Goal: Use online tool/utility: Utilize a website feature to perform a specific function

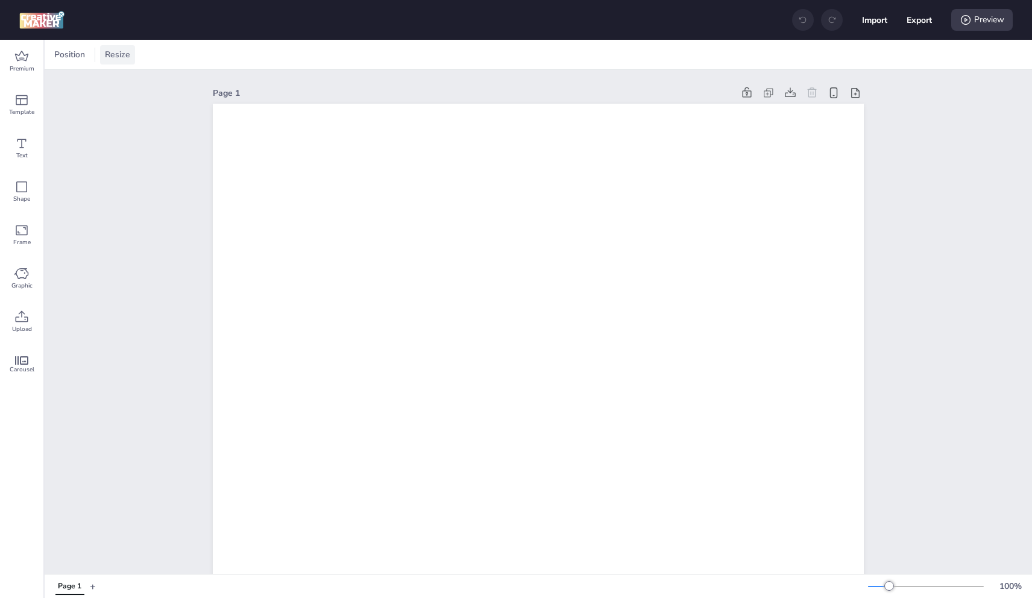
click at [108, 52] on span "Resize" at bounding box center [117, 54] width 30 height 13
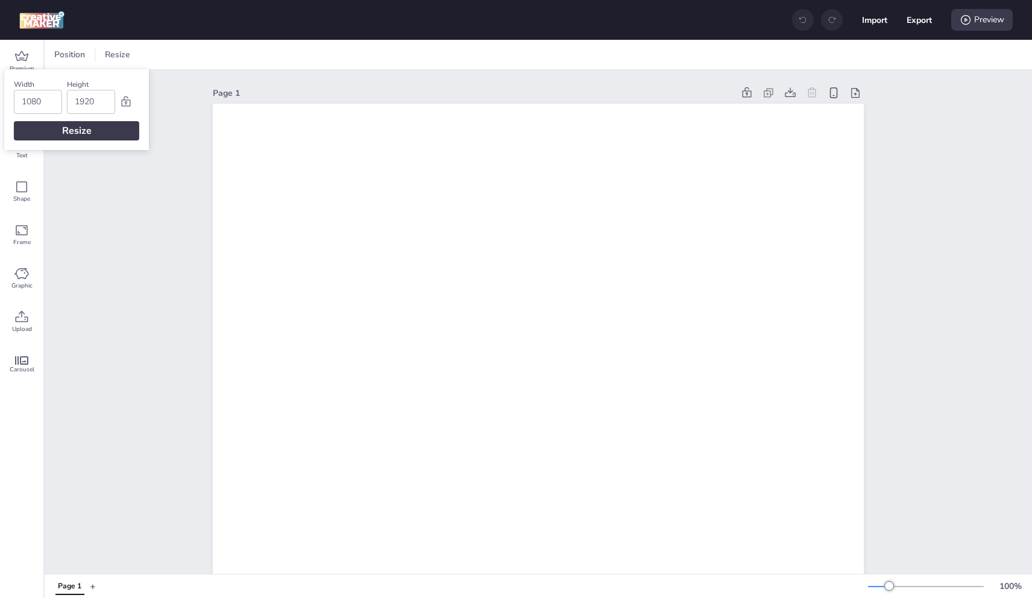
click at [31, 106] on input "1080" at bounding box center [38, 101] width 33 height 23
type input "2"
type input "1920"
type input "1080"
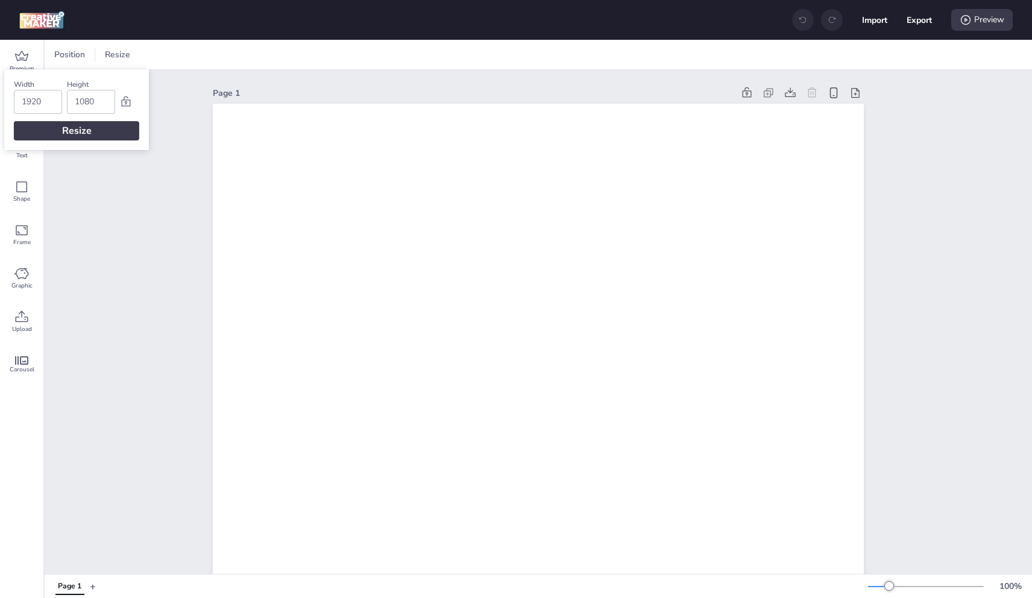
click at [56, 128] on div "Resize" at bounding box center [76, 130] width 125 height 19
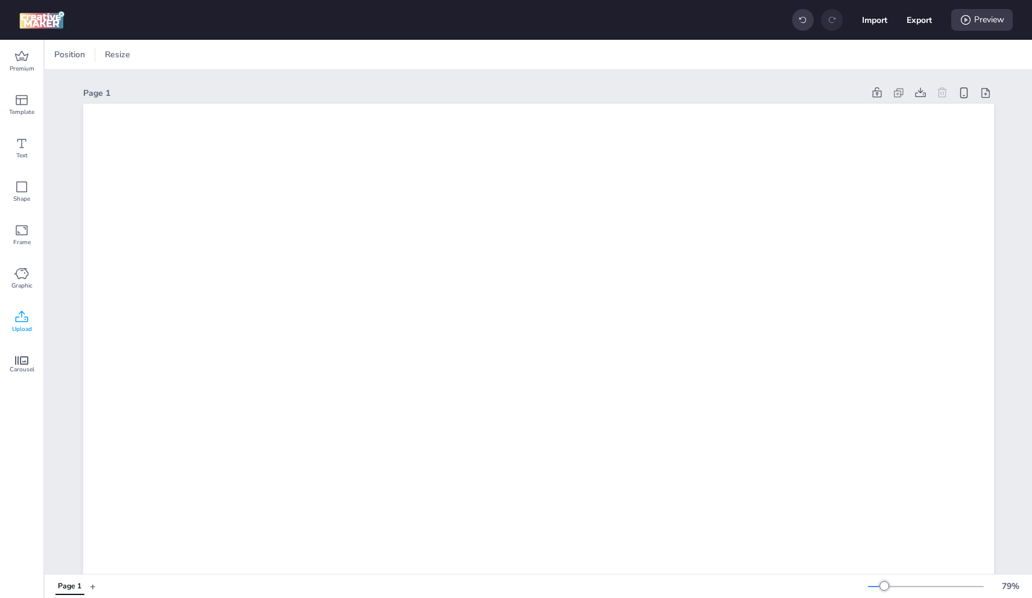
click at [29, 323] on div "Upload" at bounding box center [21, 321] width 43 height 43
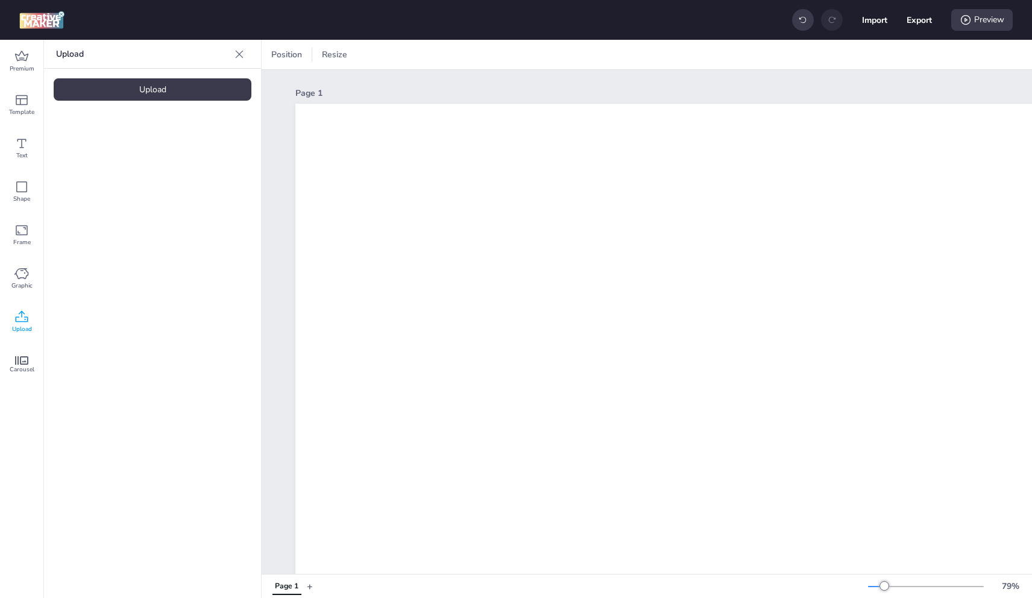
click at [140, 86] on div "Upload" at bounding box center [153, 89] width 198 height 22
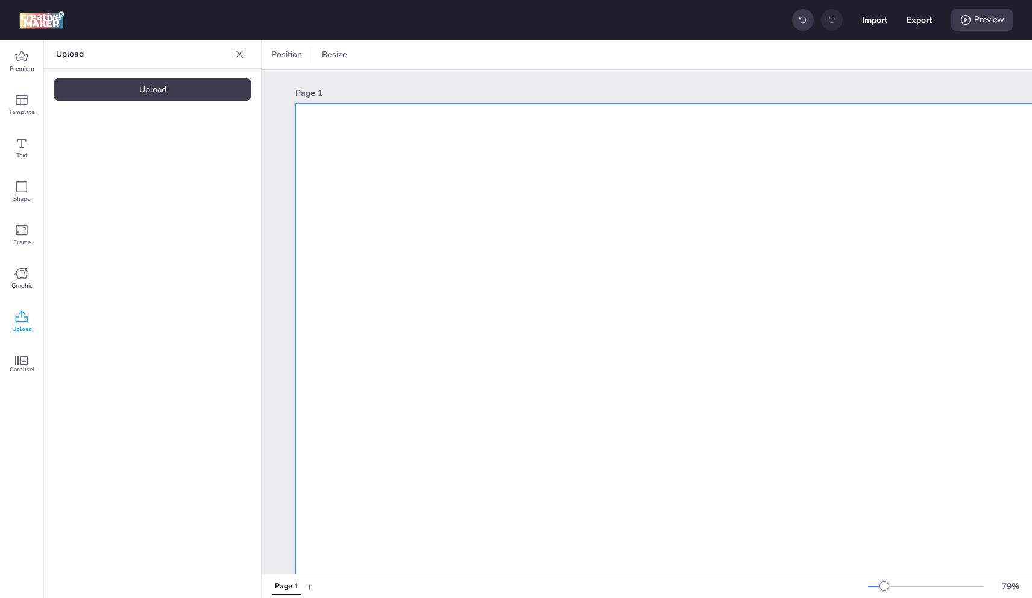
drag, startPoint x: 109, startPoint y: 167, endPoint x: 585, endPoint y: 352, distance: 510.2
click at [585, 352] on div "Premium Template Text Shape Frame Graphic Upload Carousel Upload Upload Positio…" at bounding box center [516, 319] width 1032 height 558
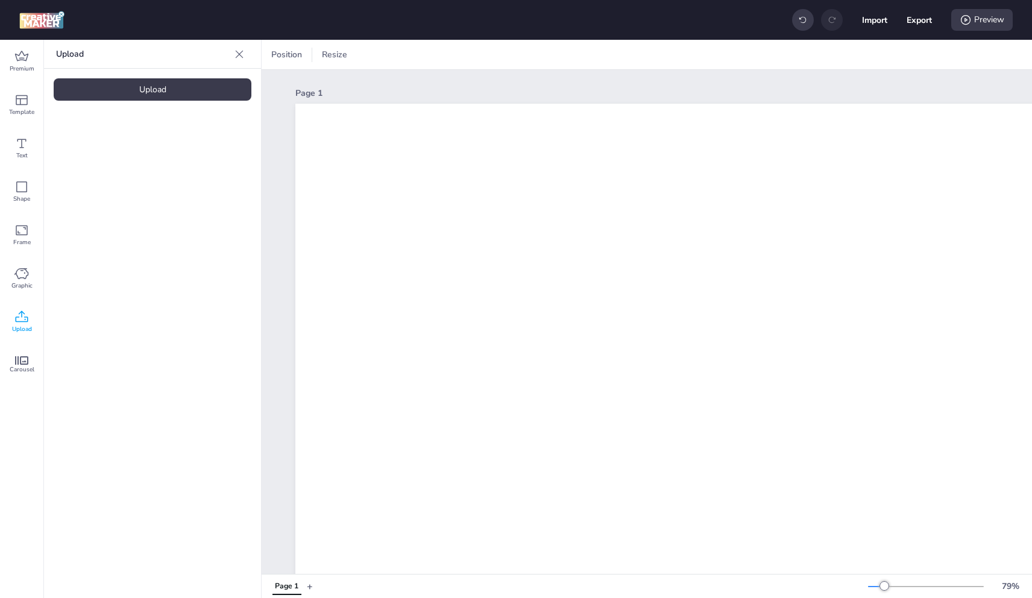
drag, startPoint x: 133, startPoint y: 165, endPoint x: 125, endPoint y: 165, distance: 7.2
click at [132, 165] on video at bounding box center [102, 168] width 96 height 48
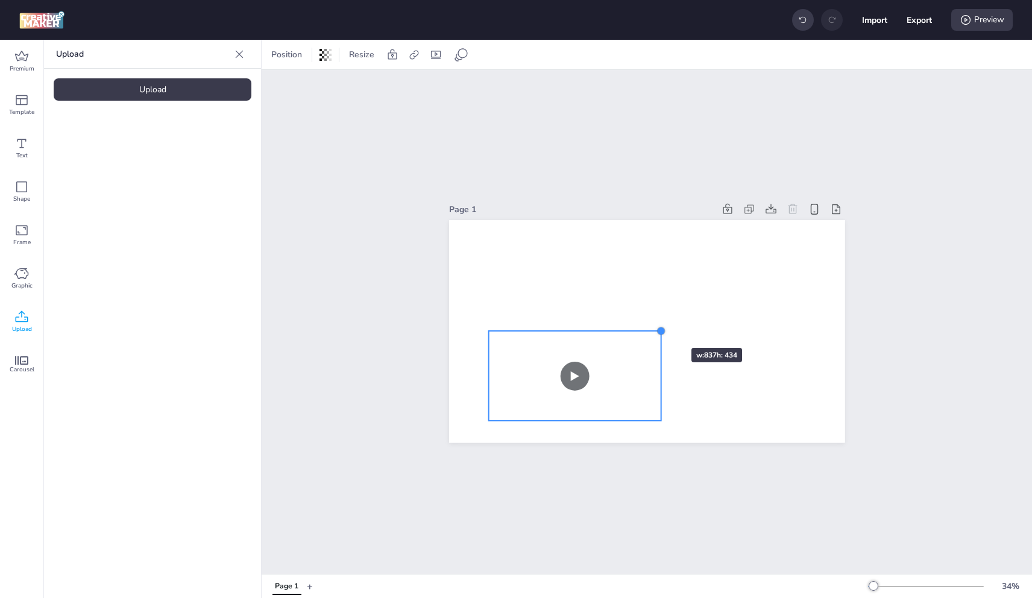
drag, startPoint x: 799, startPoint y: 238, endPoint x: 631, endPoint y: 354, distance: 204.5
click at [657, 327] on div at bounding box center [662, 331] width 10 height 10
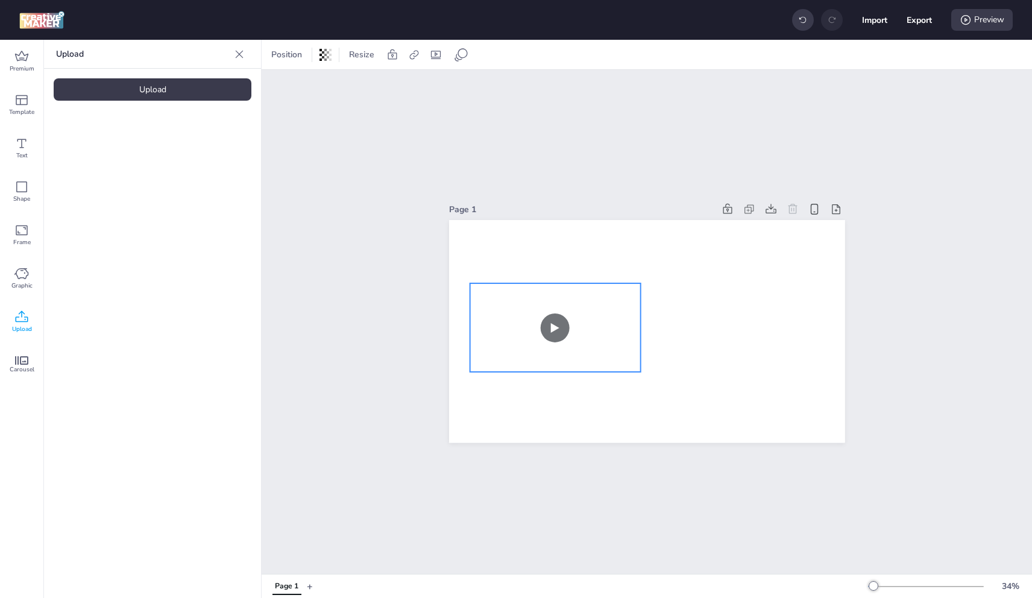
drag, startPoint x: 628, startPoint y: 362, endPoint x: 610, endPoint y: 314, distance: 52.3
click at [610, 314] on video at bounding box center [555, 331] width 171 height 96
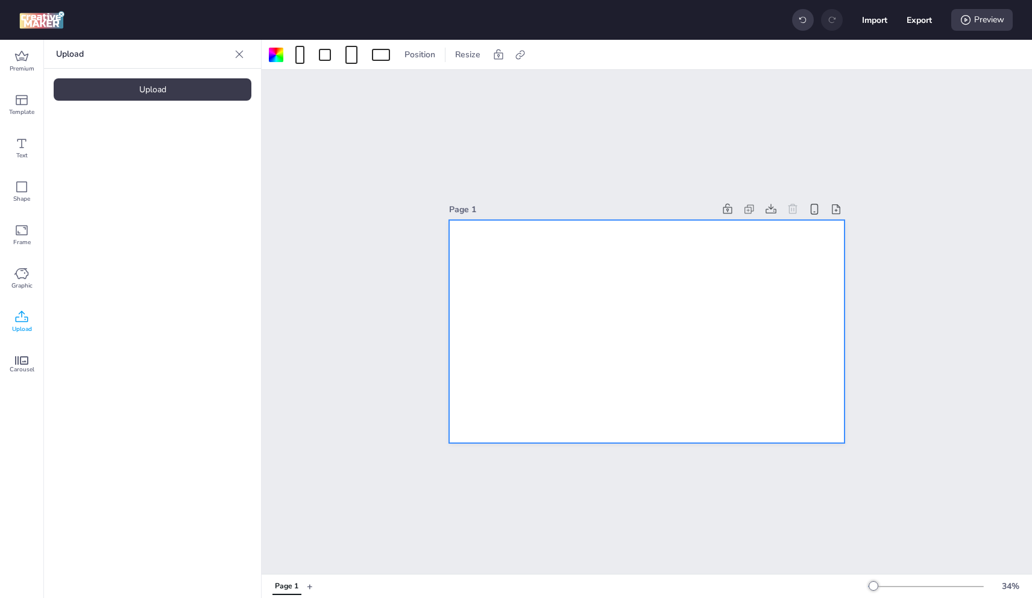
click at [141, 86] on div "Upload" at bounding box center [153, 89] width 198 height 22
click at [210, 171] on img at bounding box center [203, 168] width 74 height 13
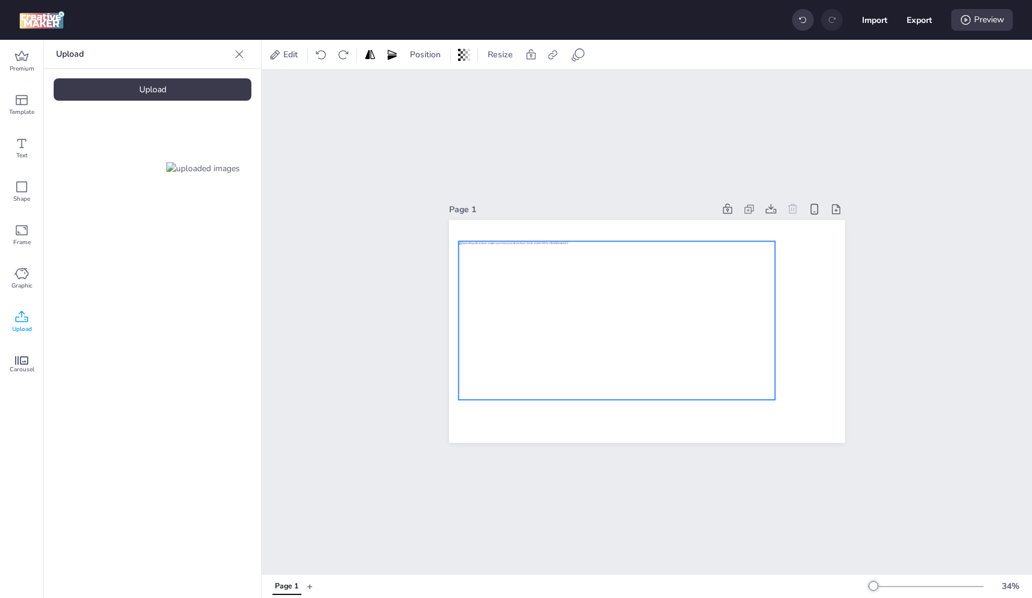
drag, startPoint x: 714, startPoint y: 334, endPoint x: 566, endPoint y: 270, distance: 162.3
click at [690, 321] on div at bounding box center [616, 321] width 317 height 159
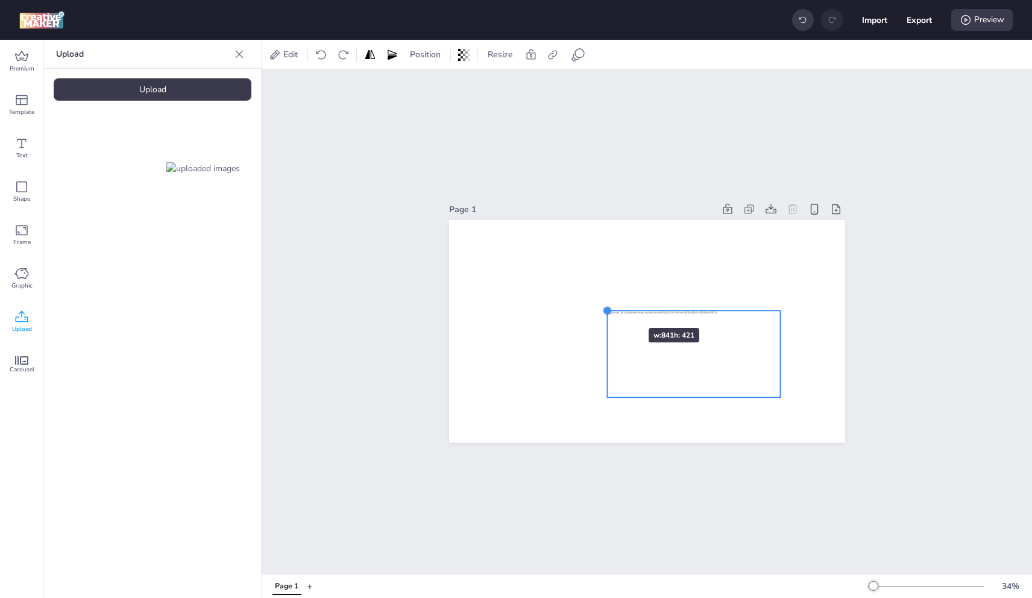
drag, startPoint x: 464, startPoint y: 236, endPoint x: 618, endPoint y: 301, distance: 167.3
click at [607, 298] on div at bounding box center [647, 331] width 396 height 222
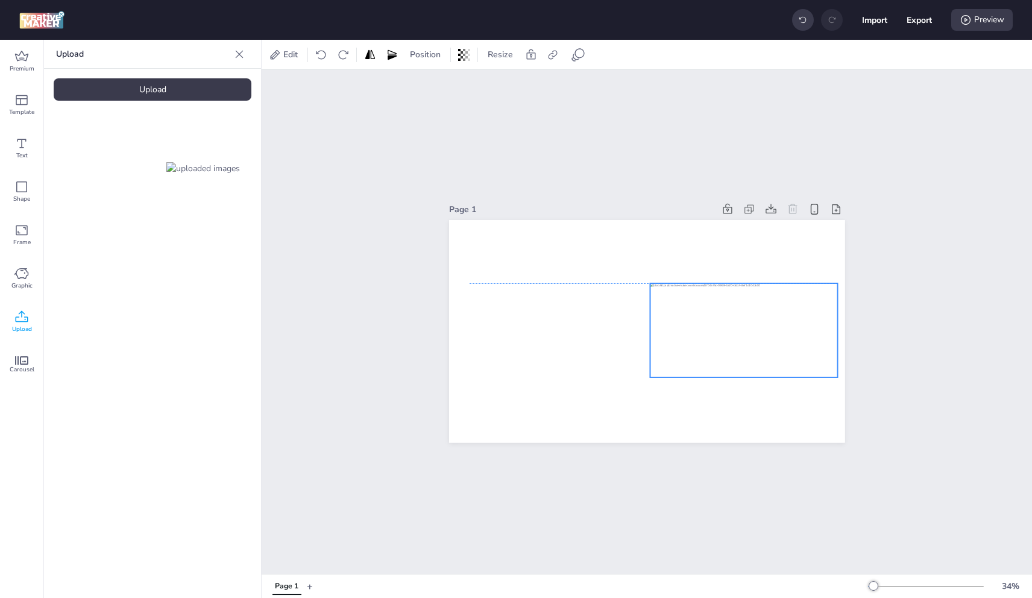
drag, startPoint x: 776, startPoint y: 308, endPoint x: 760, endPoint y: 318, distance: 18.7
click at [750, 303] on div at bounding box center [744, 330] width 188 height 94
click at [830, 370] on div at bounding box center [835, 375] width 10 height 10
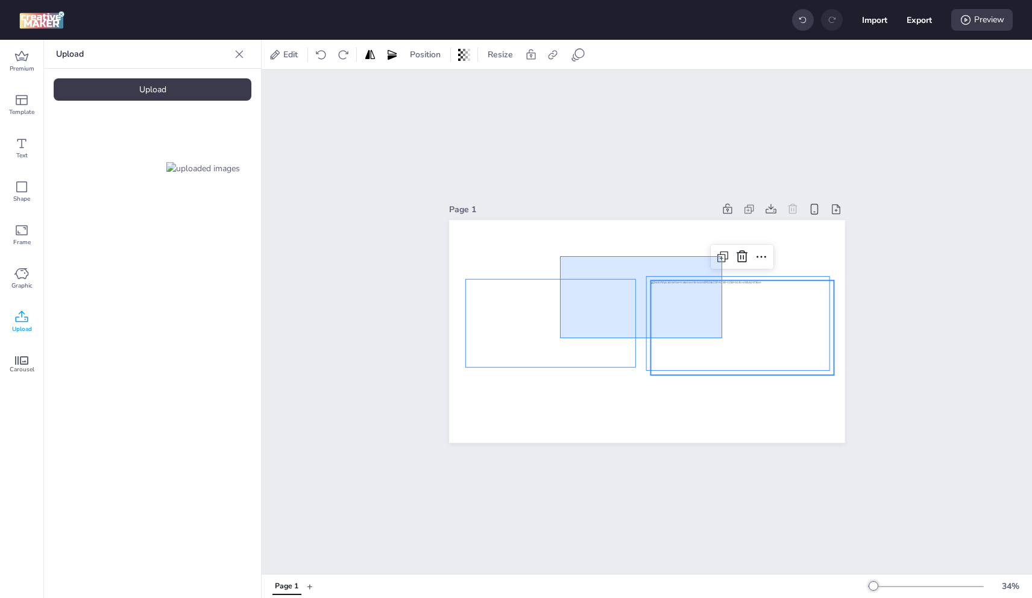
drag, startPoint x: 570, startPoint y: 259, endPoint x: 752, endPoint y: 355, distance: 205.2
click at [755, 220] on div at bounding box center [647, 220] width 396 height 0
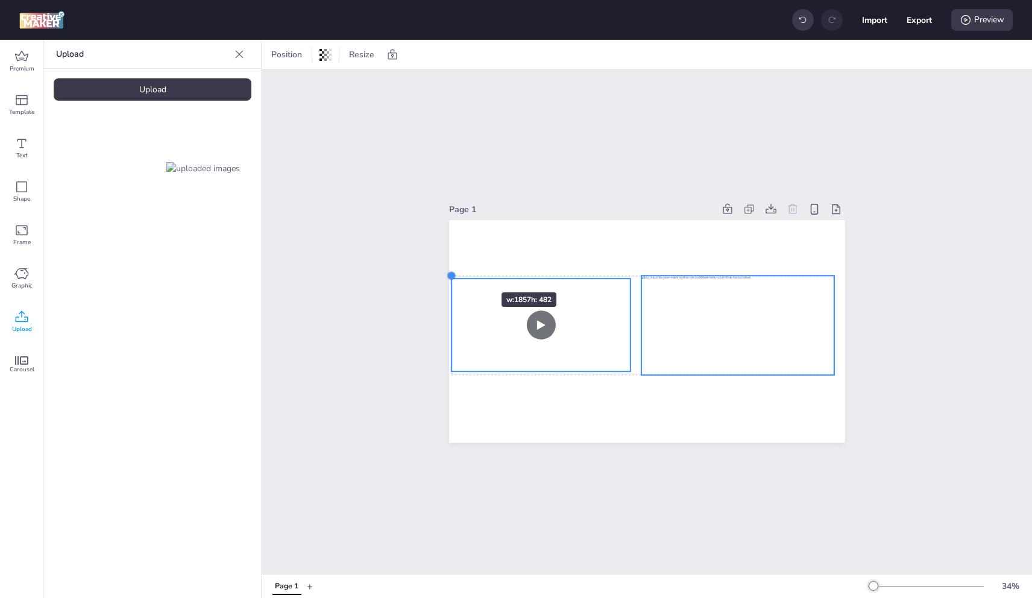
click at [465, 271] on div at bounding box center [647, 331] width 396 height 222
click at [715, 250] on div at bounding box center [647, 331] width 396 height 222
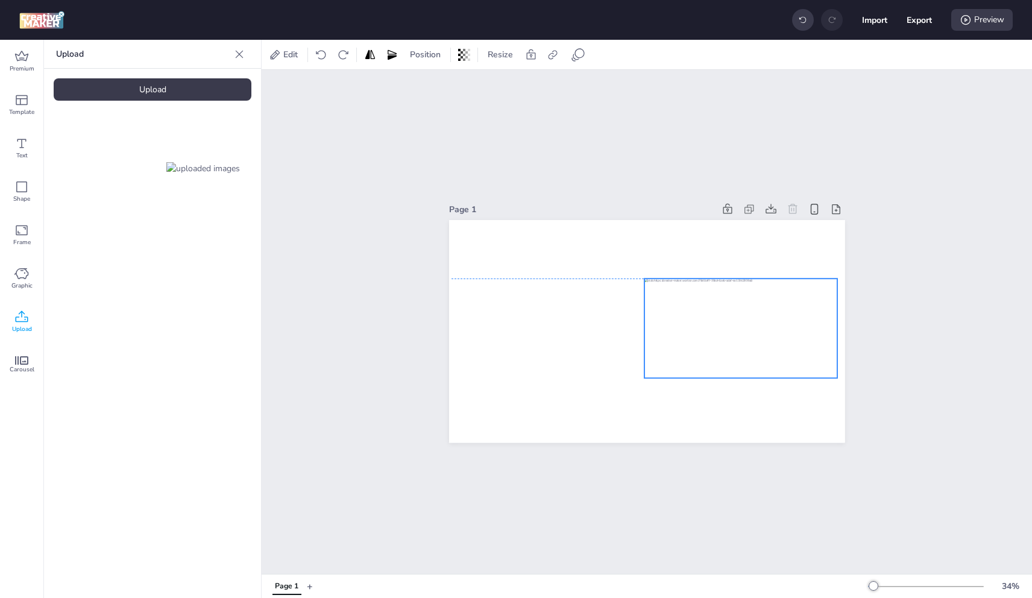
click at [735, 294] on div at bounding box center [741, 327] width 193 height 96
drag, startPoint x: 830, startPoint y: 371, endPoint x: 823, endPoint y: 367, distance: 7.6
click at [828, 370] on div at bounding box center [833, 375] width 10 height 10
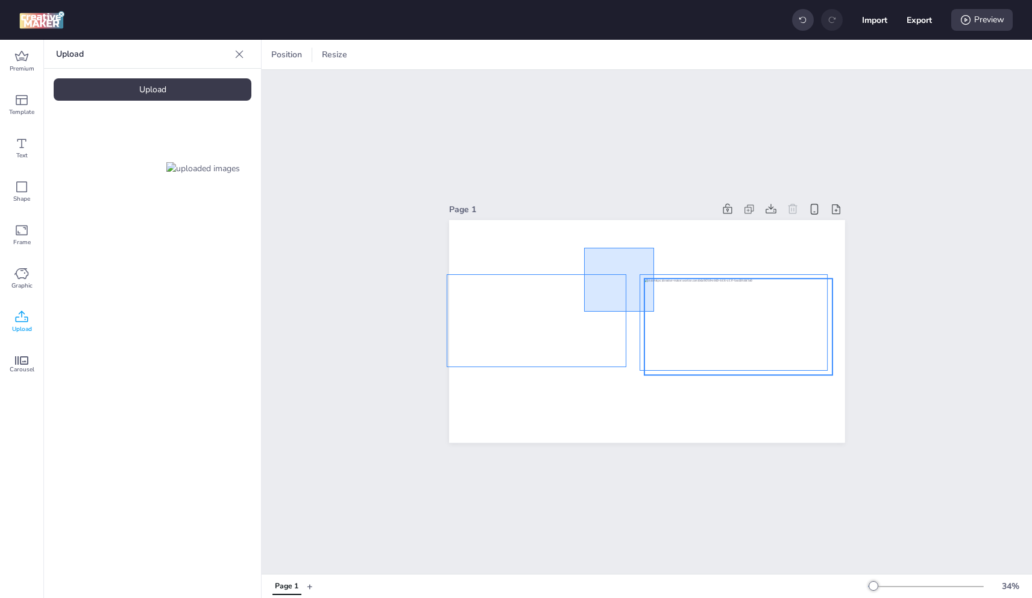
drag, startPoint x: 588, startPoint y: 252, endPoint x: 669, endPoint y: 332, distance: 114.3
click at [665, 220] on div at bounding box center [647, 220] width 396 height 0
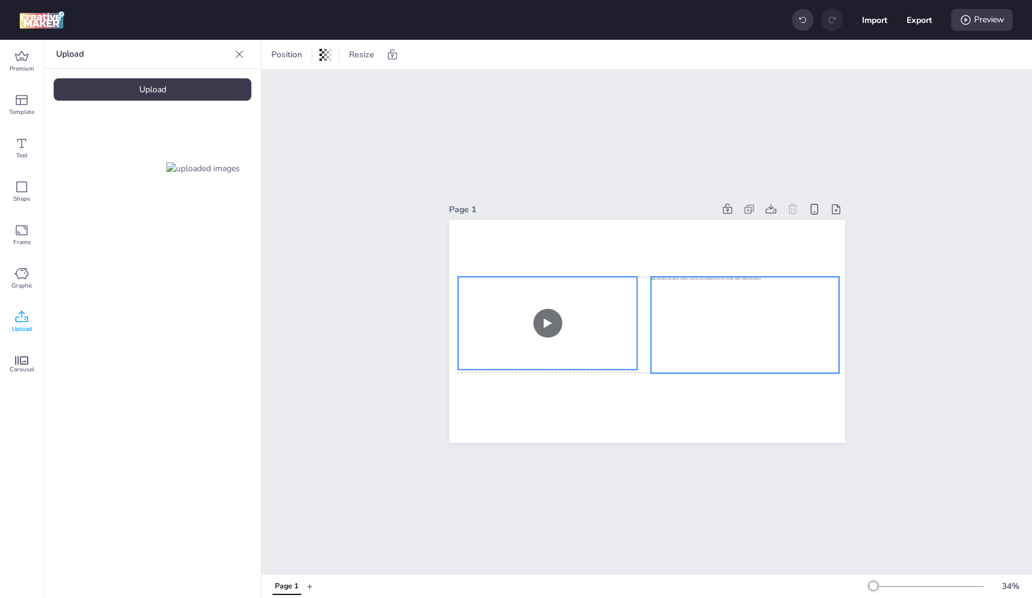
click at [609, 309] on video at bounding box center [548, 327] width 180 height 101
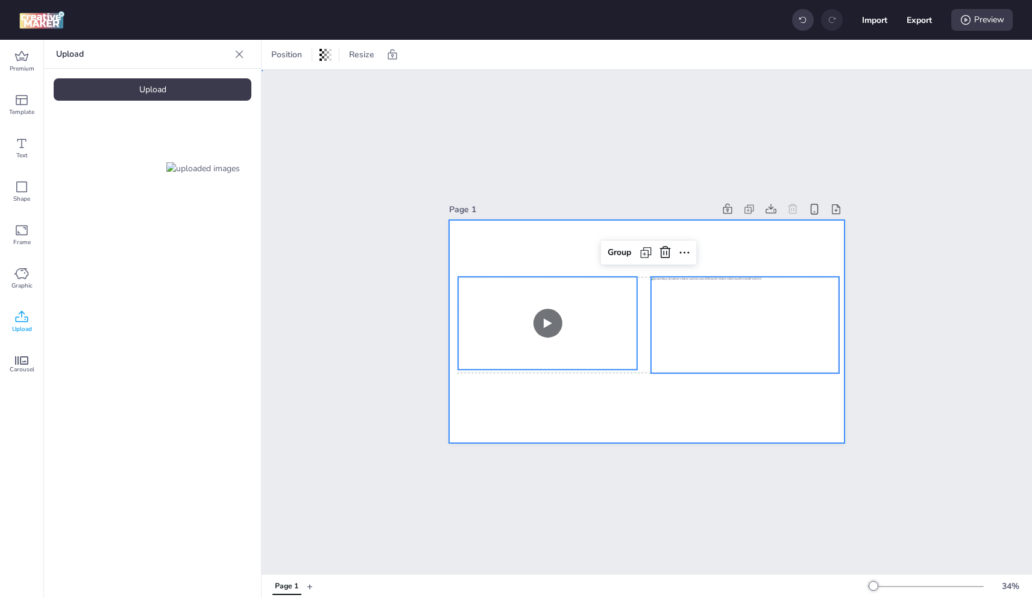
drag, startPoint x: 817, startPoint y: 248, endPoint x: 806, endPoint y: 280, distance: 33.7
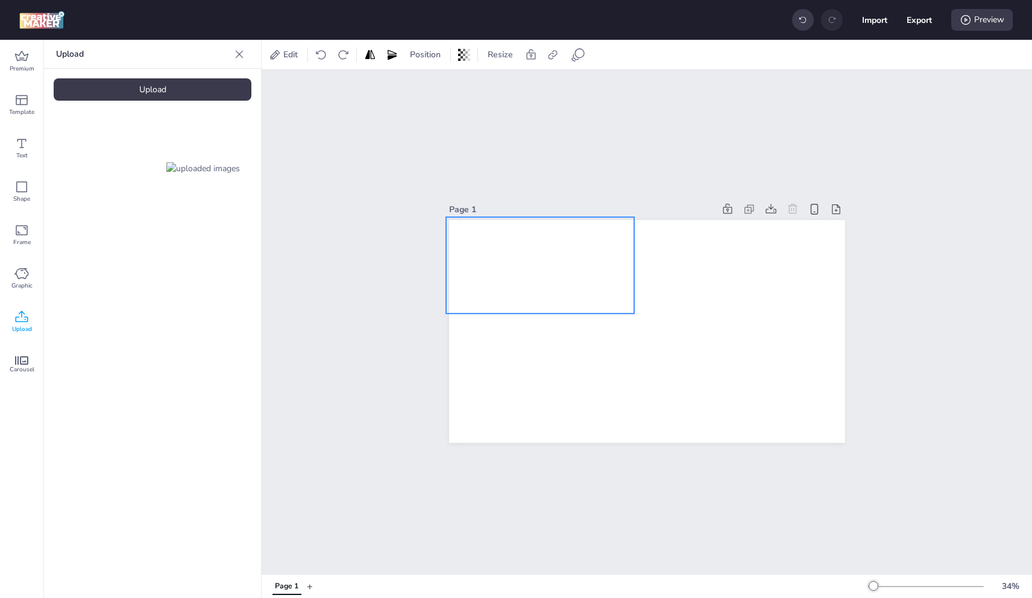
drag, startPoint x: 798, startPoint y: 304, endPoint x: 602, endPoint y: 264, distance: 200.5
click at [598, 246] on div at bounding box center [540, 264] width 188 height 94
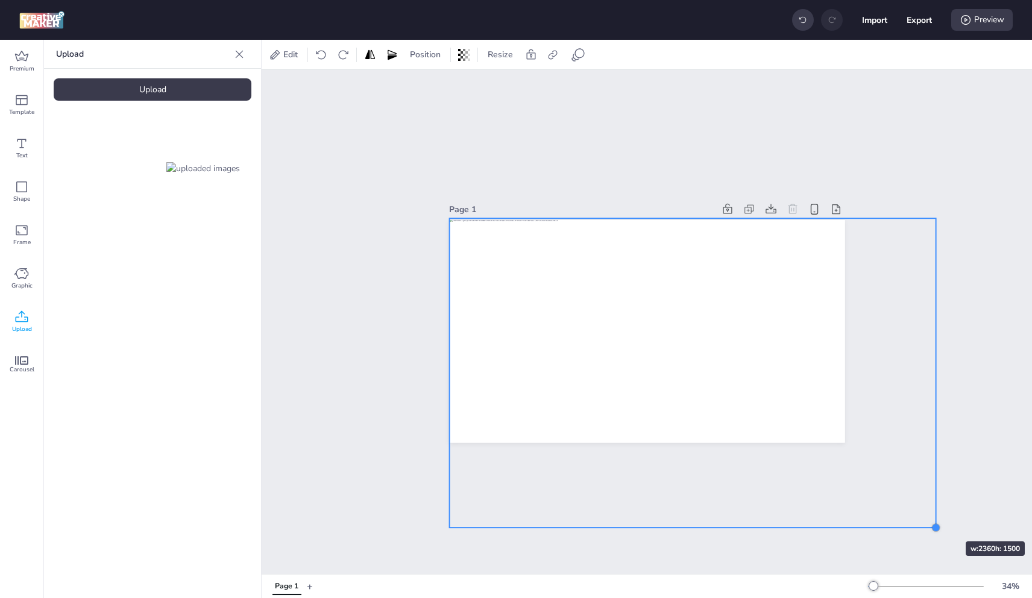
drag, startPoint x: 634, startPoint y: 309, endPoint x: 930, endPoint y: 520, distance: 363.6
click at [931, 523] on div at bounding box center [936, 528] width 10 height 10
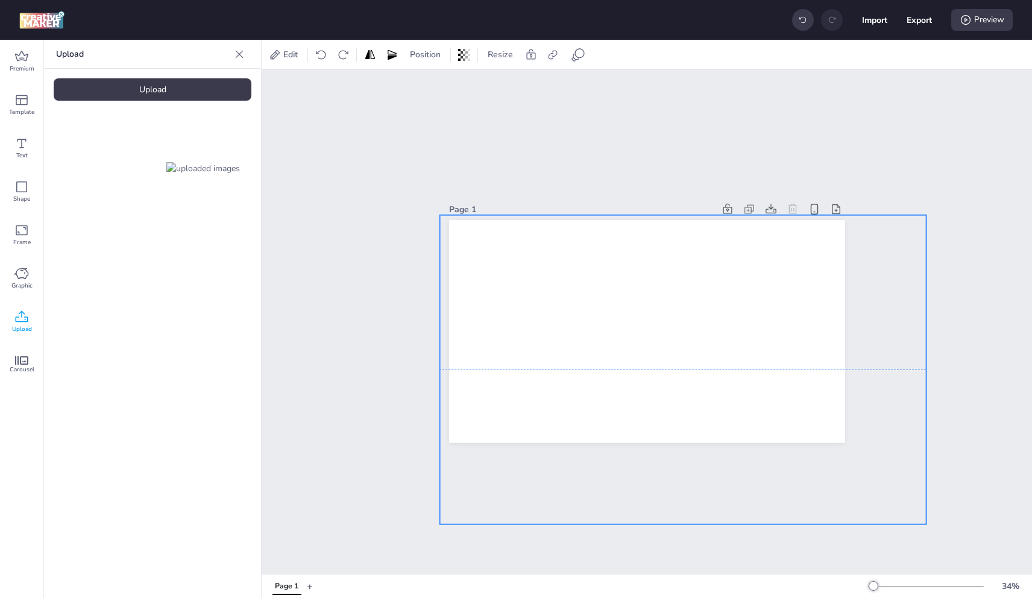
drag, startPoint x: 795, startPoint y: 356, endPoint x: 790, endPoint y: 374, distance: 18.3
click at [784, 355] on div at bounding box center [683, 337] width 487 height 244
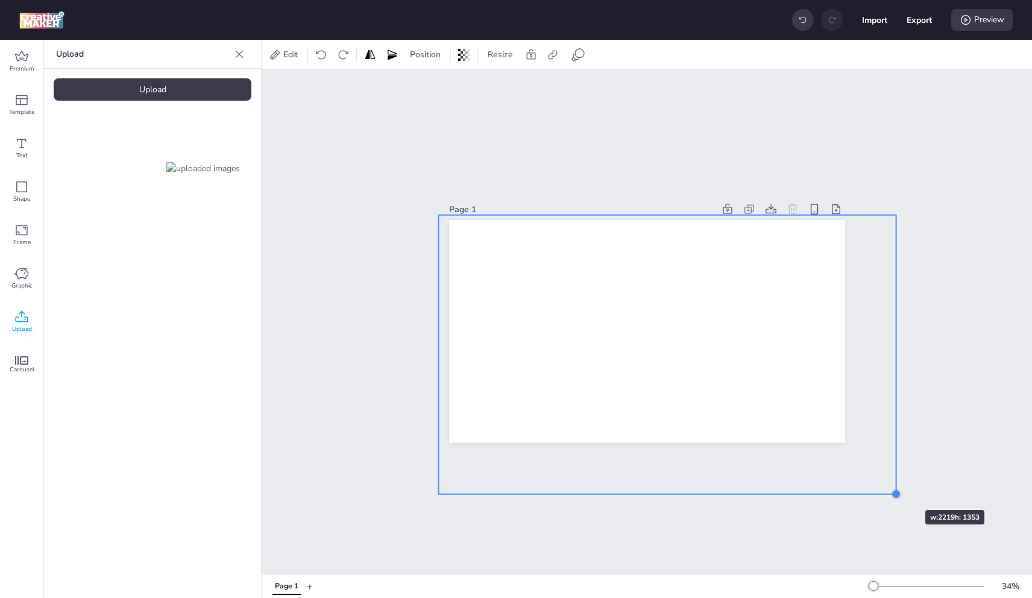
drag, startPoint x: 916, startPoint y: 519, endPoint x: 890, endPoint y: 488, distance: 40.2
click at [891, 490] on div at bounding box center [896, 495] width 10 height 10
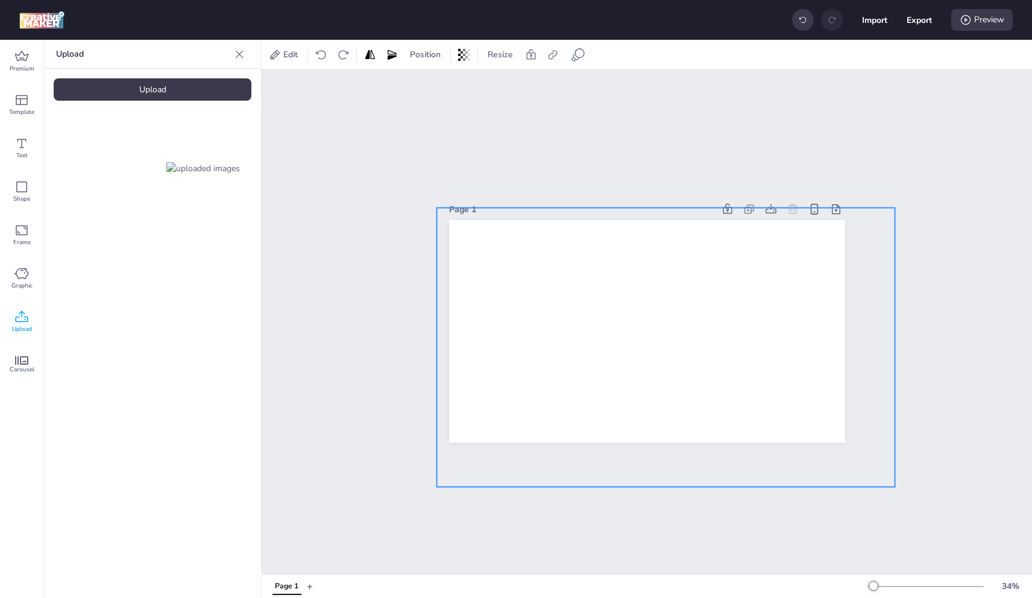
drag, startPoint x: 757, startPoint y: 329, endPoint x: 755, endPoint y: 321, distance: 7.5
click at [755, 321] on div at bounding box center [666, 322] width 458 height 229
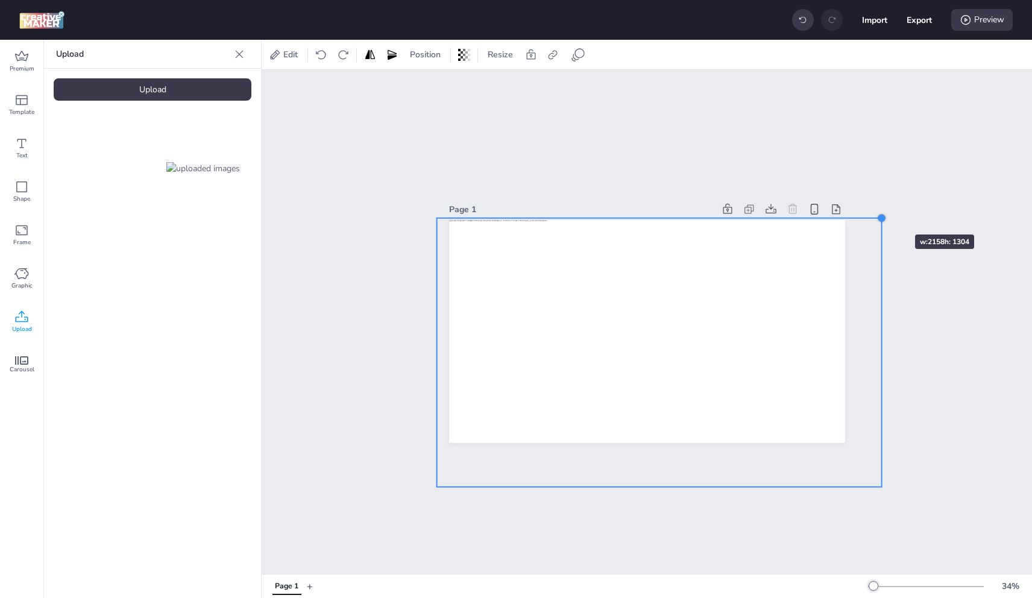
drag, startPoint x: 892, startPoint y: 203, endPoint x: 879, endPoint y: 213, distance: 16.8
click at [879, 213] on div at bounding box center [882, 218] width 10 height 10
drag, startPoint x: 879, startPoint y: 482, endPoint x: 891, endPoint y: 486, distance: 12.0
click at [891, 486] on div at bounding box center [890, 491] width 10 height 10
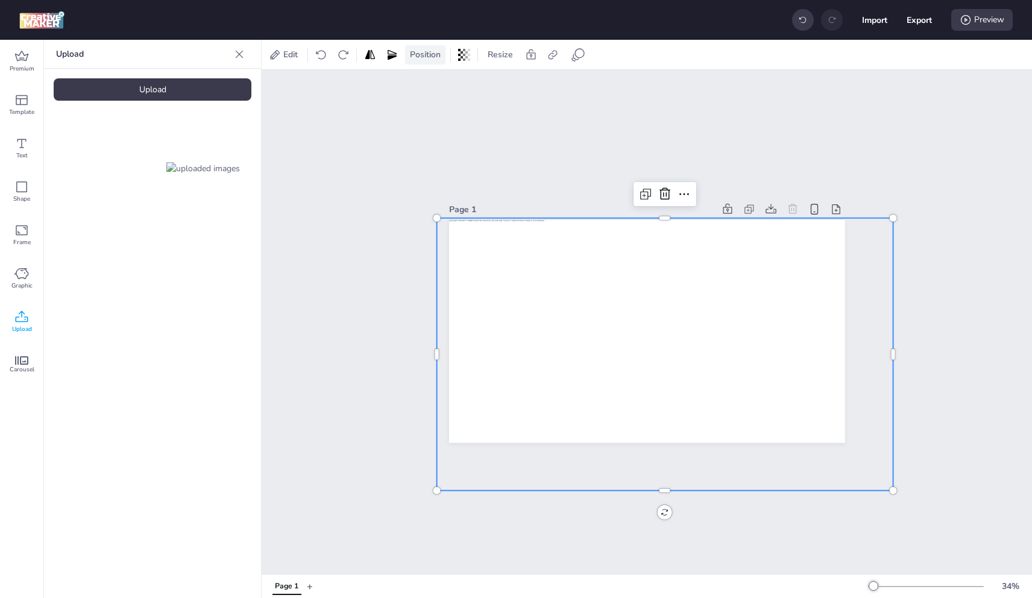
click at [412, 49] on span "Position" at bounding box center [426, 54] width 36 height 13
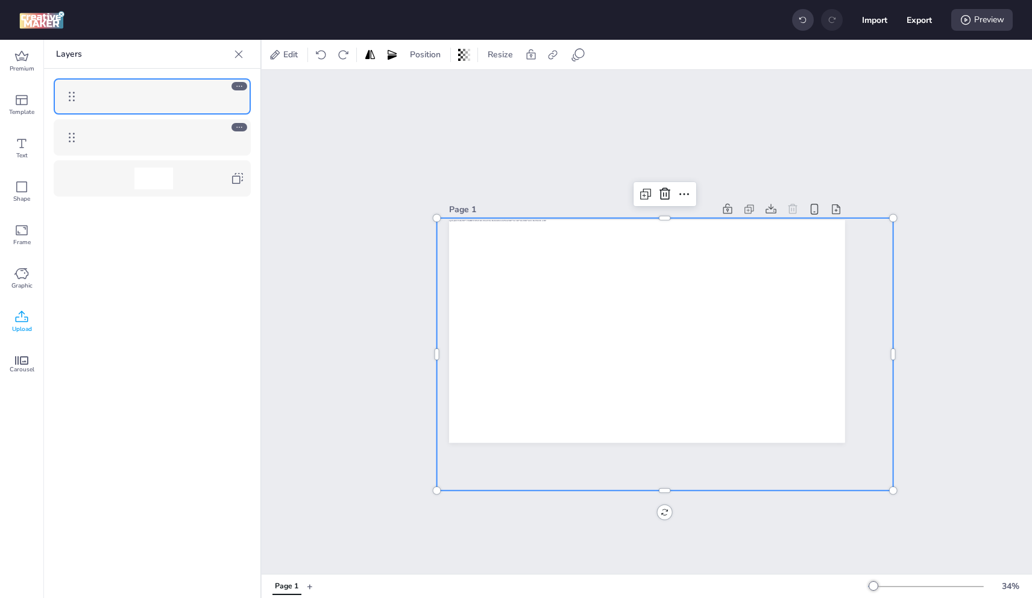
drag, startPoint x: 198, startPoint y: 127, endPoint x: 198, endPoint y: 134, distance: 7.8
click at [195, 128] on div at bounding box center [153, 138] width 139 height 22
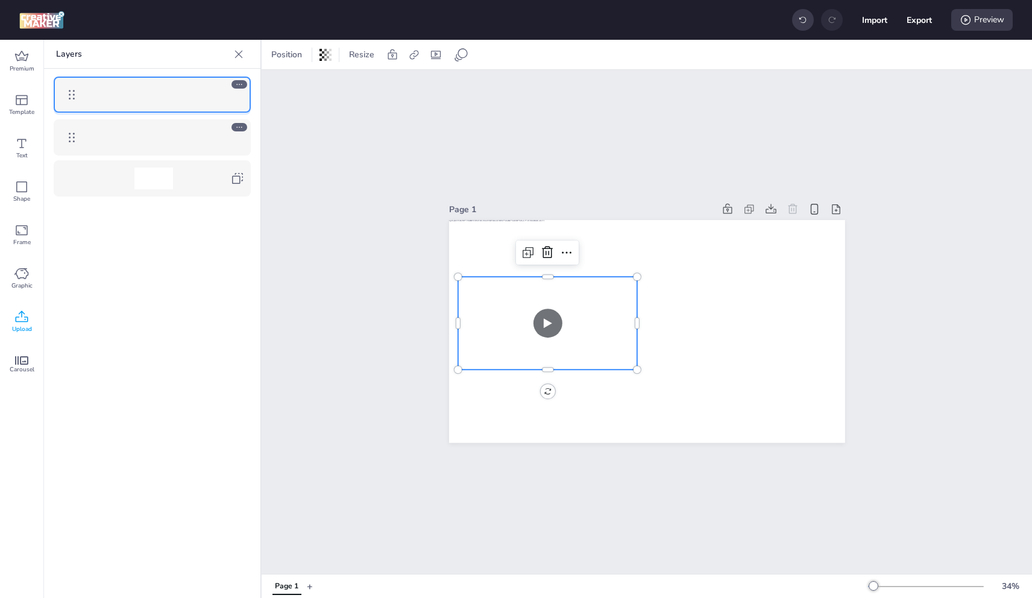
drag, startPoint x: 83, startPoint y: 139, endPoint x: 78, endPoint y: 86, distance: 52.7
click at [78, 86] on body "Import Export Preview Premium Template Text Shape Frame Graphic Upload Carousel…" at bounding box center [516, 299] width 1032 height 598
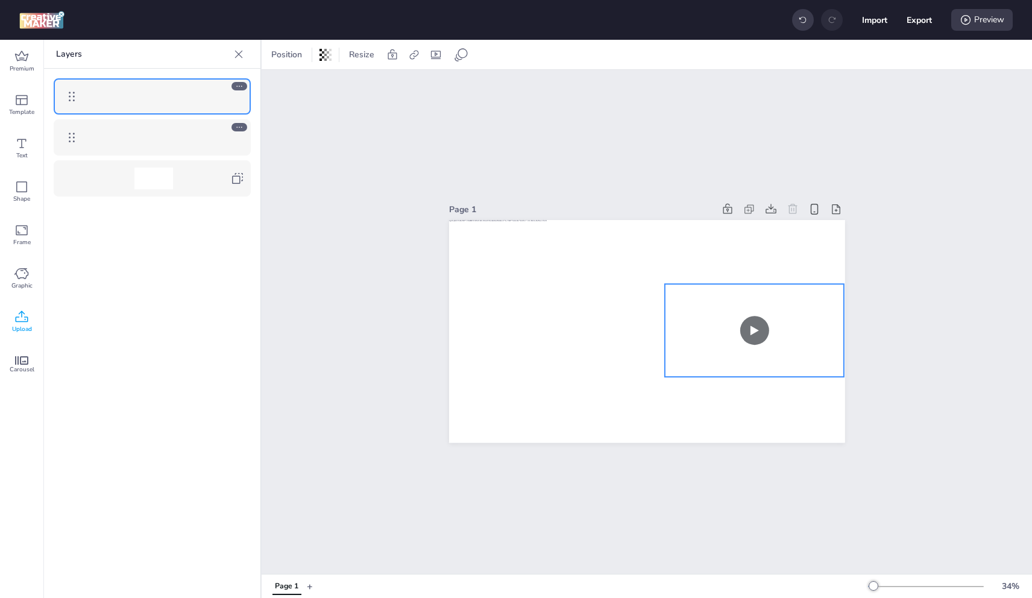
drag, startPoint x: 592, startPoint y: 324, endPoint x: 813, endPoint y: 324, distance: 221.3
click at [802, 330] on video at bounding box center [755, 334] width 180 height 101
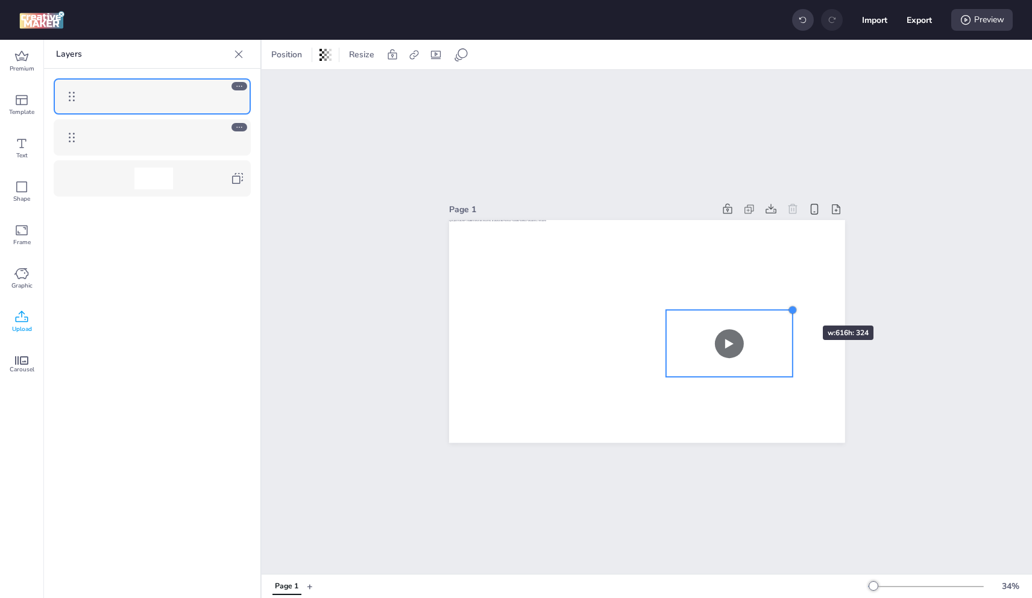
drag, startPoint x: 839, startPoint y: 278, endPoint x: 787, endPoint y: 304, distance: 58.5
click at [788, 305] on div at bounding box center [793, 310] width 10 height 10
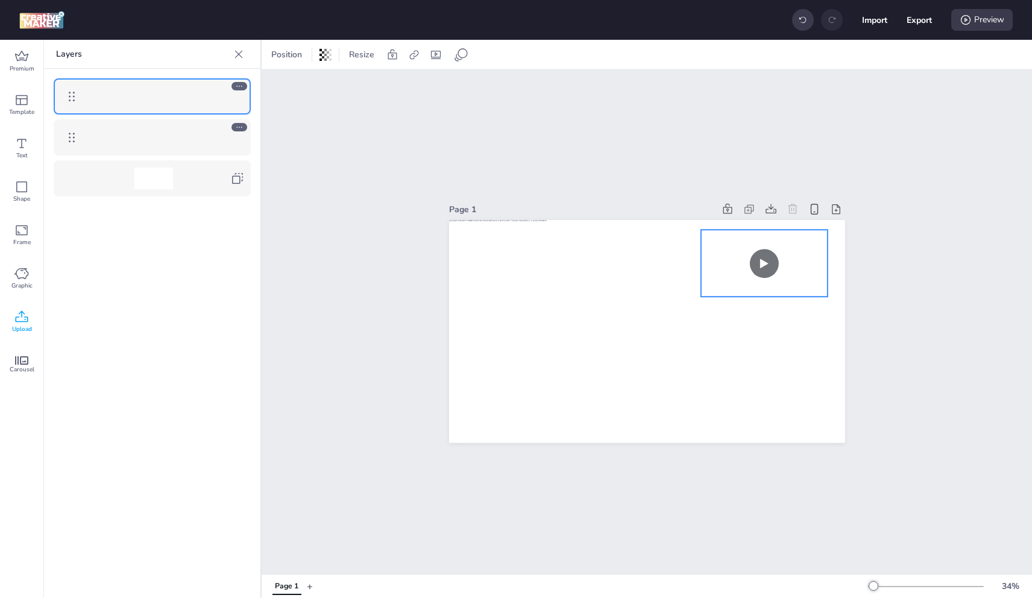
drag, startPoint x: 770, startPoint y: 330, endPoint x: 797, endPoint y: 250, distance: 84.7
click at [797, 250] on video at bounding box center [764, 266] width 127 height 72
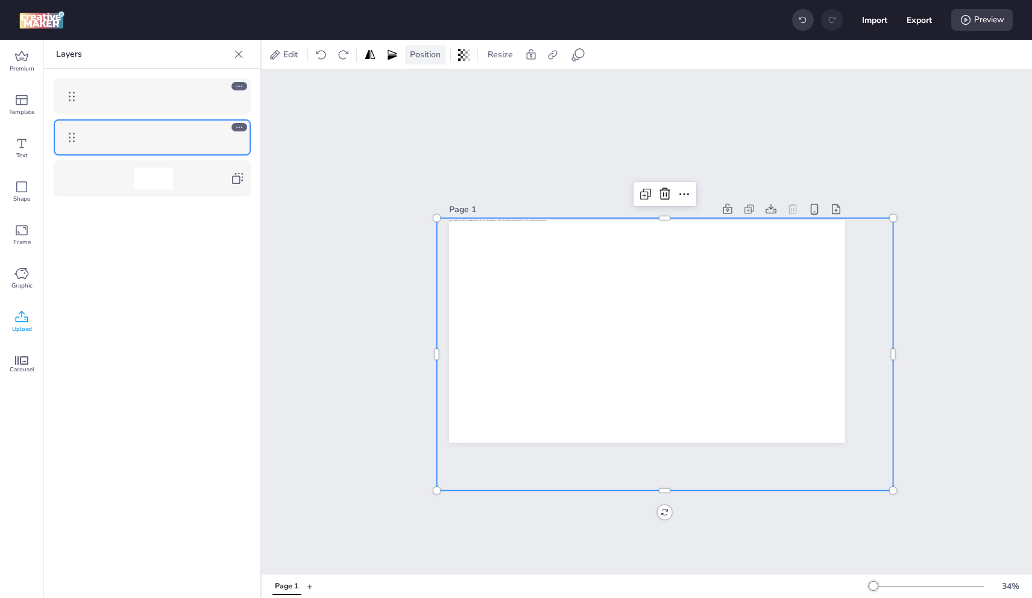
click at [436, 51] on span "Position" at bounding box center [426, 54] width 36 height 13
click at [506, 51] on span "Resize" at bounding box center [500, 54] width 30 height 13
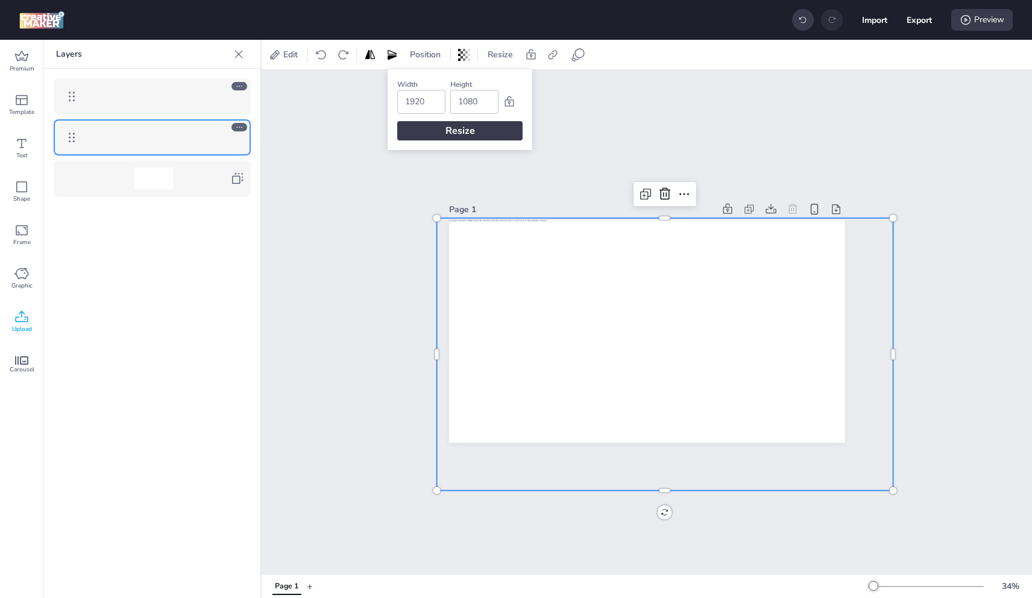
click at [419, 106] on input "1920" at bounding box center [421, 101] width 33 height 23
type input "1080"
type input "1920"
click at [476, 131] on div "Resize" at bounding box center [459, 130] width 125 height 19
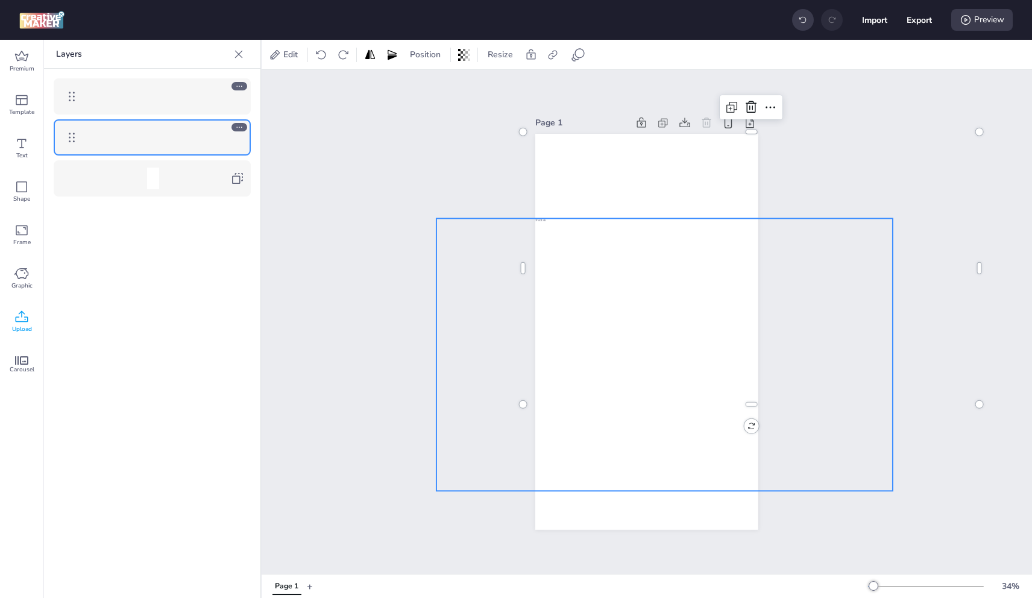
click at [684, 257] on div at bounding box center [665, 332] width 456 height 229
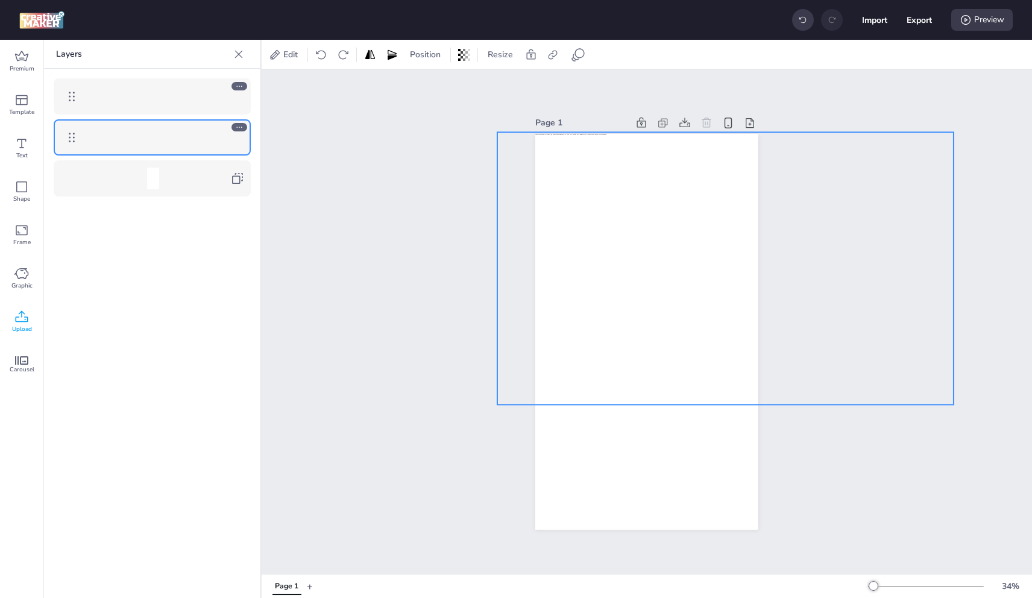
drag, startPoint x: 699, startPoint y: 329, endPoint x: 763, endPoint y: 238, distance: 111.6
click at [760, 239] on div "Page 1" at bounding box center [647, 322] width 290 height 444
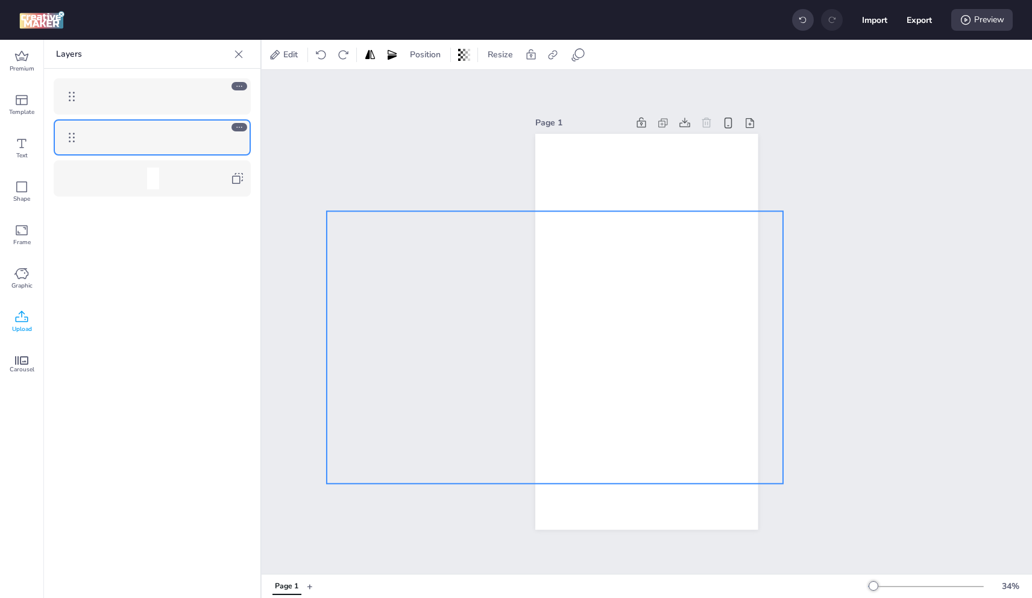
drag, startPoint x: 529, startPoint y: 426, endPoint x: 451, endPoint y: 450, distance: 81.6
click at [451, 450] on div "Page 1" at bounding box center [647, 322] width 771 height 504
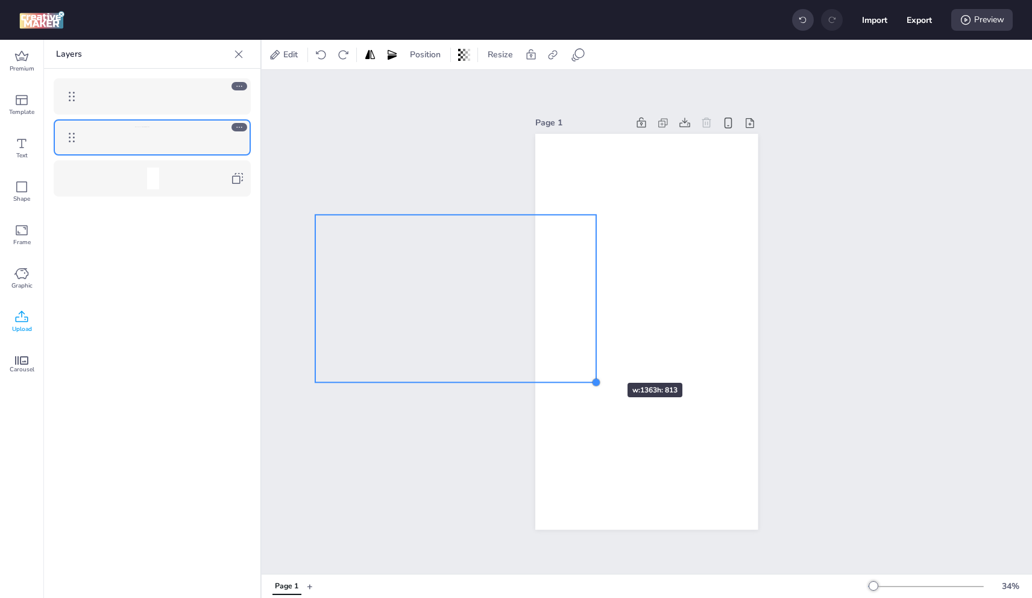
drag, startPoint x: 767, startPoint y: 484, endPoint x: 578, endPoint y: 348, distance: 232.4
click at [591, 360] on div at bounding box center [646, 332] width 222 height 396
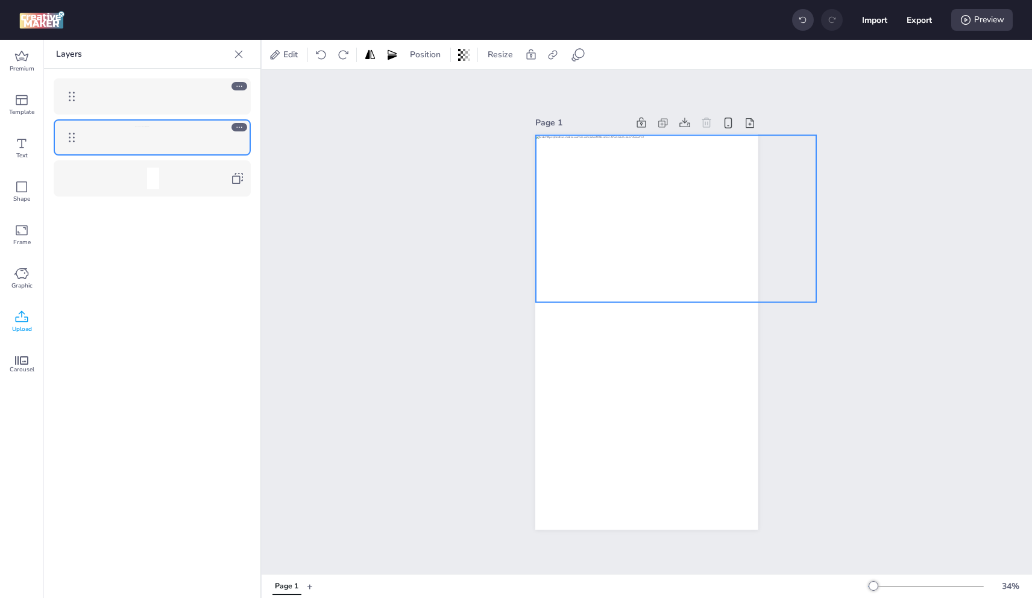
drag, startPoint x: 569, startPoint y: 330, endPoint x: 790, endPoint y: 250, distance: 235.2
click at [790, 250] on div "Page 1" at bounding box center [647, 322] width 771 height 504
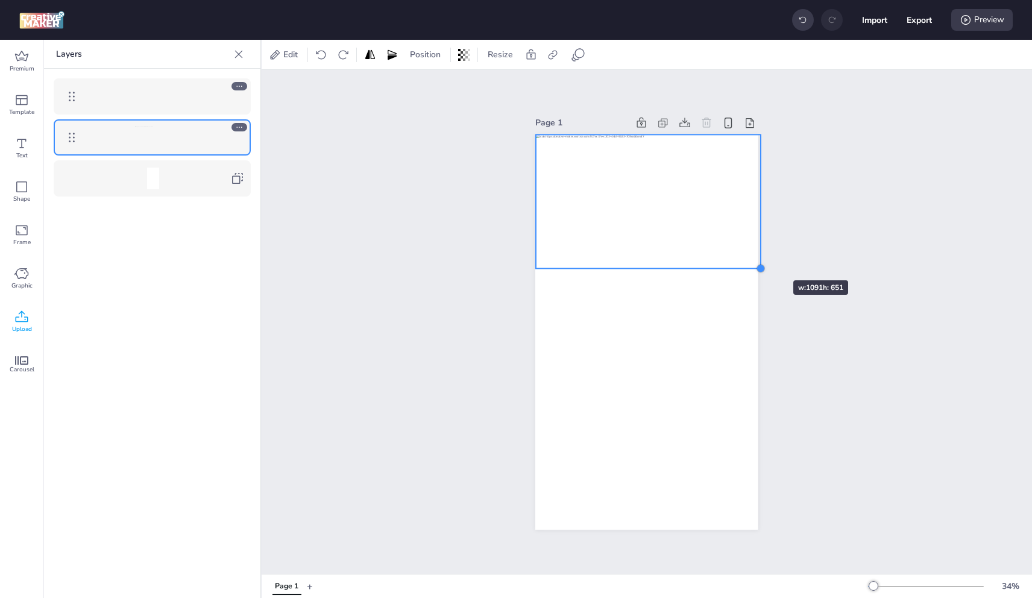
drag, startPoint x: 813, startPoint y: 297, endPoint x: 757, endPoint y: 259, distance: 67.2
click at [757, 259] on div "Page 1" at bounding box center [647, 322] width 290 height 444
click at [800, 240] on div "Page 1" at bounding box center [647, 322] width 771 height 504
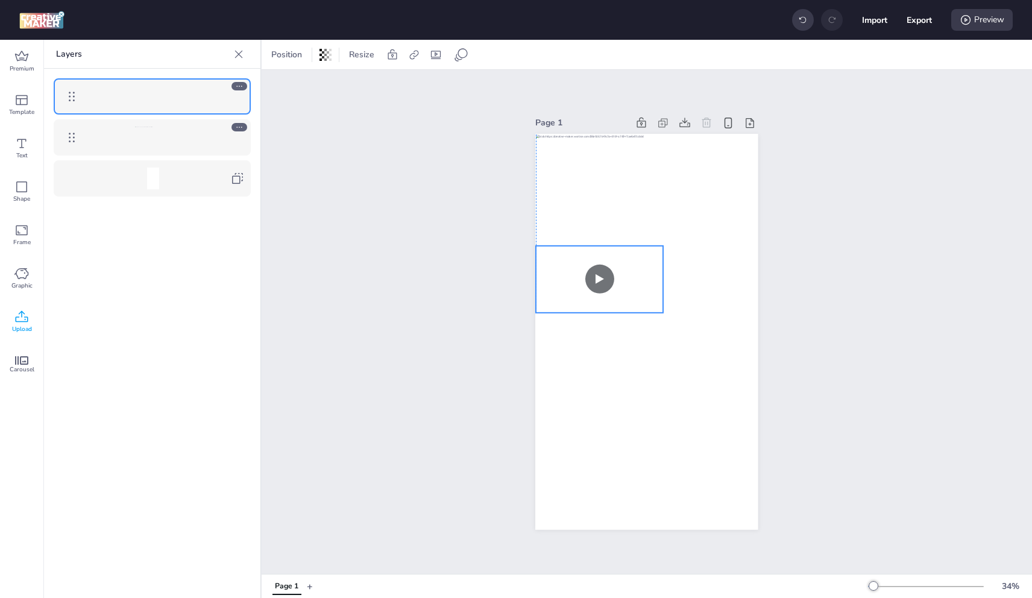
drag, startPoint x: 740, startPoint y: 288, endPoint x: 581, endPoint y: 301, distance: 159.7
click at [581, 301] on video at bounding box center [599, 281] width 127 height 72
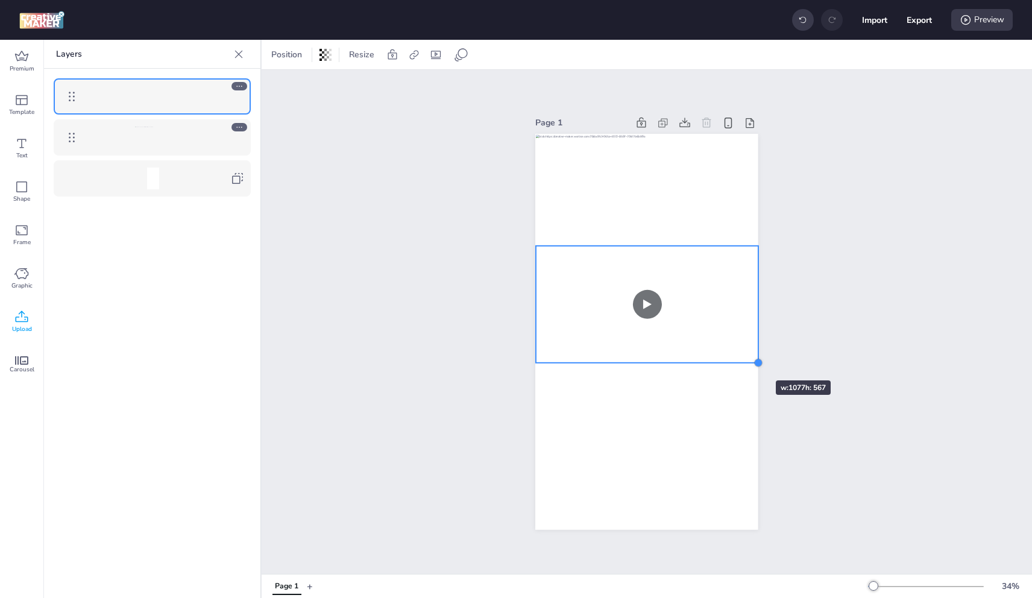
drag, startPoint x: 660, startPoint y: 309, endPoint x: 740, endPoint y: 359, distance: 93.7
click at [740, 359] on div at bounding box center [646, 332] width 222 height 396
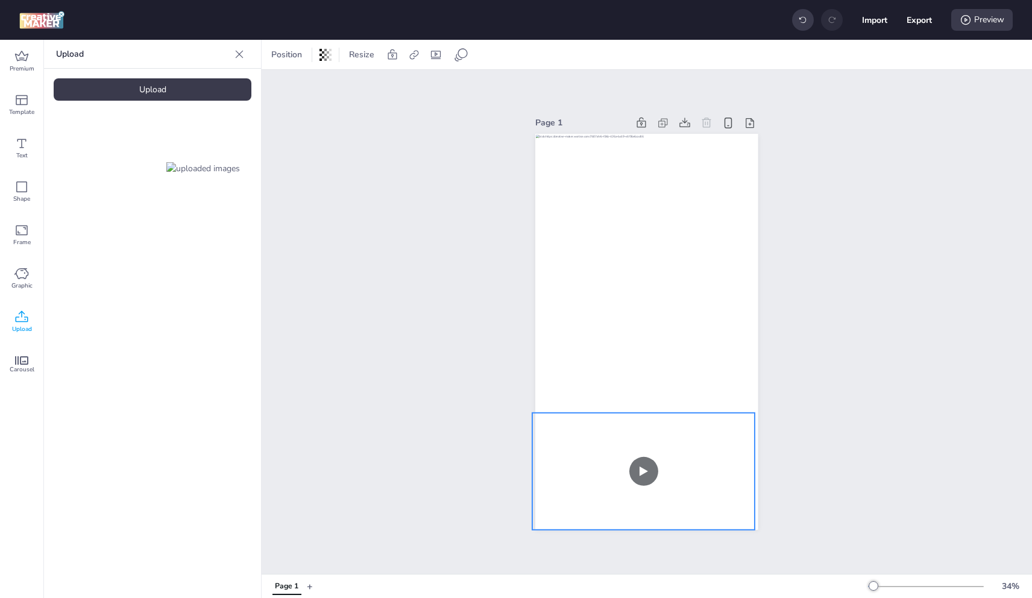
drag, startPoint x: 704, startPoint y: 317, endPoint x: 701, endPoint y: 484, distance: 167.0
click at [701, 484] on video at bounding box center [643, 474] width 222 height 125
drag, startPoint x: 530, startPoint y: 407, endPoint x: 541, endPoint y: 402, distance: 11.9
click at [541, 402] on div at bounding box center [646, 332] width 222 height 396
click at [586, 409] on video at bounding box center [646, 473] width 232 height 130
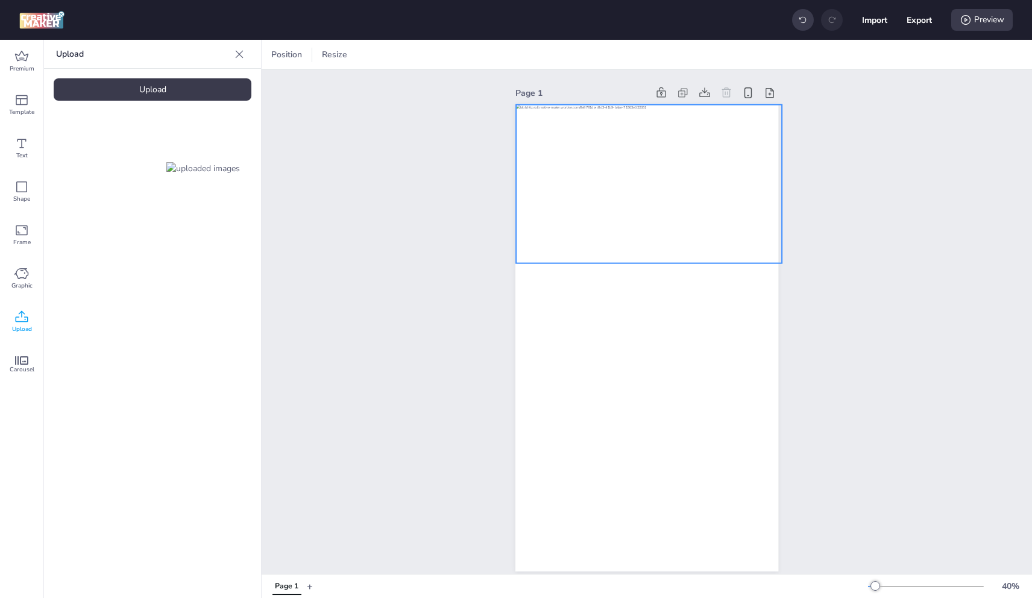
click at [652, 222] on div at bounding box center [649, 171] width 266 height 133
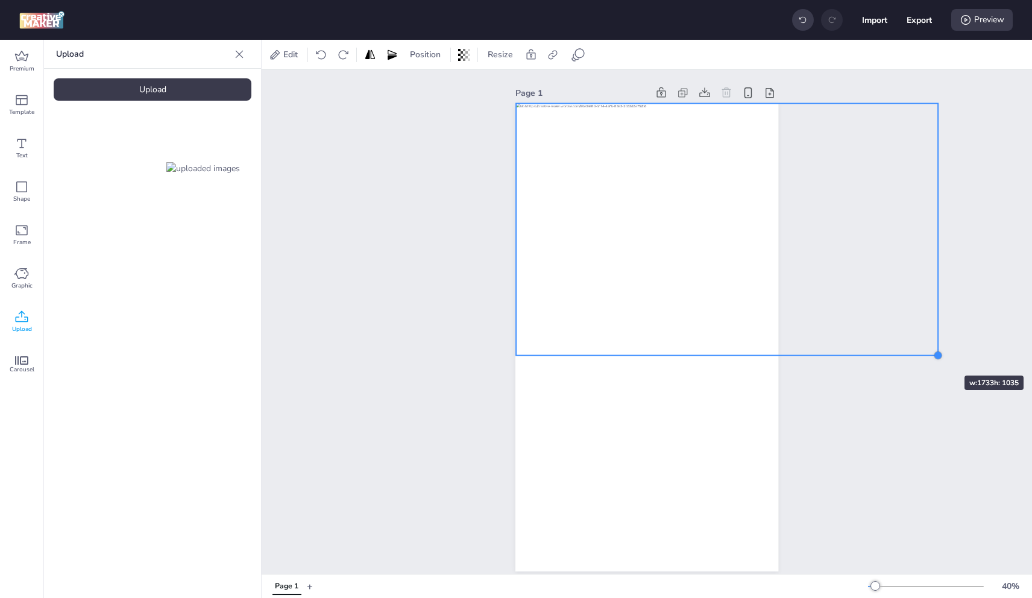
drag, startPoint x: 783, startPoint y: 262, endPoint x: 877, endPoint y: 309, distance: 105.2
click at [927, 354] on div "Page 1" at bounding box center [647, 328] width 771 height 516
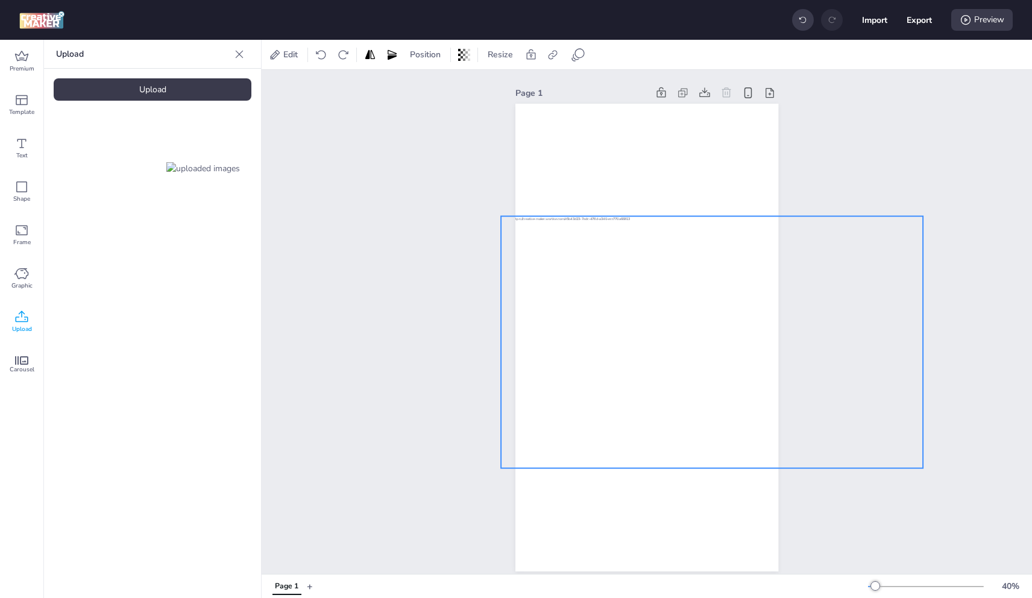
drag, startPoint x: 795, startPoint y: 244, endPoint x: 837, endPoint y: 295, distance: 65.9
click at [781, 355] on div "Page 1" at bounding box center [647, 328] width 330 height 516
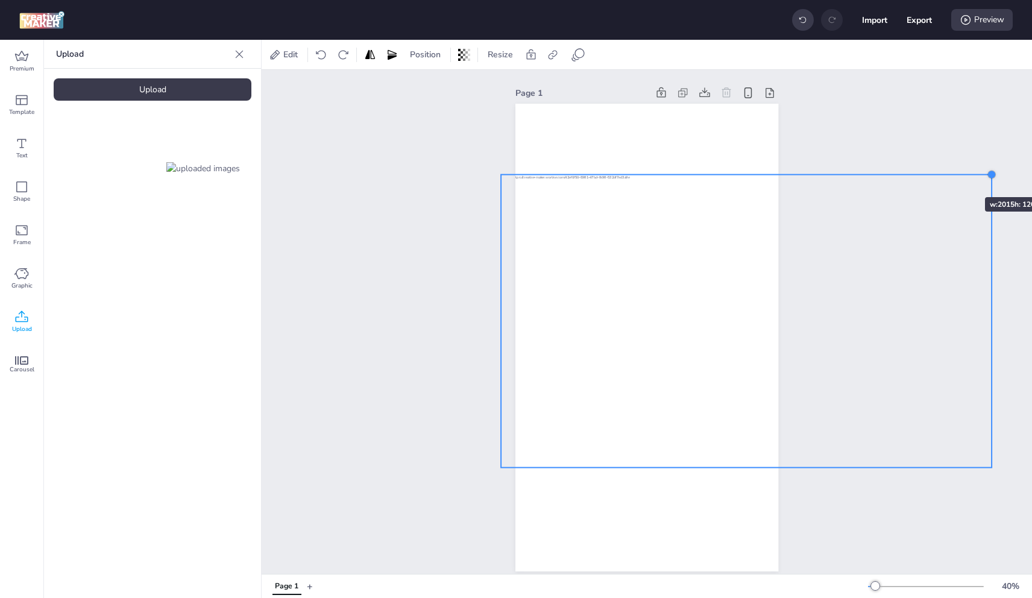
drag, startPoint x: 918, startPoint y: 216, endPoint x: 951, endPoint y: 172, distance: 55.2
click at [951, 172] on div "Page 1" at bounding box center [647, 328] width 771 height 516
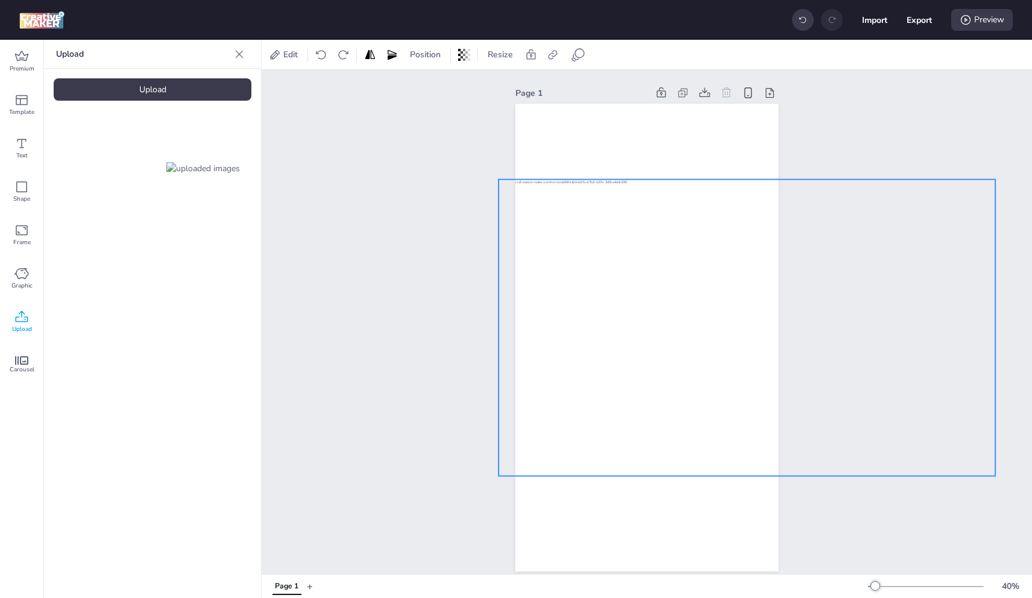
drag, startPoint x: 755, startPoint y: 209, endPoint x: 753, endPoint y: 217, distance: 8.8
click at [753, 217] on div at bounding box center [747, 304] width 497 height 249
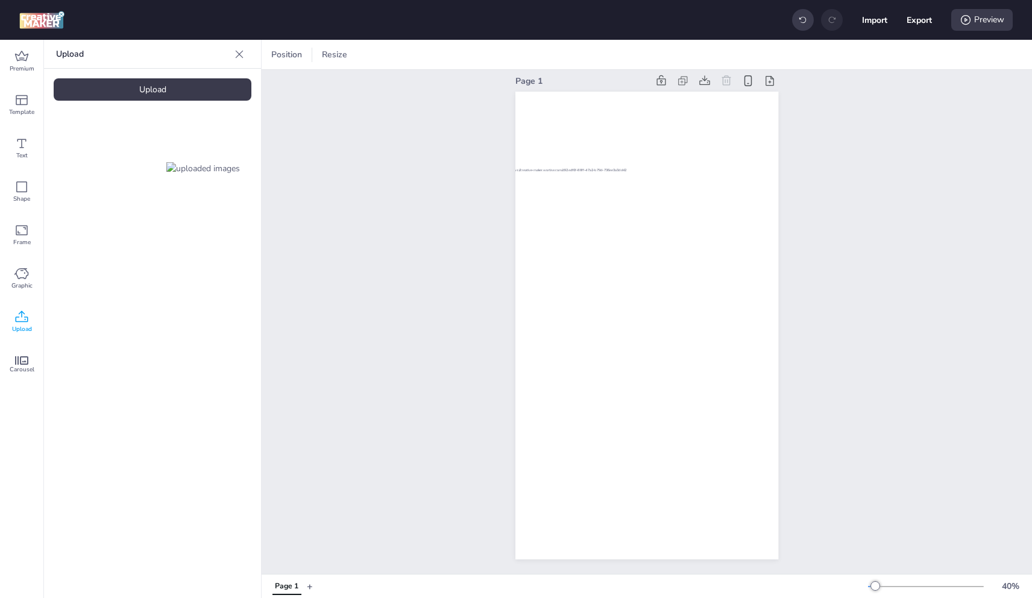
scroll to position [21, 0]
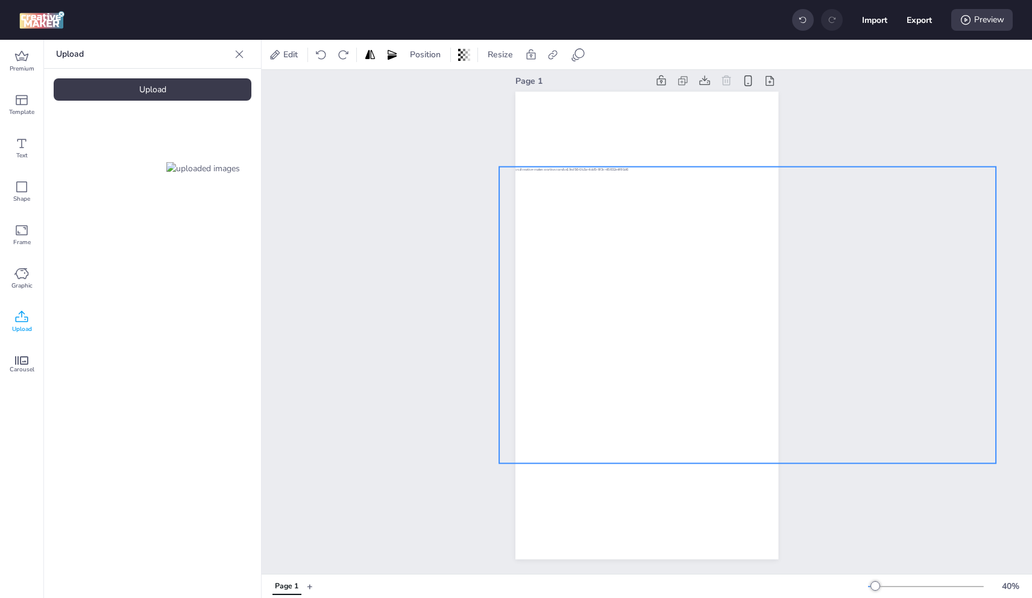
click at [676, 241] on div at bounding box center [747, 291] width 497 height 249
click at [720, 224] on div at bounding box center [749, 293] width 497 height 249
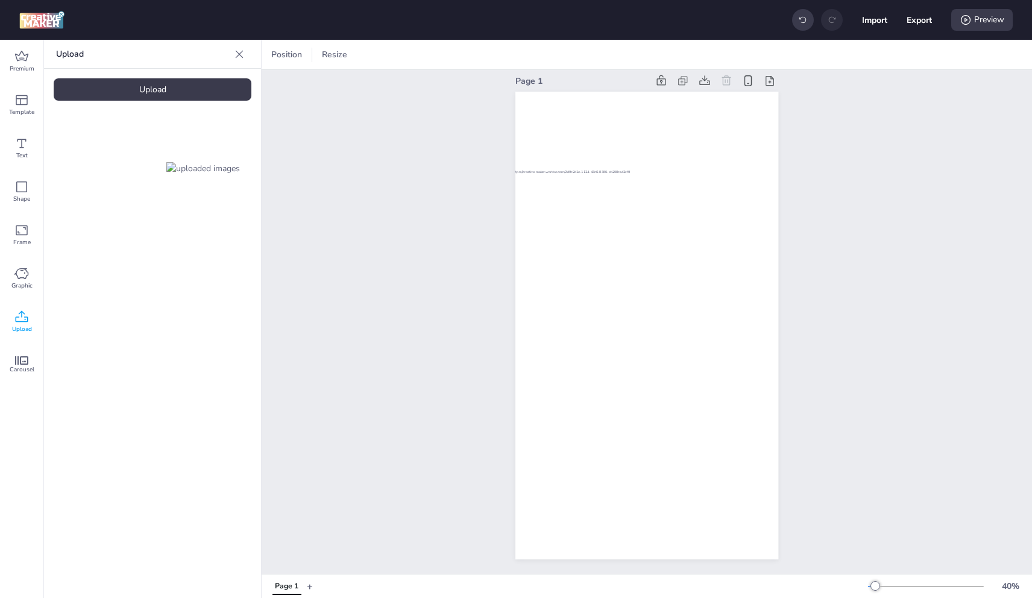
drag, startPoint x: 775, startPoint y: 192, endPoint x: 754, endPoint y: 176, distance: 26.3
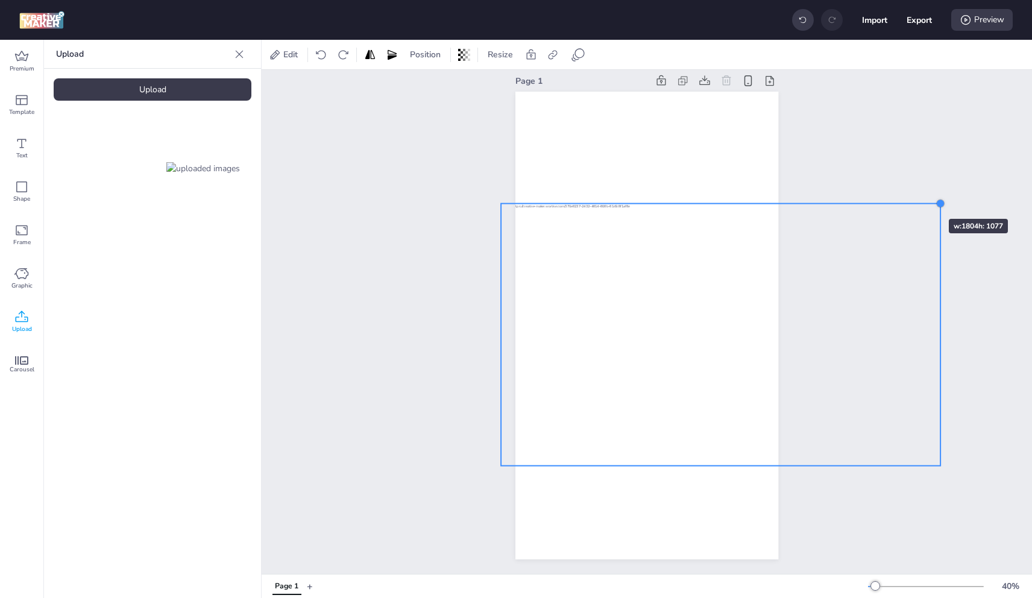
drag, startPoint x: 991, startPoint y: 163, endPoint x: 913, endPoint y: 197, distance: 84.8
click at [913, 197] on div "Page 1" at bounding box center [647, 316] width 771 height 516
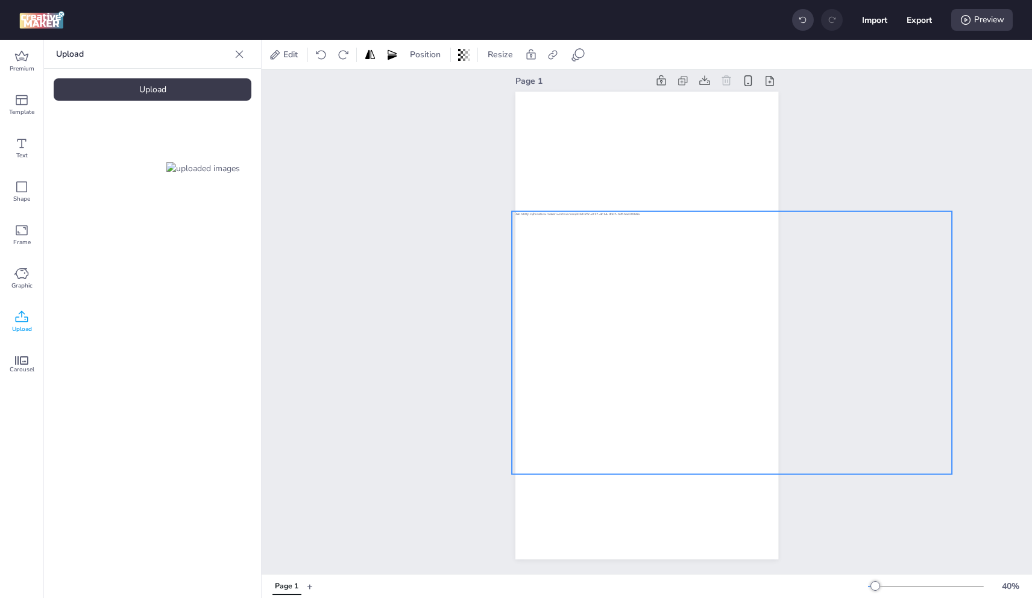
drag, startPoint x: 714, startPoint y: 203, endPoint x: 725, endPoint y: 211, distance: 13.7
click at [725, 212] on div at bounding box center [732, 322] width 441 height 221
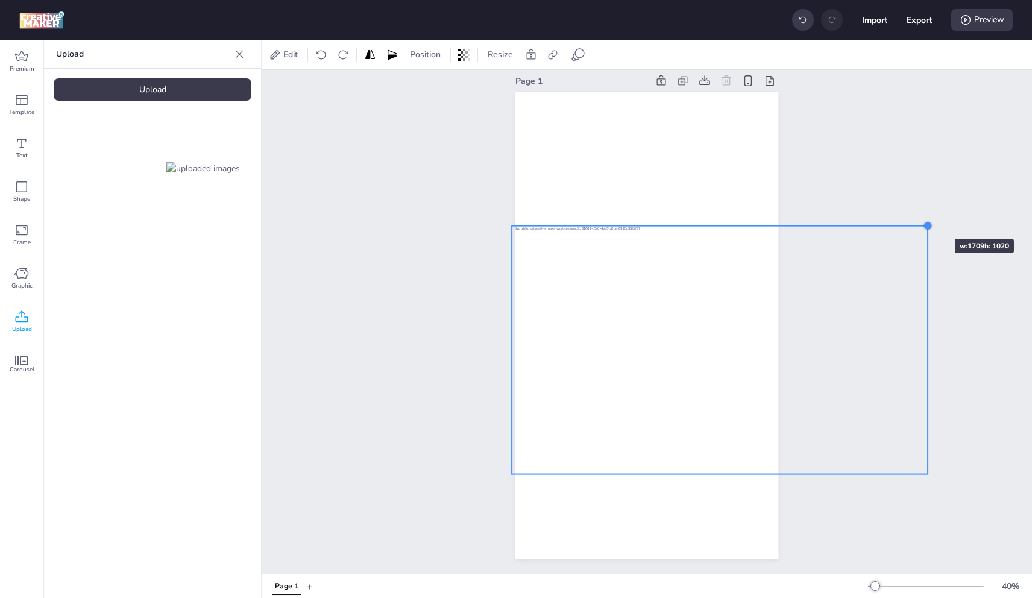
drag, startPoint x: 948, startPoint y: 203, endPoint x: 919, endPoint y: 217, distance: 32.9
click at [923, 221] on div at bounding box center [928, 226] width 10 height 10
click at [742, 225] on div at bounding box center [720, 329] width 416 height 208
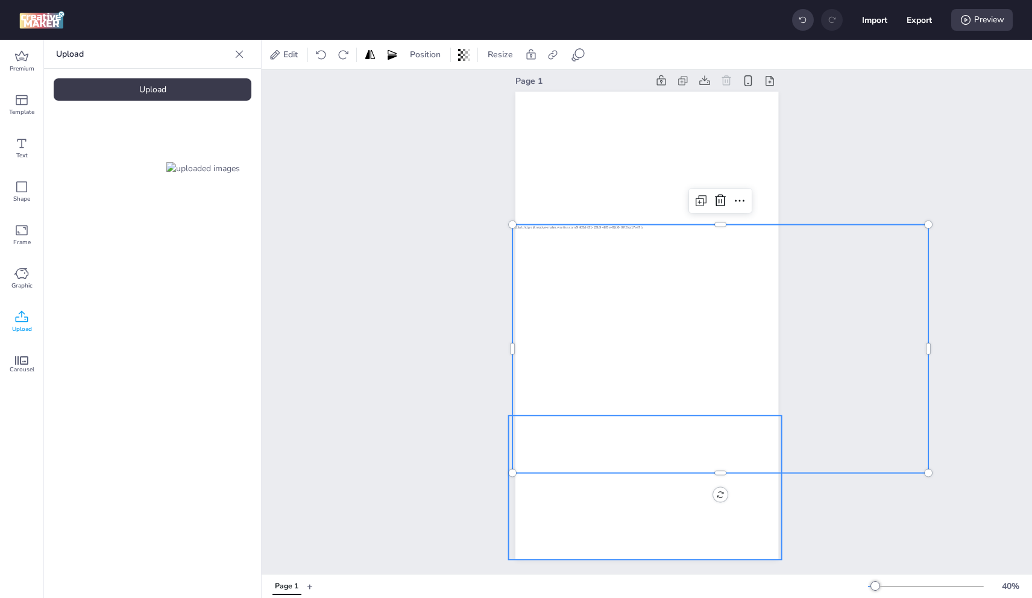
click at [692, 495] on video at bounding box center [644, 492] width 273 height 154
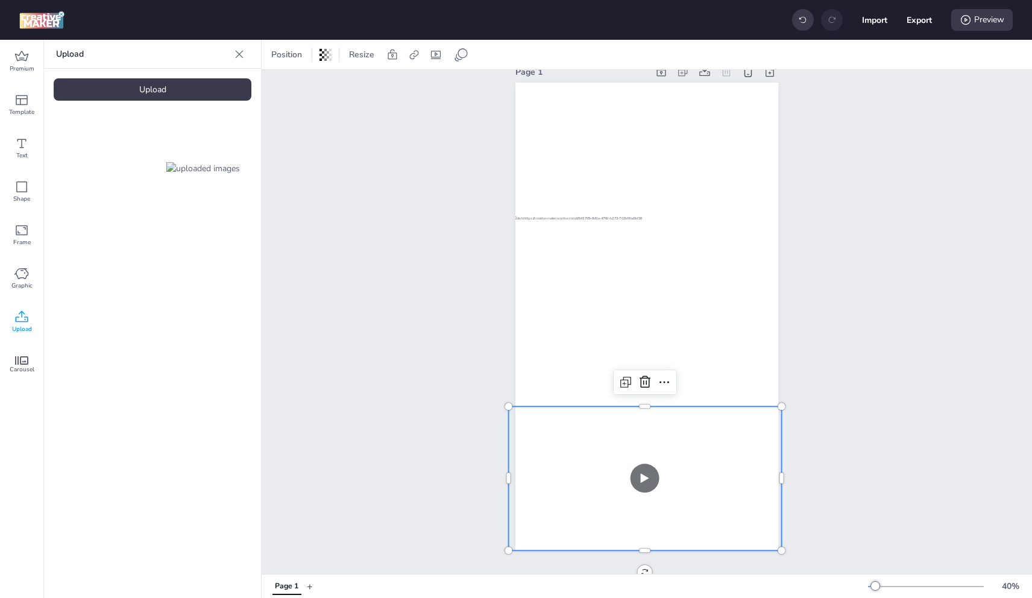
click at [190, 93] on div "Upload" at bounding box center [153, 89] width 198 height 22
click at [126, 280] on video at bounding box center [102, 269] width 96 height 48
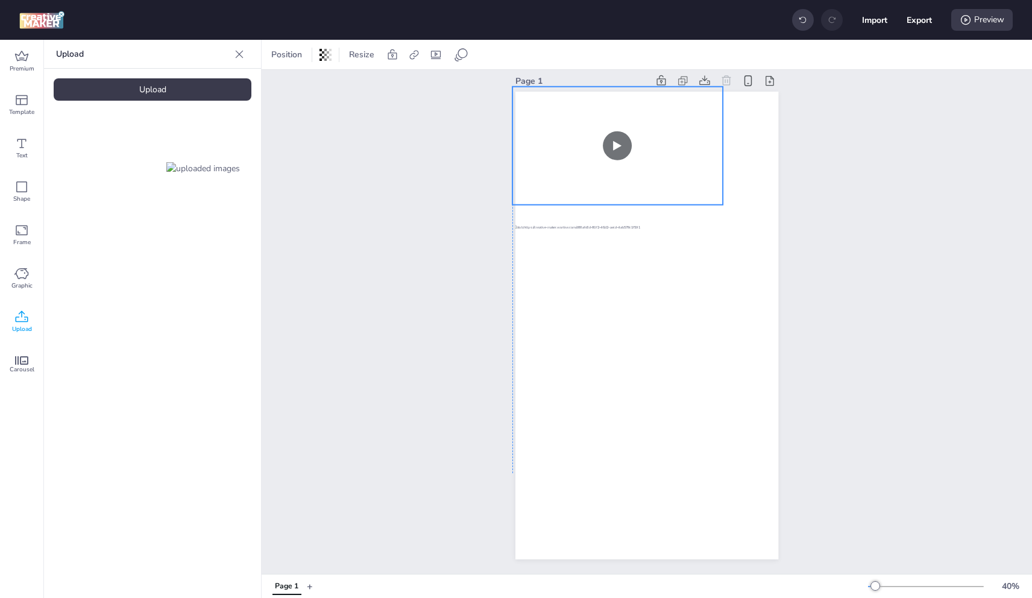
drag, startPoint x: 681, startPoint y: 203, endPoint x: 650, endPoint y: 127, distance: 82.5
click at [650, 127] on video at bounding box center [617, 146] width 210 height 118
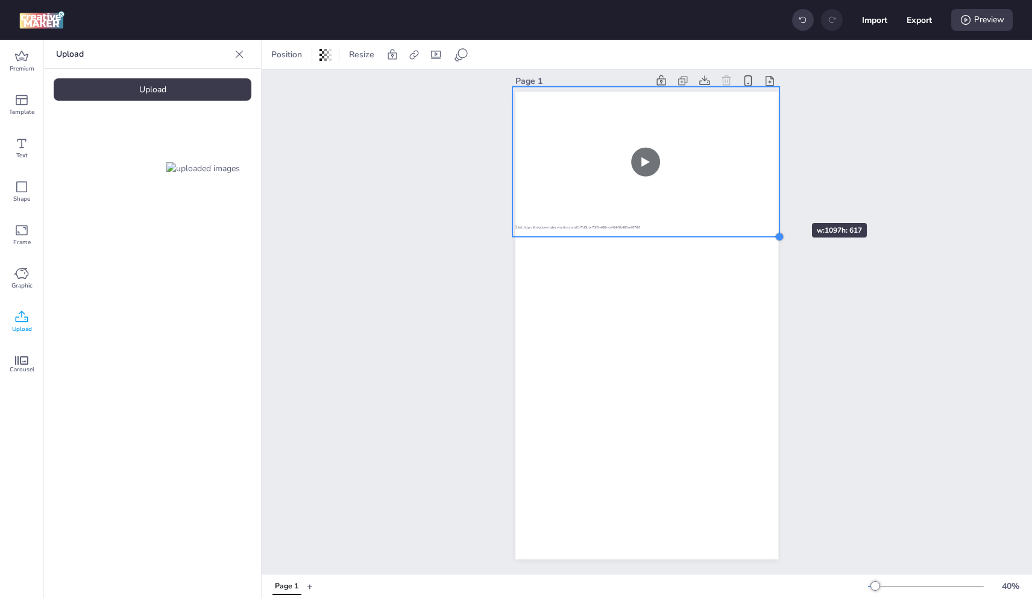
drag, startPoint x: 719, startPoint y: 195, endPoint x: 776, endPoint y: 201, distance: 57.1
click at [776, 201] on div "Page 1" at bounding box center [647, 316] width 330 height 516
drag, startPoint x: 676, startPoint y: 169, endPoint x: 667, endPoint y: 238, distance: 69.8
click at [683, 168] on video at bounding box center [645, 162] width 267 height 150
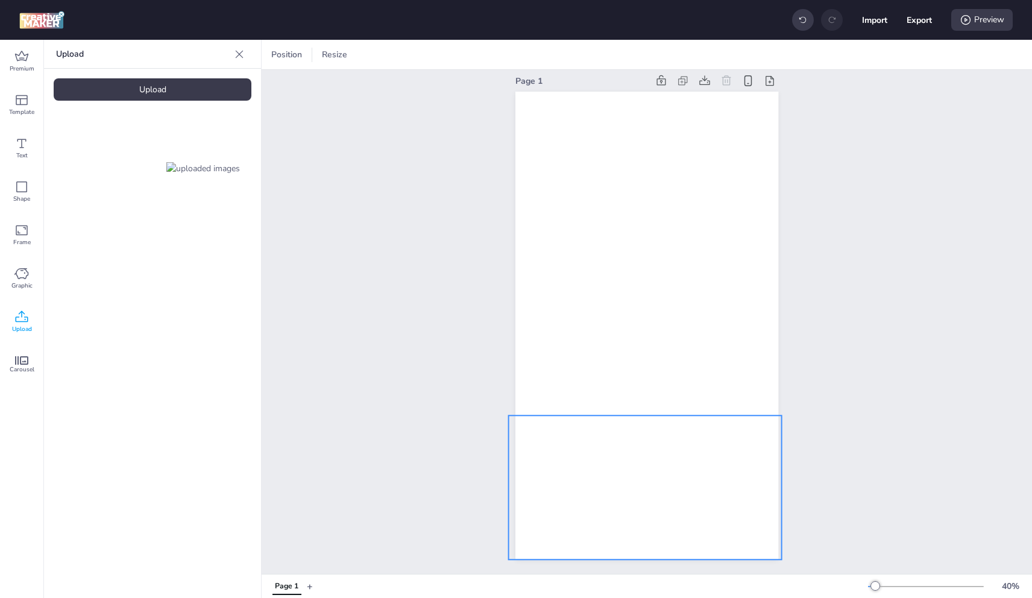
drag, startPoint x: 623, startPoint y: 461, endPoint x: 617, endPoint y: 458, distance: 6.2
click at [628, 456] on video at bounding box center [644, 492] width 273 height 154
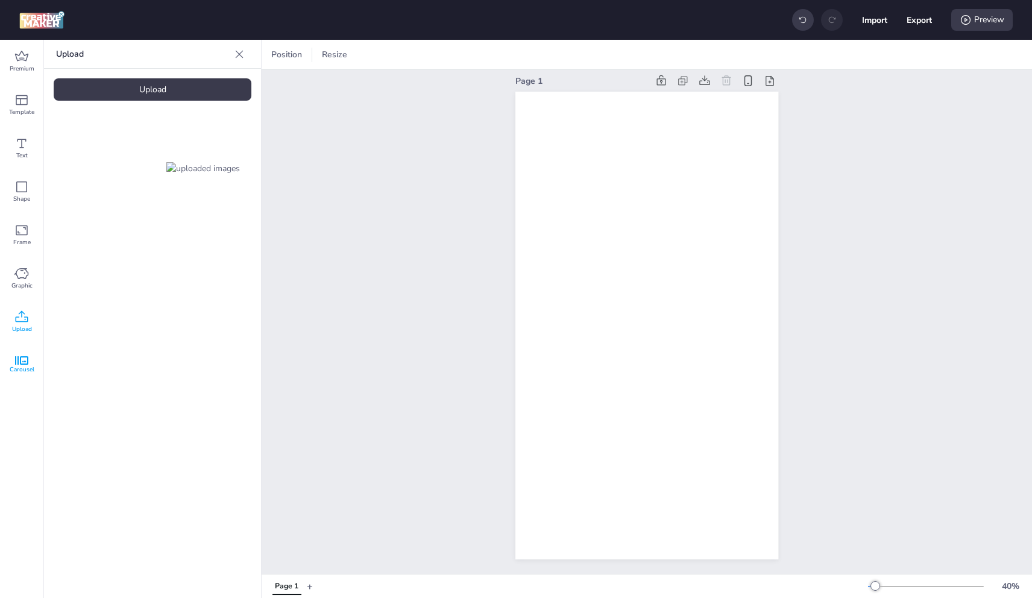
click at [23, 368] on span "Carousel" at bounding box center [22, 370] width 25 height 10
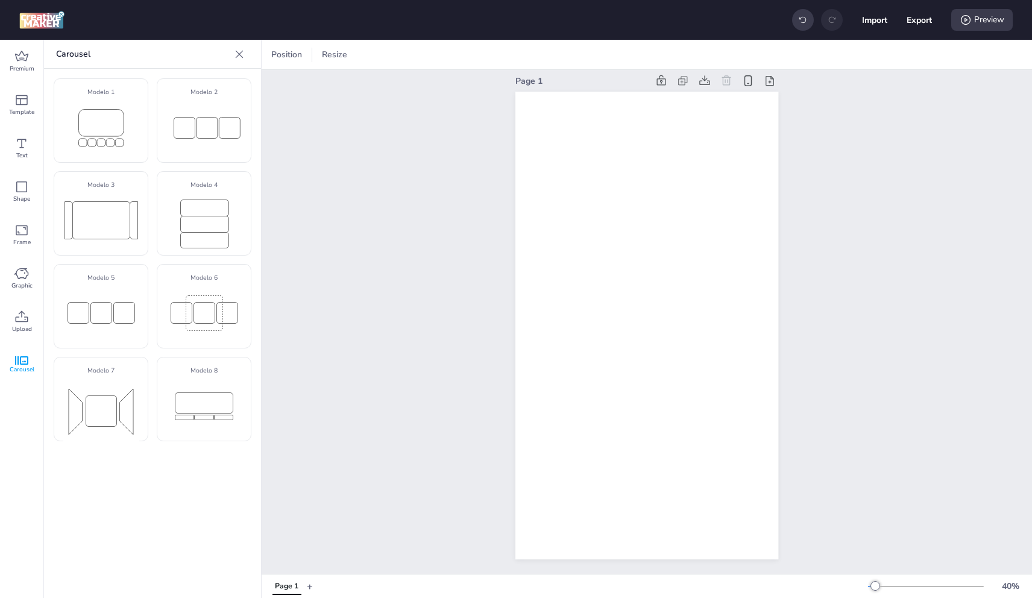
drag, startPoint x: 112, startPoint y: 235, endPoint x: 339, endPoint y: 262, distance: 229.5
click at [112, 235] on rect at bounding box center [100, 219] width 57 height 37
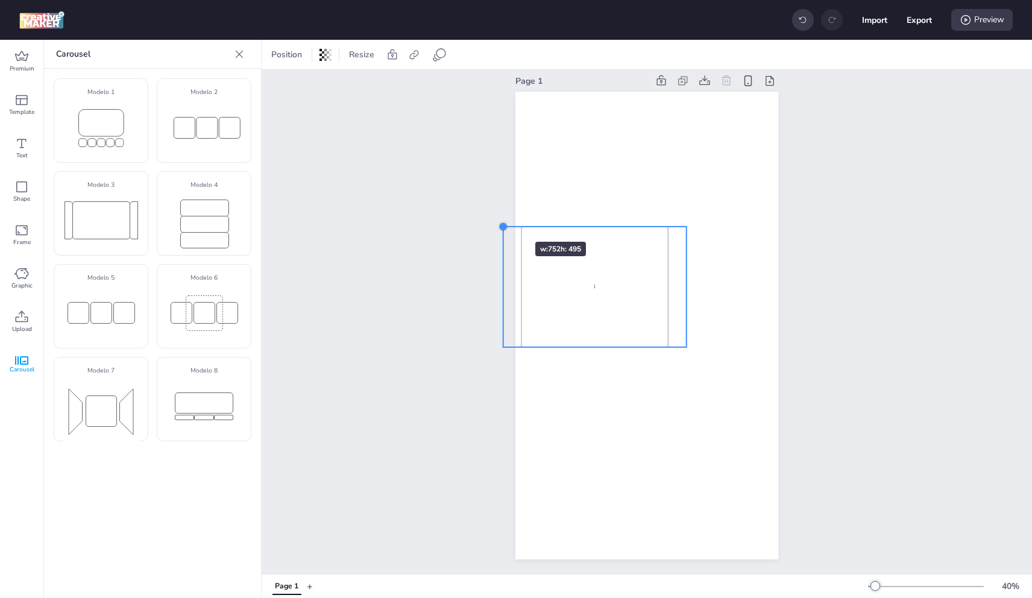
drag, startPoint x: 604, startPoint y: 297, endPoint x: 610, endPoint y: 265, distance: 33.1
click at [499, 222] on div at bounding box center [504, 227] width 10 height 10
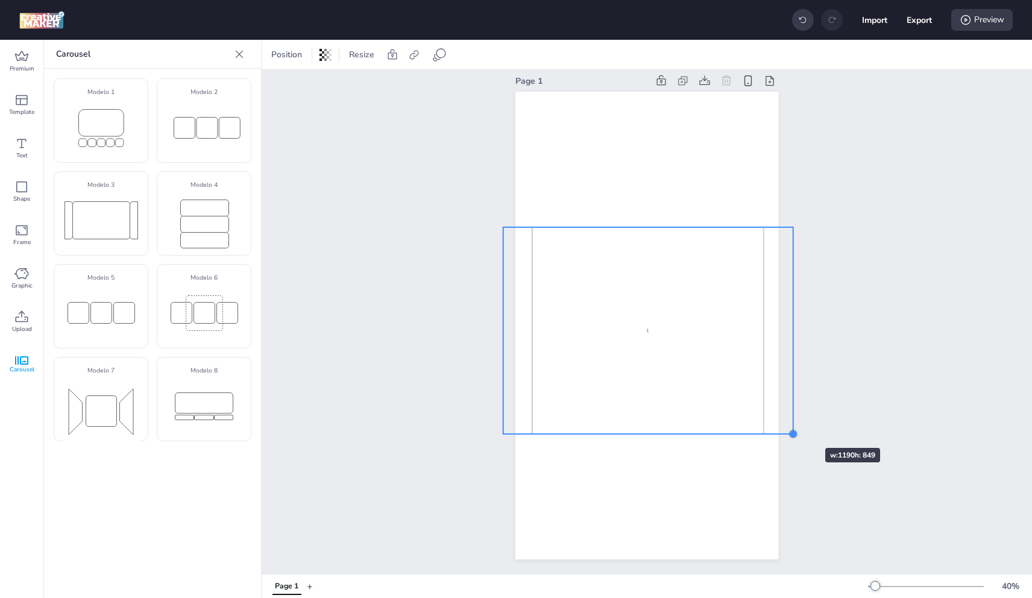
drag, startPoint x: 684, startPoint y: 341, endPoint x: 791, endPoint y: 427, distance: 137.7
click at [791, 429] on div at bounding box center [793, 434] width 10 height 10
click at [666, 285] on div "1" at bounding box center [648, 331] width 233 height 209
select select "cover"
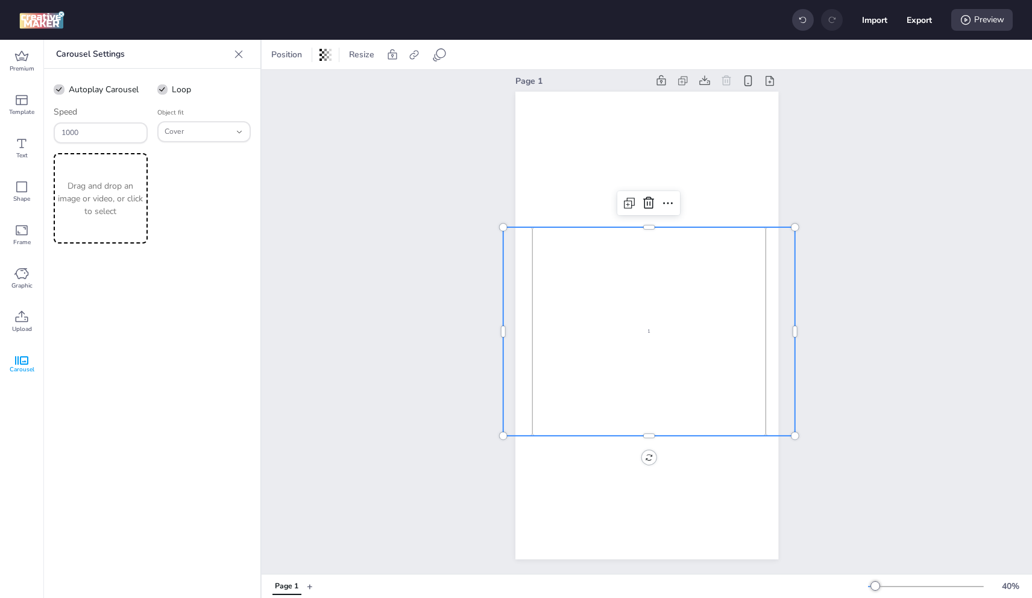
click at [666, 285] on div "1" at bounding box center [648, 331] width 233 height 209
click at [102, 215] on p "Drag and drop an image or video, or click to select" at bounding box center [100, 199] width 89 height 38
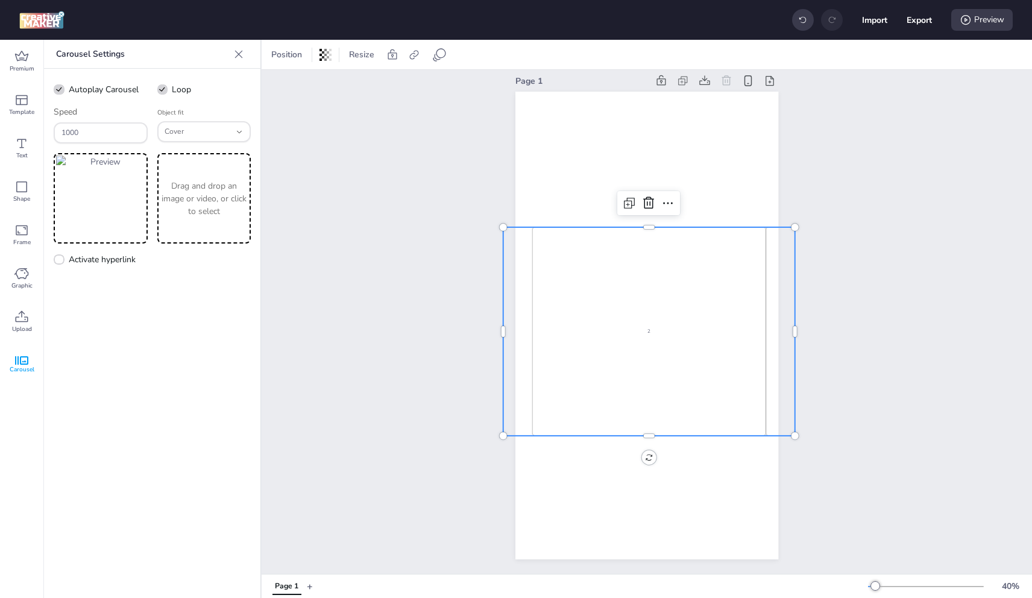
click at [195, 193] on p "Drag and drop an image or video, or click to select" at bounding box center [204, 199] width 89 height 38
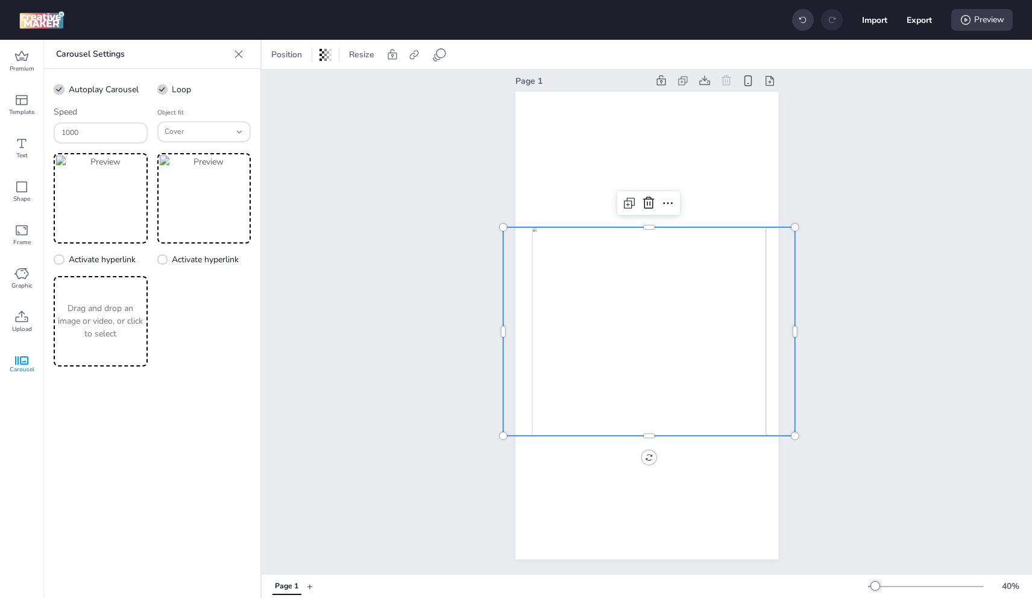
click at [134, 298] on div "Drag and drop an image or video, or click to select" at bounding box center [101, 321] width 94 height 90
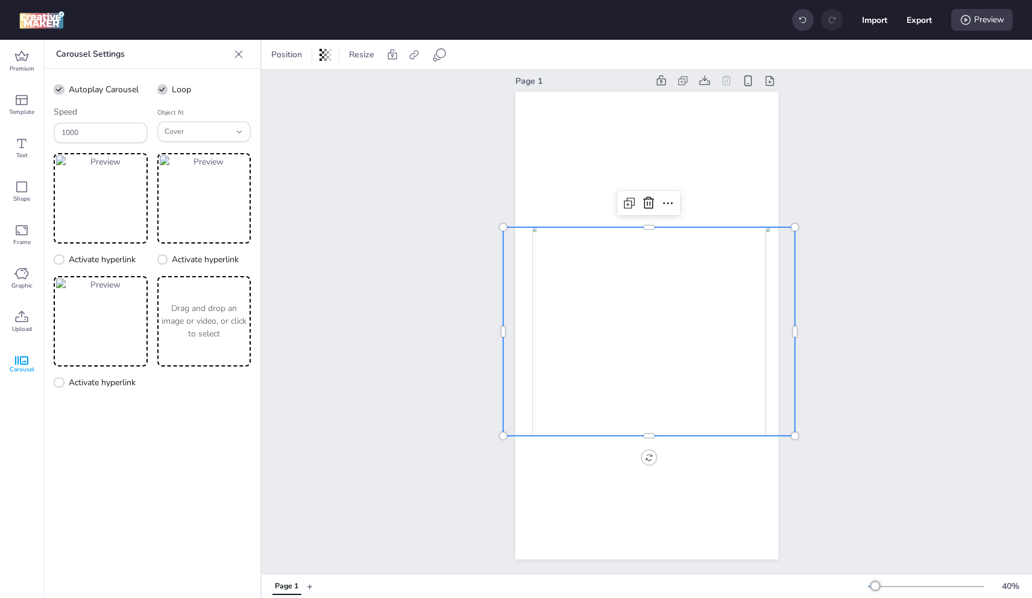
click at [211, 332] on p "Drag and drop an image or video, or click to select" at bounding box center [204, 321] width 89 height 38
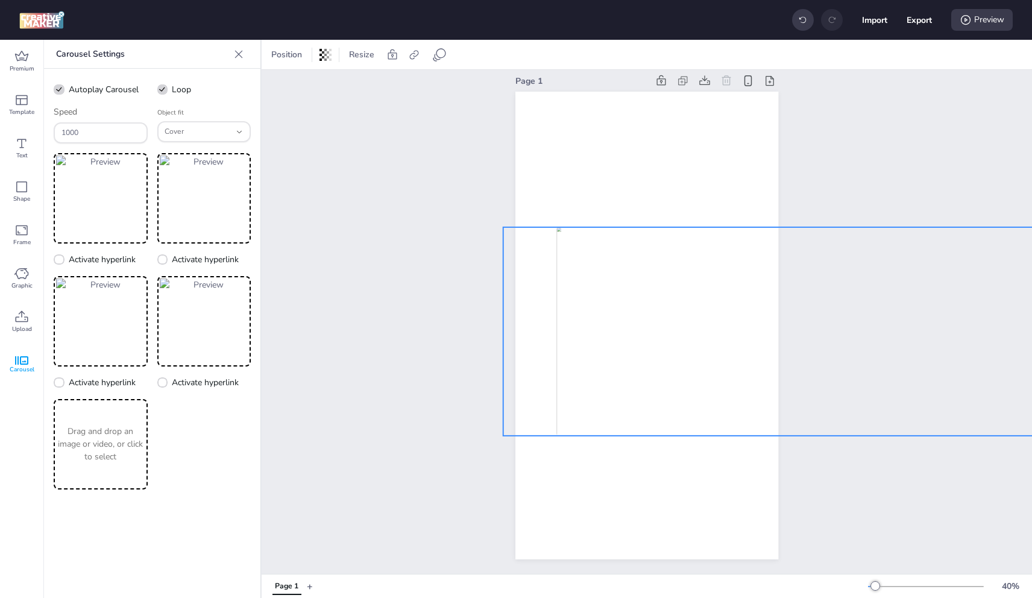
drag, startPoint x: 790, startPoint y: 320, endPoint x: 1036, endPoint y: 291, distance: 247.8
click at [1032, 291] on html "Import Export Preview Premium Template Text Shape Frame Graphic Upload Carousel…" at bounding box center [516, 299] width 1032 height 598
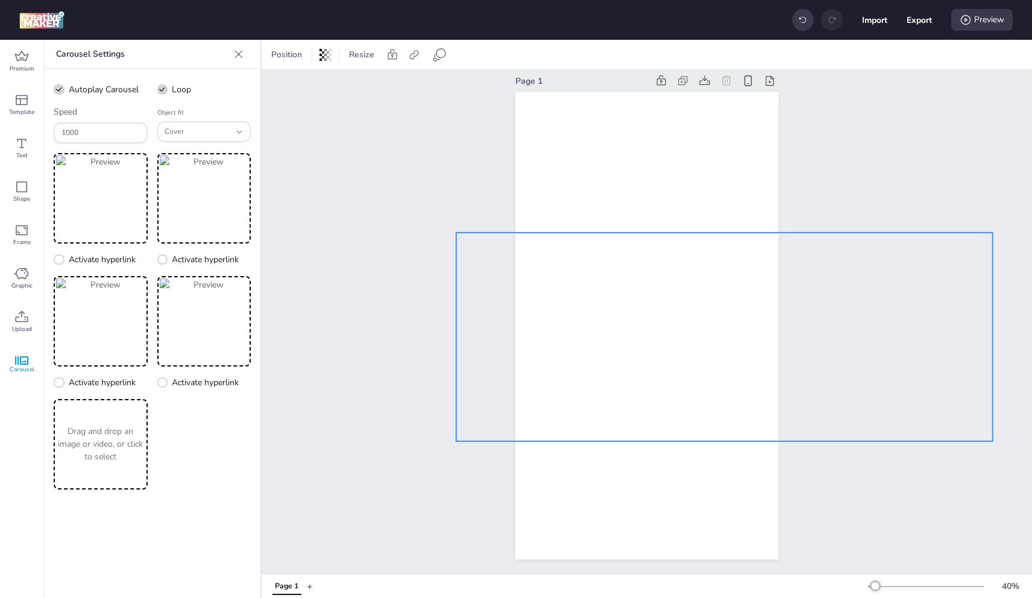
drag, startPoint x: 673, startPoint y: 327, endPoint x: 643, endPoint y: 330, distance: 30.8
click at [645, 329] on img at bounding box center [723, 337] width 429 height 209
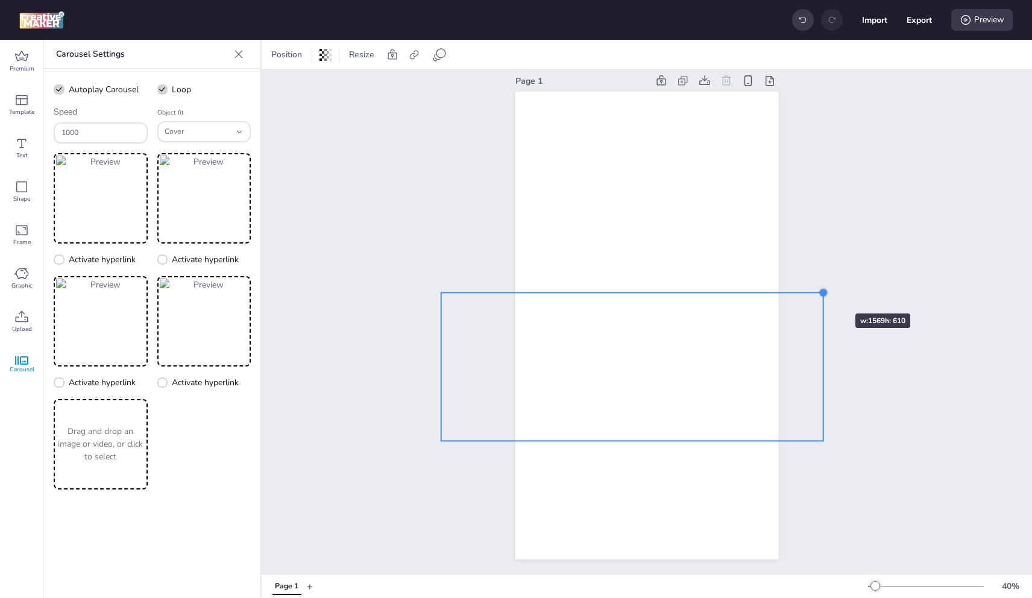
drag, startPoint x: 974, startPoint y: 222, endPoint x: 819, endPoint y: 292, distance: 169.5
click at [819, 292] on div "Page 1" at bounding box center [647, 316] width 771 height 516
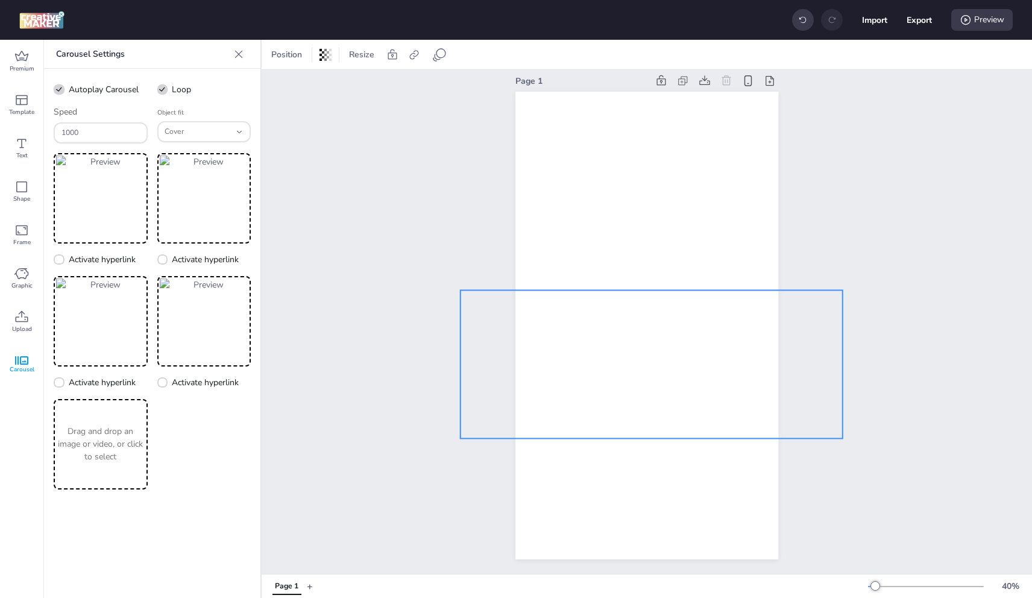
drag, startPoint x: 708, startPoint y: 341, endPoint x: 725, endPoint y: 339, distance: 17.0
click at [725, 339] on img at bounding box center [652, 364] width 306 height 148
click at [725, 336] on img at bounding box center [654, 363] width 306 height 148
click at [725, 336] on img at bounding box center [656, 363] width 306 height 148
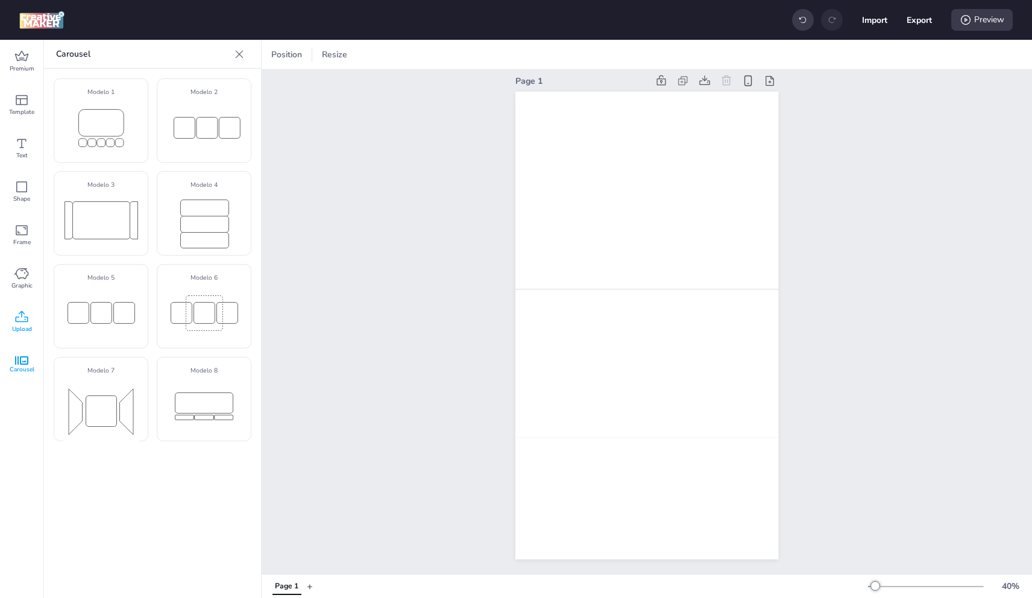
click at [24, 317] on icon at bounding box center [21, 317] width 14 height 14
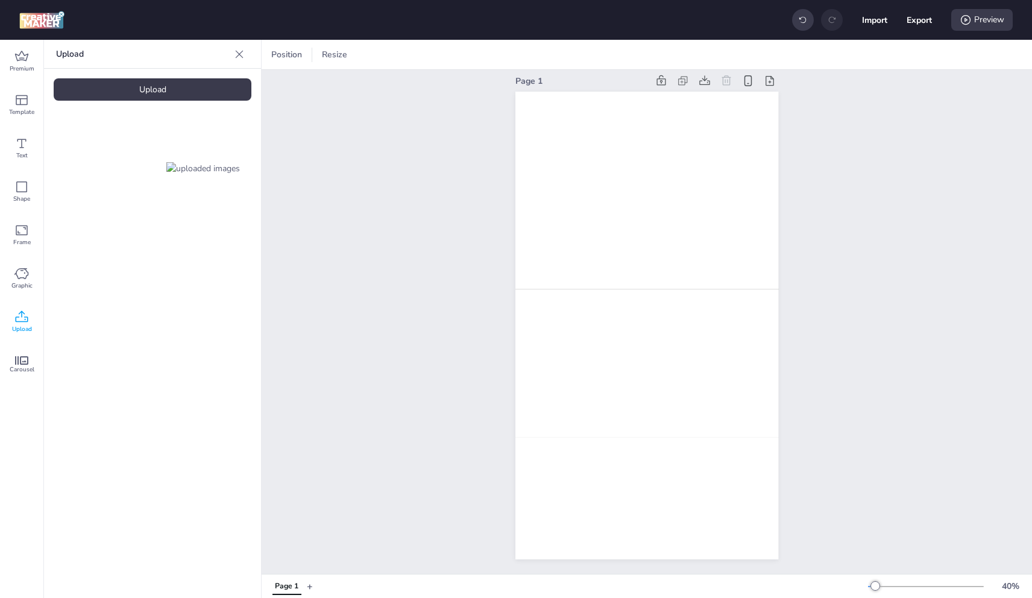
drag, startPoint x: 136, startPoint y: 171, endPoint x: 333, endPoint y: 177, distance: 197.2
click at [140, 170] on video at bounding box center [102, 168] width 96 height 48
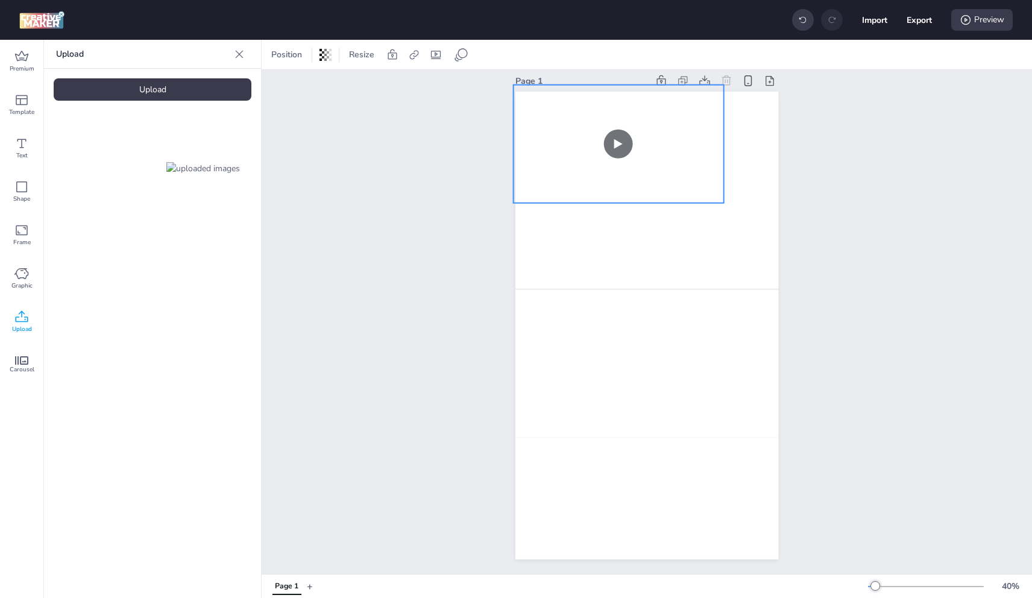
drag, startPoint x: 656, startPoint y: 323, endPoint x: 652, endPoint y: 174, distance: 149.0
click at [628, 142] on video at bounding box center [618, 144] width 210 height 118
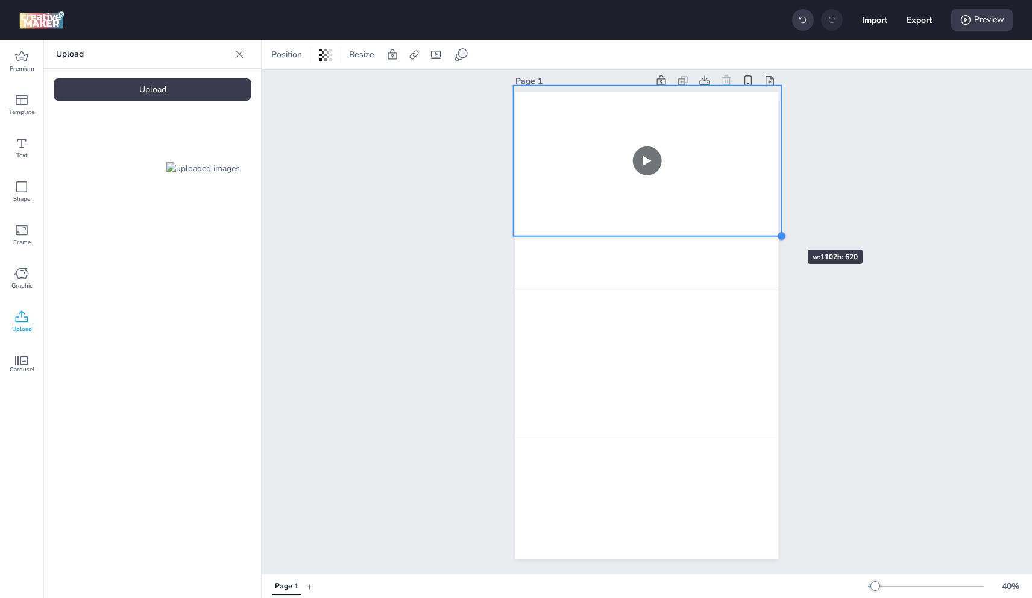
drag, startPoint x: 722, startPoint y: 195, endPoint x: 772, endPoint y: 228, distance: 59.2
click at [772, 228] on div at bounding box center [647, 326] width 263 height 468
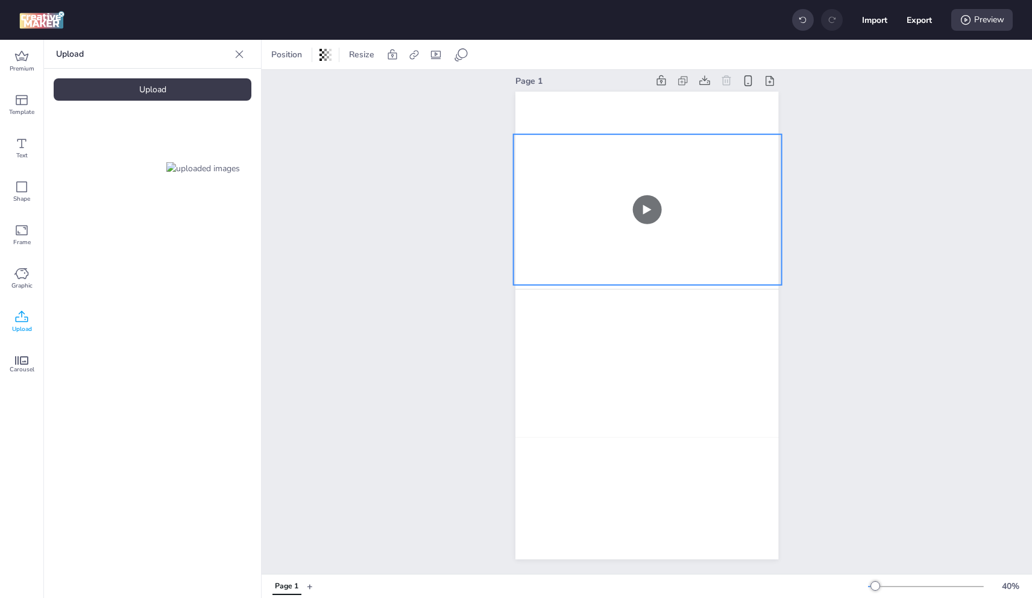
drag, startPoint x: 721, startPoint y: 134, endPoint x: 720, endPoint y: 181, distance: 47.6
click at [720, 181] on video at bounding box center [647, 209] width 268 height 151
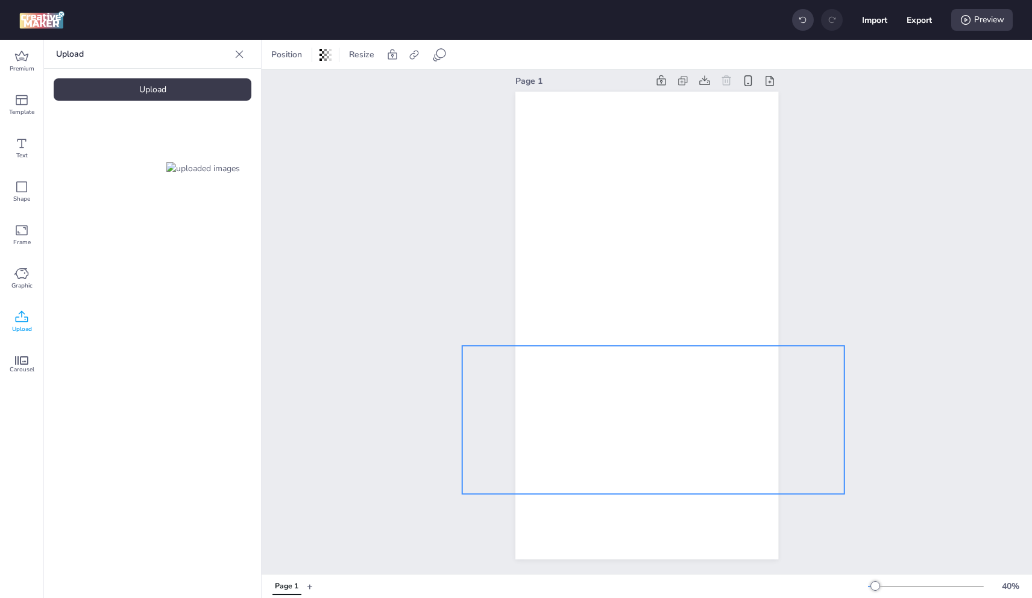
drag, startPoint x: 702, startPoint y: 307, endPoint x: 698, endPoint y: 362, distance: 55.0
select select "cover"
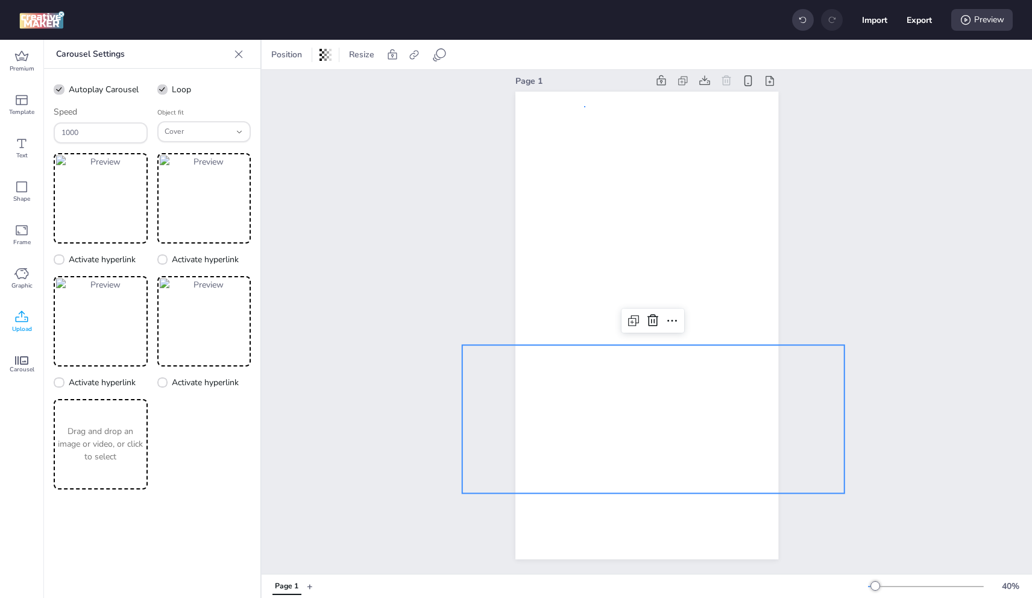
drag, startPoint x: 585, startPoint y: 97, endPoint x: 516, endPoint y: 70, distance: 74.5
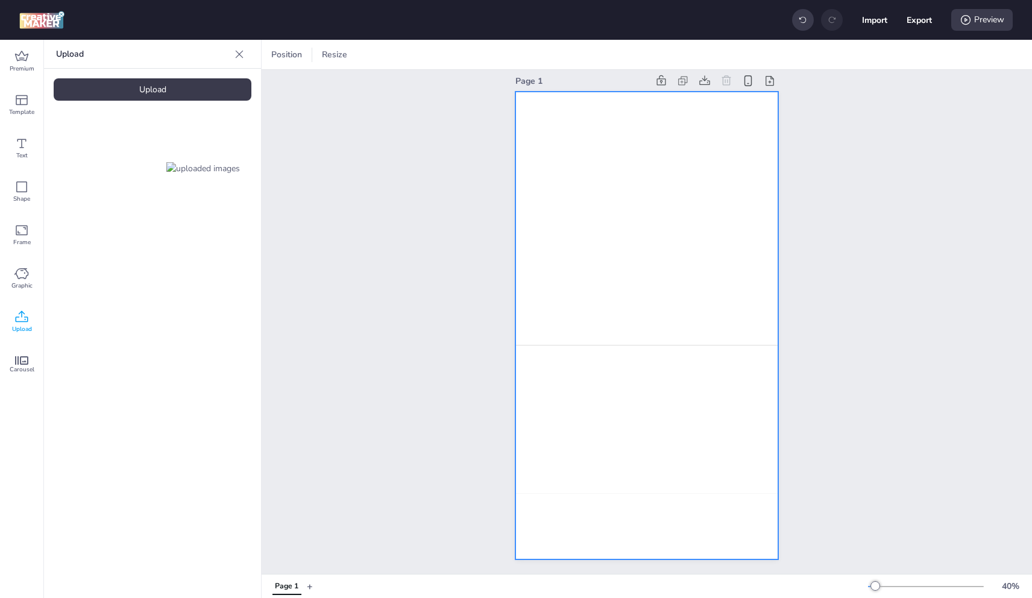
drag, startPoint x: 518, startPoint y: 90, endPoint x: 520, endPoint y: 81, distance: 9.9
click at [520, 92] on div at bounding box center [647, 326] width 263 height 468
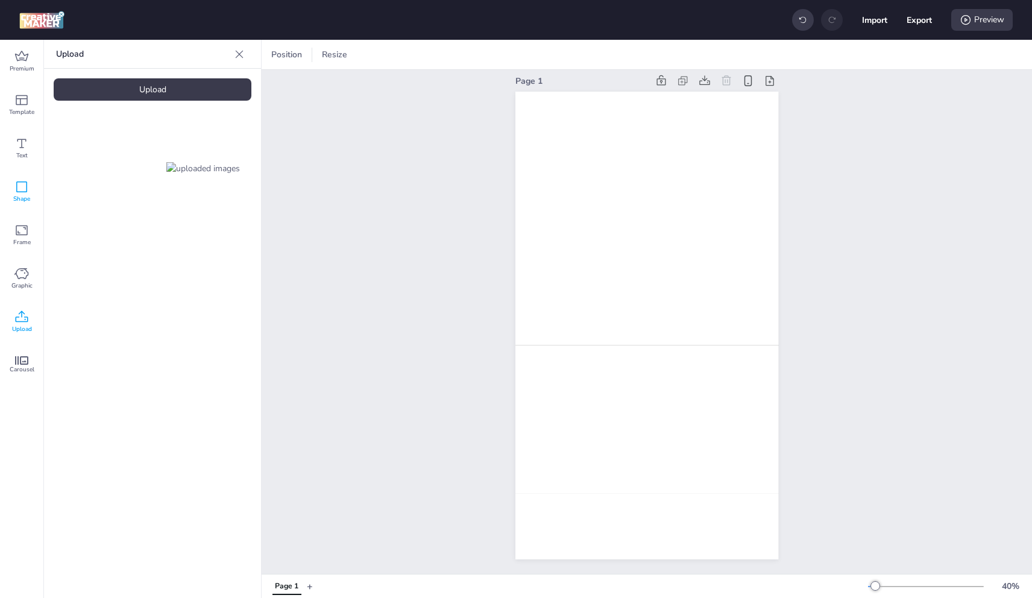
click at [24, 198] on span "Shape" at bounding box center [21, 199] width 17 height 10
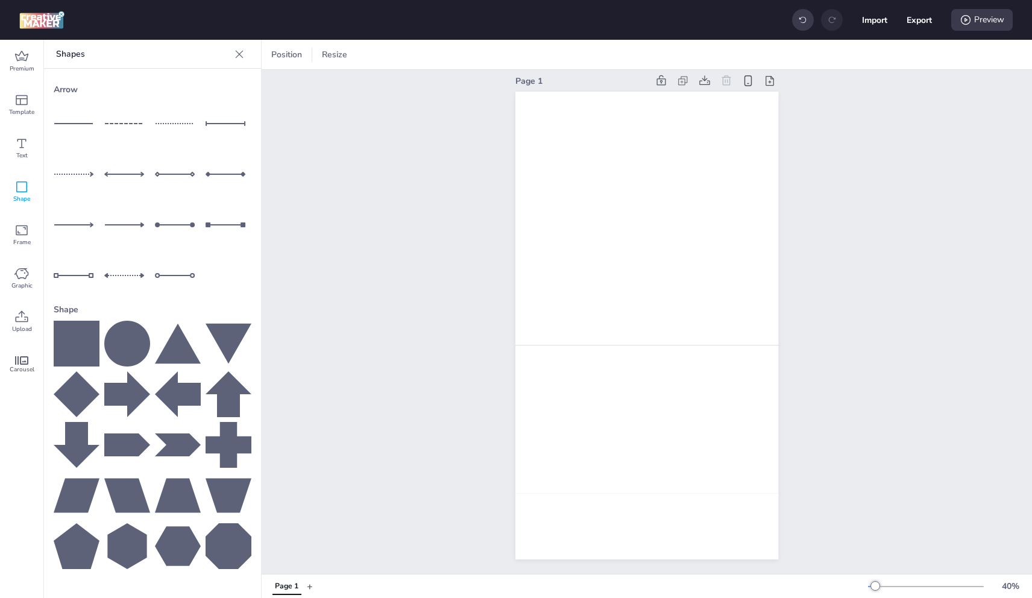
drag, startPoint x: 75, startPoint y: 358, endPoint x: 81, endPoint y: 353, distance: 7.4
click at [77, 356] on icon at bounding box center [77, 344] width 46 height 46
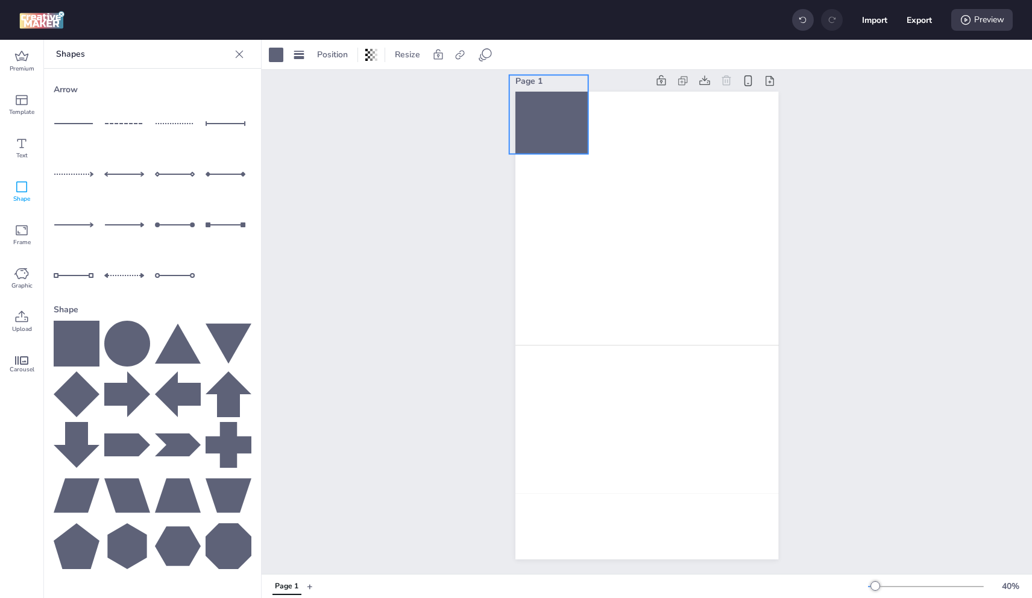
drag, startPoint x: 616, startPoint y: 304, endPoint x: 518, endPoint y: 96, distance: 229.3
click at [515, 94] on div at bounding box center [548, 114] width 79 height 79
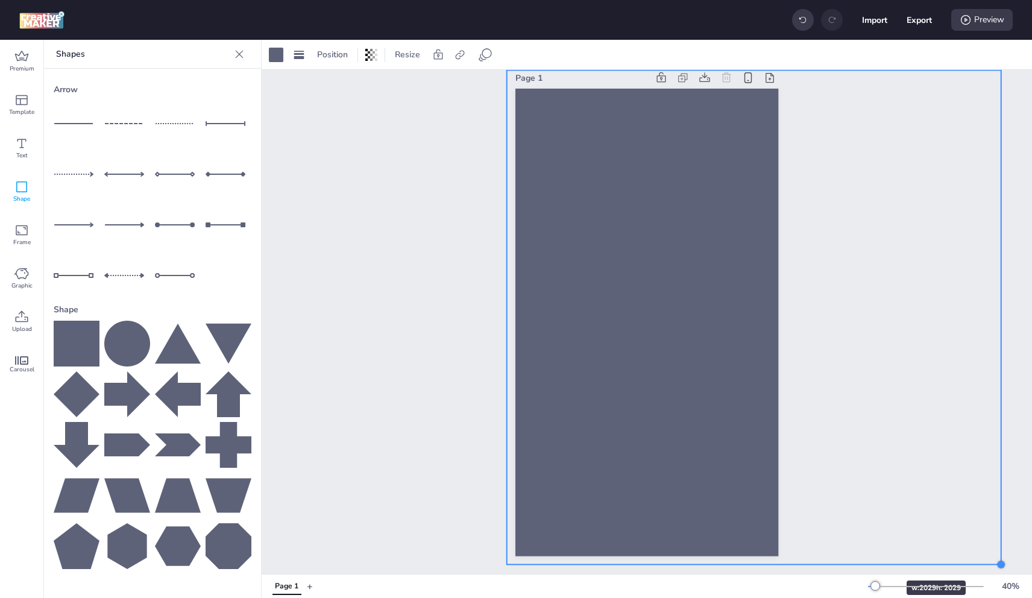
drag, startPoint x: 581, startPoint y: 143, endPoint x: 862, endPoint y: 563, distance: 504.8
click at [869, 565] on div "Page 1" at bounding box center [647, 322] width 771 height 504
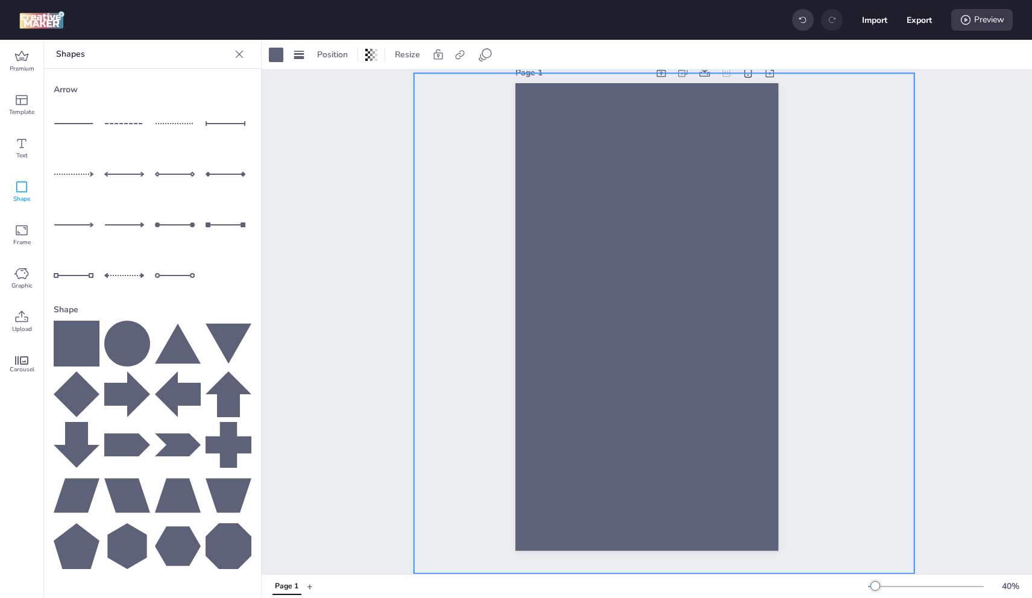
drag, startPoint x: 717, startPoint y: 382, endPoint x: 614, endPoint y: 403, distance: 105.1
click at [623, 402] on div at bounding box center [664, 323] width 500 height 500
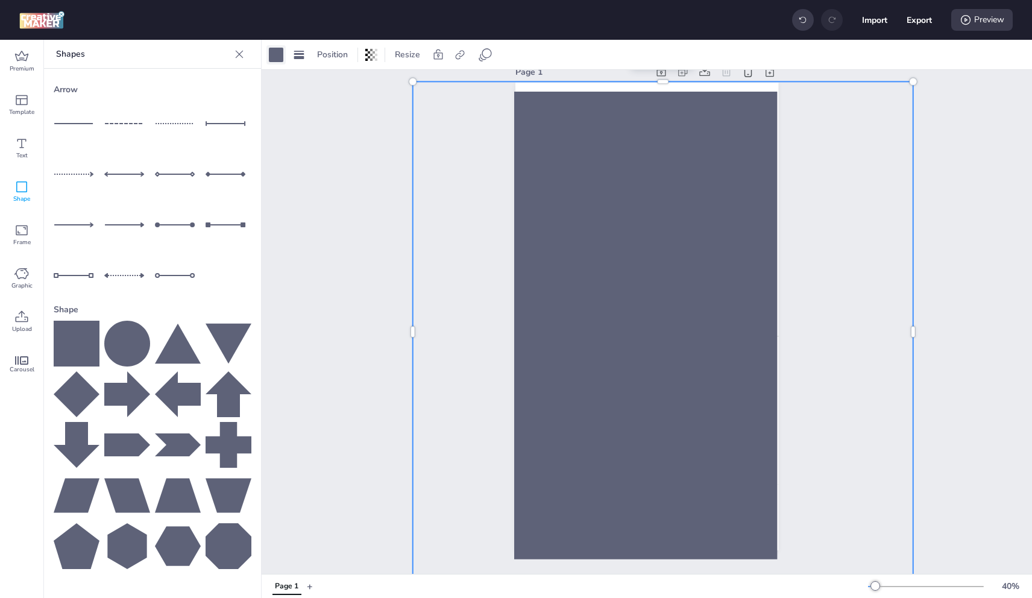
click at [279, 55] on div at bounding box center [276, 55] width 14 height 14
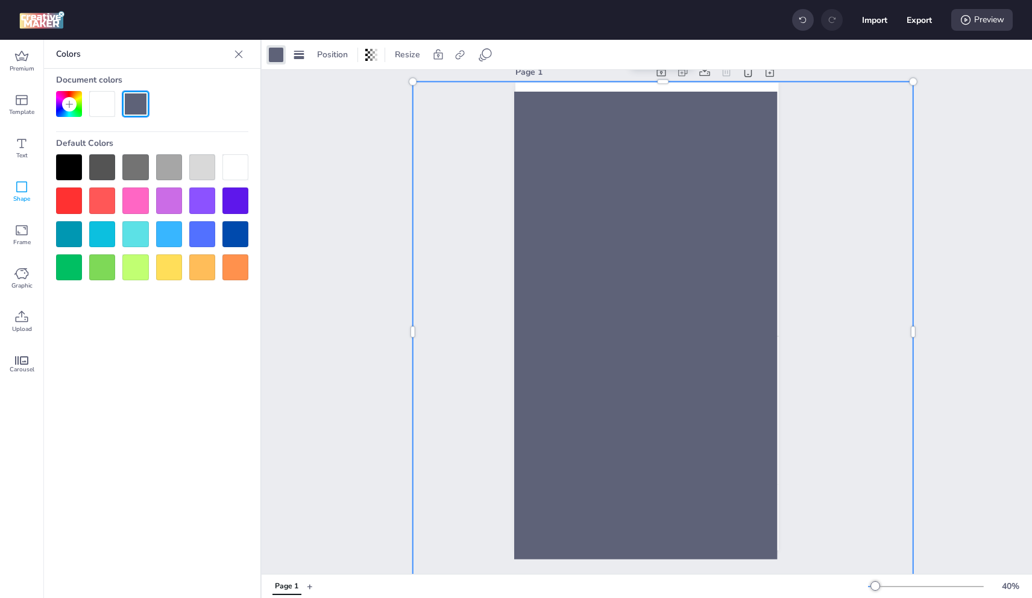
drag, startPoint x: 75, startPoint y: 174, endPoint x: 270, endPoint y: 137, distance: 197.5
click at [75, 174] on div at bounding box center [69, 167] width 26 height 26
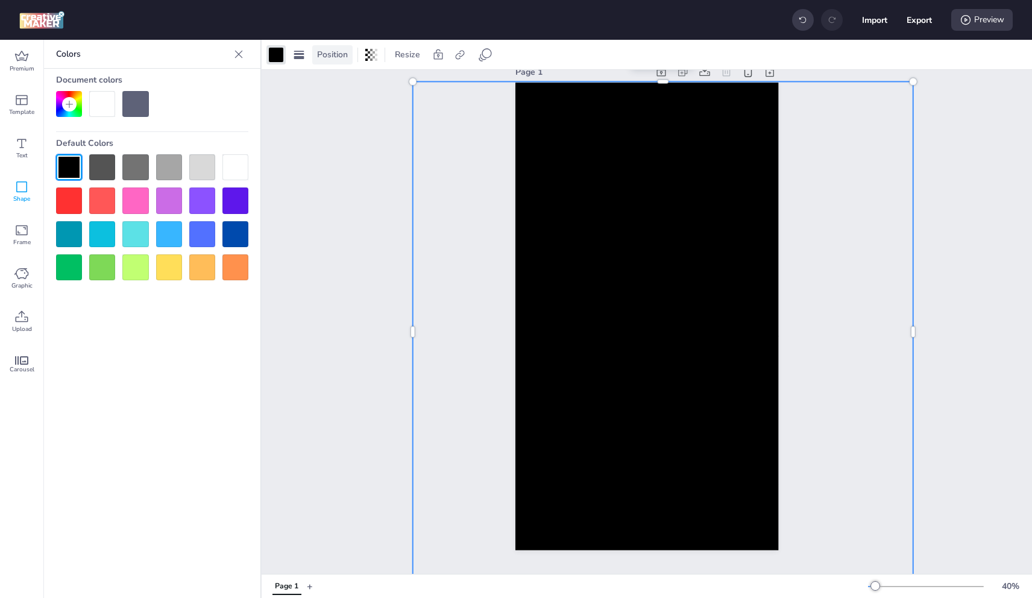
click at [339, 47] on div "Position" at bounding box center [332, 54] width 40 height 19
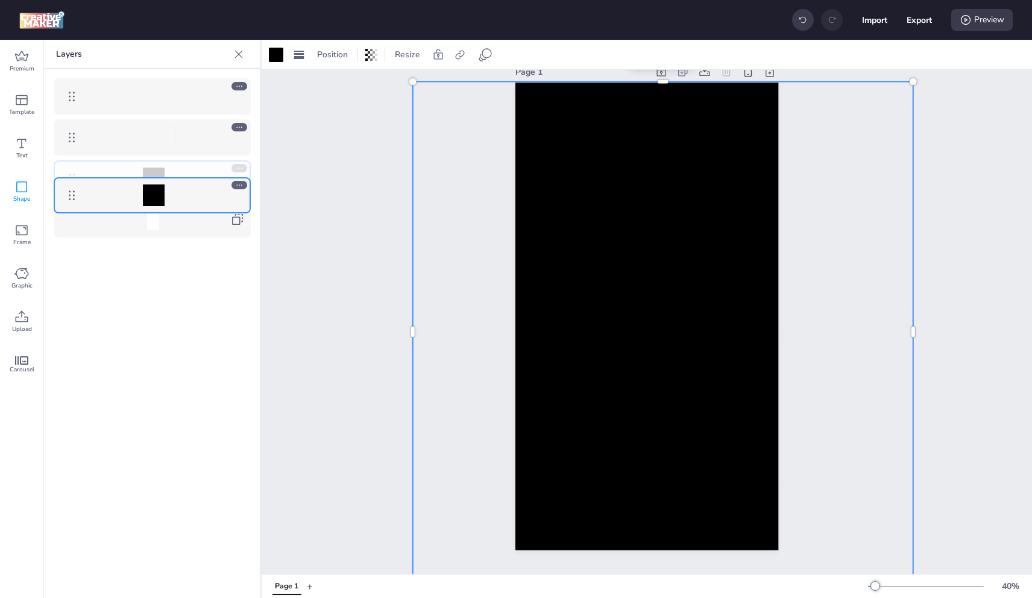
drag, startPoint x: 77, startPoint y: 96, endPoint x: 62, endPoint y: 194, distance: 99.3
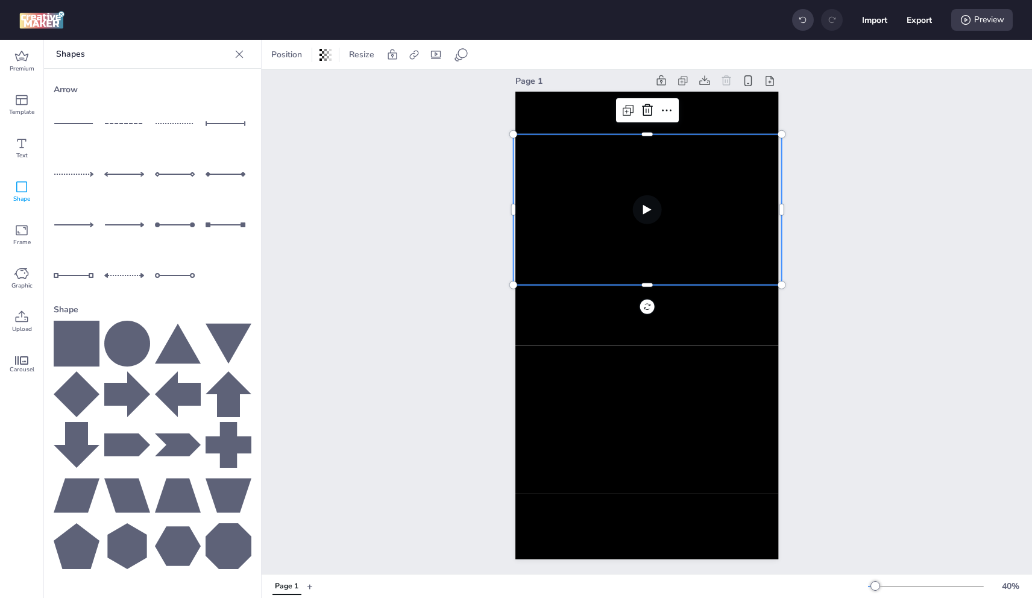
click at [725, 224] on video at bounding box center [647, 209] width 268 height 151
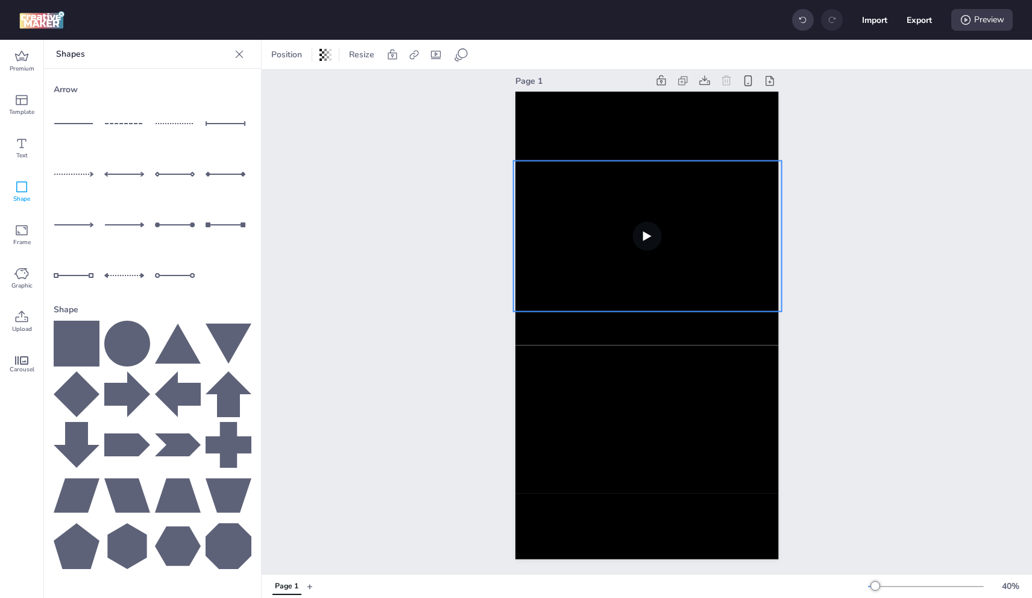
drag, startPoint x: 718, startPoint y: 219, endPoint x: 718, endPoint y: 246, distance: 26.5
click at [718, 246] on video at bounding box center [647, 236] width 268 height 151
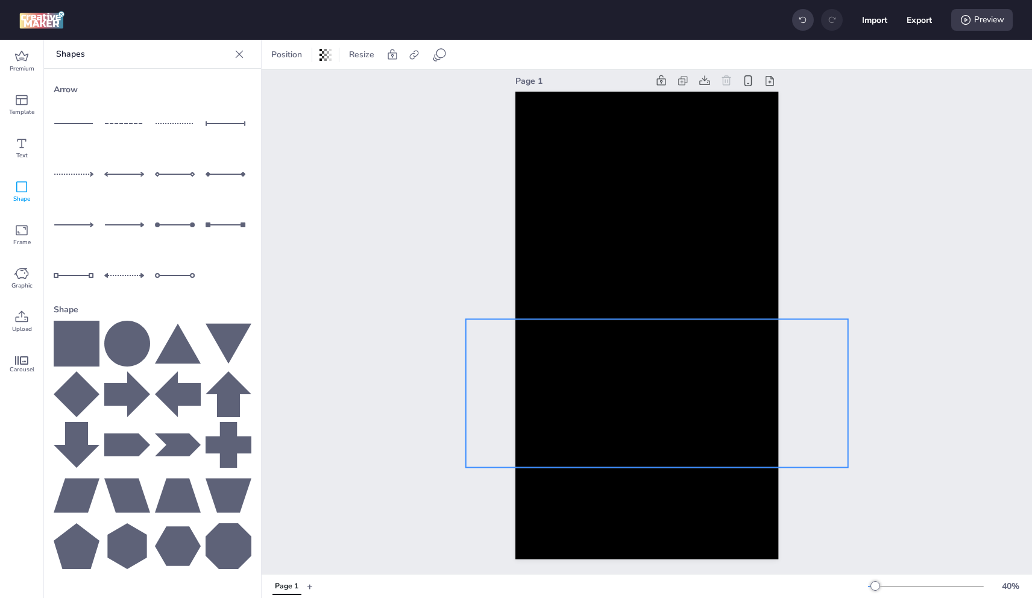
drag, startPoint x: 699, startPoint y: 353, endPoint x: 706, endPoint y: 326, distance: 28.1
click at [702, 326] on img at bounding box center [657, 393] width 306 height 148
select select "cover"
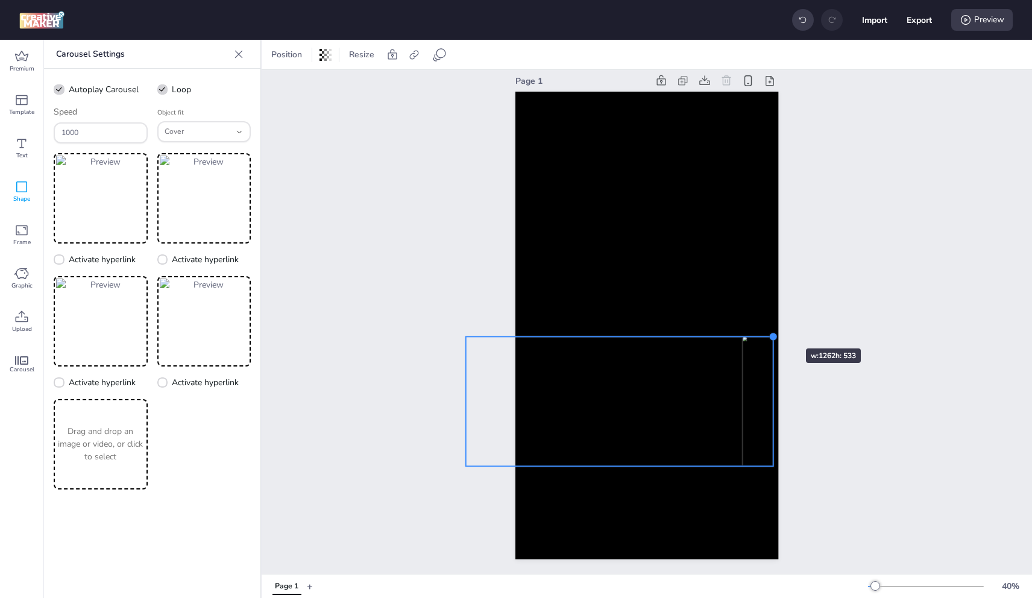
drag, startPoint x: 843, startPoint y: 309, endPoint x: 771, endPoint y: 327, distance: 75.2
click at [771, 332] on div at bounding box center [773, 337] width 10 height 10
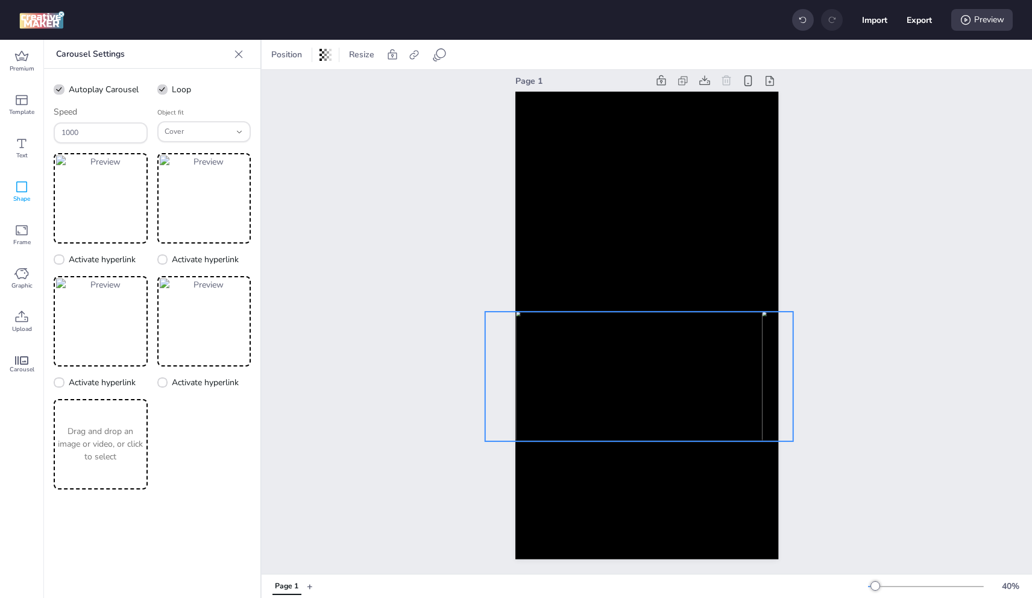
drag, startPoint x: 727, startPoint y: 358, endPoint x: 746, endPoint y: 334, distance: 30.9
click at [746, 334] on img at bounding box center [639, 377] width 247 height 130
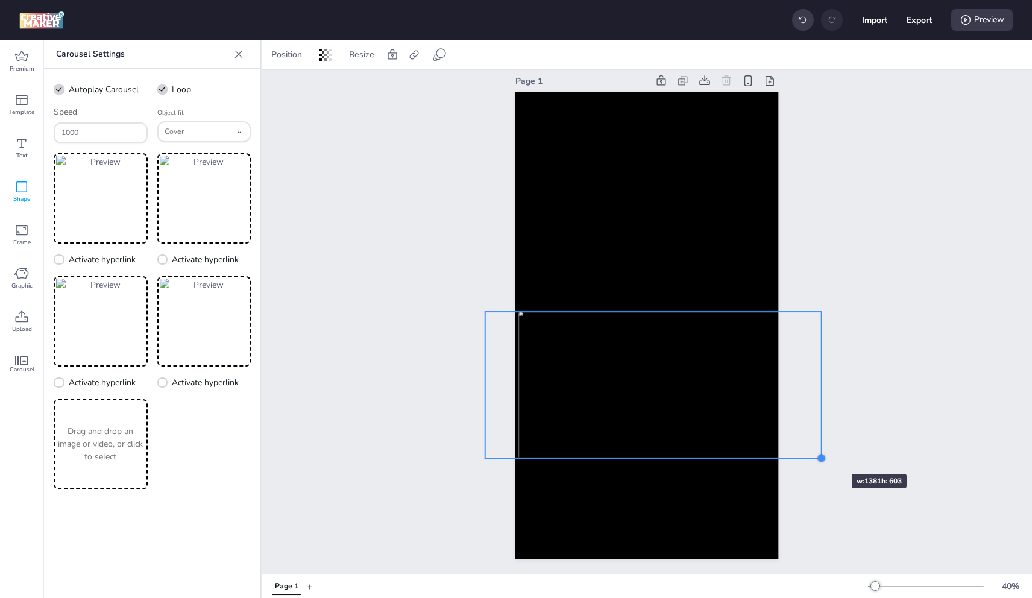
drag, startPoint x: 787, startPoint y: 435, endPoint x: 813, endPoint y: 455, distance: 32.2
click at [816, 454] on div at bounding box center [821, 459] width 10 height 10
click at [755, 418] on img at bounding box center [651, 386] width 270 height 148
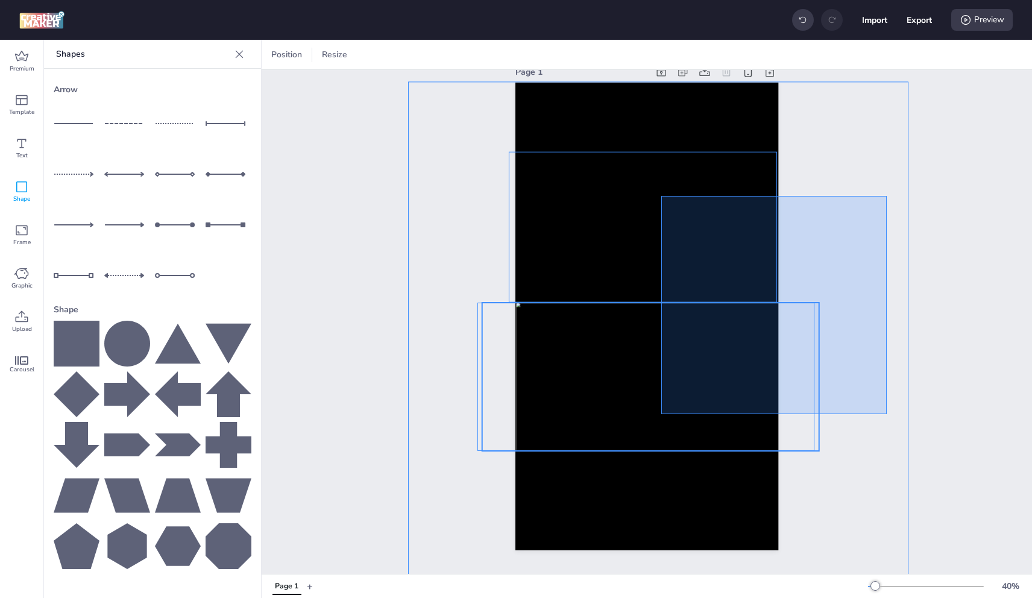
drag, startPoint x: 887, startPoint y: 196, endPoint x: 654, endPoint y: 417, distance: 321.1
click at [654, 417] on div "Page 1" at bounding box center [647, 307] width 771 height 516
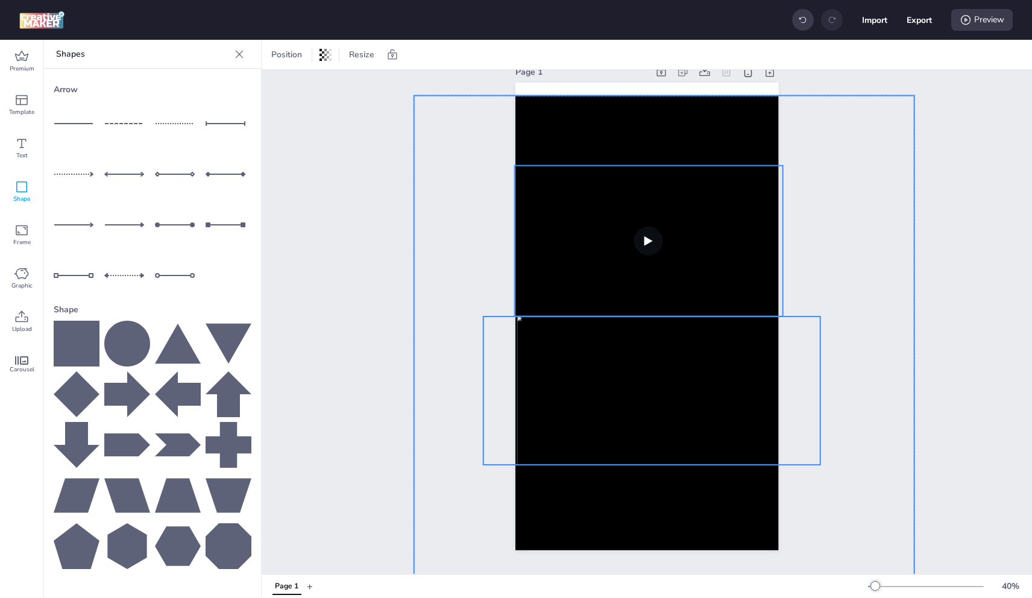
drag, startPoint x: 632, startPoint y: 238, endPoint x: 634, endPoint y: 252, distance: 13.9
click at [634, 252] on video at bounding box center [648, 241] width 268 height 151
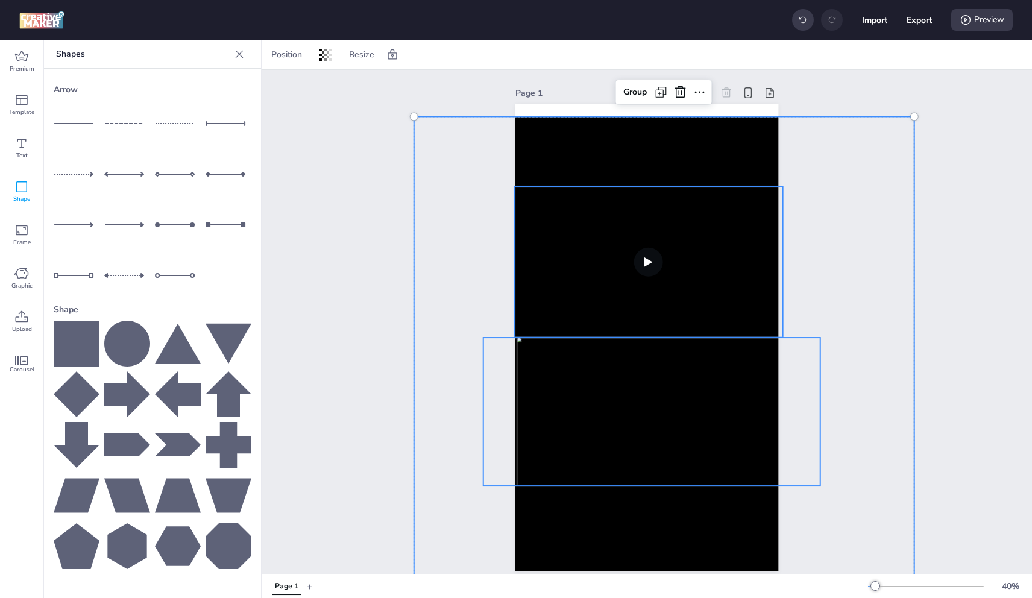
drag, startPoint x: 823, startPoint y: 132, endPoint x: 796, endPoint y: 135, distance: 26.7
click at [819, 132] on div "Page 1 Group" at bounding box center [647, 328] width 771 height 516
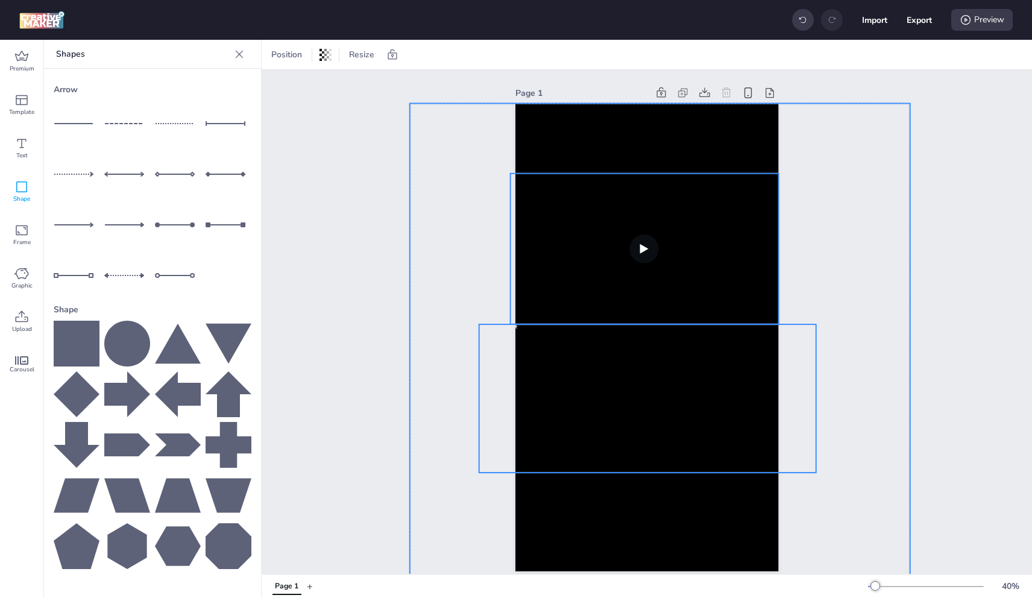
drag, startPoint x: 716, startPoint y: 133, endPoint x: 529, endPoint y: 141, distance: 187.1
click at [717, 119] on div at bounding box center [660, 353] width 500 height 500
click at [310, 181] on div "Page 1 Group" at bounding box center [647, 328] width 771 height 516
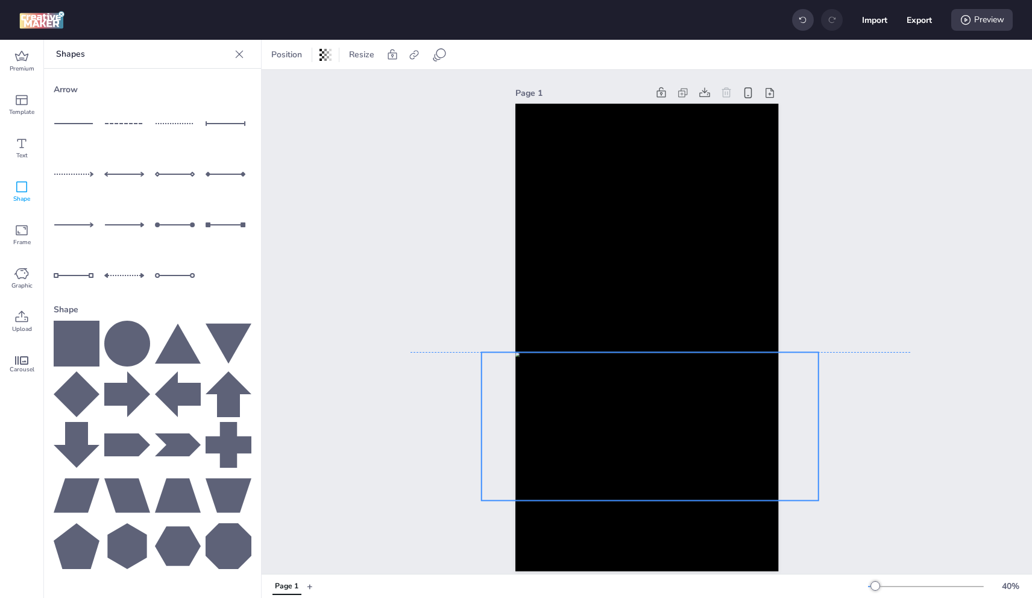
drag, startPoint x: 683, startPoint y: 381, endPoint x: 685, endPoint y: 410, distance: 29.0
select select "cover"
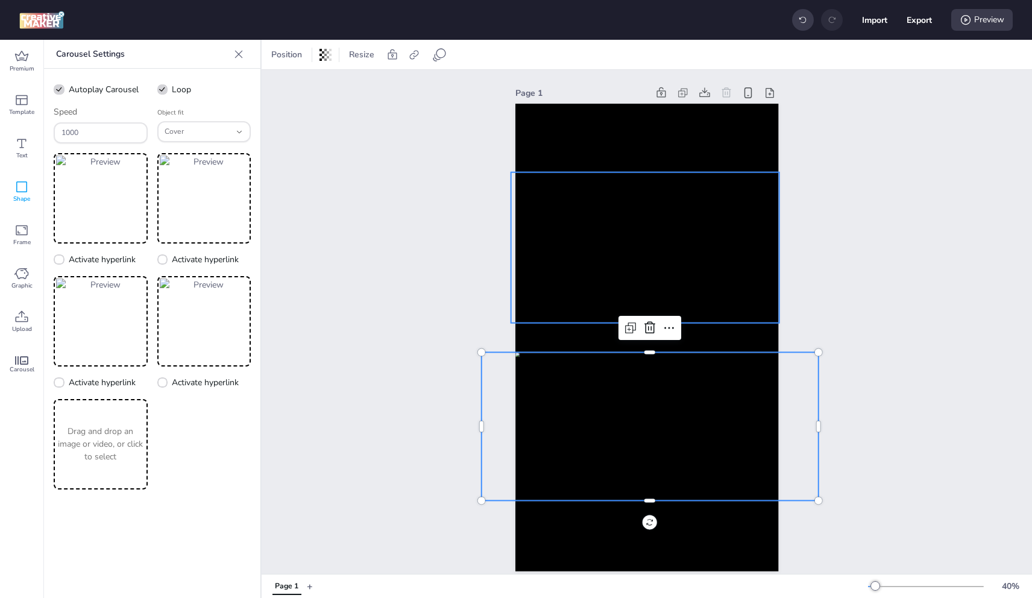
click at [713, 253] on video at bounding box center [645, 247] width 268 height 151
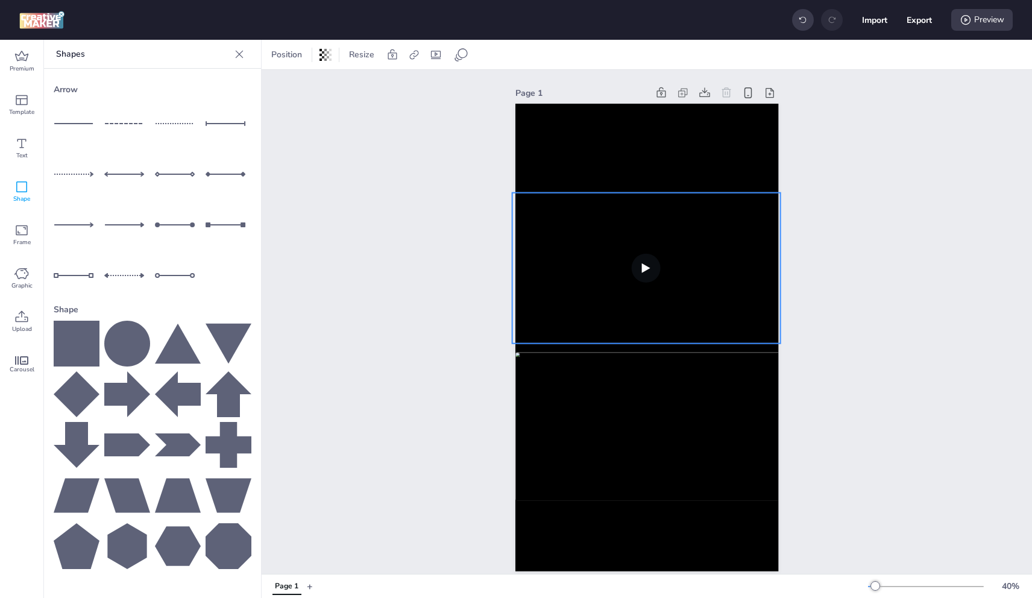
drag, startPoint x: 704, startPoint y: 251, endPoint x: 704, endPoint y: 259, distance: 8.4
click at [704, 259] on video at bounding box center [646, 268] width 268 height 151
drag, startPoint x: 915, startPoint y: 179, endPoint x: 920, endPoint y: 183, distance: 6.9
click at [917, 181] on div "Page 1" at bounding box center [647, 328] width 771 height 516
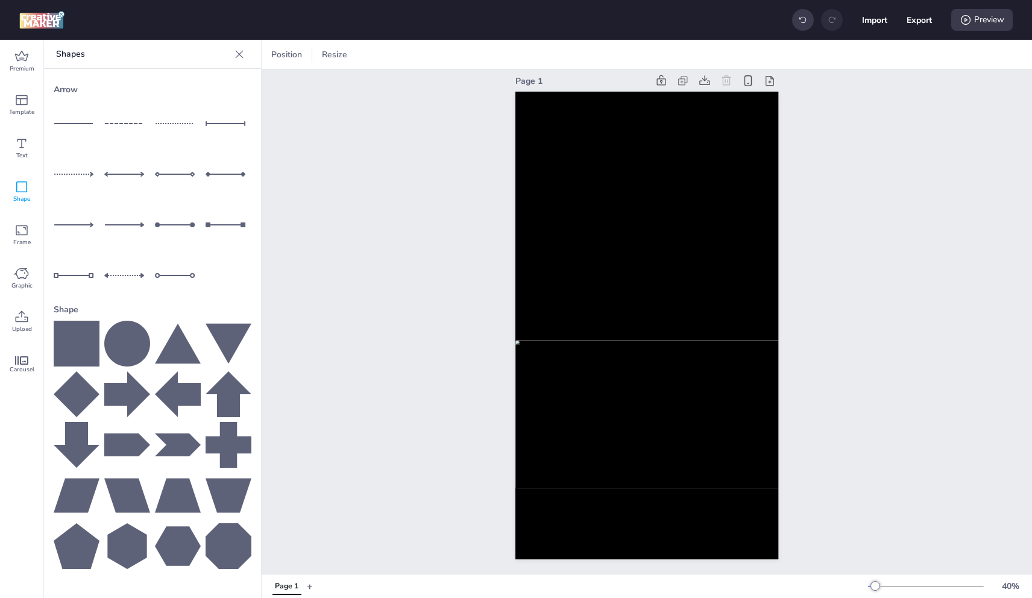
scroll to position [21, 0]
drag, startPoint x: 121, startPoint y: 496, endPoint x: 128, endPoint y: 499, distance: 7.8
click at [121, 496] on icon at bounding box center [127, 496] width 46 height 34
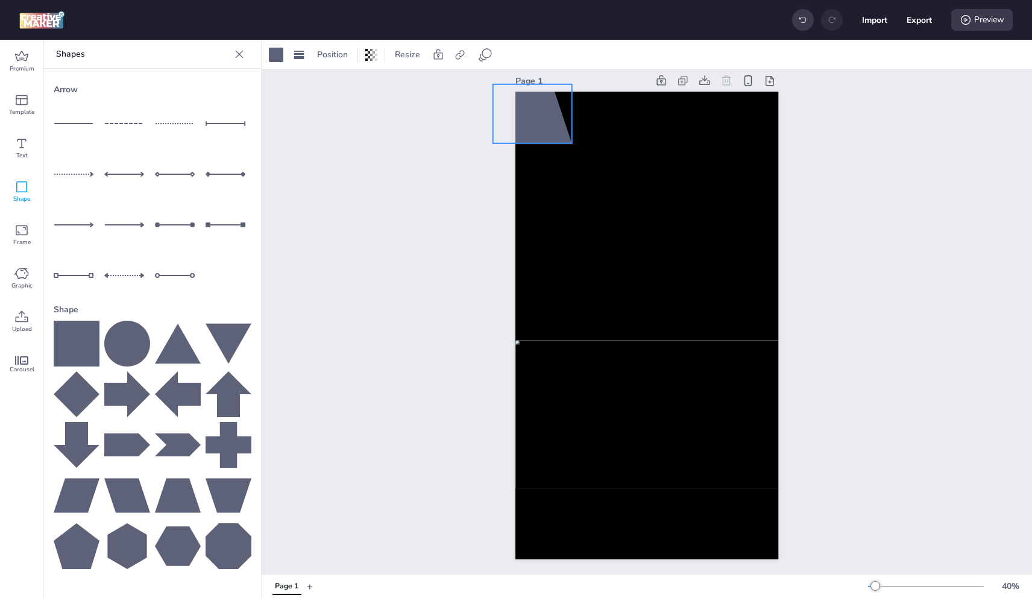
drag, startPoint x: 641, startPoint y: 323, endPoint x: 516, endPoint y: 124, distance: 235.2
click at [520, 118] on div at bounding box center [532, 113] width 79 height 59
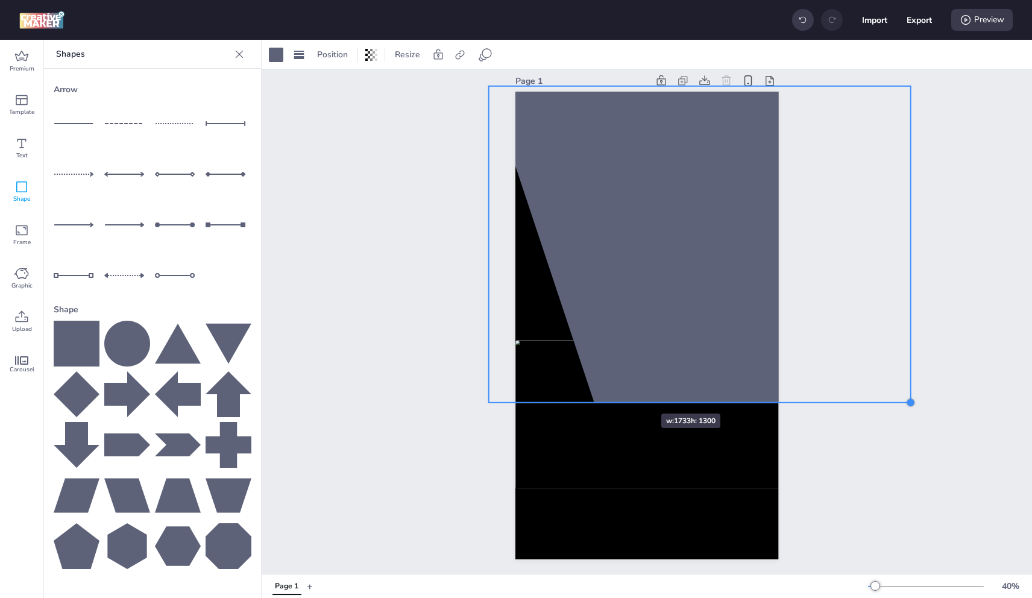
drag, startPoint x: 576, startPoint y: 224, endPoint x: 626, endPoint y: 389, distance: 173.2
click at [626, 392] on div at bounding box center [647, 326] width 263 height 468
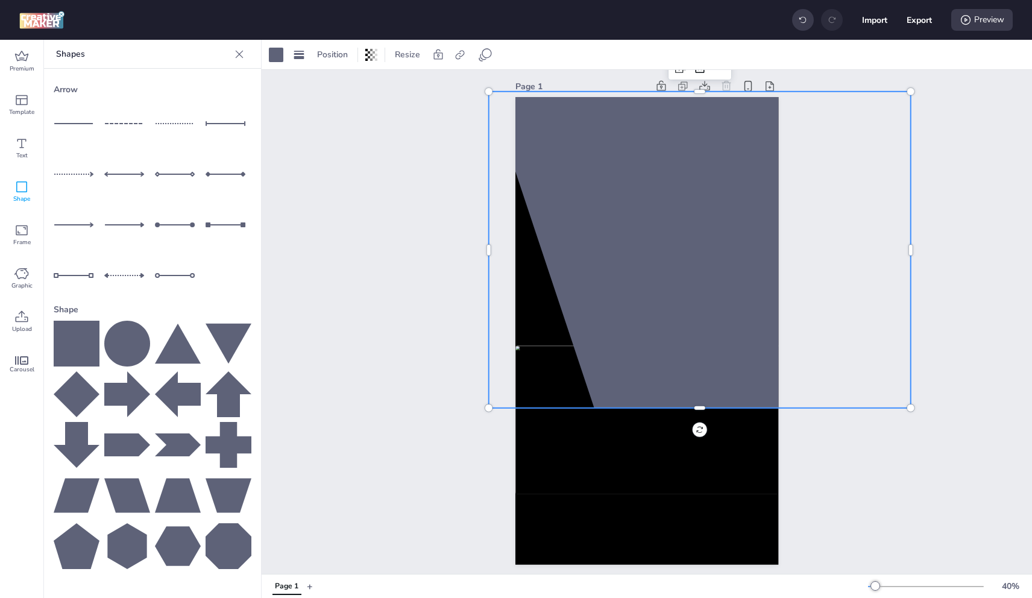
scroll to position [0, 0]
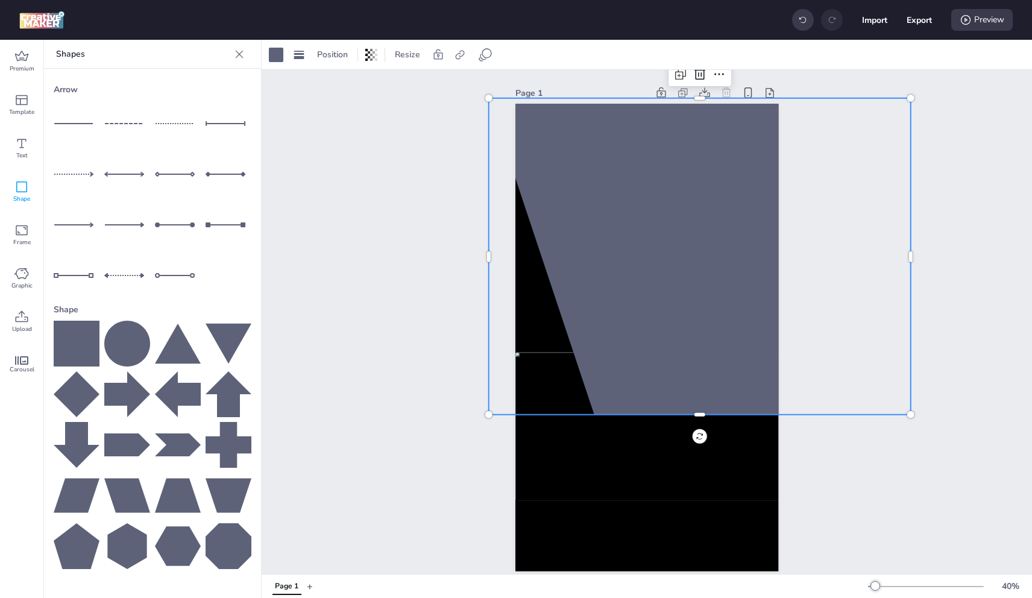
click at [558, 143] on div at bounding box center [700, 256] width 422 height 317
click at [279, 54] on div at bounding box center [276, 55] width 14 height 14
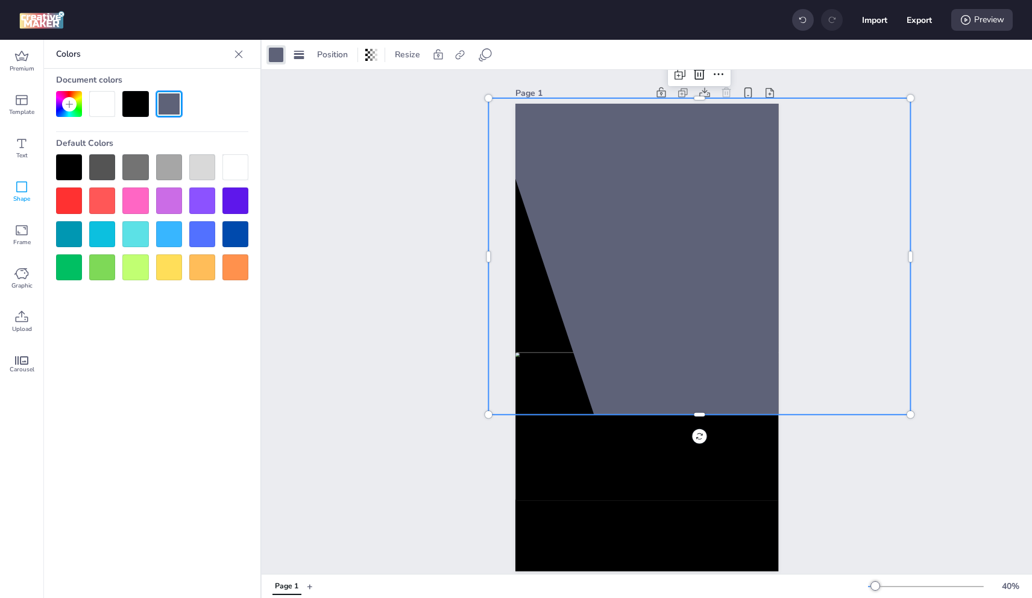
drag, startPoint x: 81, startPoint y: 99, endPoint x: 112, endPoint y: 119, distance: 36.3
click at [81, 99] on div at bounding box center [69, 104] width 26 height 26
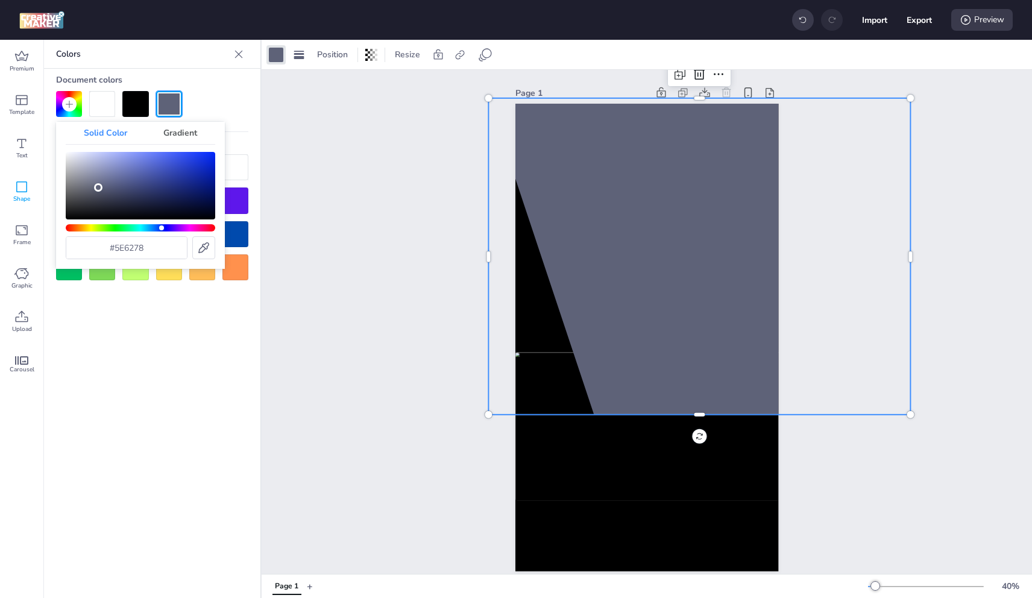
click at [232, 258] on body "Import Export Preview Premium Template Text Shape Frame Graphic Upload Carousel…" at bounding box center [516, 299] width 1032 height 598
click at [195, 240] on div at bounding box center [203, 247] width 23 height 23
type input "#002aff"
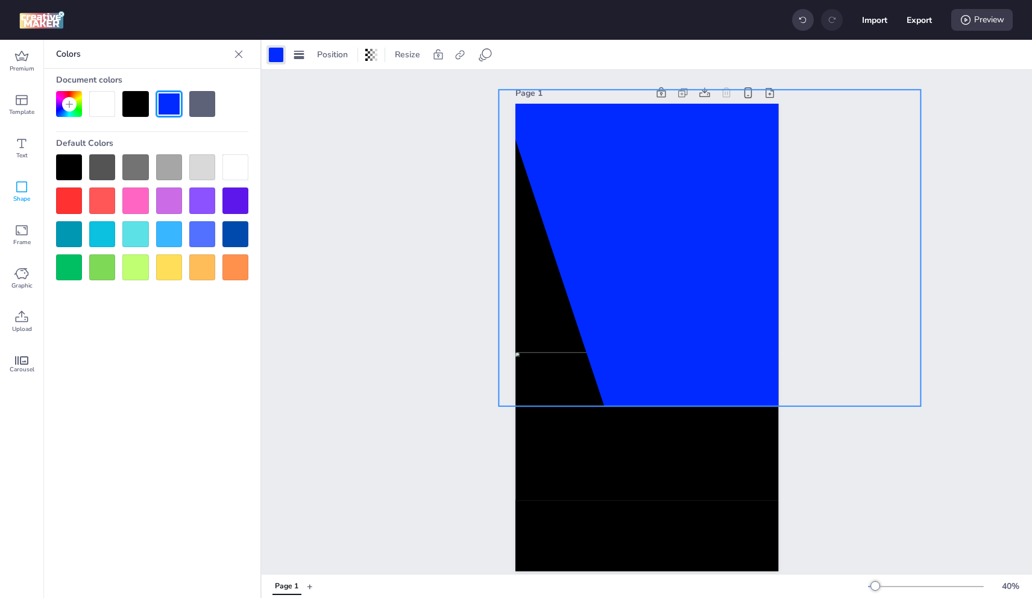
drag, startPoint x: 655, startPoint y: 236, endPoint x: 669, endPoint y: 227, distance: 16.2
click at [669, 226] on div at bounding box center [710, 248] width 422 height 317
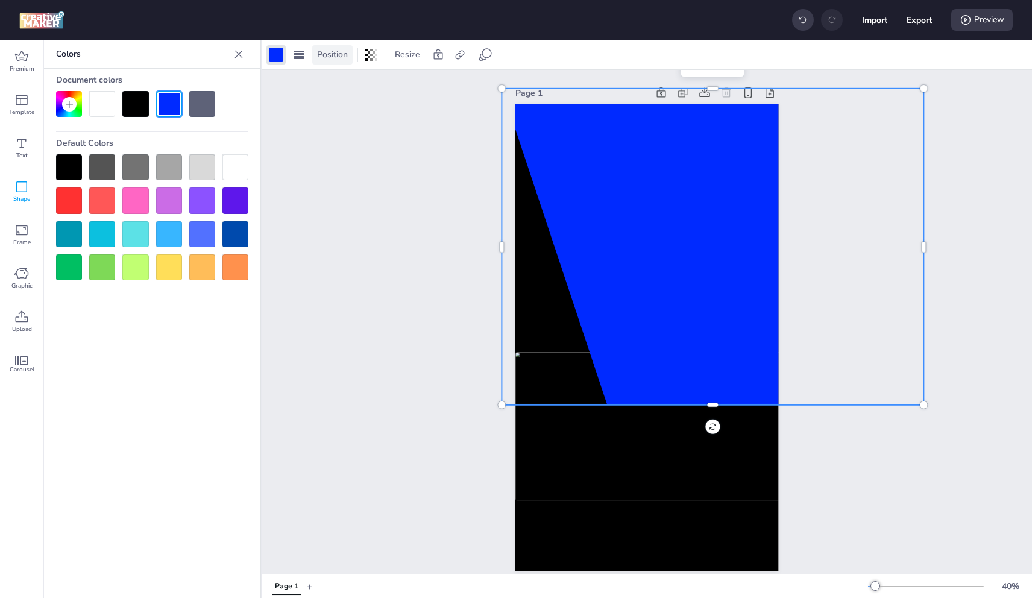
click at [335, 58] on span "Position" at bounding box center [333, 54] width 36 height 13
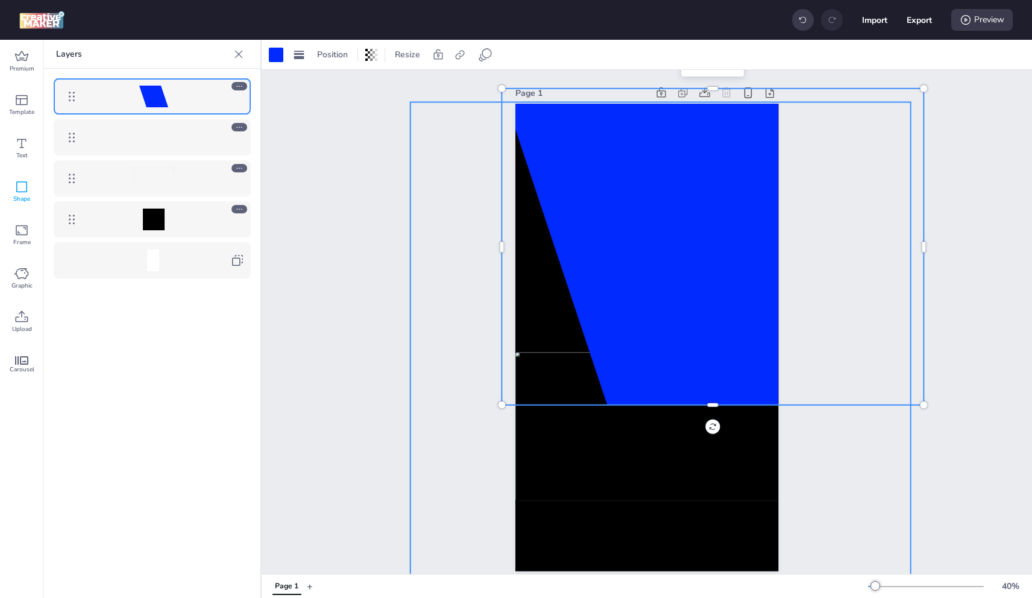
drag, startPoint x: 156, startPoint y: 107, endPoint x: 166, endPoint y: 183, distance: 76.6
click at [169, 186] on div at bounding box center [152, 178] width 216 height 219
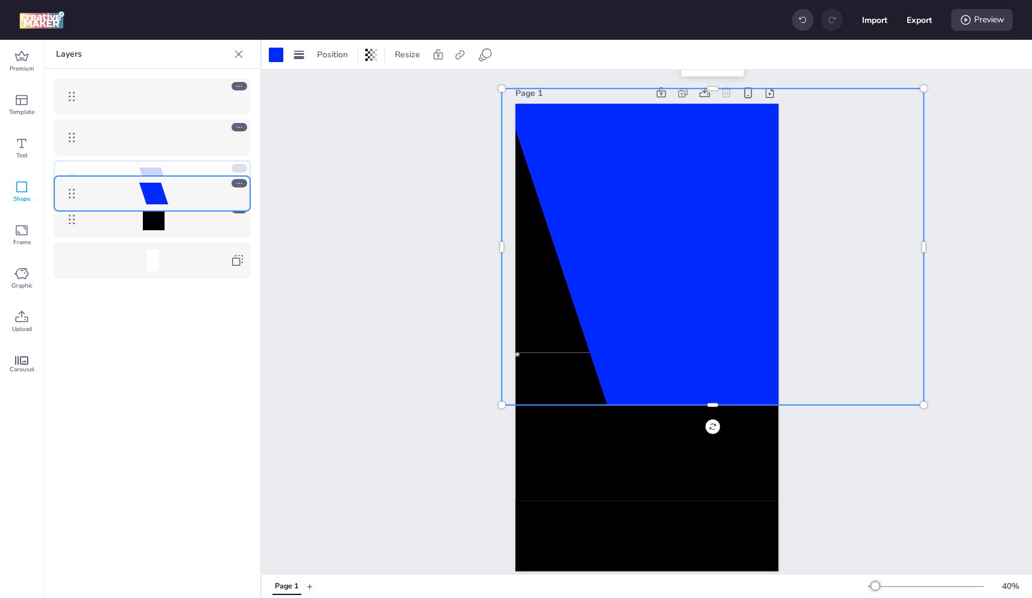
drag, startPoint x: 76, startPoint y: 87, endPoint x: 76, endPoint y: 184, distance: 97.1
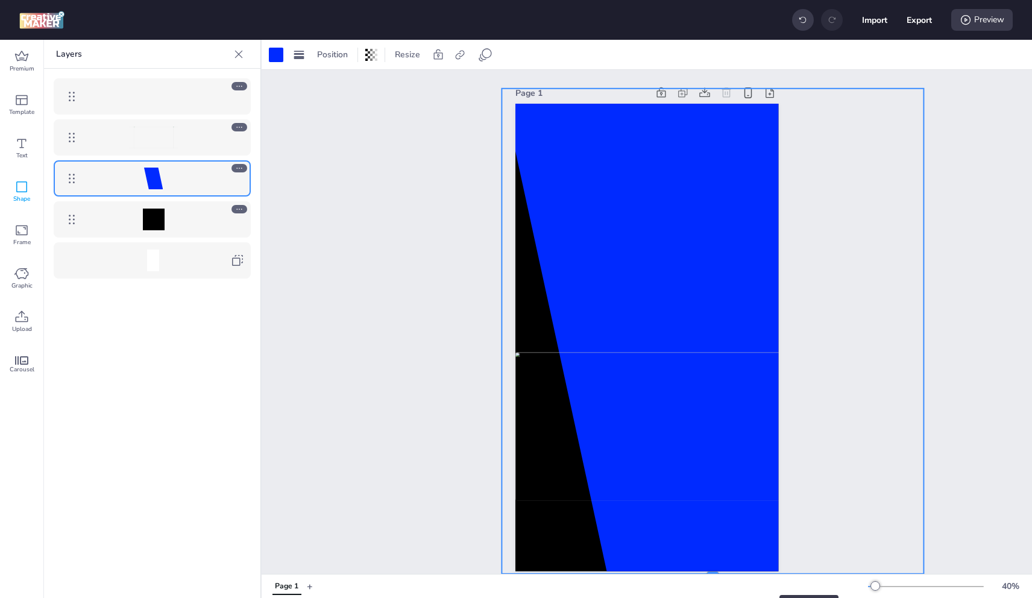
drag, startPoint x: 713, startPoint y: 405, endPoint x: 686, endPoint y: 323, distance: 85.8
click at [744, 573] on div "Page 1" at bounding box center [647, 322] width 771 height 504
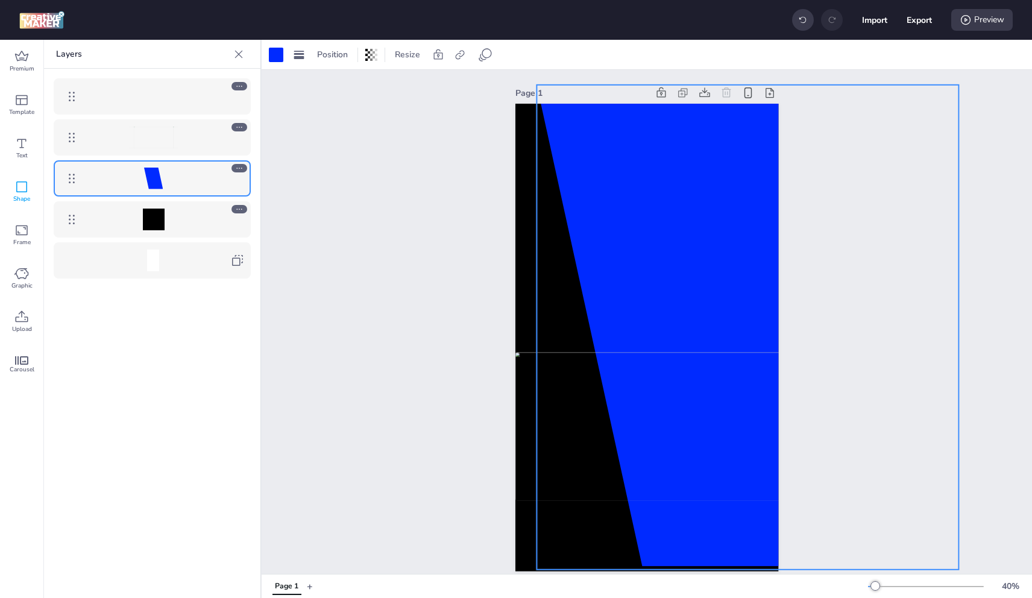
drag, startPoint x: 671, startPoint y: 146, endPoint x: 698, endPoint y: 144, distance: 26.6
click at [698, 144] on div at bounding box center [748, 327] width 422 height 485
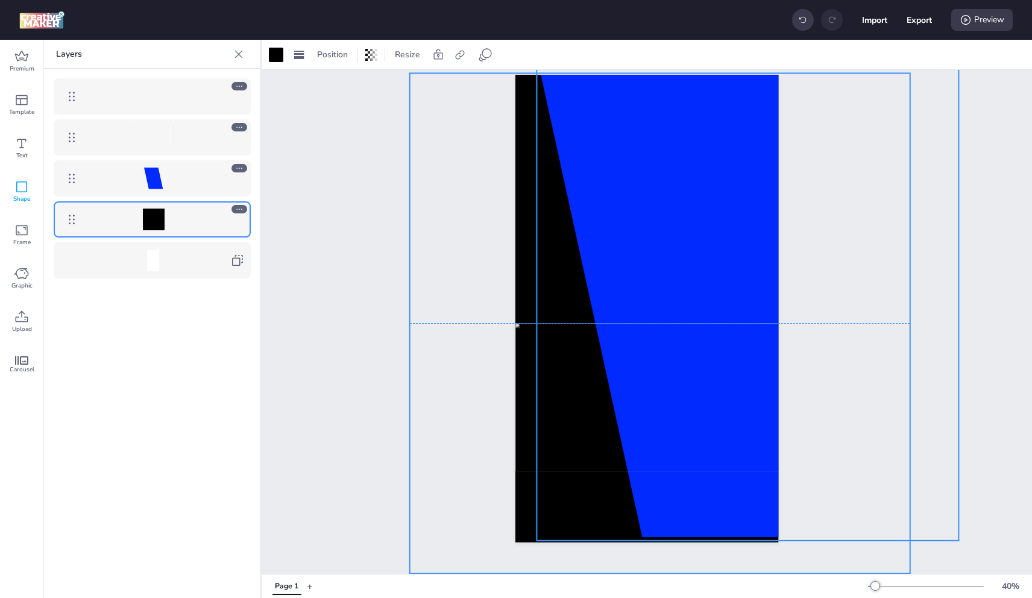
click at [733, 487] on div at bounding box center [748, 298] width 422 height 485
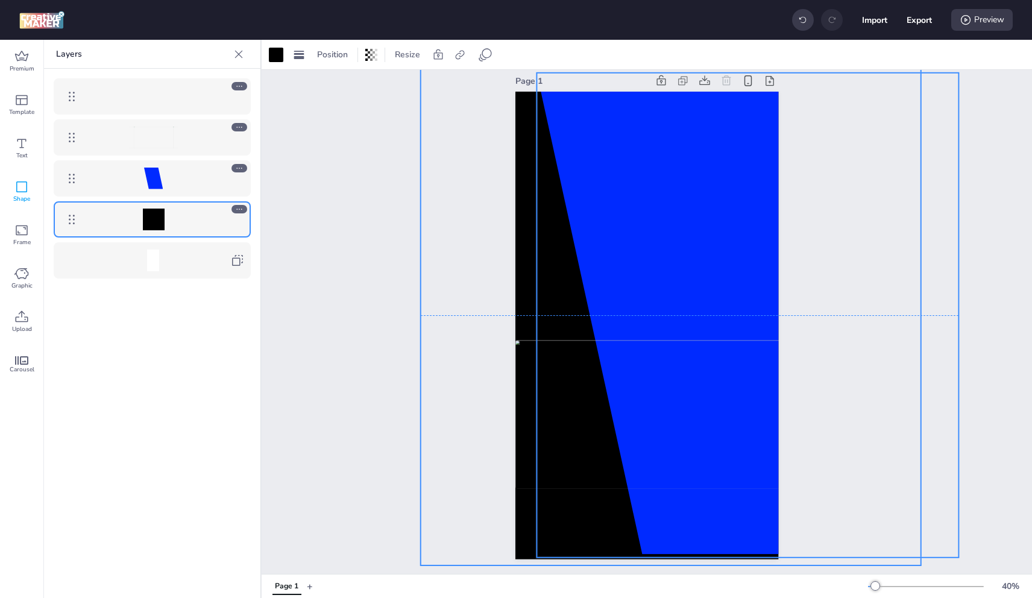
drag, startPoint x: 605, startPoint y: 522, endPoint x: 614, endPoint y: 537, distance: 17.9
click at [614, 537] on div at bounding box center [748, 315] width 422 height 485
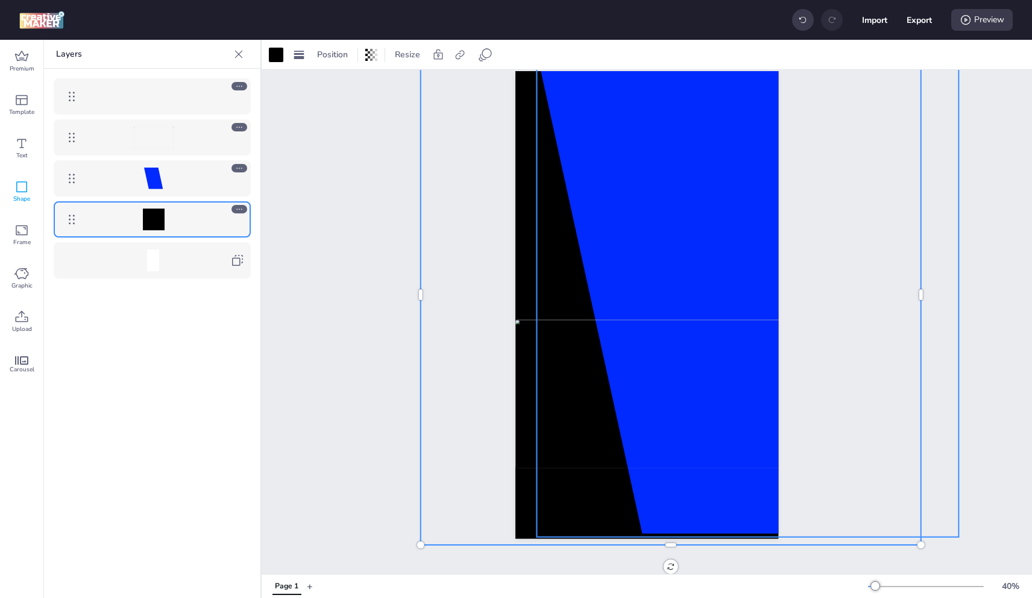
drag, startPoint x: 696, startPoint y: 502, endPoint x: 692, endPoint y: 508, distance: 7.4
click at [697, 501] on div at bounding box center [748, 294] width 422 height 485
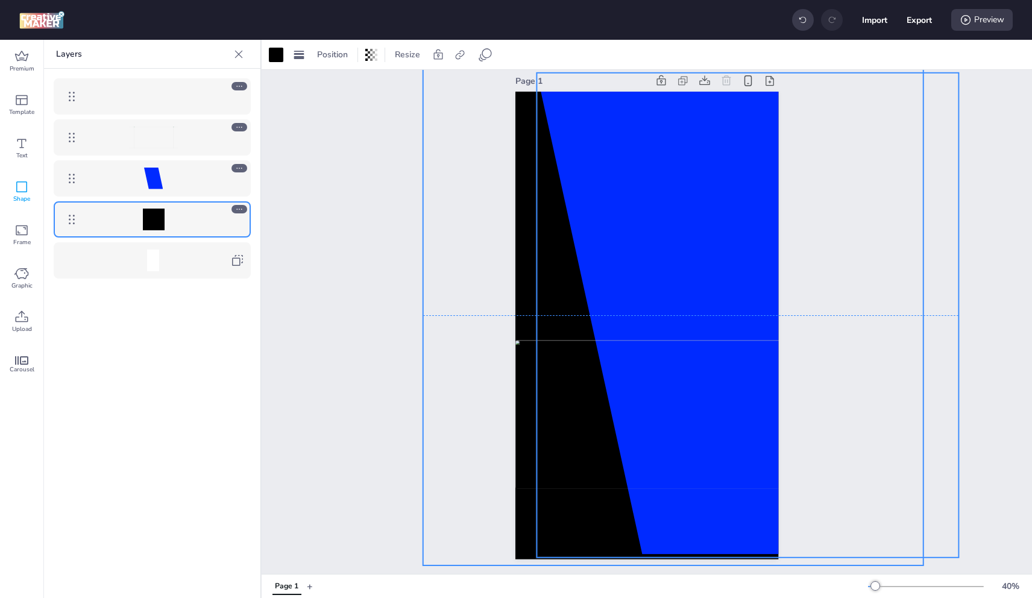
drag, startPoint x: 603, startPoint y: 523, endPoint x: 604, endPoint y: 547, distance: 24.7
click at [604, 547] on div at bounding box center [748, 315] width 422 height 485
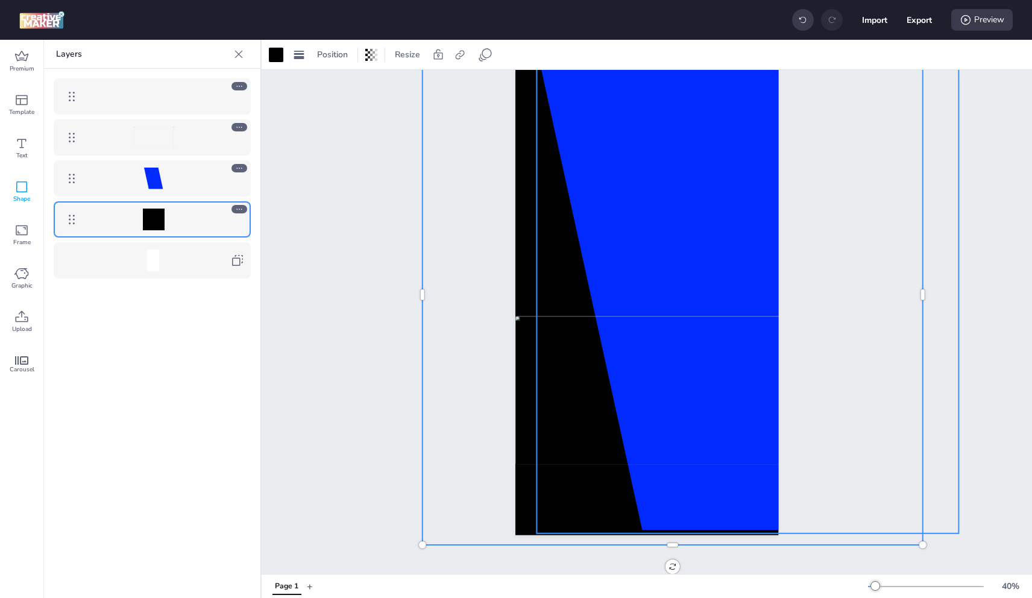
click at [695, 502] on div at bounding box center [748, 291] width 422 height 485
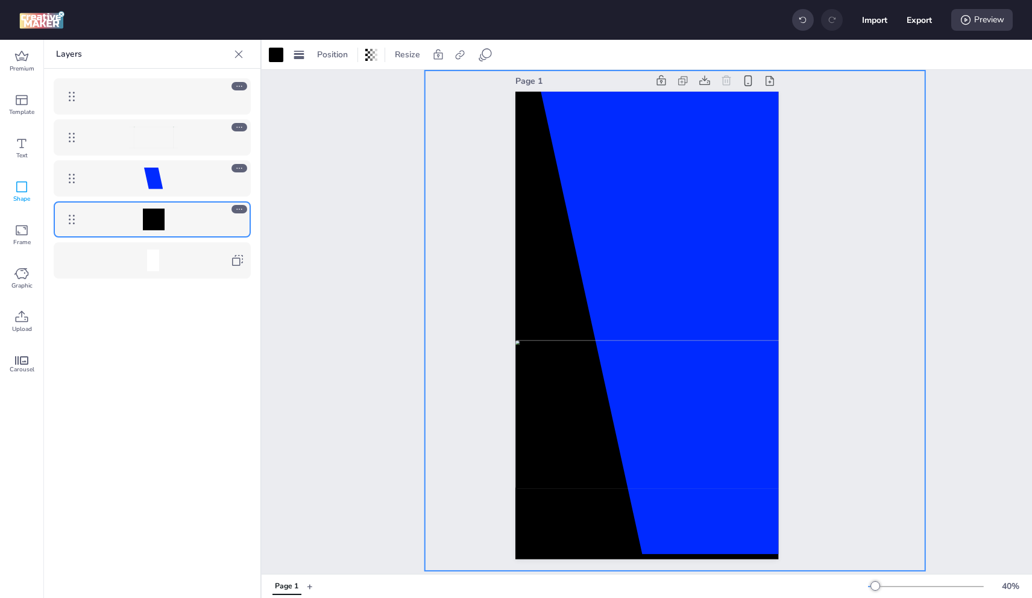
drag, startPoint x: 525, startPoint y: 517, endPoint x: 525, endPoint y: 546, distance: 28.9
click at [525, 546] on div at bounding box center [675, 321] width 500 height 500
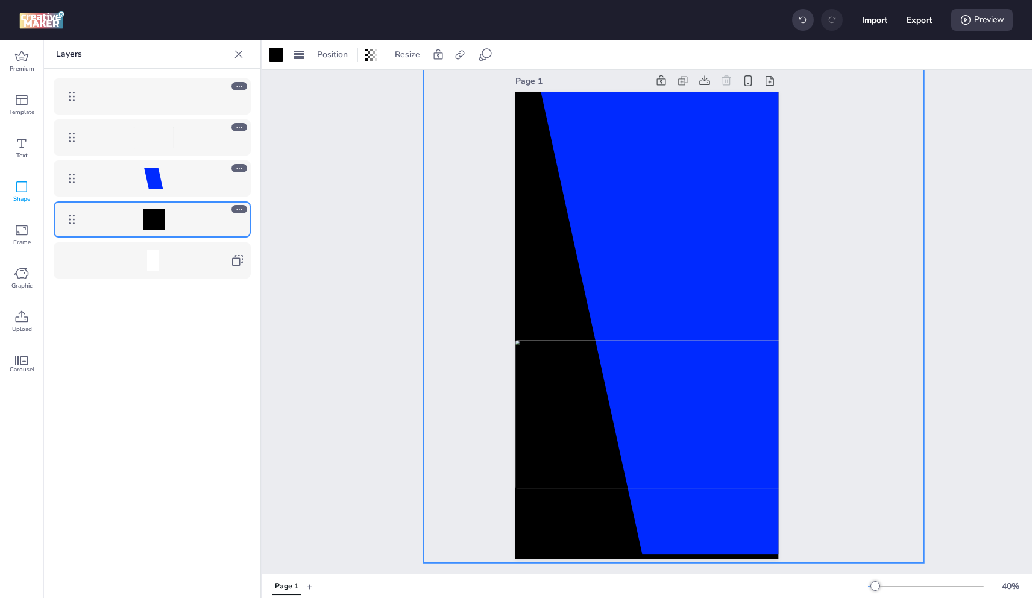
drag, startPoint x: 669, startPoint y: 535, endPoint x: 669, endPoint y: 553, distance: 18.1
click at [669, 553] on div "Page 1" at bounding box center [647, 316] width 263 height 516
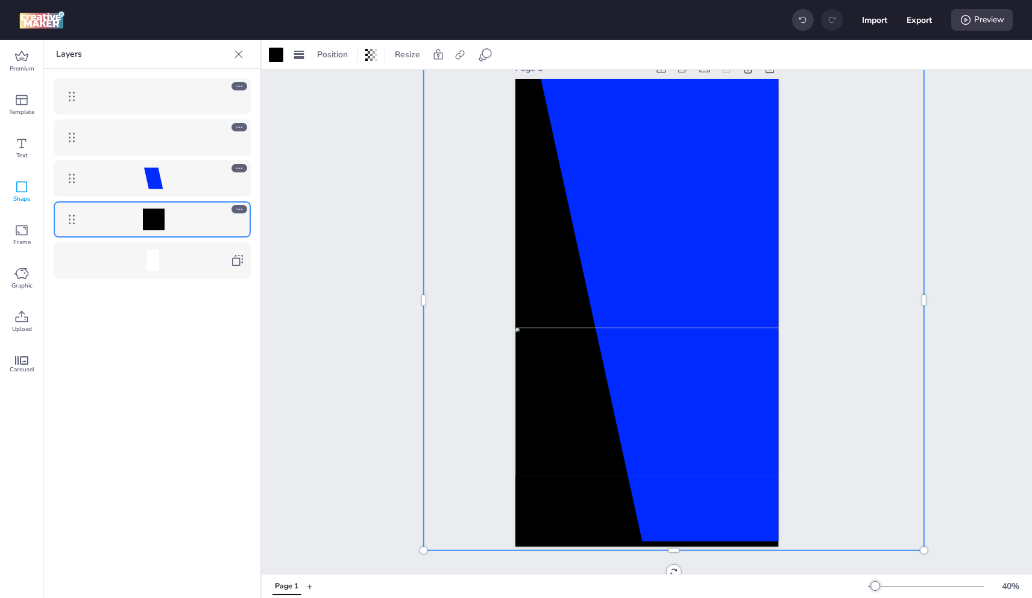
scroll to position [0, 0]
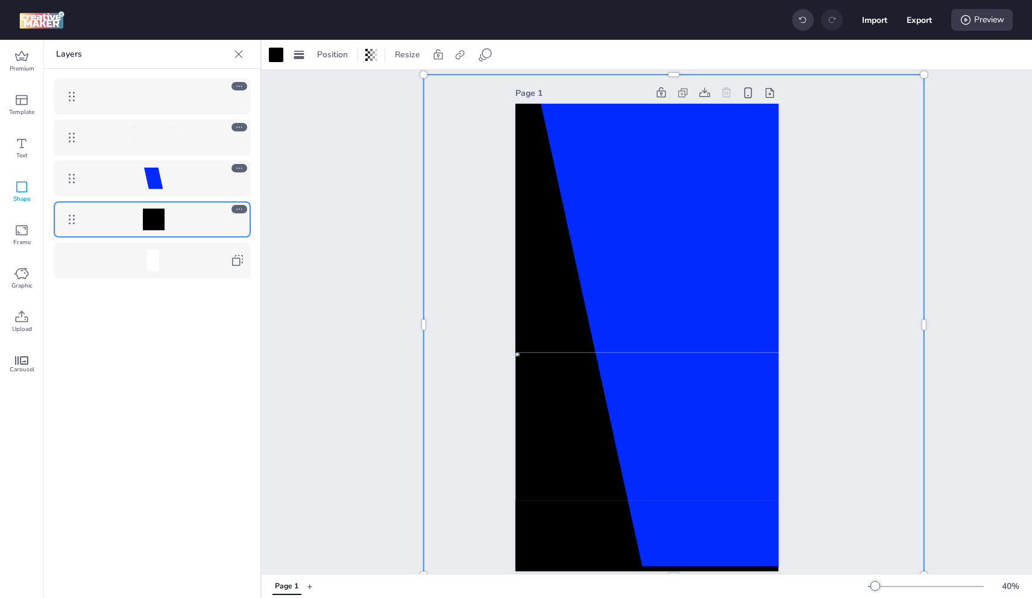
click at [670, 71] on div at bounding box center [674, 70] width 500 height 10
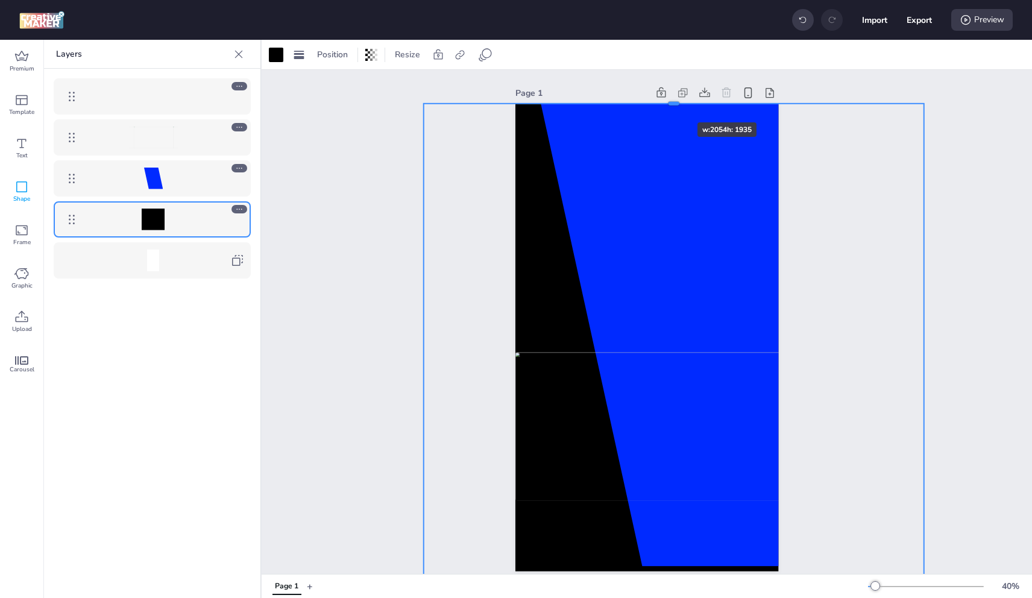
drag, startPoint x: 670, startPoint y: 72, endPoint x: 653, endPoint y: 110, distance: 42.4
click at [663, 99] on div at bounding box center [674, 99] width 500 height 10
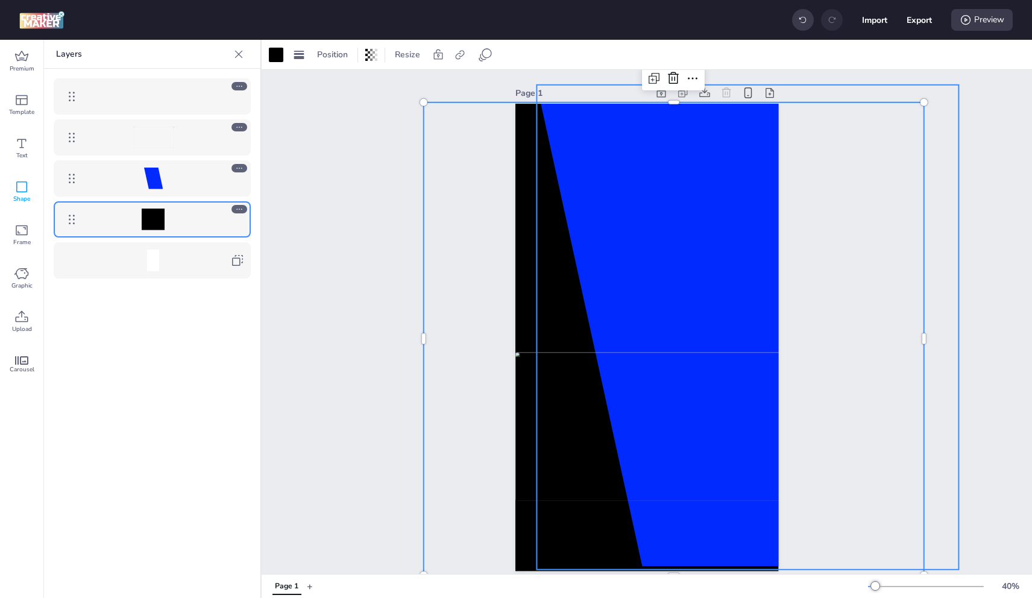
click at [647, 122] on div at bounding box center [748, 327] width 422 height 485
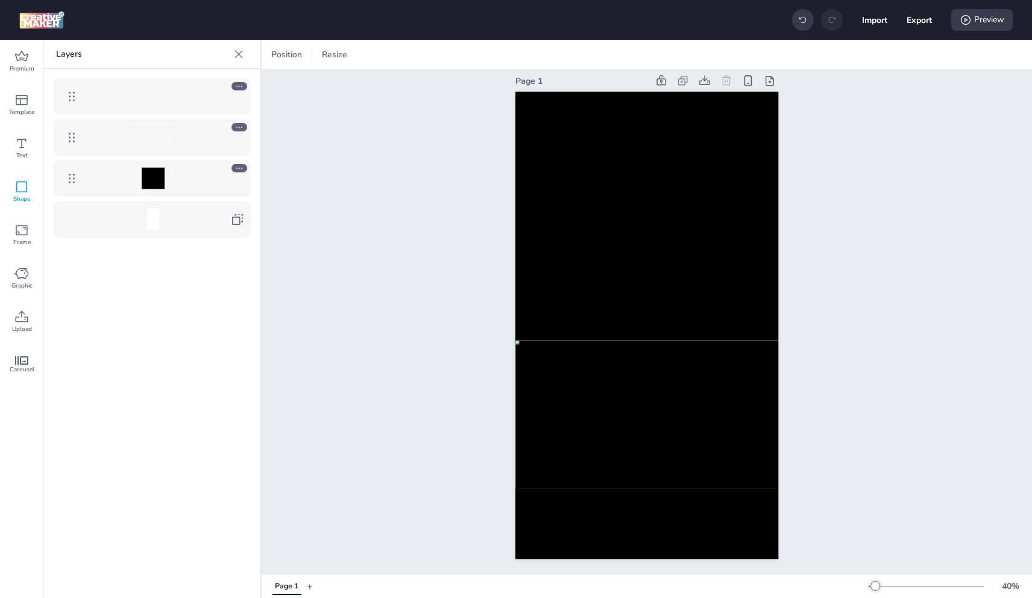
scroll to position [21, 0]
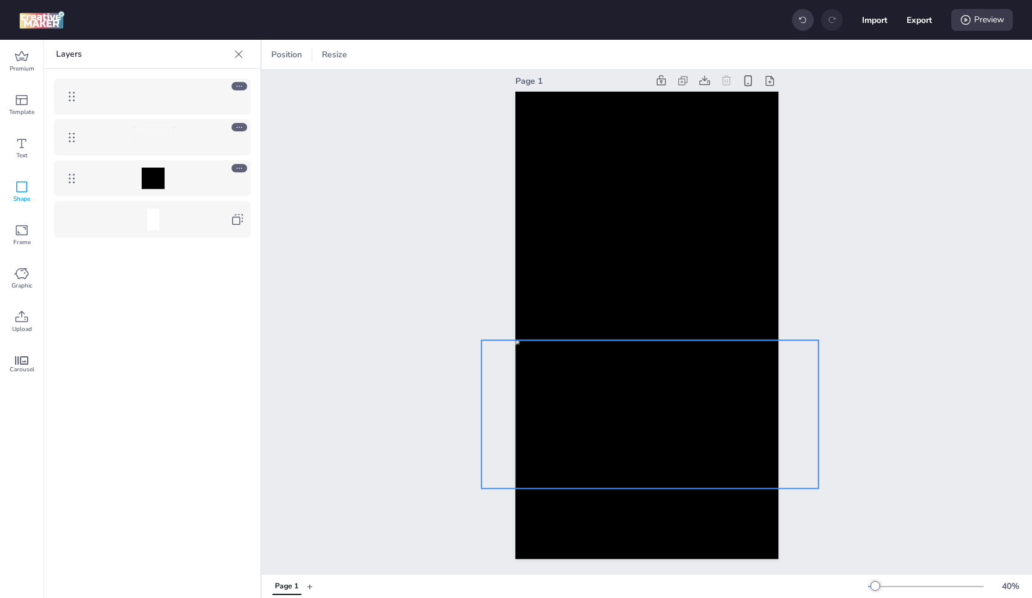
click at [601, 401] on img at bounding box center [650, 414] width 270 height 148
select select "cover"
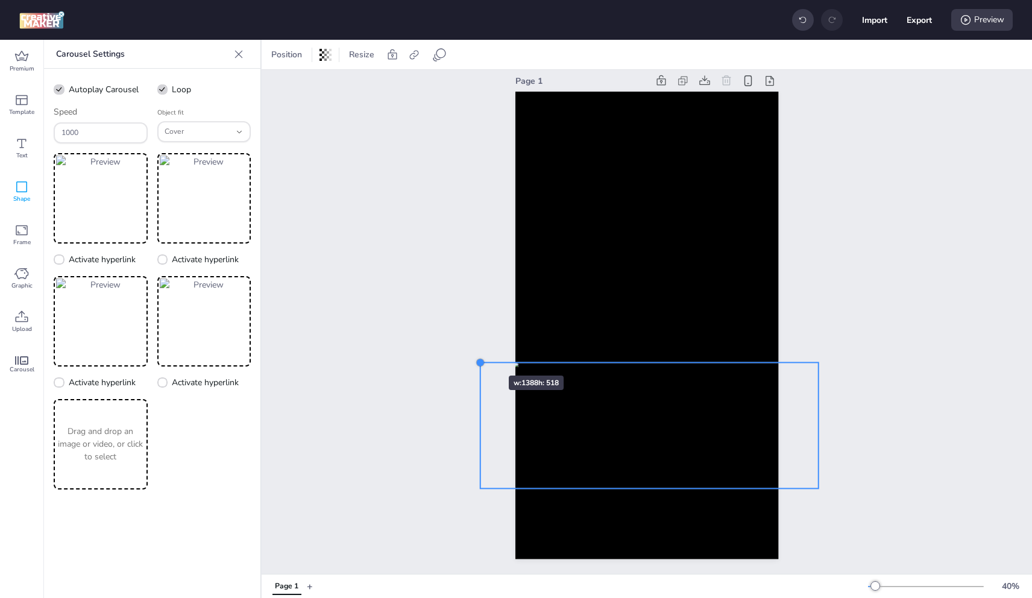
drag, startPoint x: 474, startPoint y: 332, endPoint x: 473, endPoint y: 354, distance: 22.3
click at [476, 358] on div at bounding box center [481, 363] width 10 height 10
click at [812, 359] on div at bounding box center [817, 364] width 10 height 10
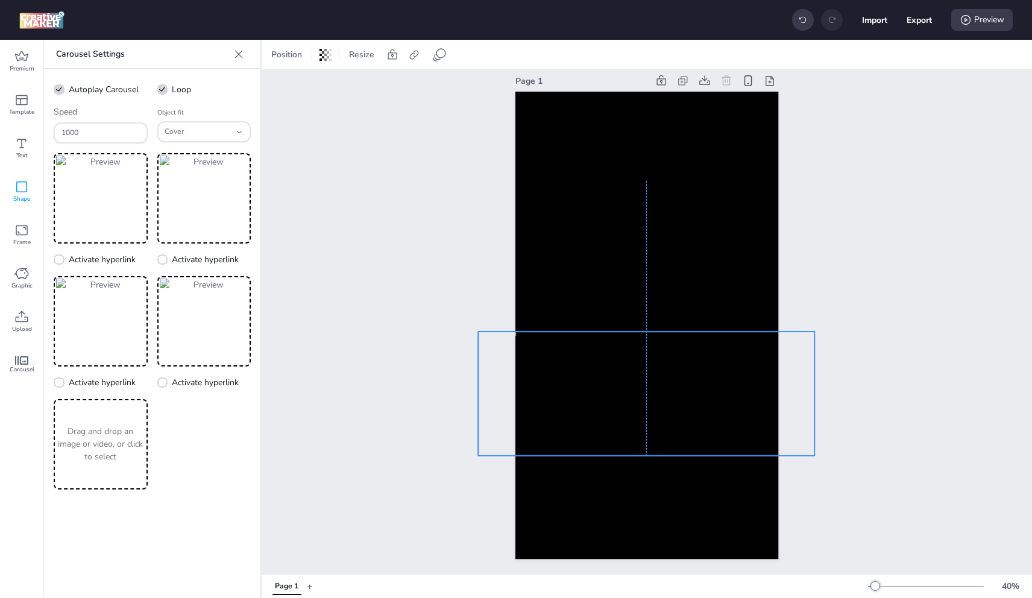
drag, startPoint x: 660, startPoint y: 409, endPoint x: 660, endPoint y: 376, distance: 33.2
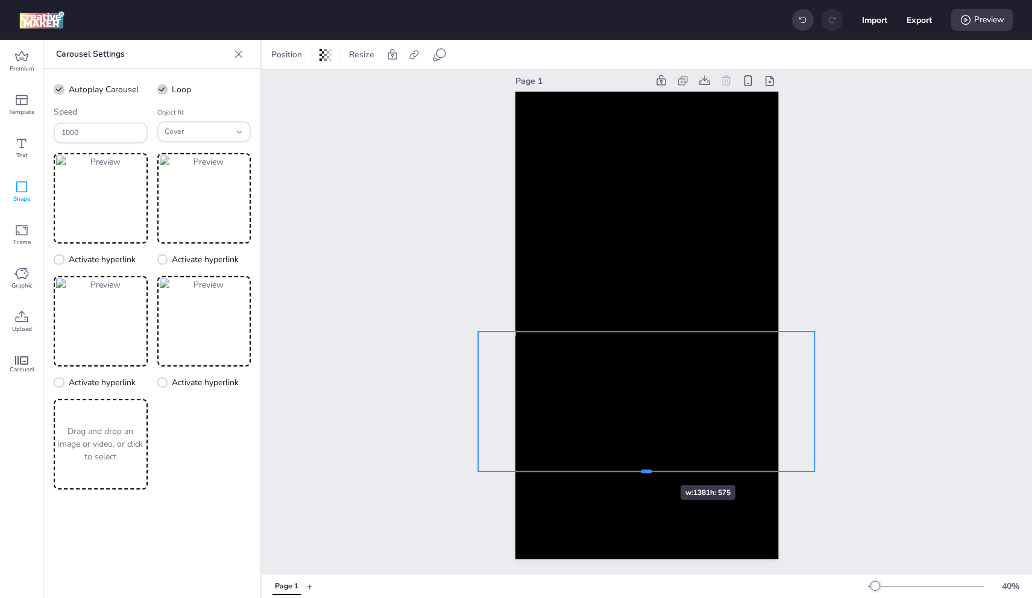
drag, startPoint x: 640, startPoint y: 448, endPoint x: 645, endPoint y: 464, distance: 16.2
click at [645, 472] on div at bounding box center [646, 477] width 336 height 10
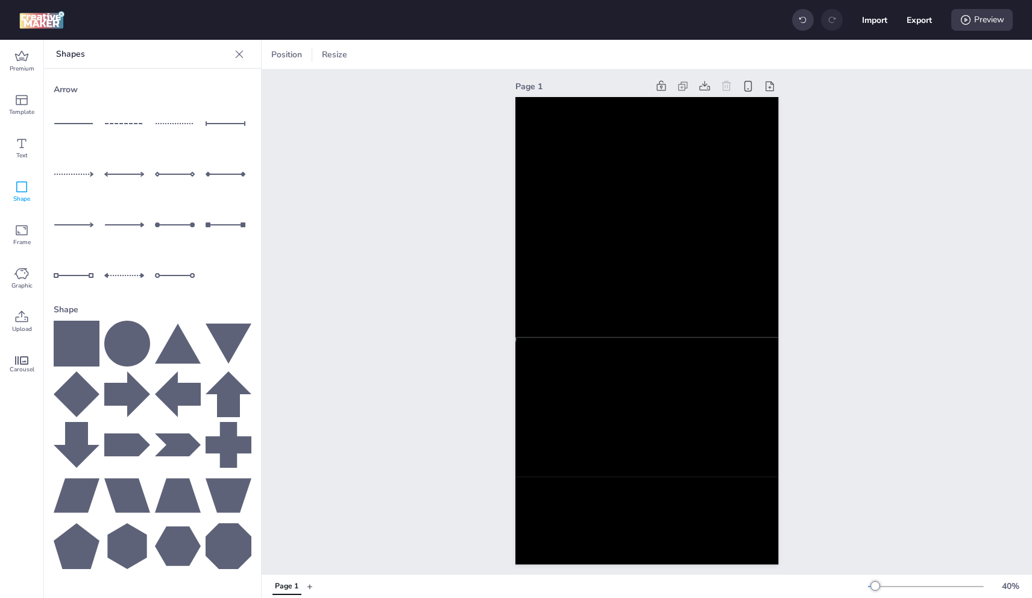
scroll to position [0, 0]
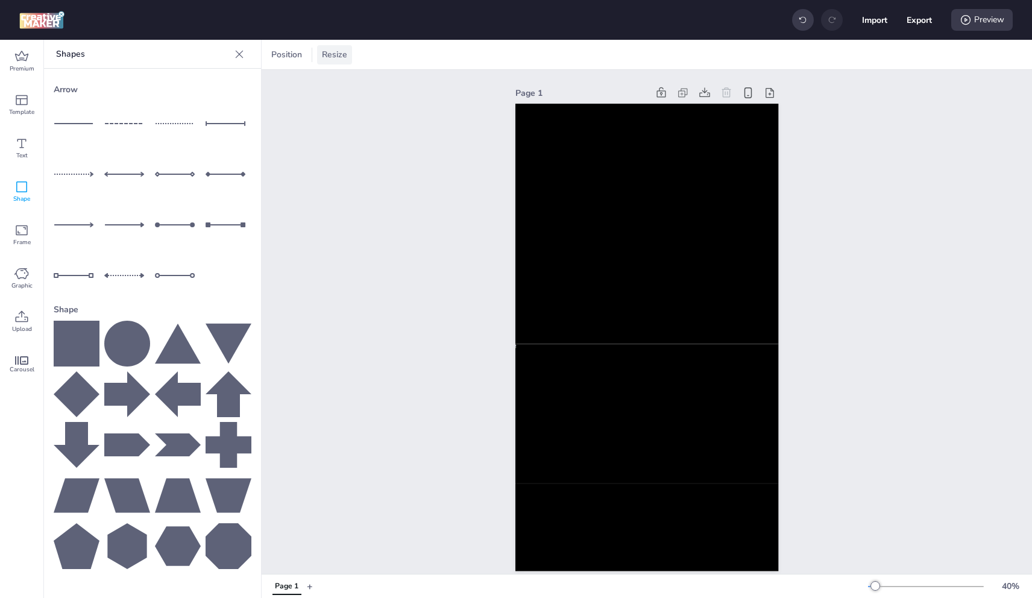
click at [337, 60] on span "Resize" at bounding box center [335, 54] width 30 height 13
click at [1000, 16] on div "Preview" at bounding box center [981, 20] width 61 height 22
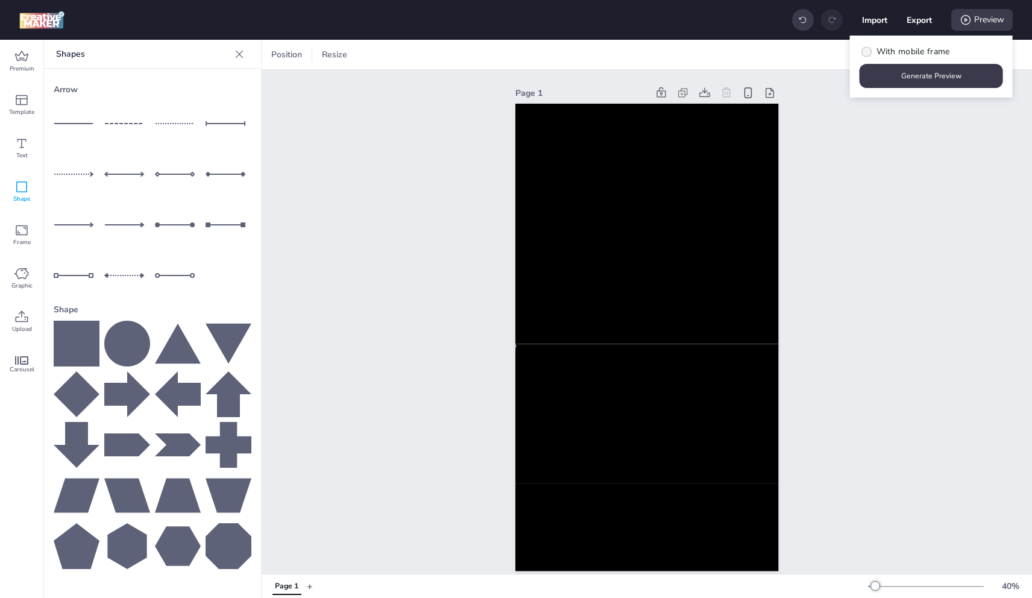
click at [916, 54] on span "With mobile frame" at bounding box center [914, 51] width 74 height 13
click at [869, 54] on input "With mobile frame" at bounding box center [865, 56] width 8 height 8
checkbox input "true"
click at [922, 67] on button "Generate Preview" at bounding box center [931, 77] width 139 height 24
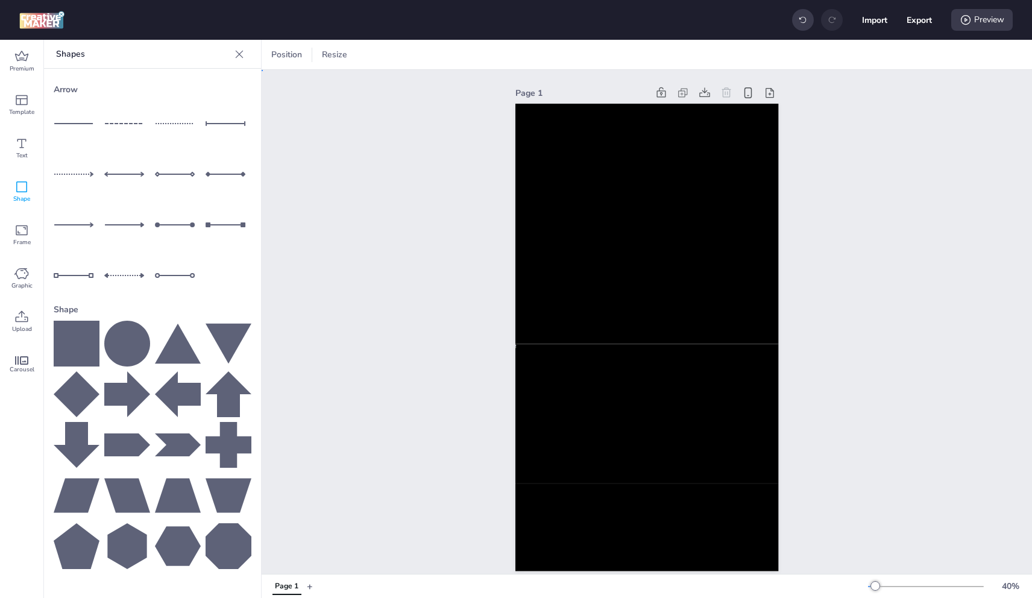
drag, startPoint x: 848, startPoint y: 137, endPoint x: 833, endPoint y: 125, distance: 19.3
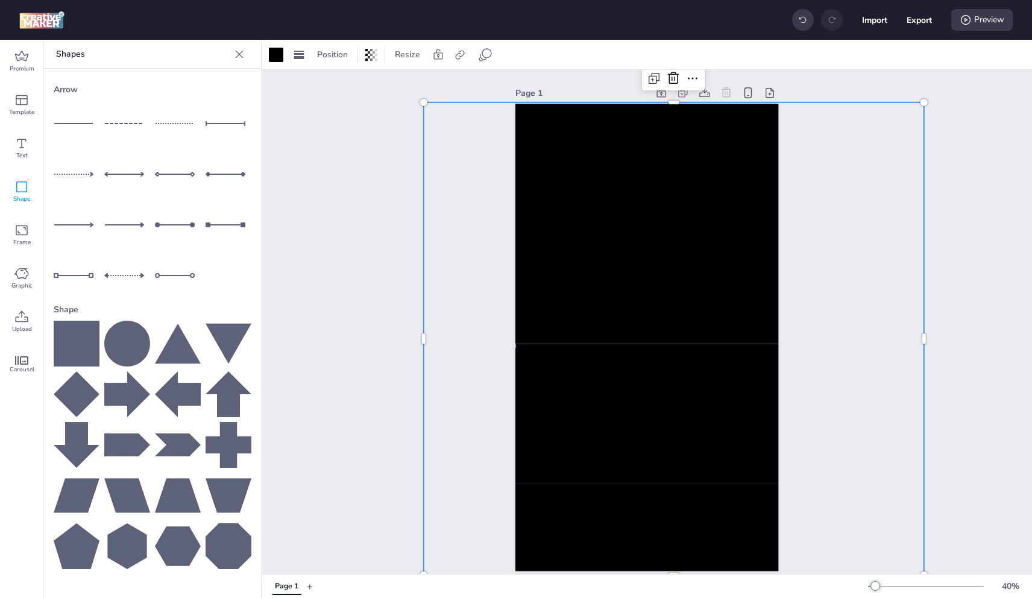
drag, startPoint x: 544, startPoint y: 92, endPoint x: 550, endPoint y: 87, distance: 7.3
click at [548, 89] on div "Page 1" at bounding box center [582, 93] width 133 height 13
click at [327, 56] on span "Position" at bounding box center [333, 54] width 36 height 13
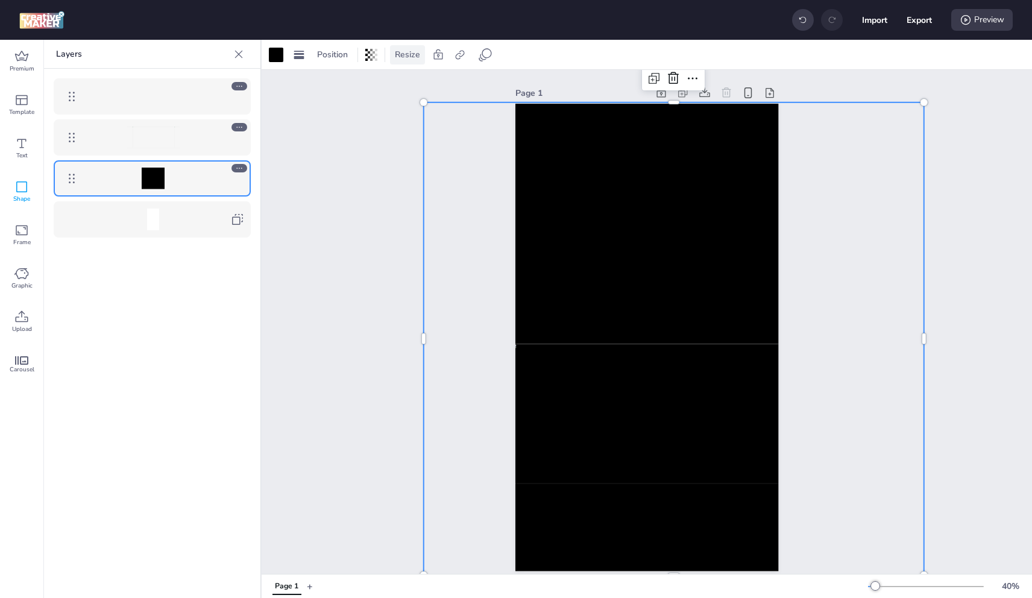
click at [415, 51] on span "Resize" at bounding box center [408, 54] width 30 height 13
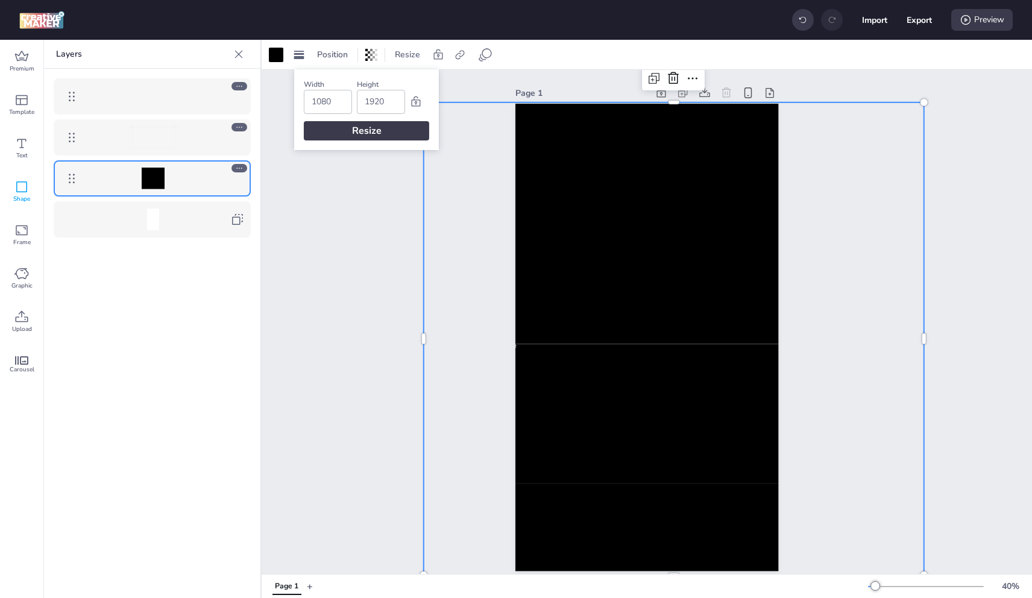
click at [327, 97] on input "1080" at bounding box center [328, 101] width 33 height 23
type input "320"
type input "480"
click at [383, 127] on div "Resize" at bounding box center [366, 130] width 125 height 19
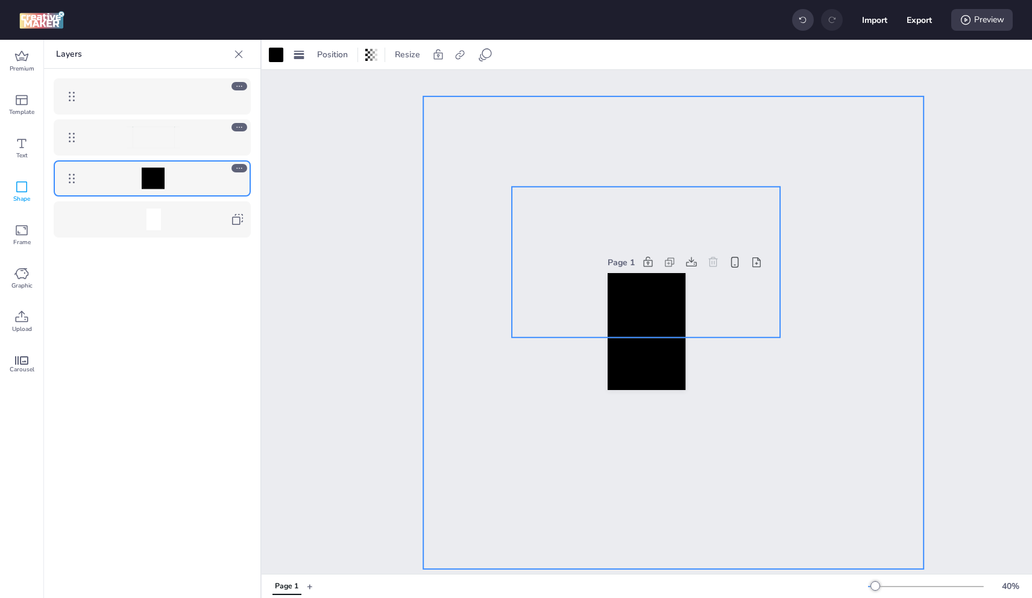
click at [653, 286] on video at bounding box center [646, 262] width 268 height 151
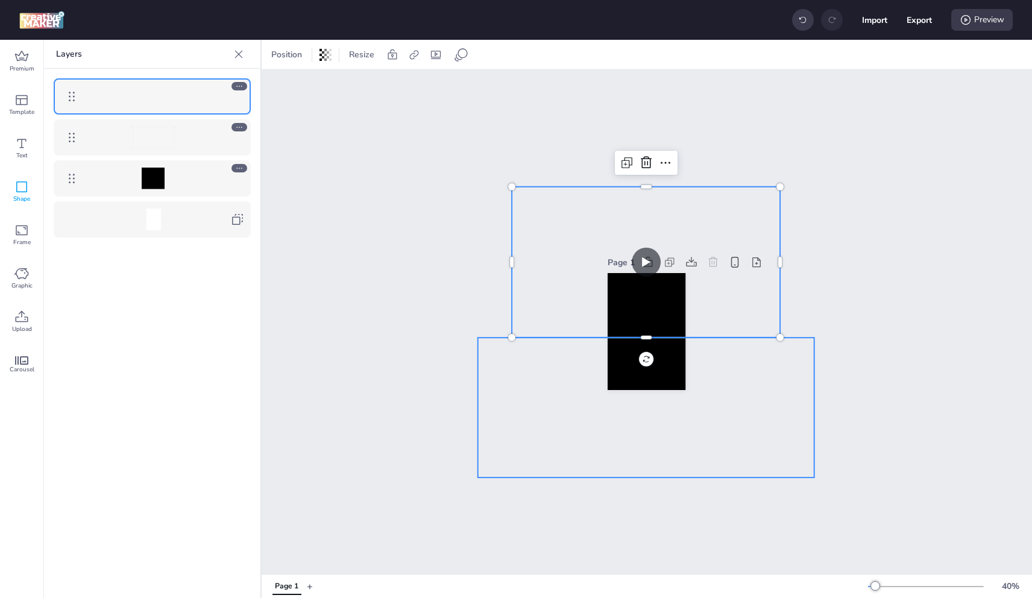
click at [615, 364] on img at bounding box center [646, 408] width 269 height 140
select select "cover"
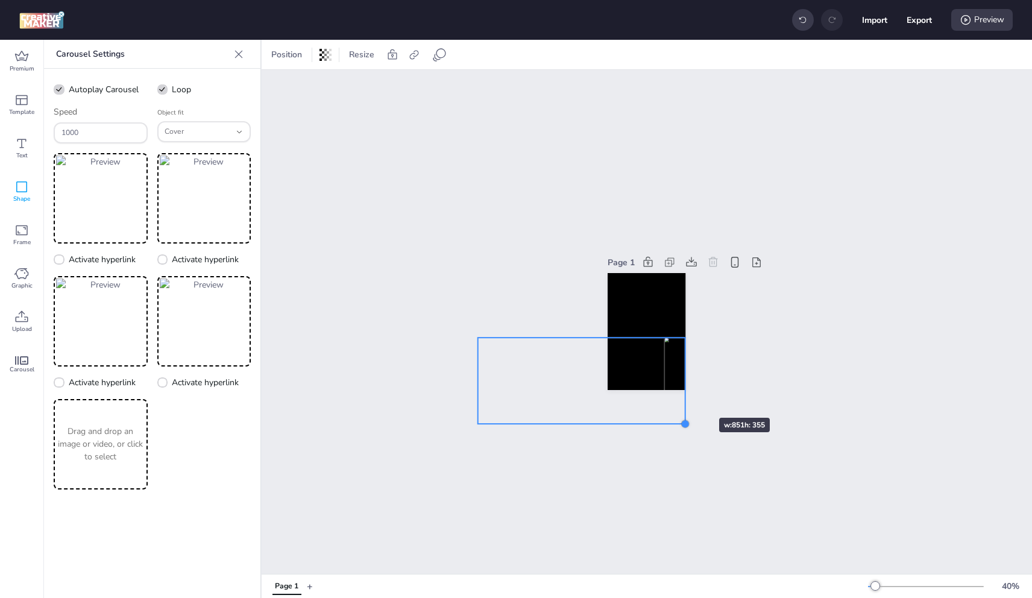
drag, startPoint x: 812, startPoint y: 473, endPoint x: 683, endPoint y: 396, distance: 150.0
click at [683, 396] on div "Page 1" at bounding box center [646, 321] width 145 height 165
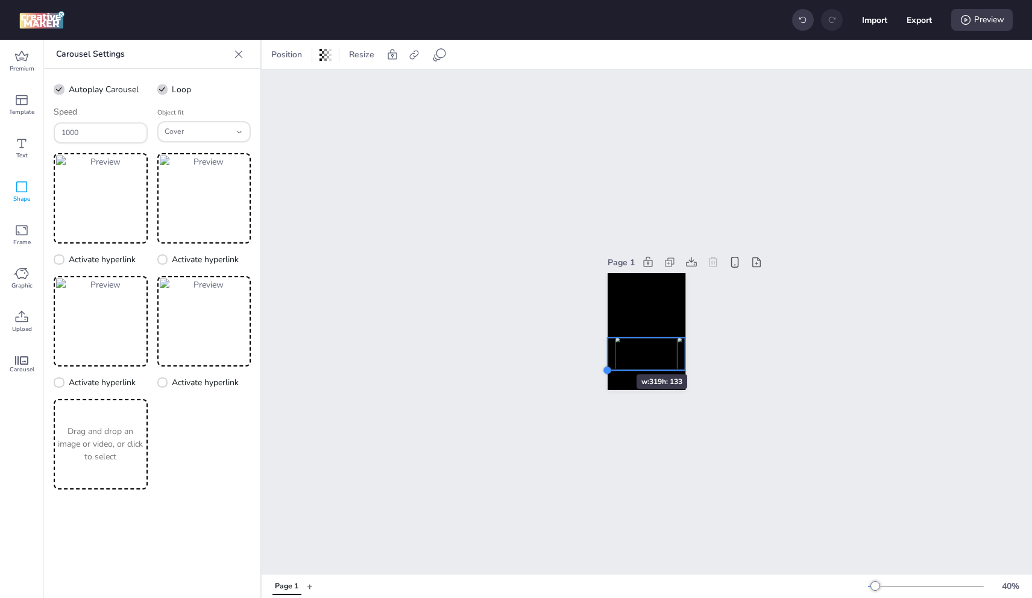
drag, startPoint x: 471, startPoint y: 422, endPoint x: 601, endPoint y: 353, distance: 147.0
click at [601, 353] on div "Page 1" at bounding box center [646, 321] width 145 height 165
click at [716, 318] on div "Page 1" at bounding box center [647, 322] width 771 height 504
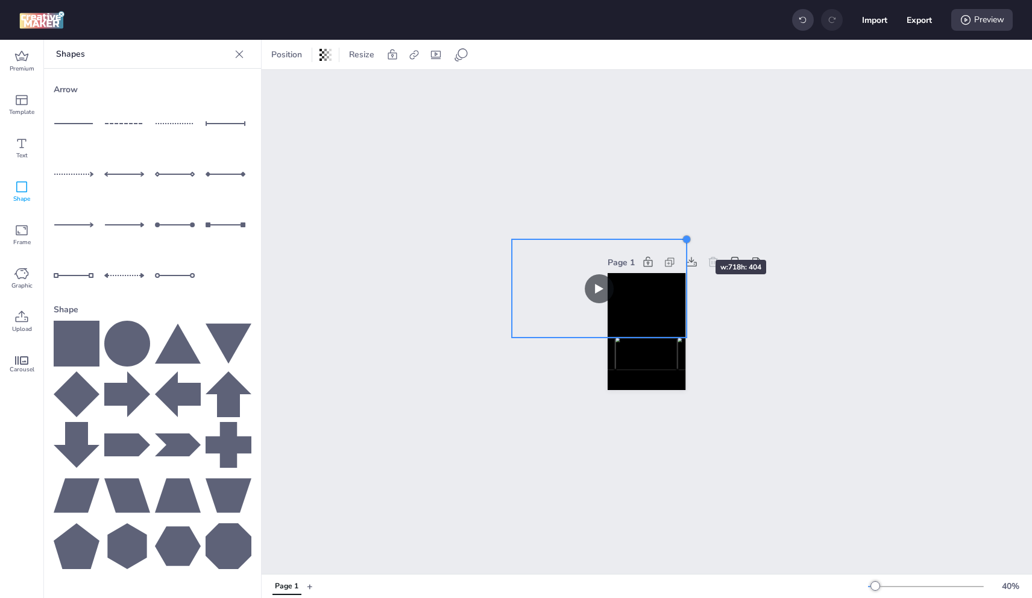
drag, startPoint x: 773, startPoint y: 182, endPoint x: 679, endPoint y: 238, distance: 109.0
click at [683, 238] on div at bounding box center [688, 240] width 10 height 10
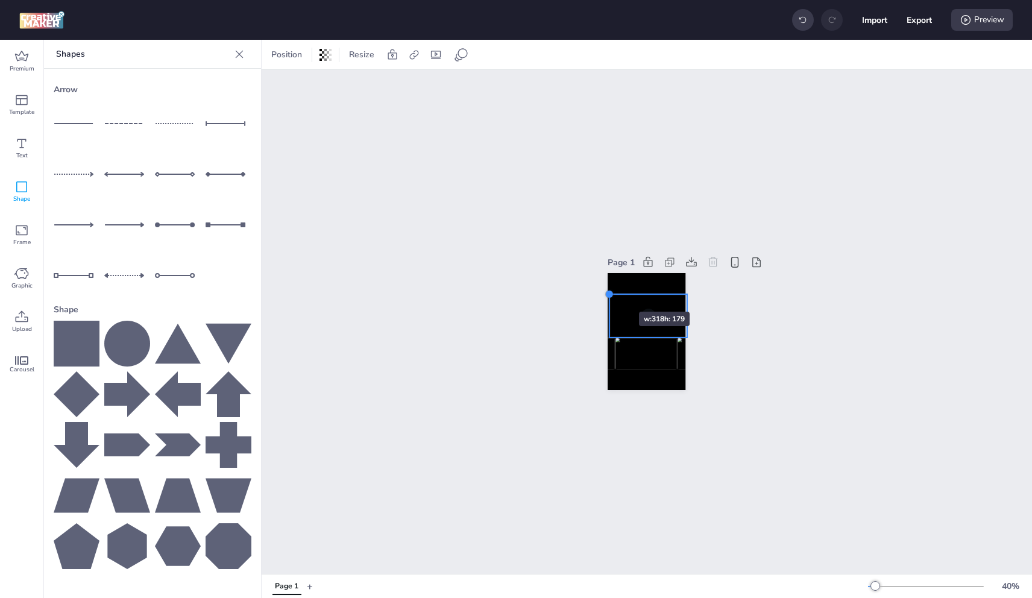
drag, startPoint x: 504, startPoint y: 235, endPoint x: 603, endPoint y: 290, distance: 113.1
click at [605, 290] on div at bounding box center [610, 294] width 10 height 10
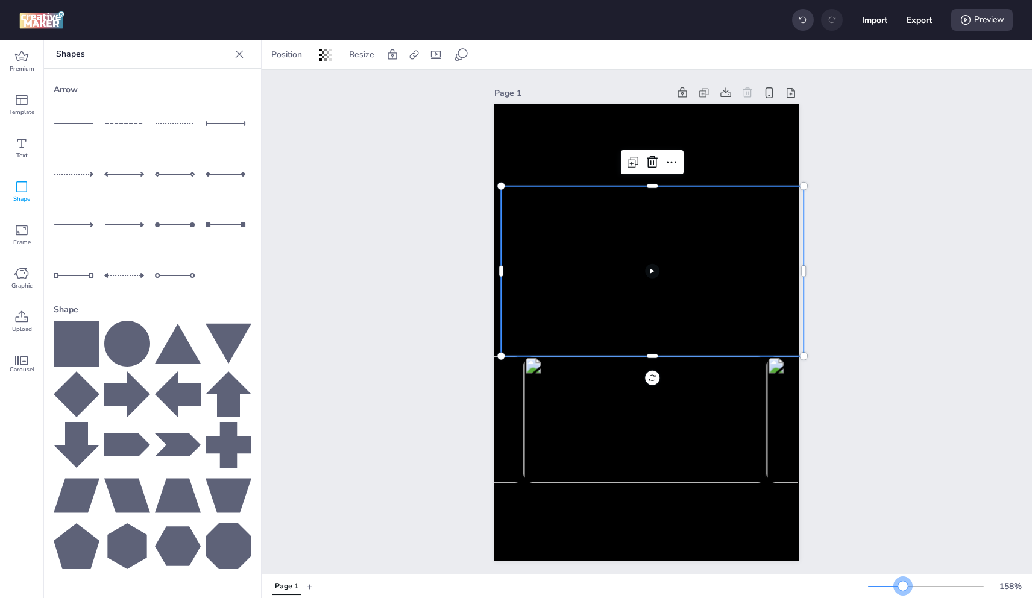
click at [903, 584] on div at bounding box center [926, 587] width 116 height 10
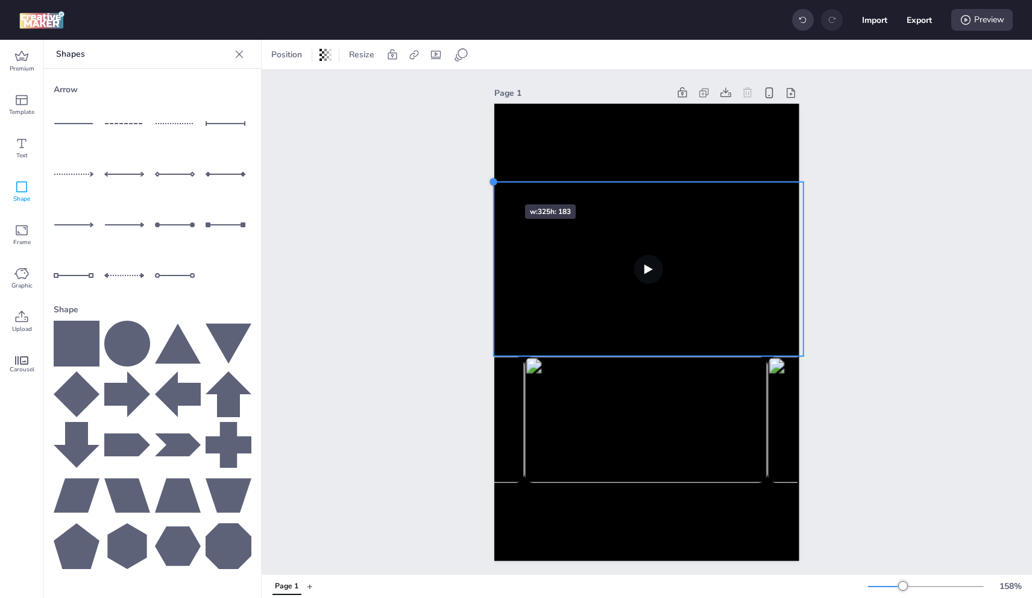
click at [489, 183] on div at bounding box center [494, 182] width 10 height 10
click at [583, 219] on video at bounding box center [649, 269] width 310 height 174
click at [359, 50] on span "Resize" at bounding box center [362, 54] width 30 height 13
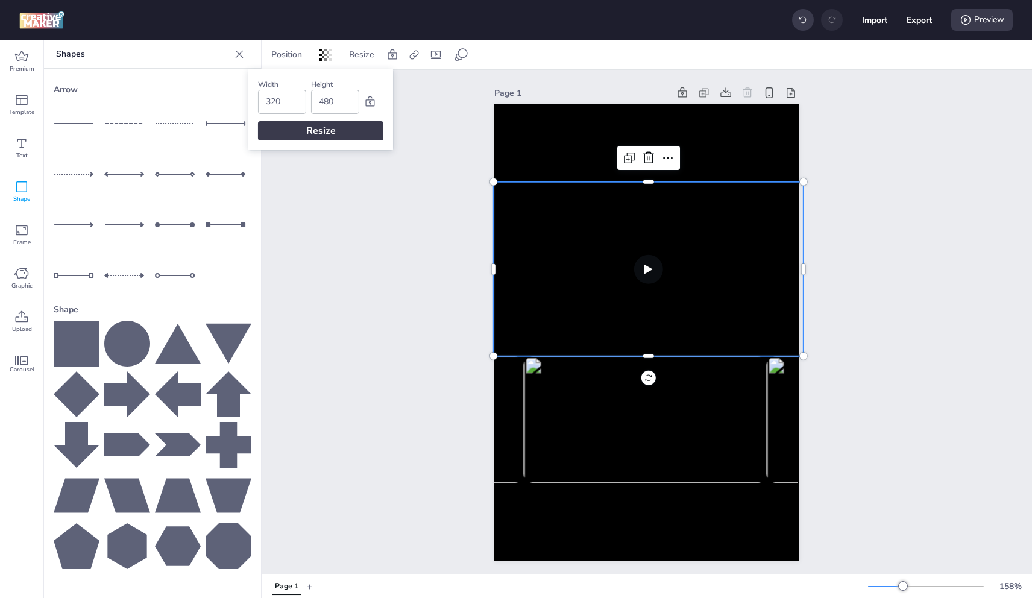
click at [289, 102] on input "320" at bounding box center [282, 101] width 33 height 23
click at [288, 102] on input "320" at bounding box center [282, 101] width 33 height 23
type input "480"
type input "320"
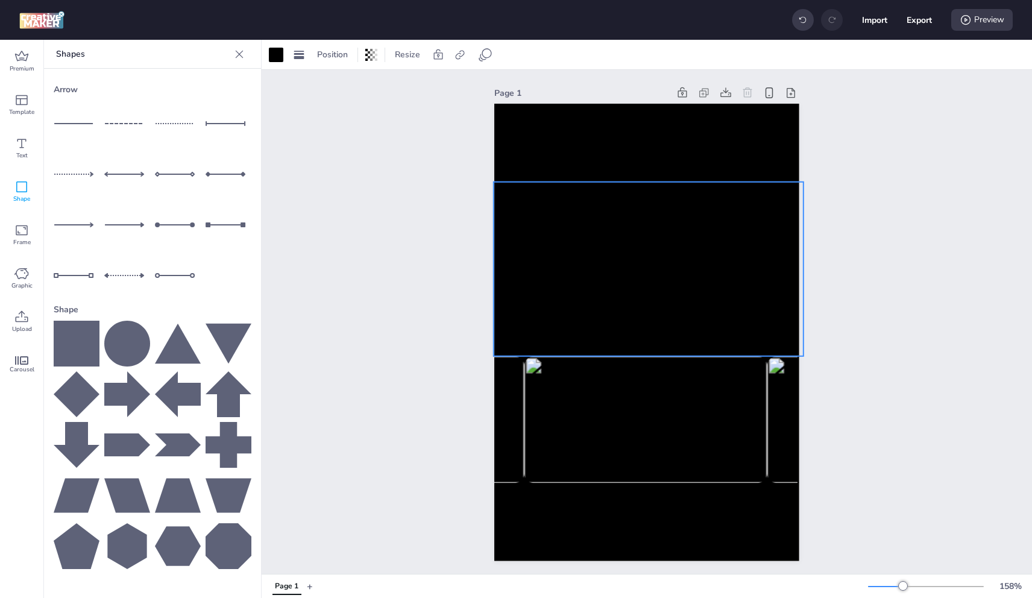
click at [597, 291] on video at bounding box center [649, 269] width 310 height 174
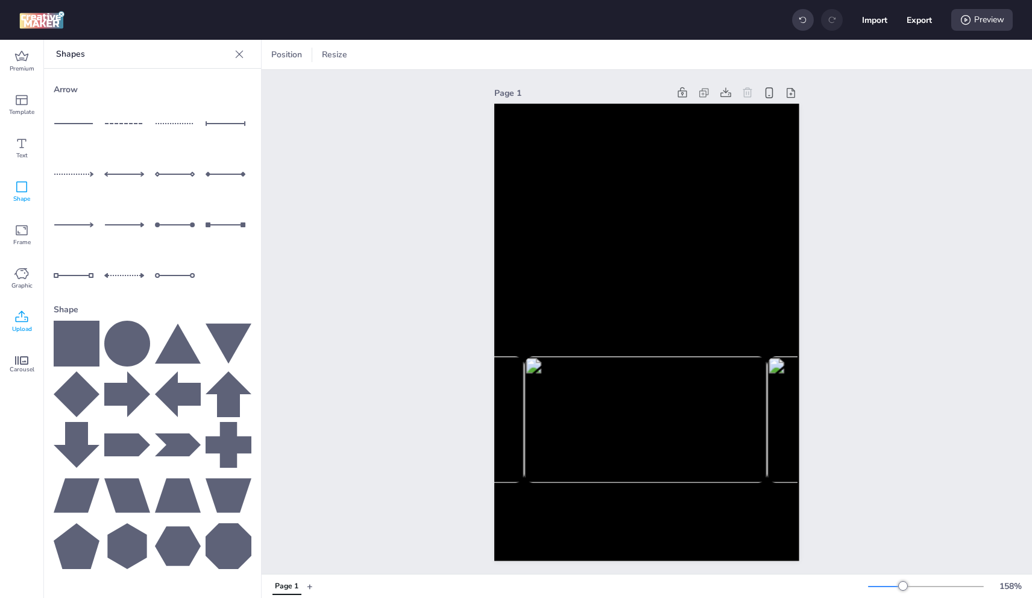
click at [18, 324] on span "Upload" at bounding box center [22, 329] width 20 height 10
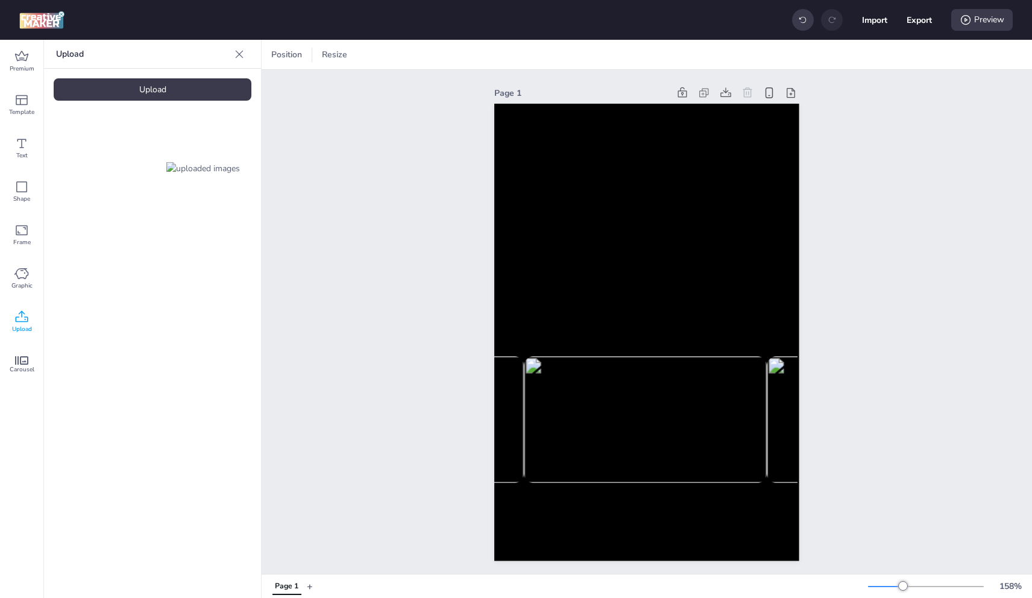
click at [156, 91] on div "Upload" at bounding box center [153, 89] width 198 height 22
click at [216, 262] on video at bounding box center [203, 269] width 96 height 48
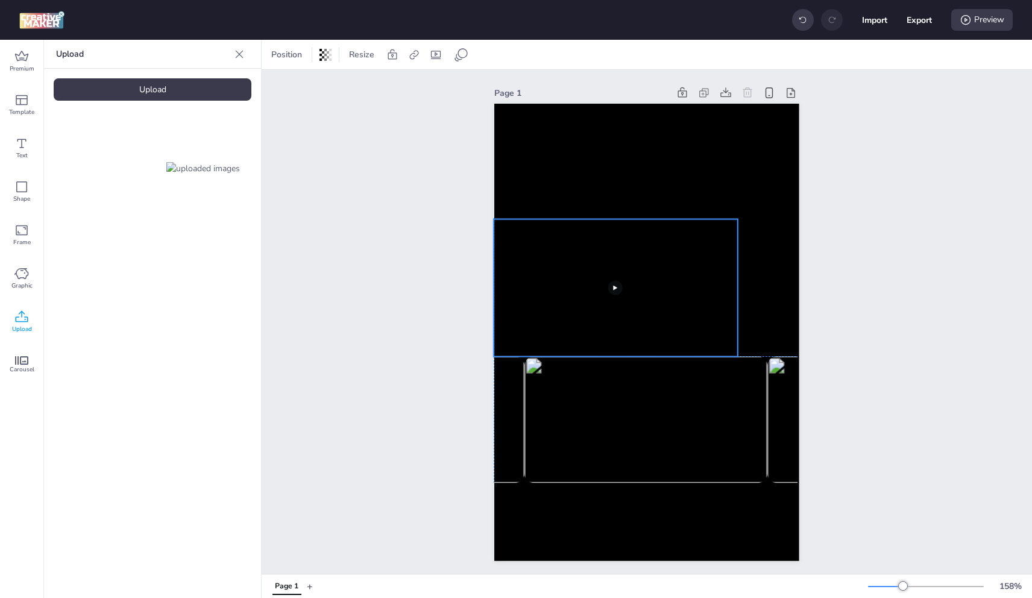
drag, startPoint x: 616, startPoint y: 248, endPoint x: 584, endPoint y: 276, distance: 42.7
click at [584, 276] on video at bounding box center [616, 287] width 244 height 137
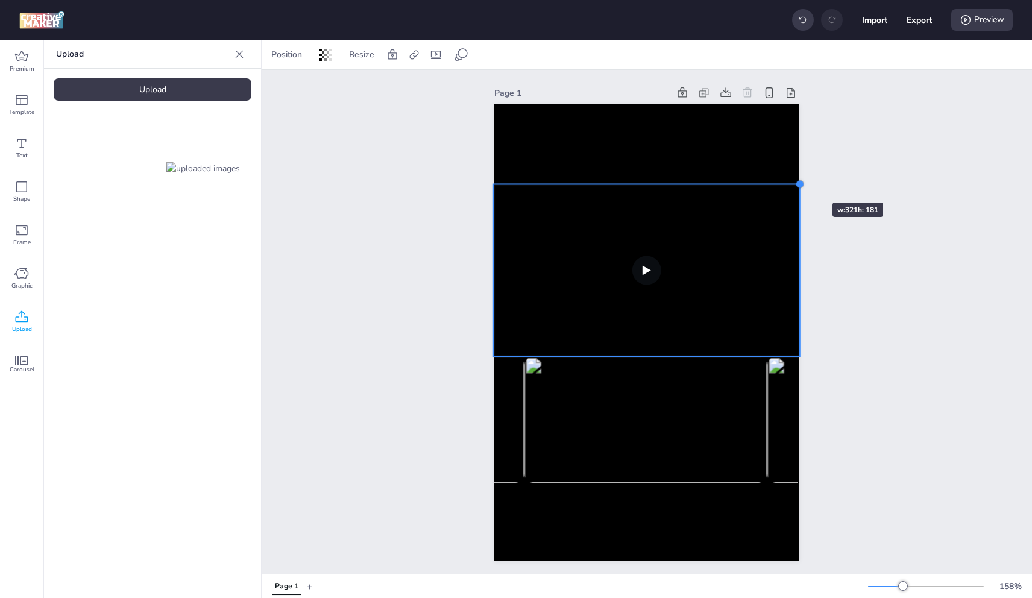
drag, startPoint x: 736, startPoint y: 216, endPoint x: 796, endPoint y: 181, distance: 70.2
click at [796, 181] on div at bounding box center [800, 185] width 10 height 10
click at [435, 52] on icon at bounding box center [436, 55] width 12 height 12
select select "contain"
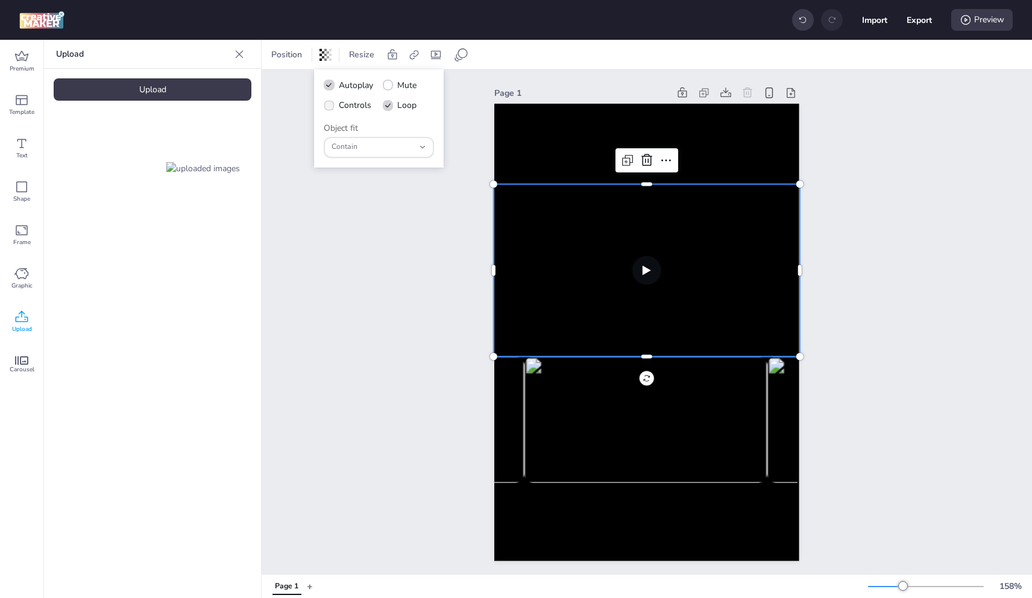
click at [355, 98] on label "Controls" at bounding box center [348, 105] width 56 height 21
click at [331, 106] on input "Controls" at bounding box center [327, 110] width 8 height 8
checkbox input "true"
click at [405, 80] on span "Mute" at bounding box center [406, 85] width 19 height 13
click at [390, 86] on input "Mute" at bounding box center [386, 90] width 8 height 8
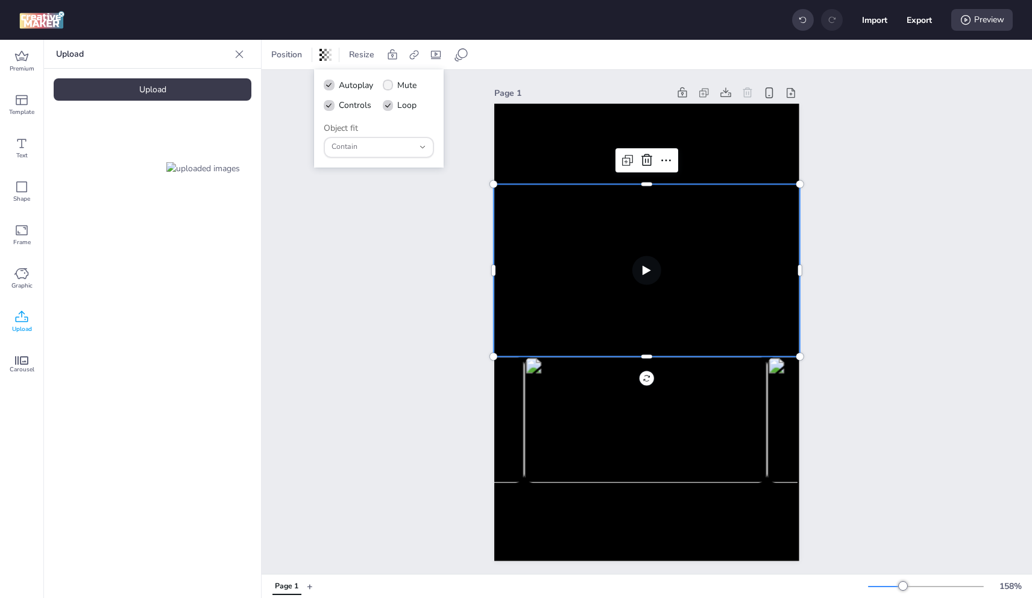
checkbox input "true"
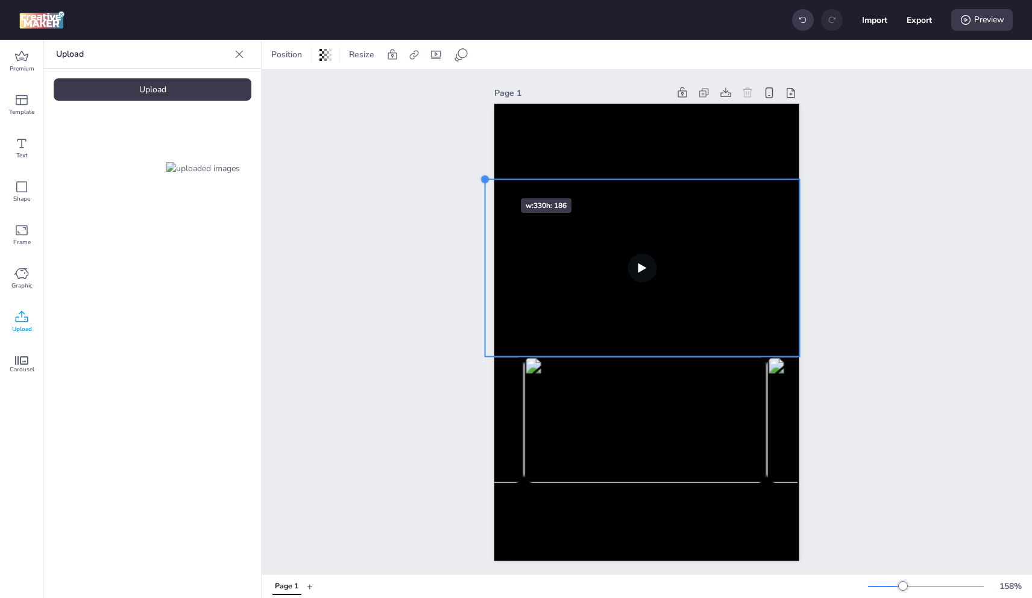
drag, startPoint x: 490, startPoint y: 181, endPoint x: 485, endPoint y: 177, distance: 6.8
click at [485, 177] on div at bounding box center [486, 180] width 10 height 10
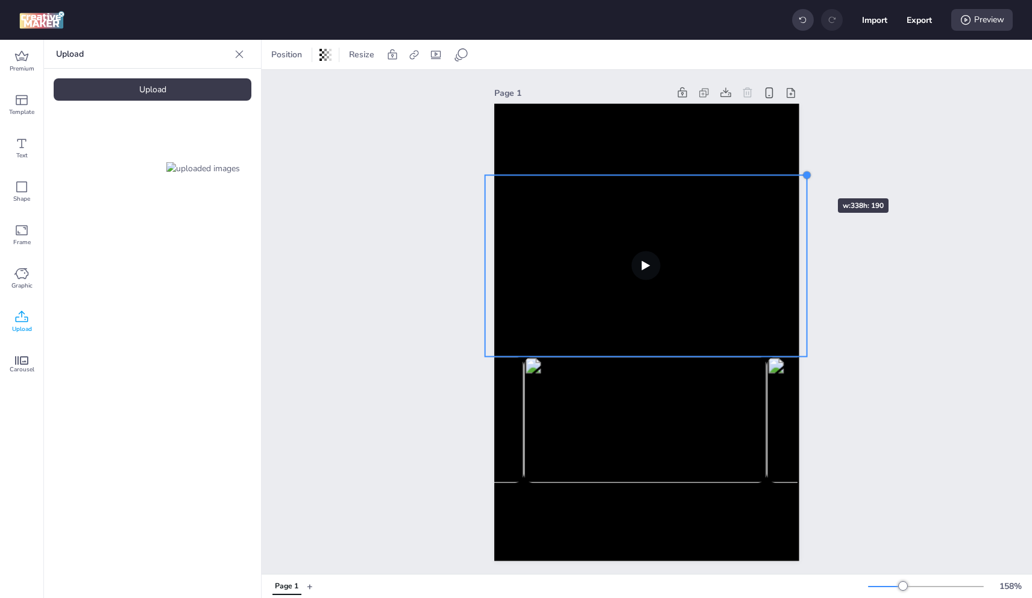
drag, startPoint x: 796, startPoint y: 181, endPoint x: 802, endPoint y: 177, distance: 6.9
click at [802, 177] on div at bounding box center [807, 176] width 10 height 10
click at [992, 10] on div "Preview" at bounding box center [981, 20] width 61 height 22
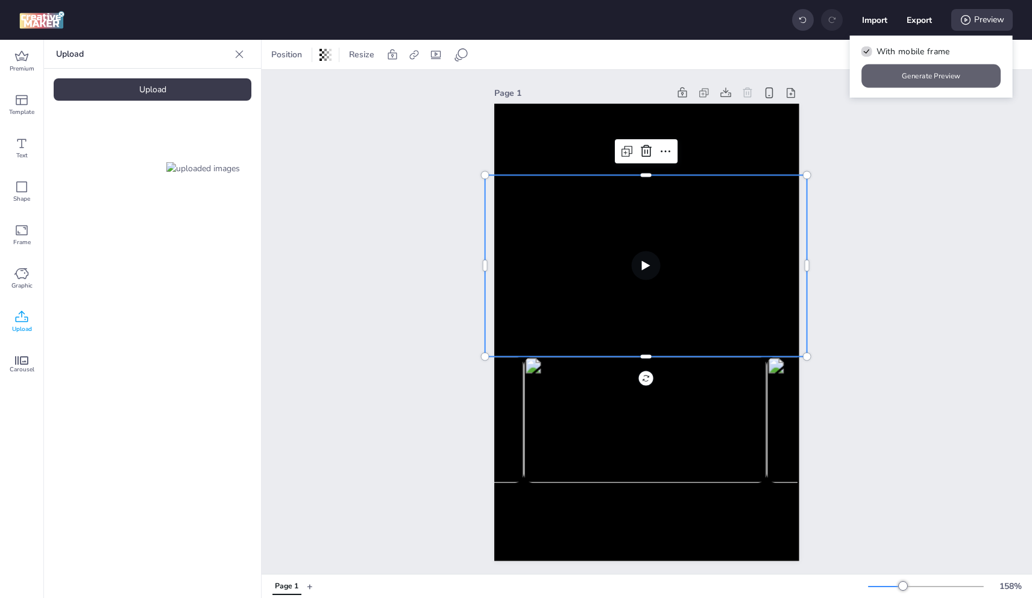
click at [931, 84] on button "Generate Preview" at bounding box center [931, 77] width 139 height 24
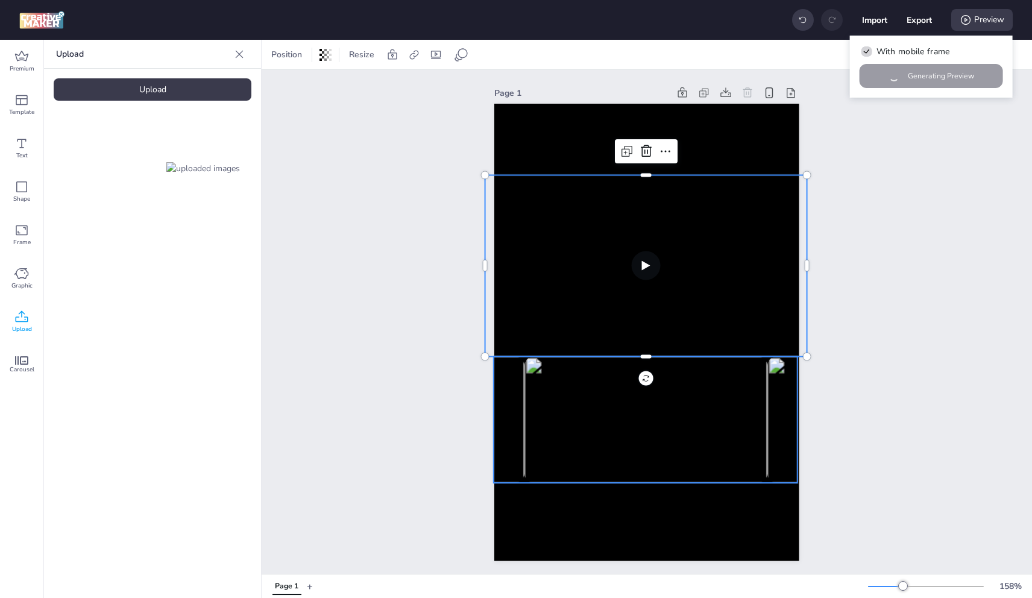
drag, startPoint x: 579, startPoint y: 436, endPoint x: 585, endPoint y: 438, distance: 6.5
click at [524, 436] on img at bounding box center [402, 419] width 243 height 127
select select "cover"
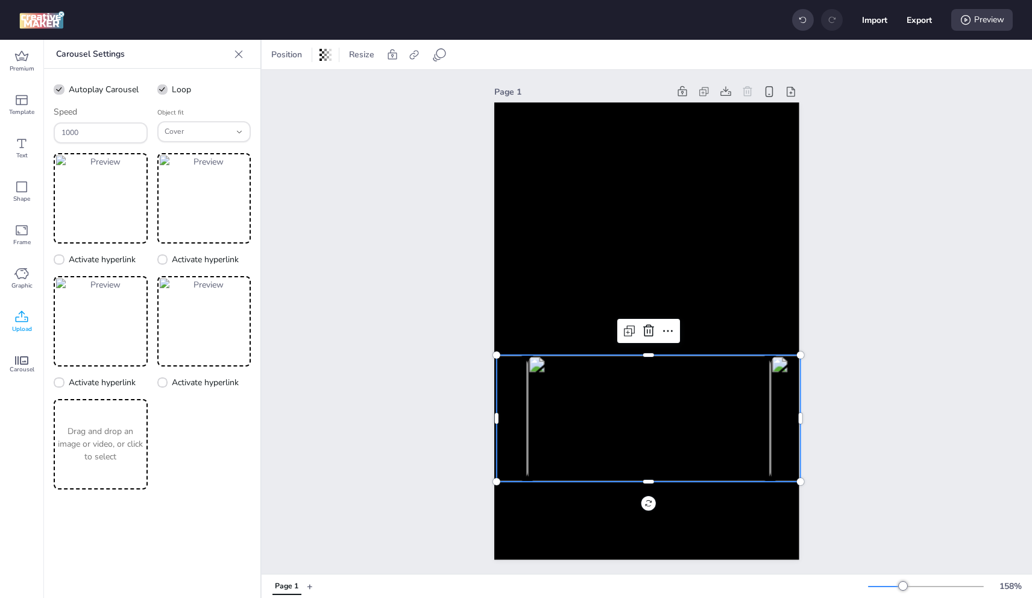
scroll to position [10, 0]
click at [373, 59] on span "Resize" at bounding box center [362, 54] width 30 height 13
click at [285, 102] on input "480" at bounding box center [282, 101] width 33 height 23
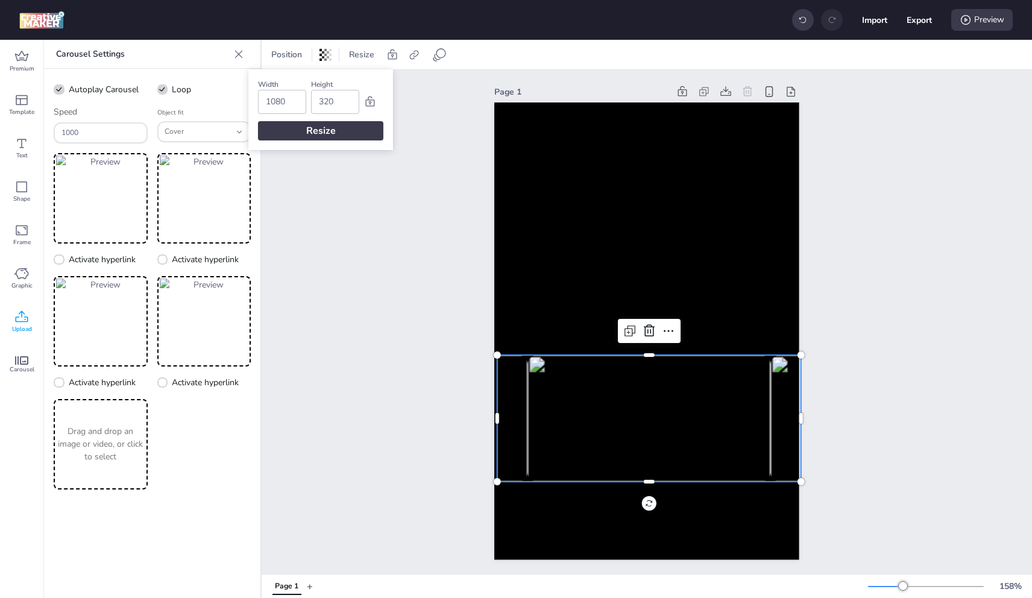
type input "1080"
type input "1920"
click at [292, 120] on div "Width 1080 Height 1920 Resize" at bounding box center [320, 109] width 145 height 81
click at [293, 131] on div "Resize" at bounding box center [320, 130] width 125 height 19
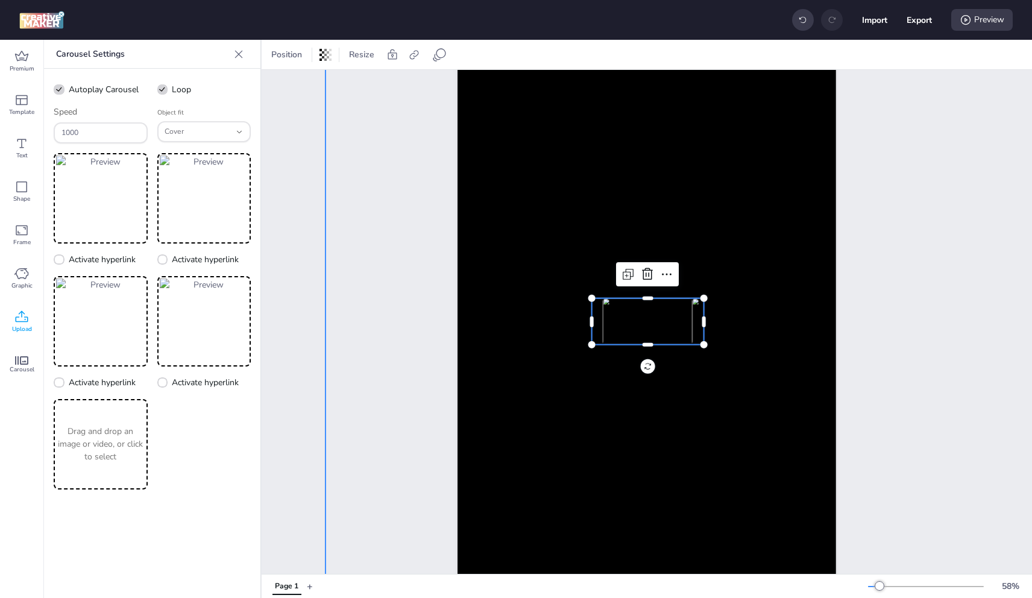
scroll to position [45, 0]
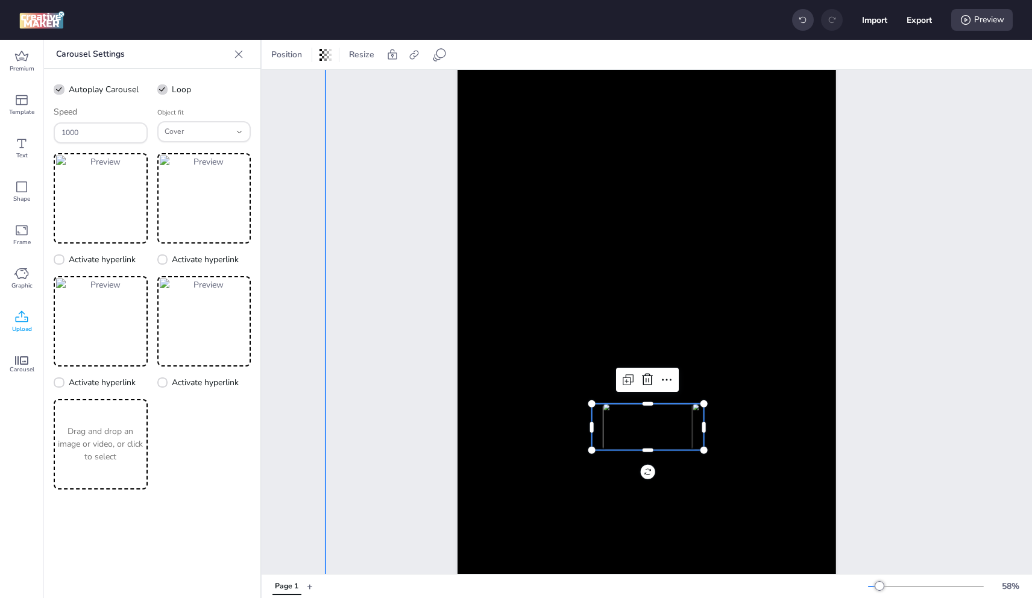
drag, startPoint x: 706, startPoint y: 355, endPoint x: 689, endPoint y: 364, distance: 19.4
click at [705, 356] on div at bounding box center [686, 396] width 720 height 679
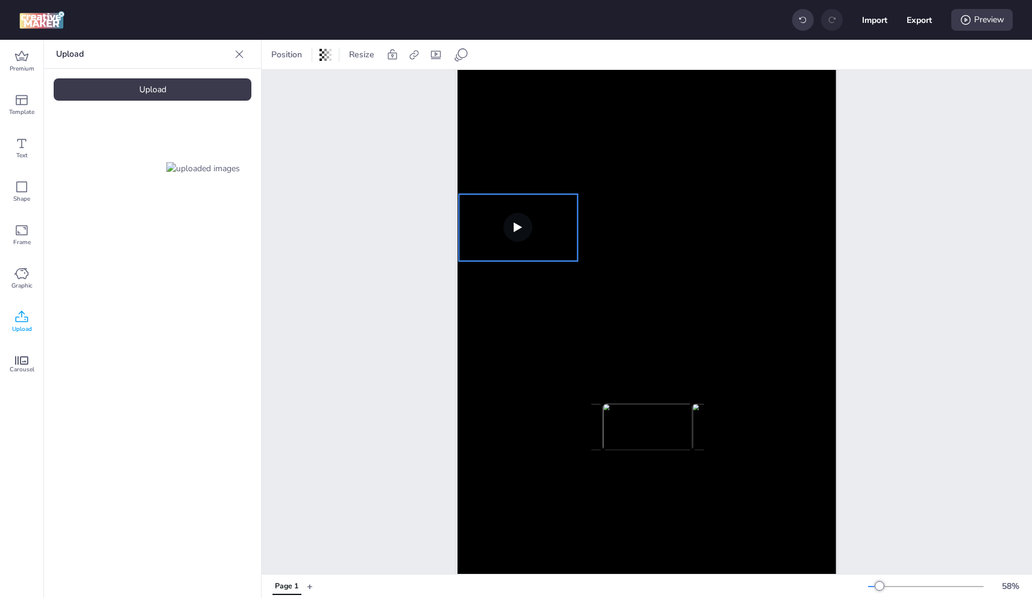
drag, startPoint x: 686, startPoint y: 366, endPoint x: 558, endPoint y: 223, distance: 192.1
click at [558, 223] on video at bounding box center [518, 227] width 119 height 67
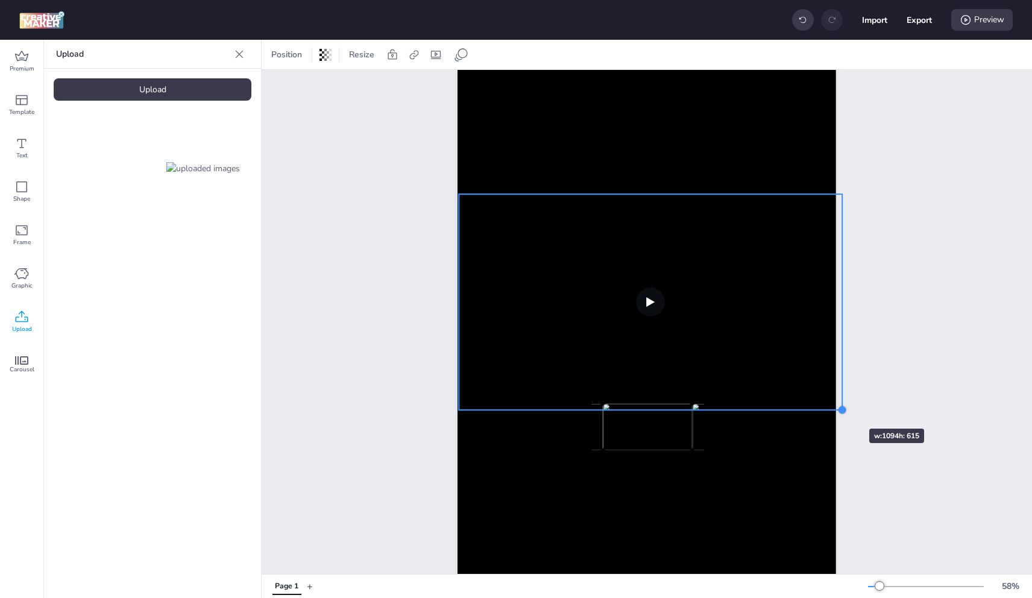
drag, startPoint x: 575, startPoint y: 259, endPoint x: 818, endPoint y: 408, distance: 285.0
click at [832, 408] on div "Page 1" at bounding box center [647, 385] width 446 height 721
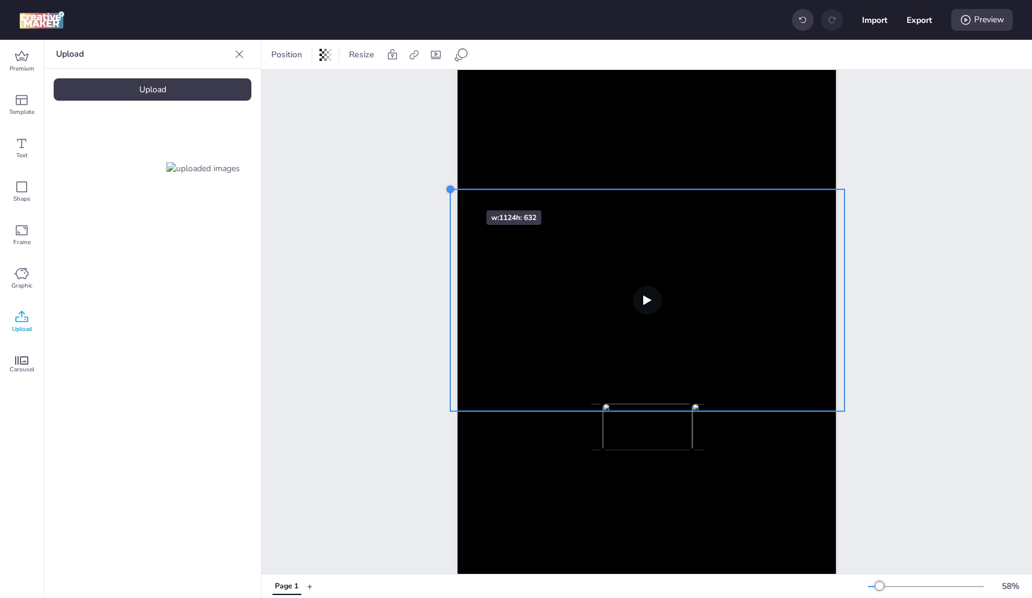
drag, startPoint x: 455, startPoint y: 194, endPoint x: 449, endPoint y: 190, distance: 7.0
click at [450, 189] on div at bounding box center [451, 189] width 10 height 10
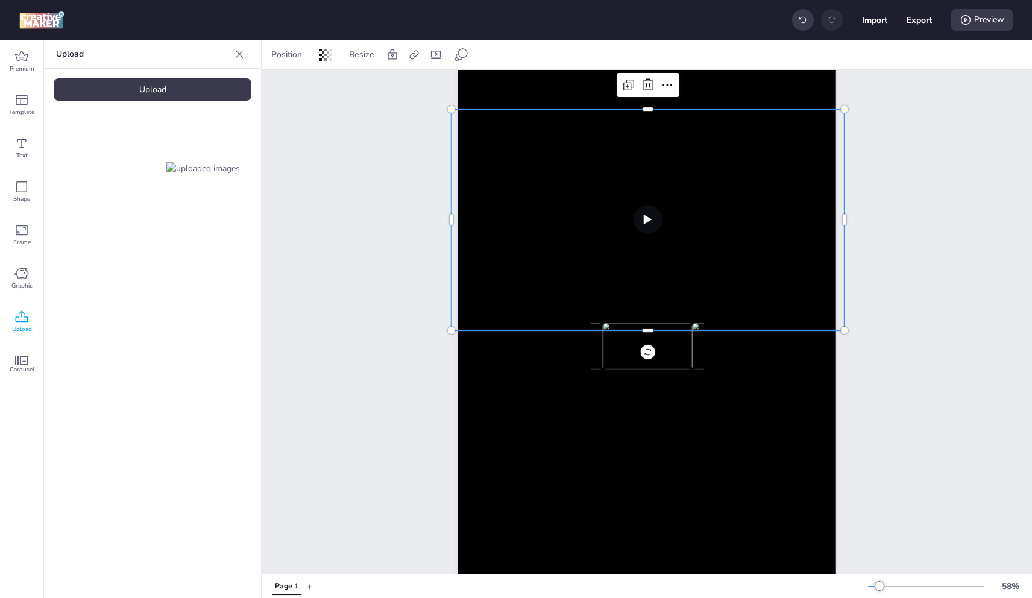
scroll to position [226, 0]
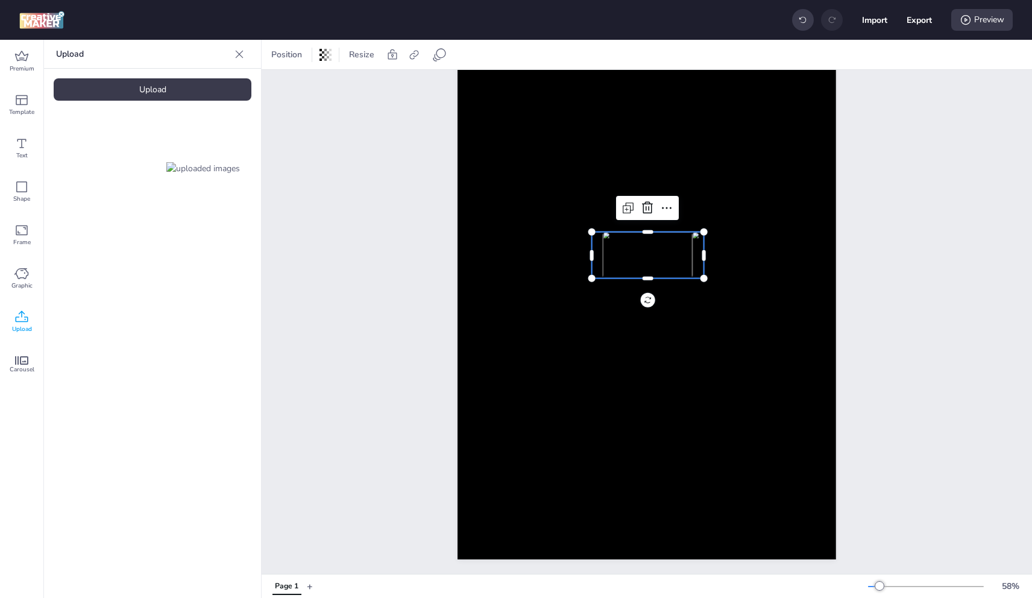
drag, startPoint x: 673, startPoint y: 256, endPoint x: 689, endPoint y: 262, distance: 16.8
click at [681, 254] on img at bounding box center [647, 255] width 89 height 46
select select "cover"
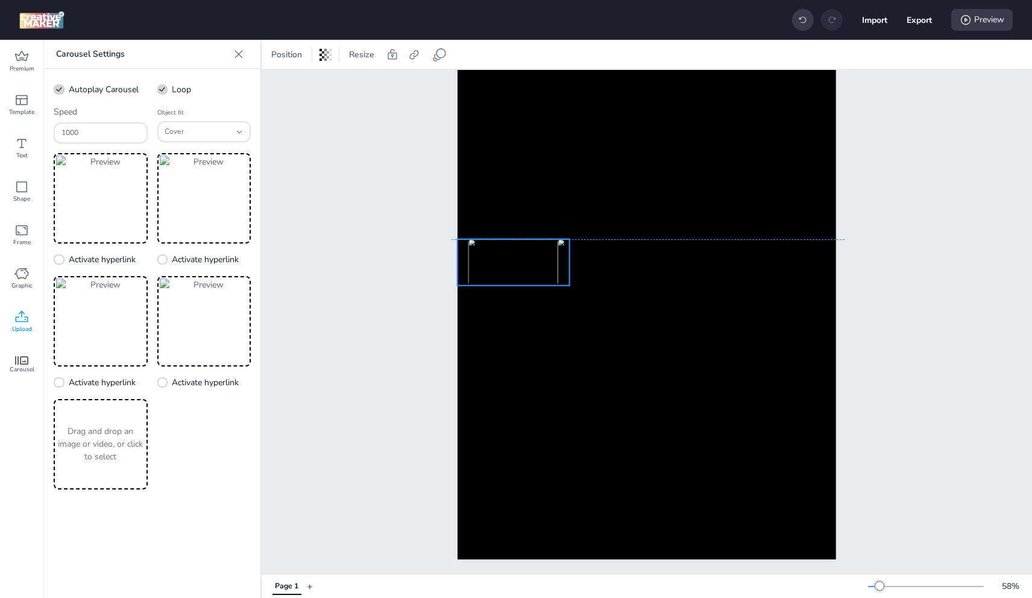
drag, startPoint x: 690, startPoint y: 254, endPoint x: 548, endPoint y: 264, distance: 142.7
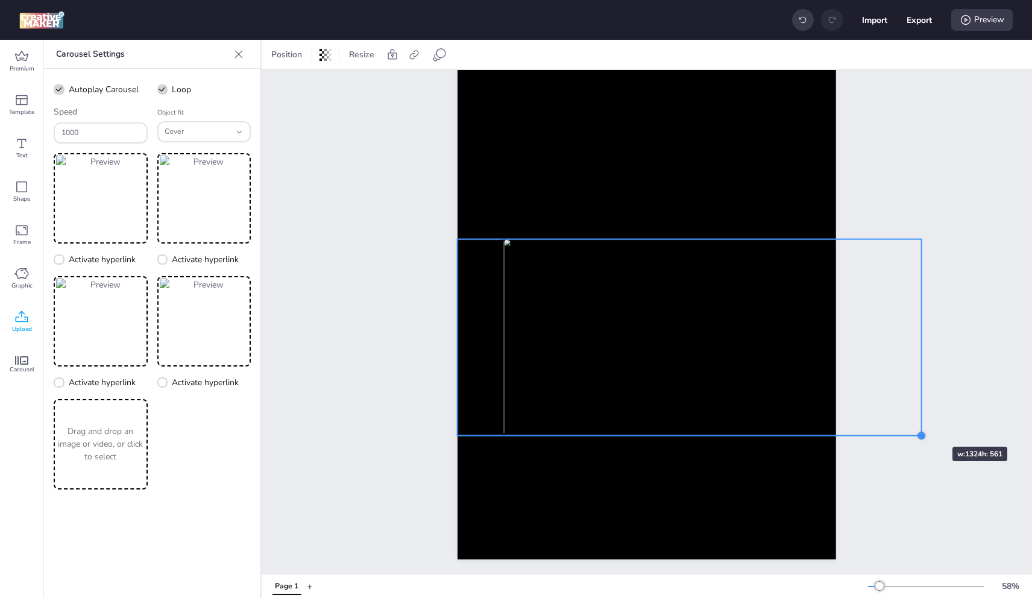
drag, startPoint x: 564, startPoint y: 275, endPoint x: 916, endPoint y: 425, distance: 382.8
click at [916, 431] on div at bounding box center [921, 436] width 10 height 10
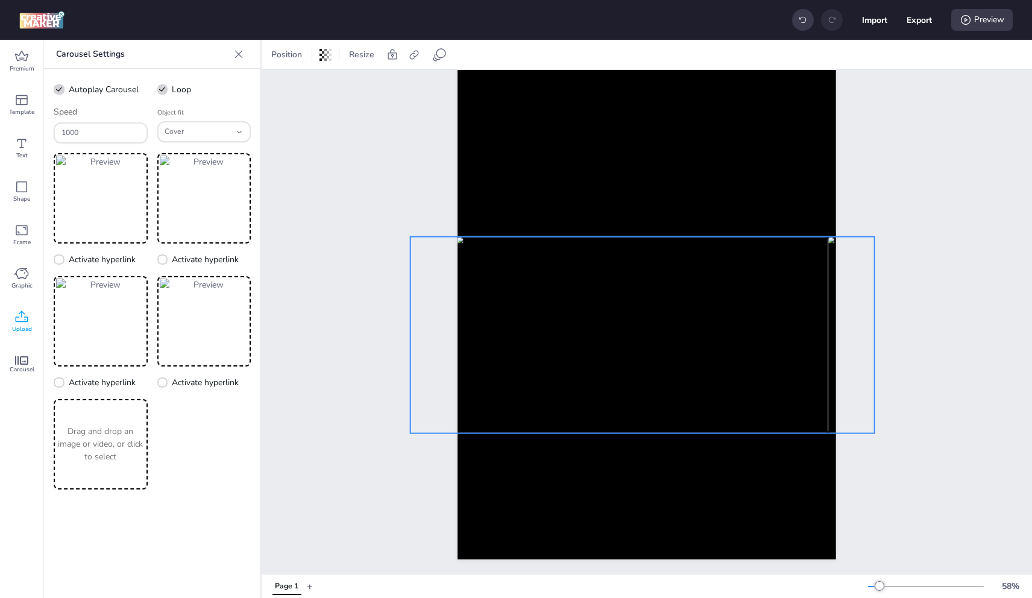
drag, startPoint x: 790, startPoint y: 315, endPoint x: 743, endPoint y: 313, distance: 47.1
click at [743, 313] on img at bounding box center [642, 335] width 371 height 197
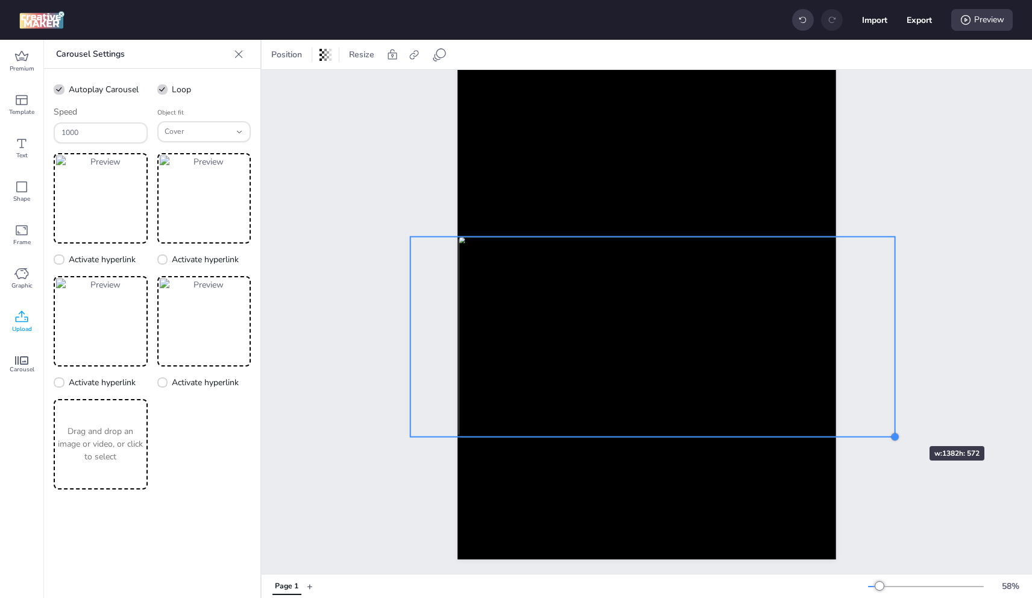
drag, startPoint x: 875, startPoint y: 421, endPoint x: 894, endPoint y: 424, distance: 18.9
click at [894, 432] on div at bounding box center [895, 437] width 10 height 10
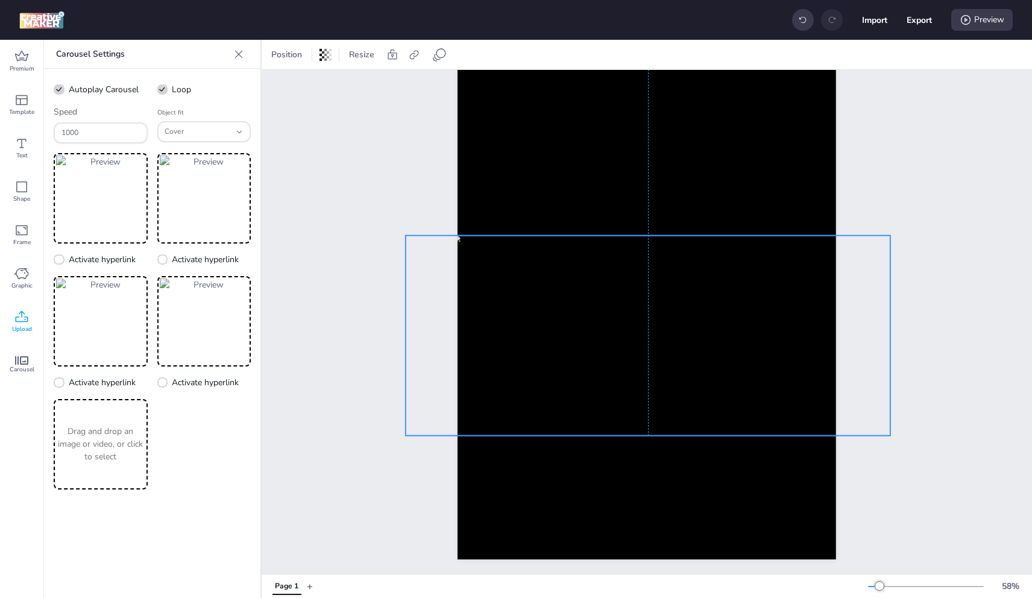
click at [799, 367] on img at bounding box center [648, 336] width 388 height 200
drag, startPoint x: 885, startPoint y: 326, endPoint x: 880, endPoint y: 315, distance: 12.1
click at [884, 315] on div at bounding box center [889, 336] width 10 height 200
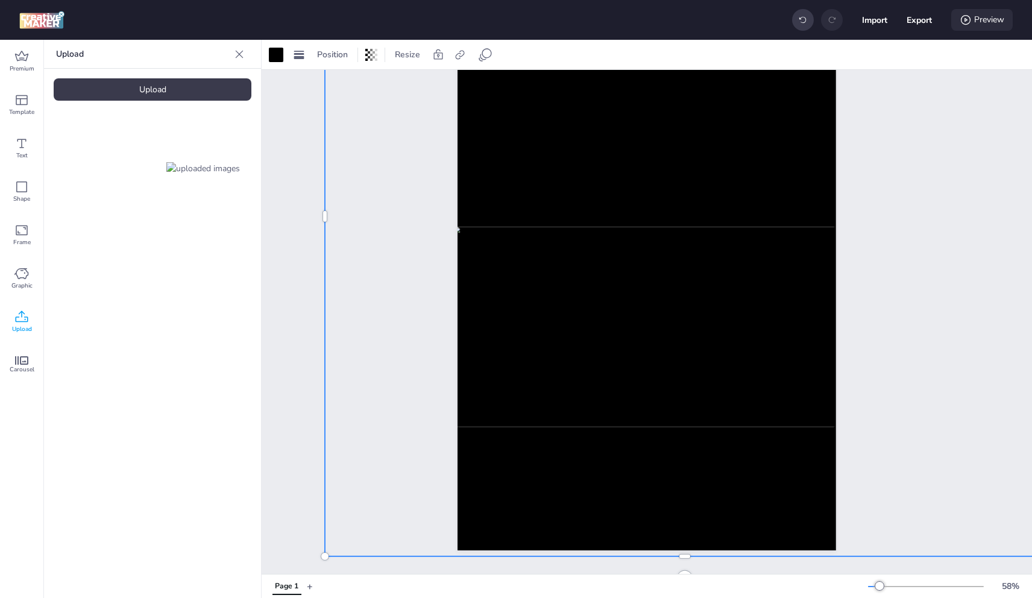
click at [988, 17] on div "Preview" at bounding box center [981, 20] width 61 height 22
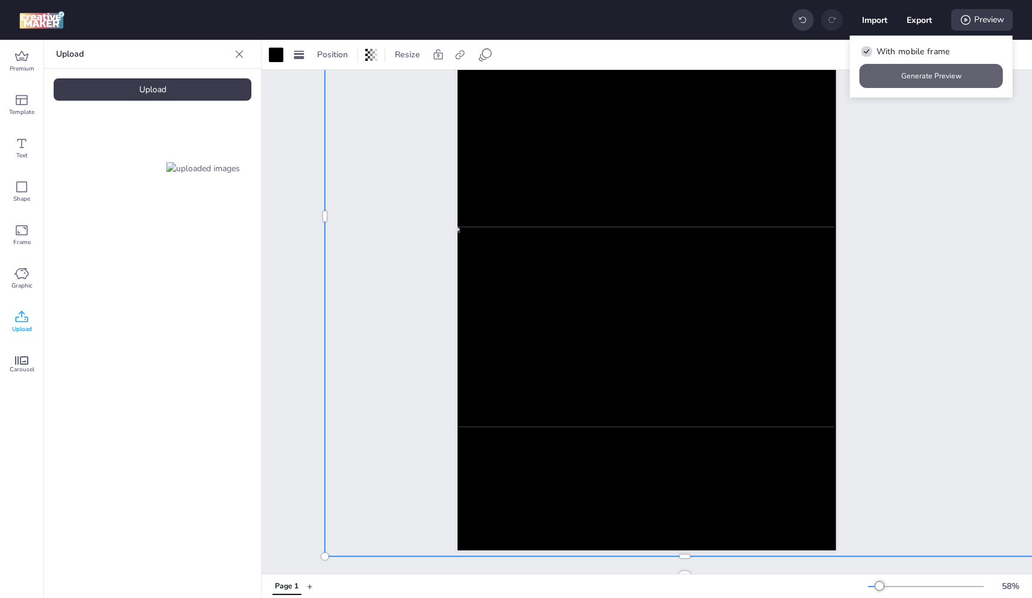
click at [915, 67] on button "Generate Preview" at bounding box center [931, 76] width 143 height 24
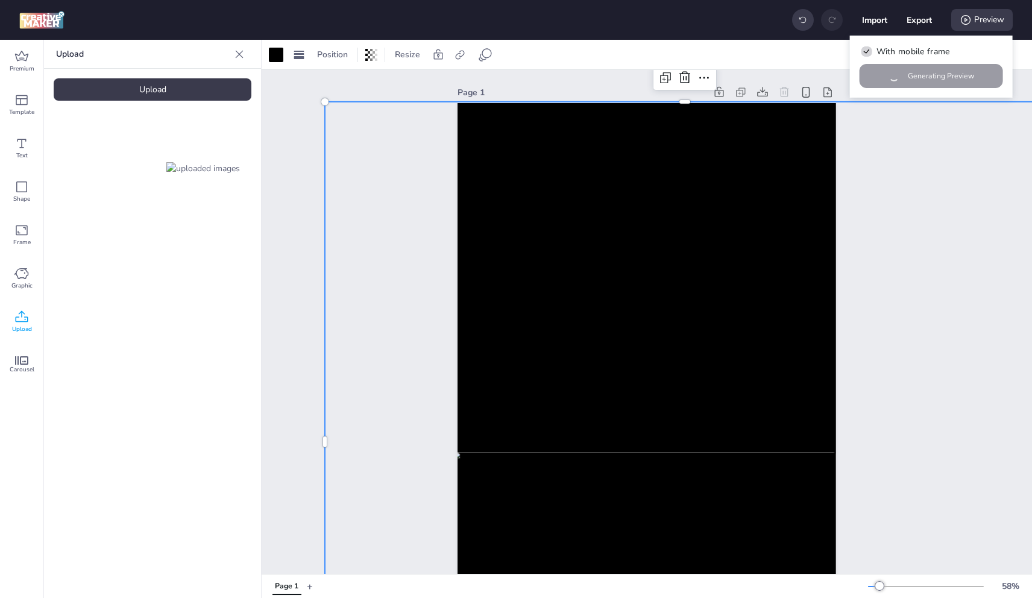
scroll to position [0, 0]
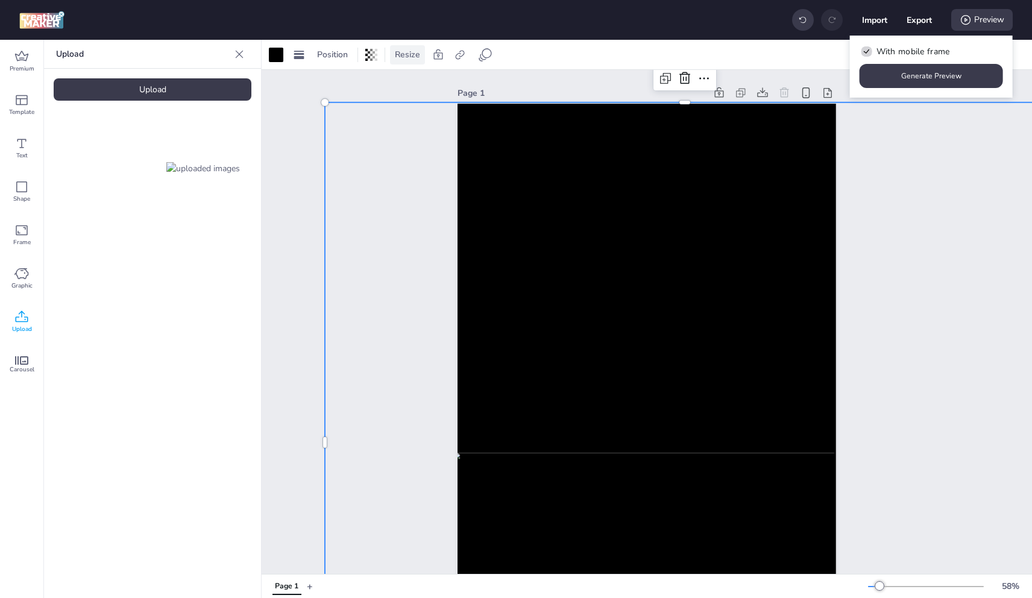
click at [403, 57] on span "Resize" at bounding box center [408, 54] width 30 height 13
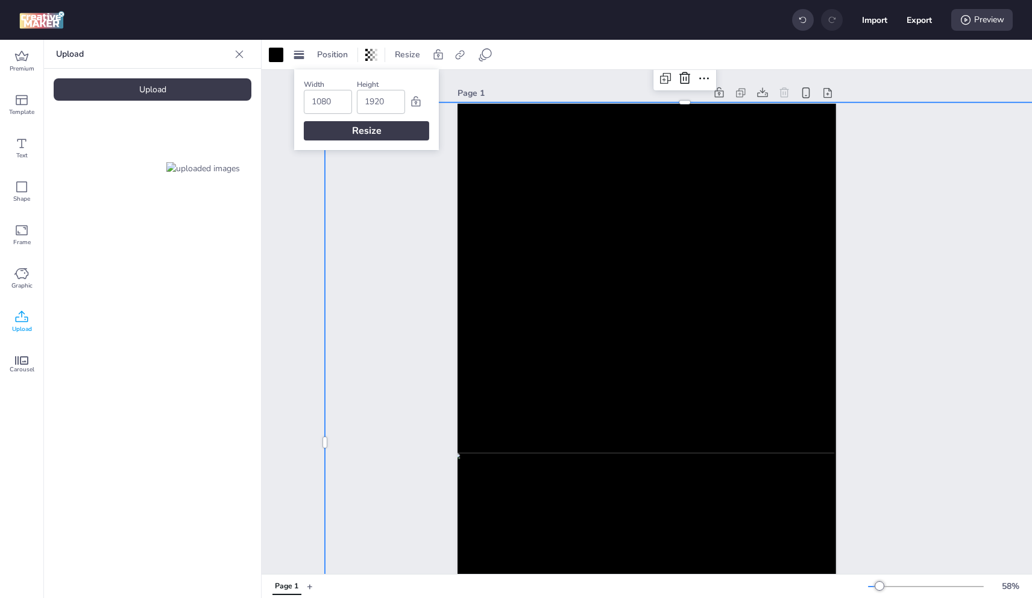
click at [329, 105] on input "1080" at bounding box center [328, 101] width 33 height 23
type input "1920"
type input "1080"
click at [358, 130] on div "Resize" at bounding box center [366, 130] width 125 height 19
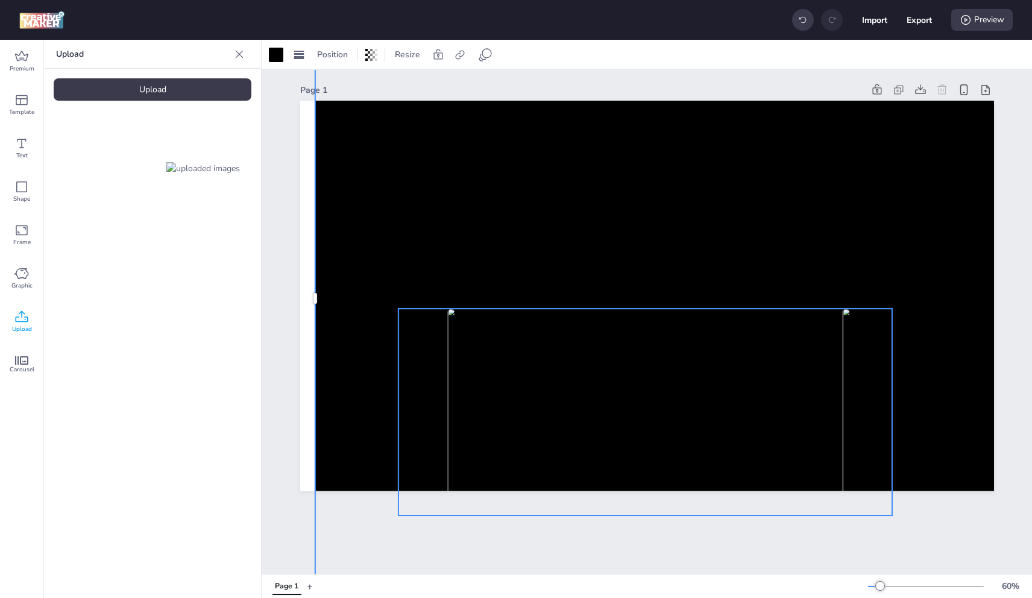
scroll to position [11, 0]
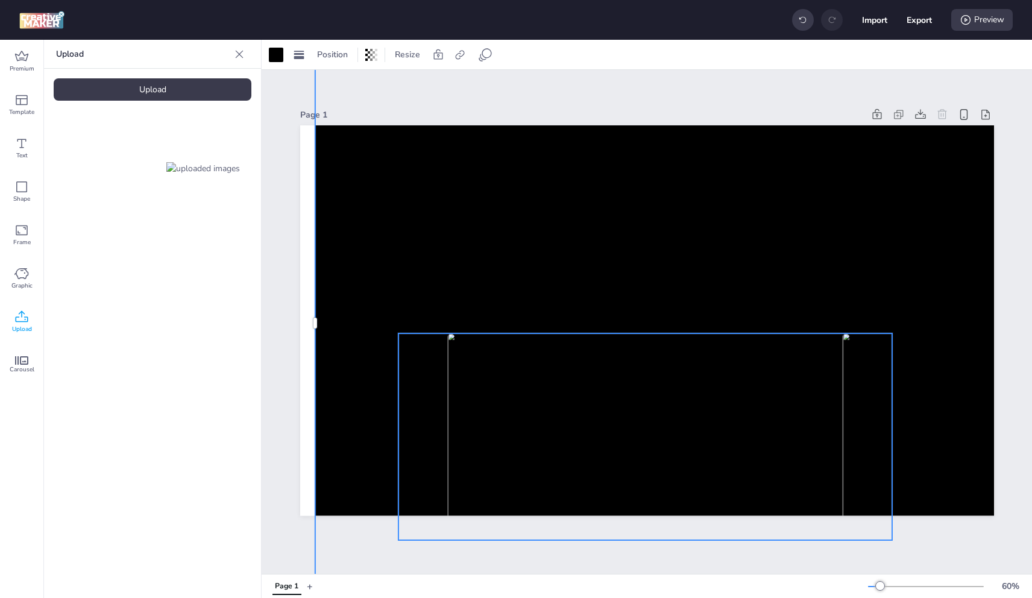
drag, startPoint x: 552, startPoint y: 286, endPoint x: 566, endPoint y: 312, distance: 29.7
click at [552, 125] on div at bounding box center [647, 125] width 694 height 0
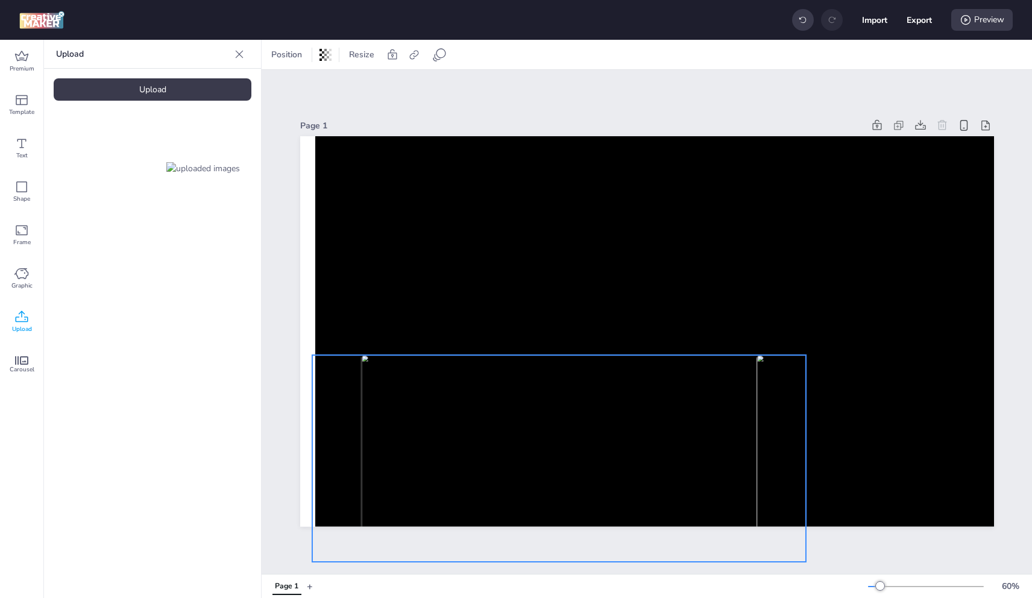
drag, startPoint x: 627, startPoint y: 427, endPoint x: 558, endPoint y: 516, distance: 112.5
select select "cover"
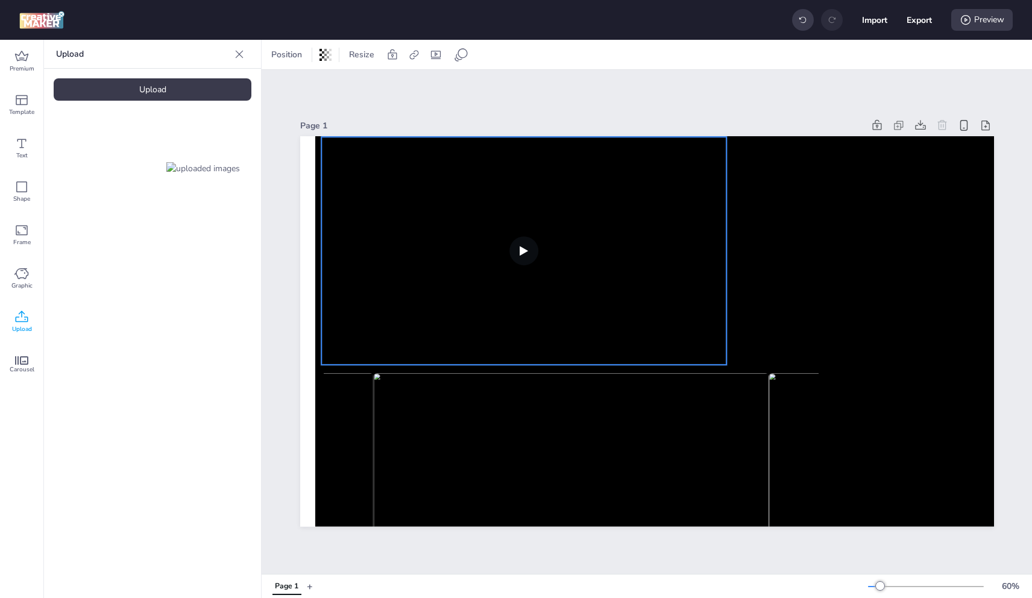
drag, startPoint x: 721, startPoint y: 263, endPoint x: 597, endPoint y: 280, distance: 125.3
click at [597, 280] on video at bounding box center [523, 251] width 405 height 228
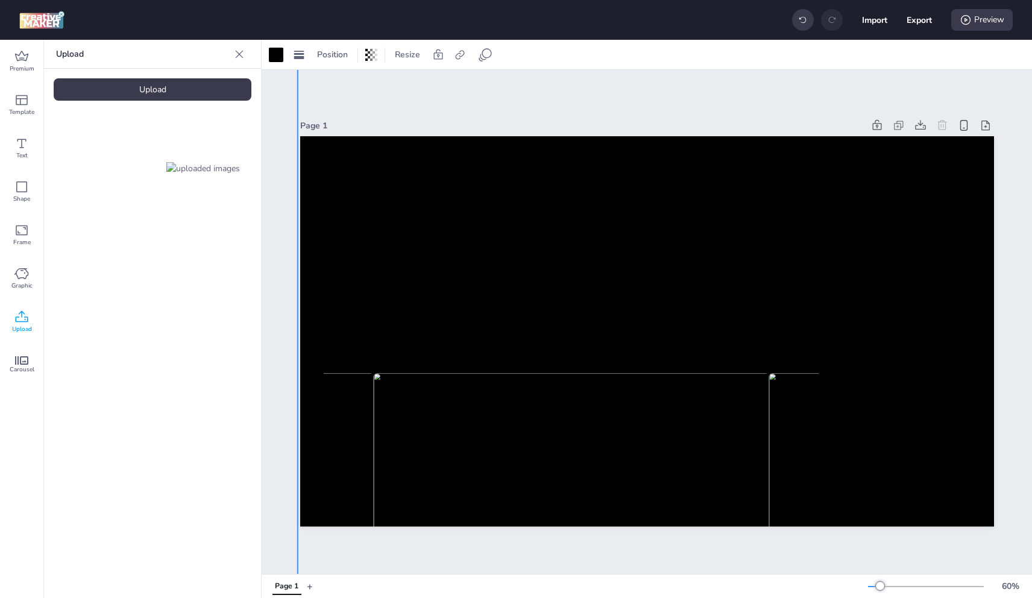
drag, startPoint x: 933, startPoint y: 255, endPoint x: 915, endPoint y: 256, distance: 17.5
click at [915, 256] on div at bounding box center [668, 334] width 742 height 701
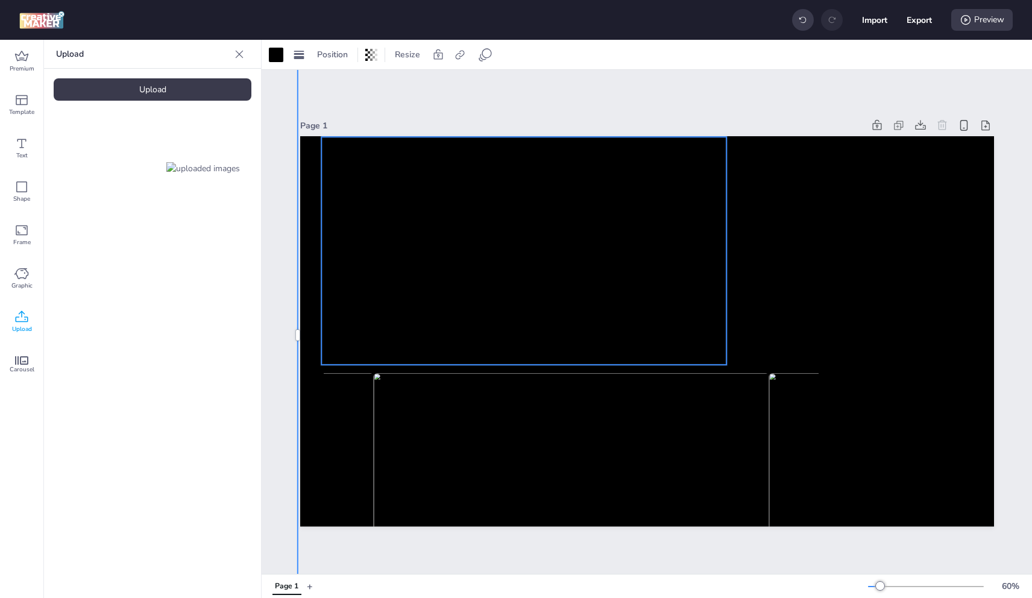
click at [622, 181] on video at bounding box center [523, 251] width 405 height 228
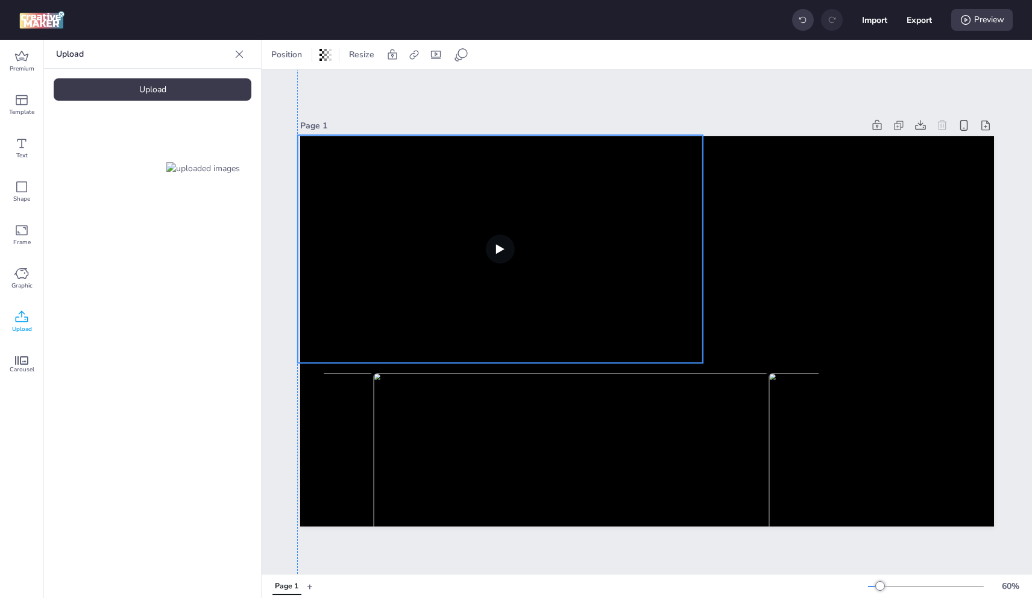
drag, startPoint x: 603, startPoint y: 192, endPoint x: 579, endPoint y: 190, distance: 24.2
click at [579, 190] on video at bounding box center [499, 249] width 405 height 228
drag, startPoint x: 699, startPoint y: 356, endPoint x: 649, endPoint y: 285, distance: 86.5
click at [707, 318] on div at bounding box center [647, 331] width 694 height 390
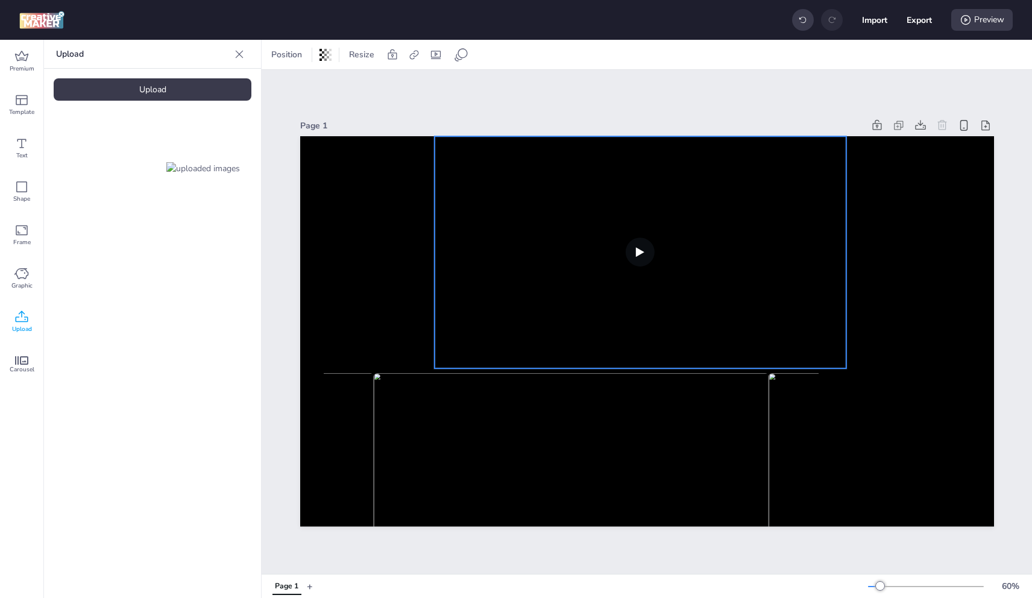
drag, startPoint x: 705, startPoint y: 260, endPoint x: 758, endPoint y: 251, distance: 53.9
click at [758, 251] on video at bounding box center [640, 252] width 412 height 232
click at [24, 52] on icon at bounding box center [21, 56] width 14 height 14
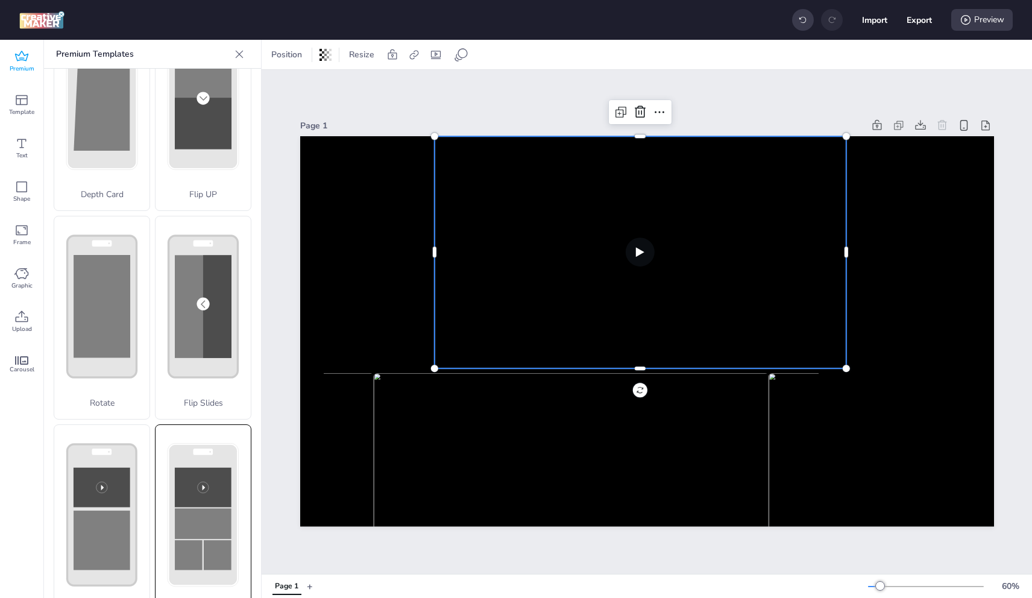
scroll to position [241, 0]
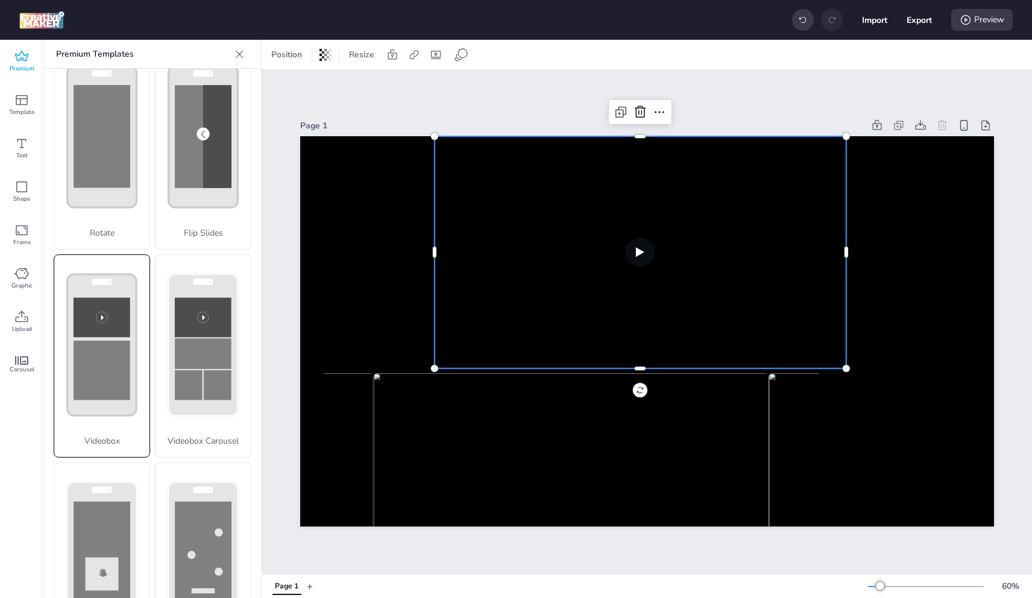
click at [118, 344] on rect at bounding box center [102, 371] width 57 height 60
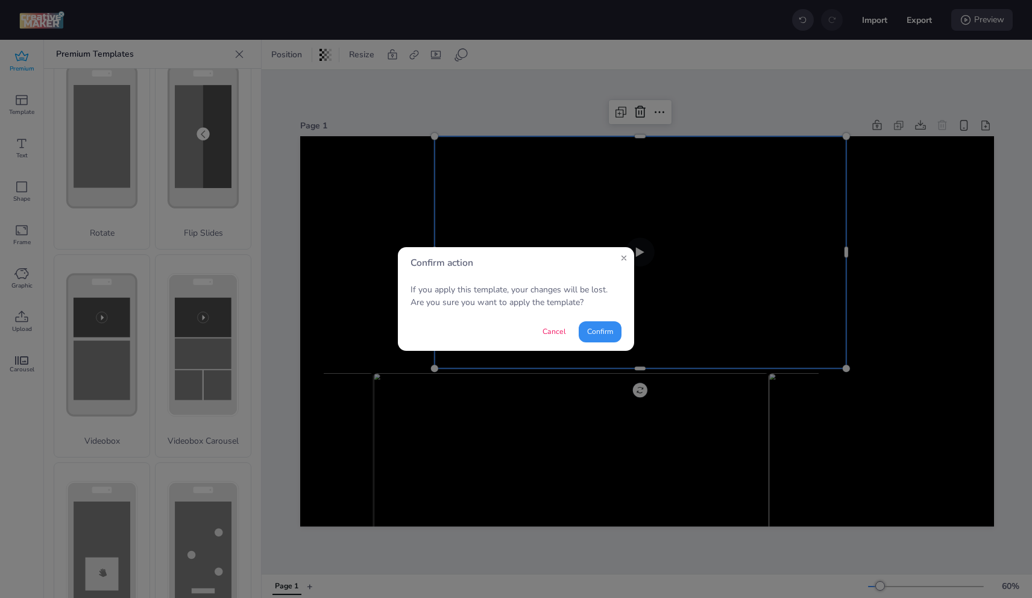
click at [614, 327] on button "Confirm" at bounding box center [600, 331] width 43 height 21
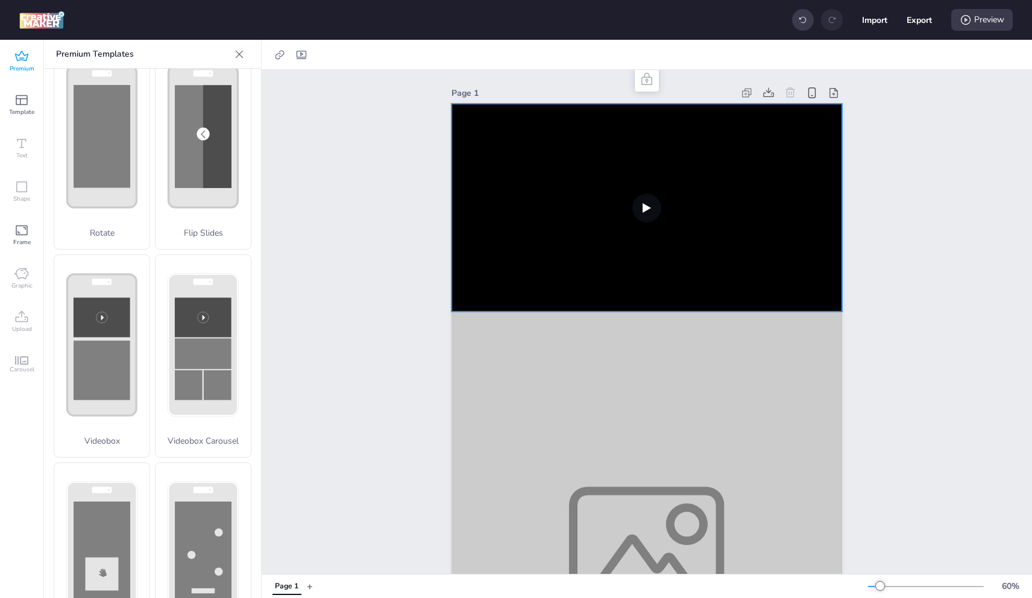
click at [615, 228] on video at bounding box center [647, 208] width 390 height 208
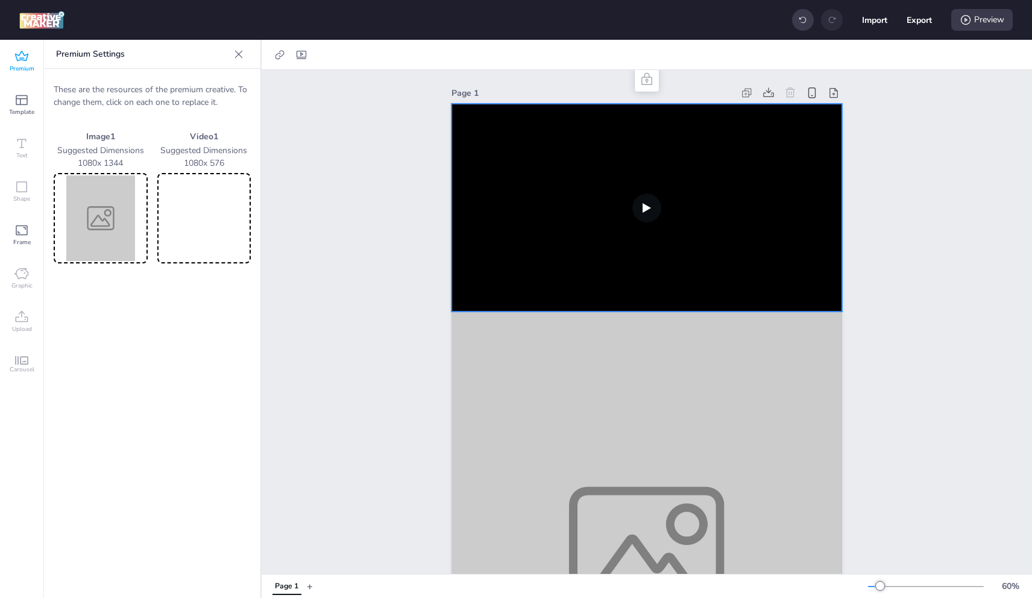
click at [195, 201] on video at bounding box center [204, 218] width 89 height 86
click at [112, 204] on img at bounding box center [100, 218] width 89 height 86
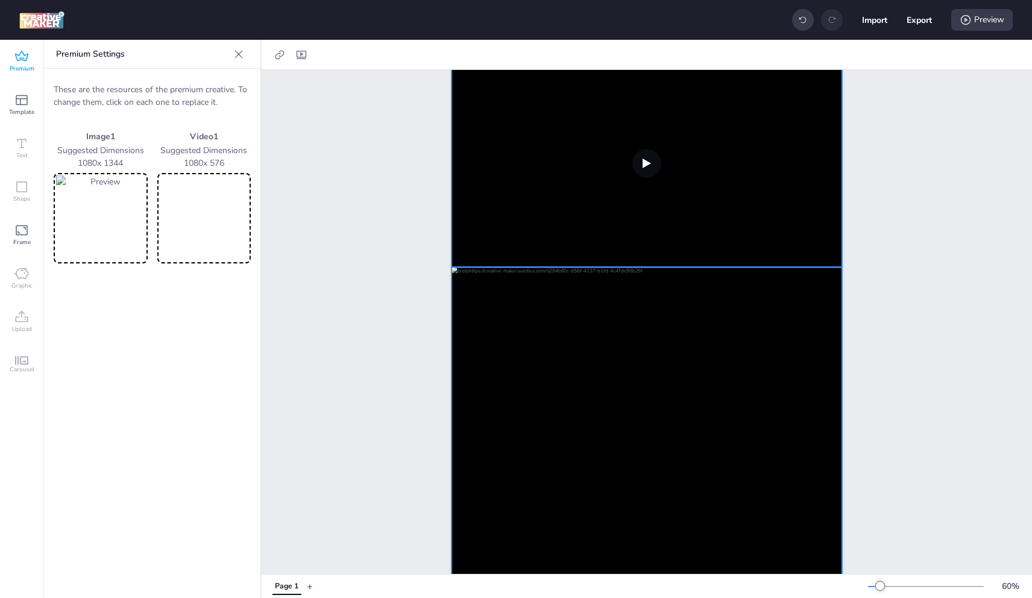
scroll to position [247, 0]
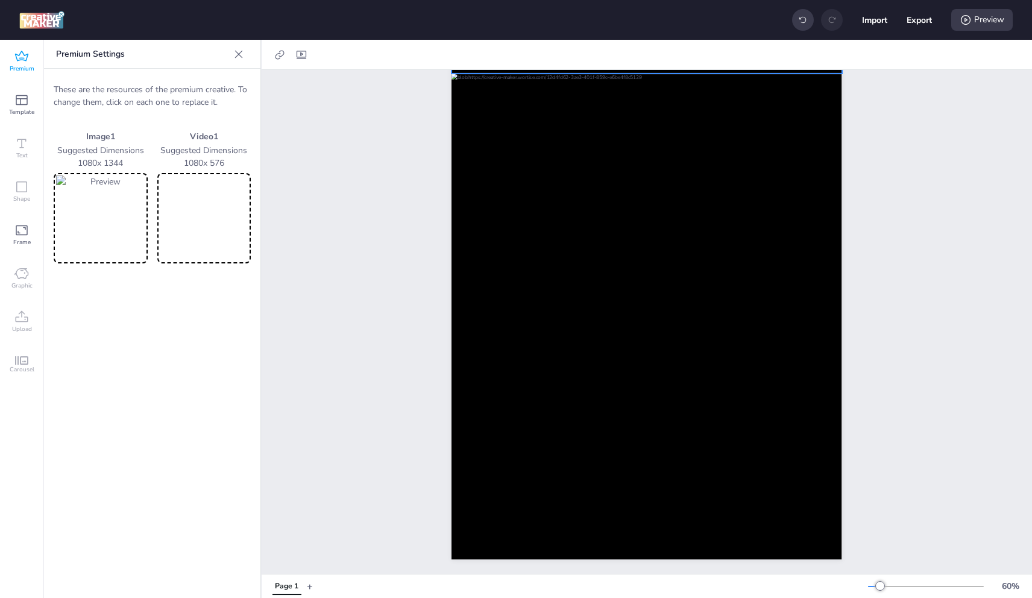
click at [418, 411] on div "Page 1" at bounding box center [647, 203] width 458 height 742
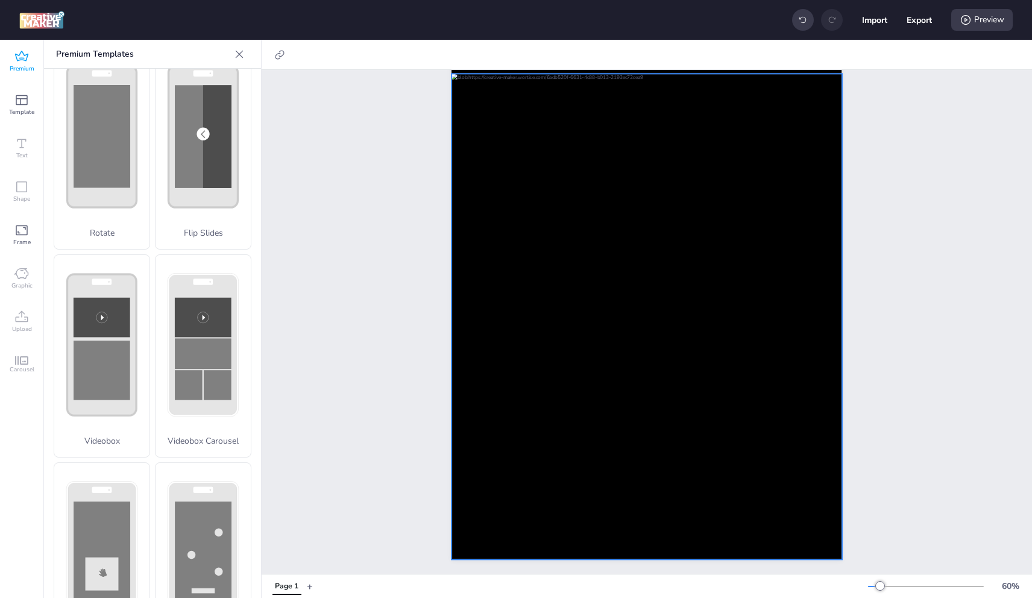
click at [547, 286] on div at bounding box center [647, 317] width 390 height 486
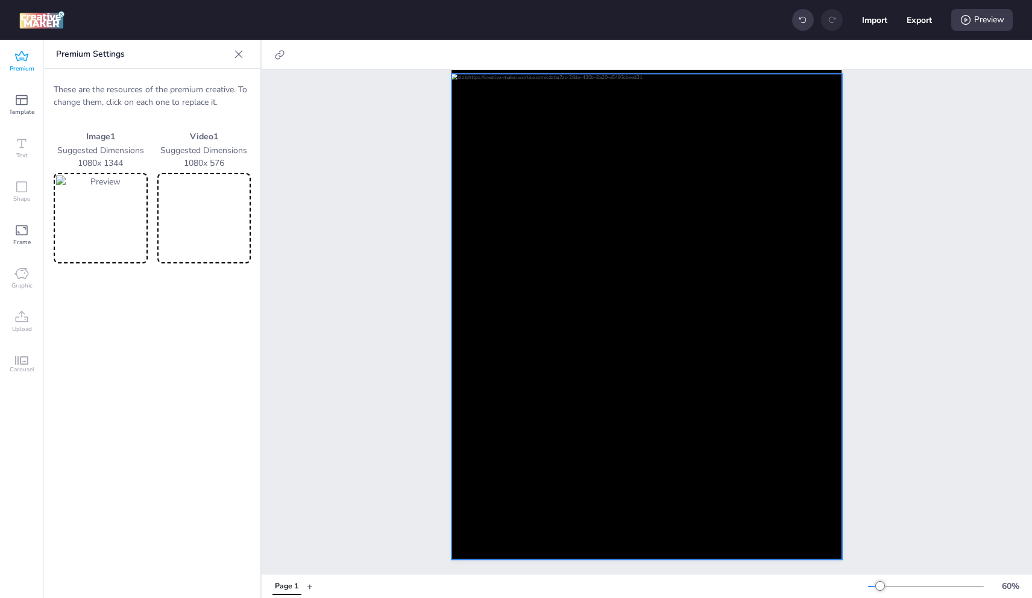
click at [547, 286] on div at bounding box center [647, 317] width 390 height 486
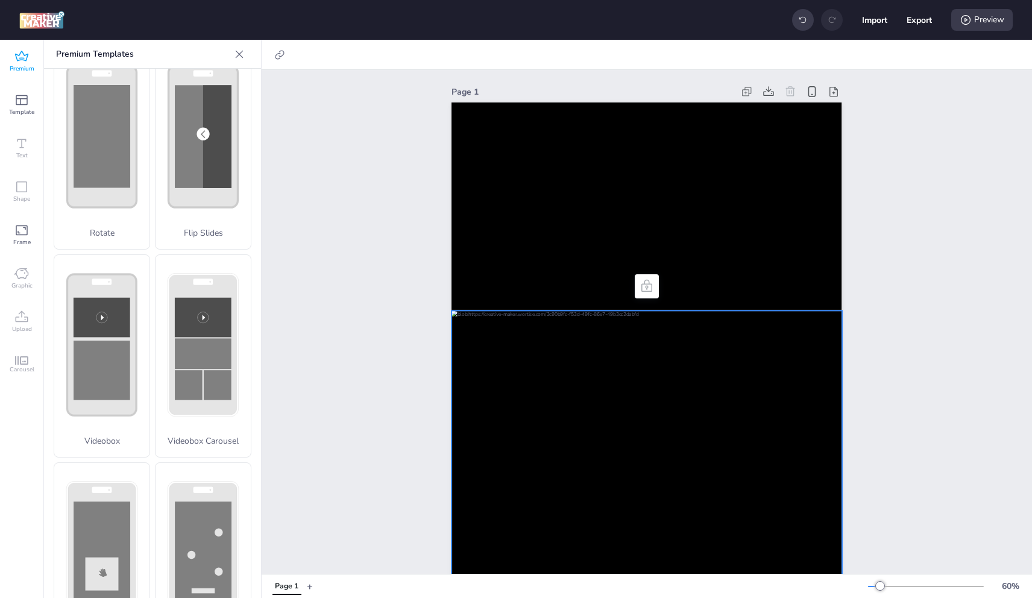
scroll to position [0, 0]
click at [540, 386] on div at bounding box center [647, 555] width 390 height 486
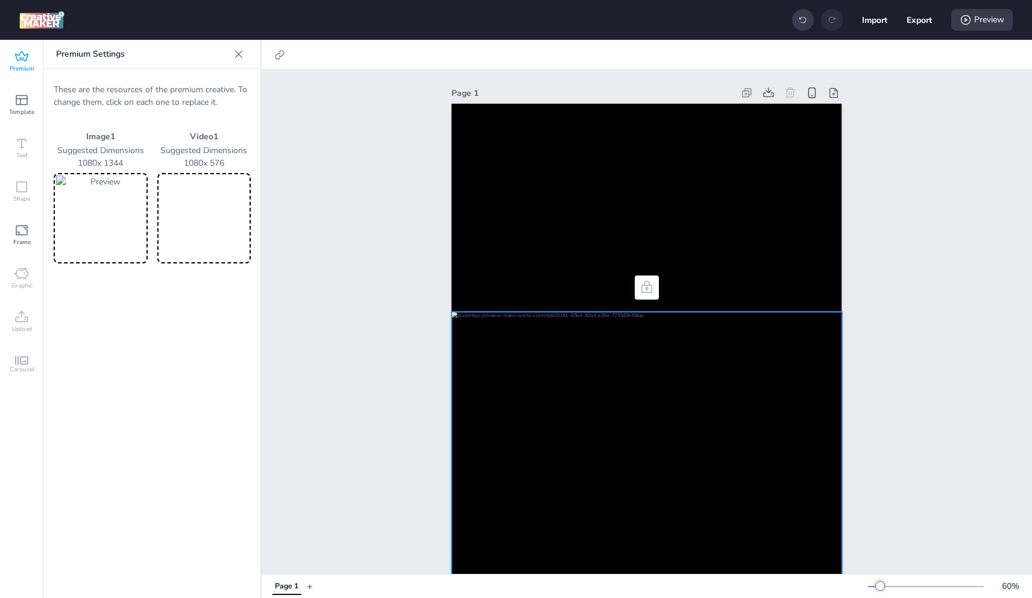
click at [540, 386] on div at bounding box center [647, 555] width 390 height 486
click at [15, 64] on span "Premium" at bounding box center [22, 69] width 25 height 10
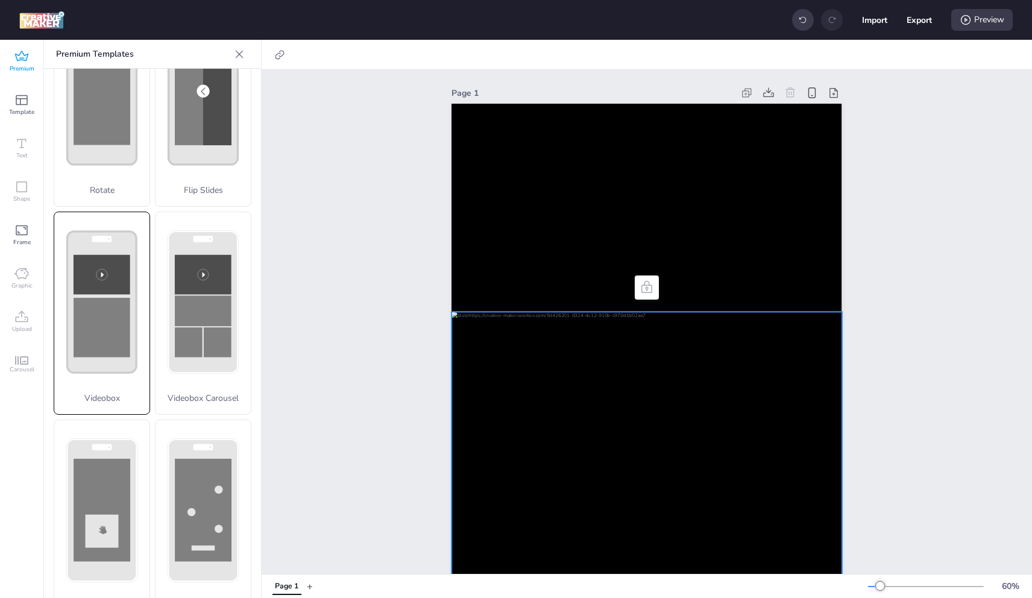
scroll to position [285, 0]
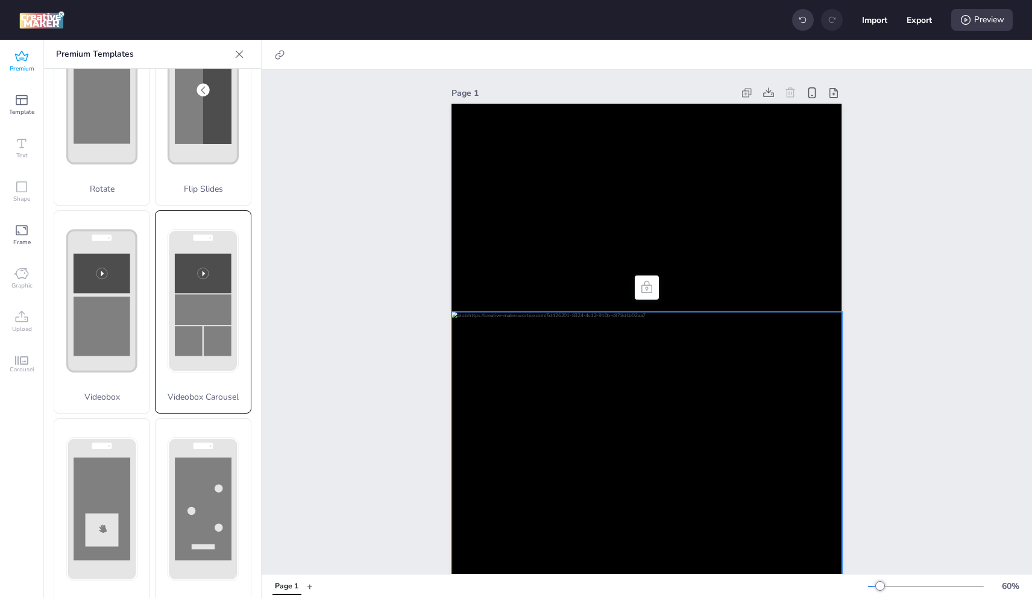
click at [181, 294] on rect at bounding box center [203, 309] width 57 height 31
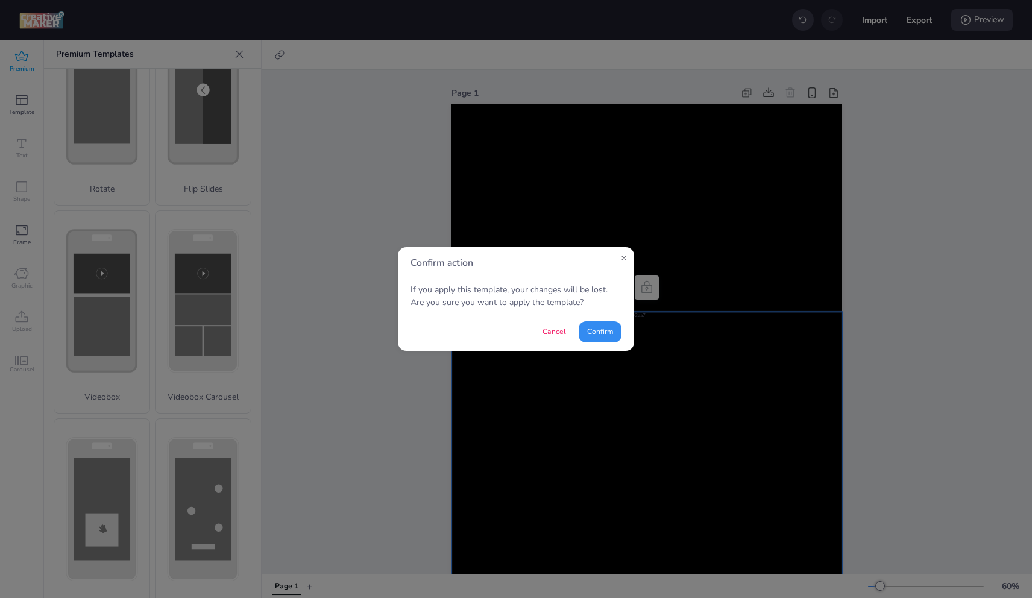
click at [594, 330] on button "Confirm" at bounding box center [600, 331] width 43 height 21
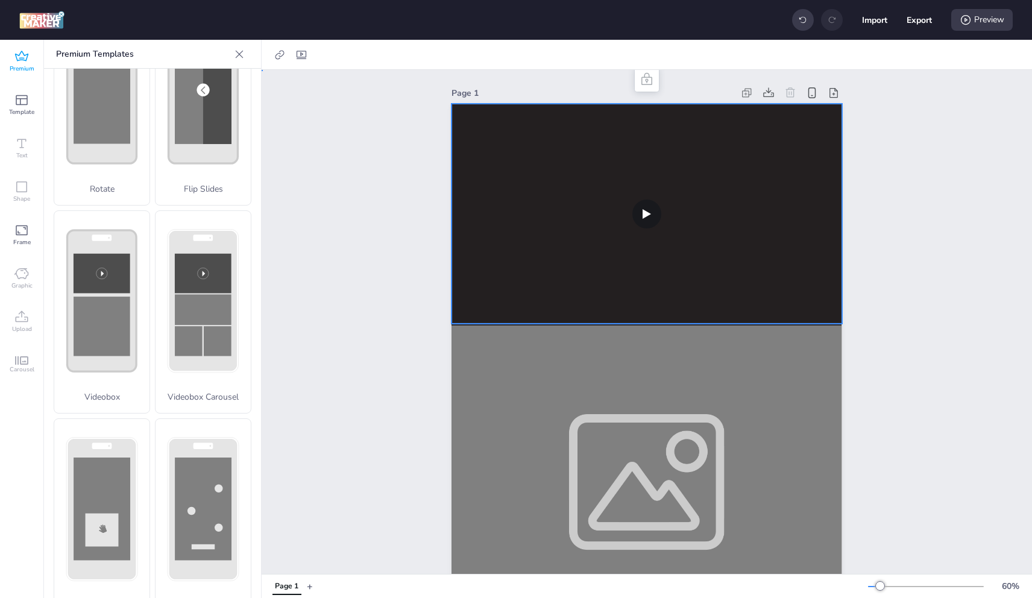
drag, startPoint x: 607, startPoint y: 248, endPoint x: 560, endPoint y: 230, distance: 50.7
click at [572, 221] on video at bounding box center [647, 214] width 390 height 220
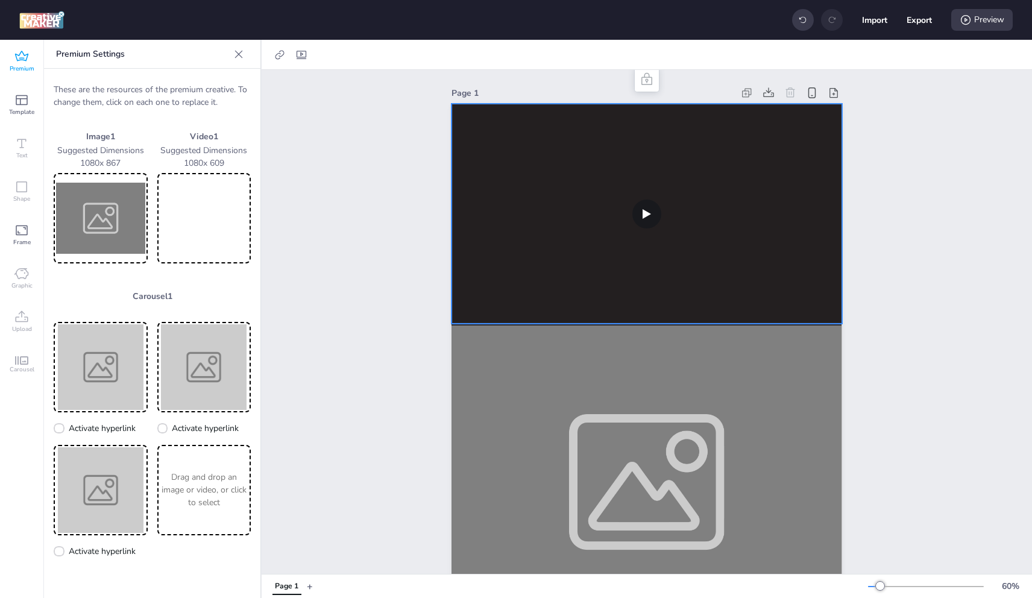
click at [209, 219] on video at bounding box center [204, 218] width 89 height 86
click at [76, 208] on img at bounding box center [100, 218] width 89 height 86
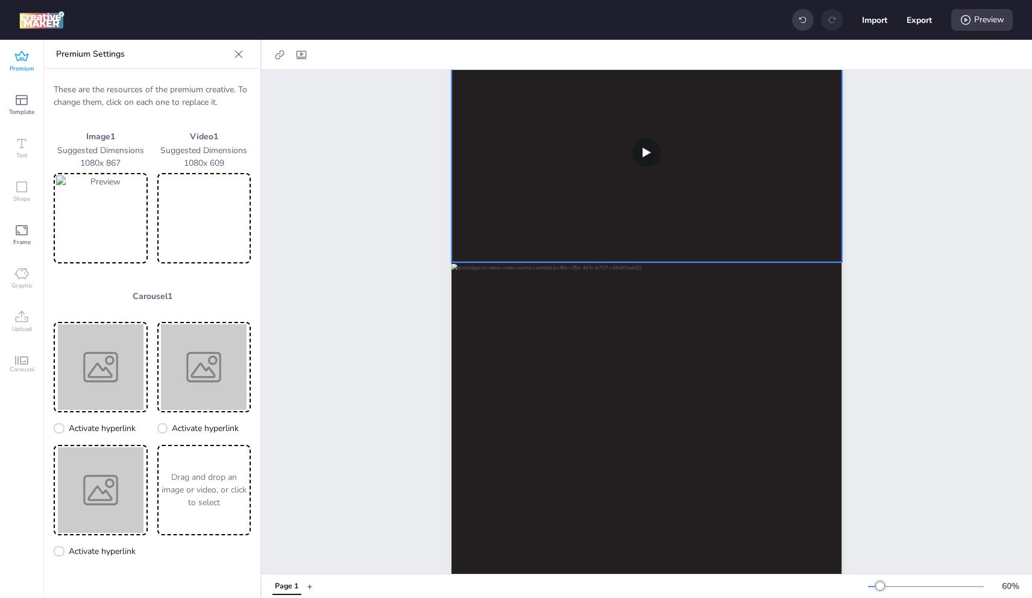
scroll to position [121, 0]
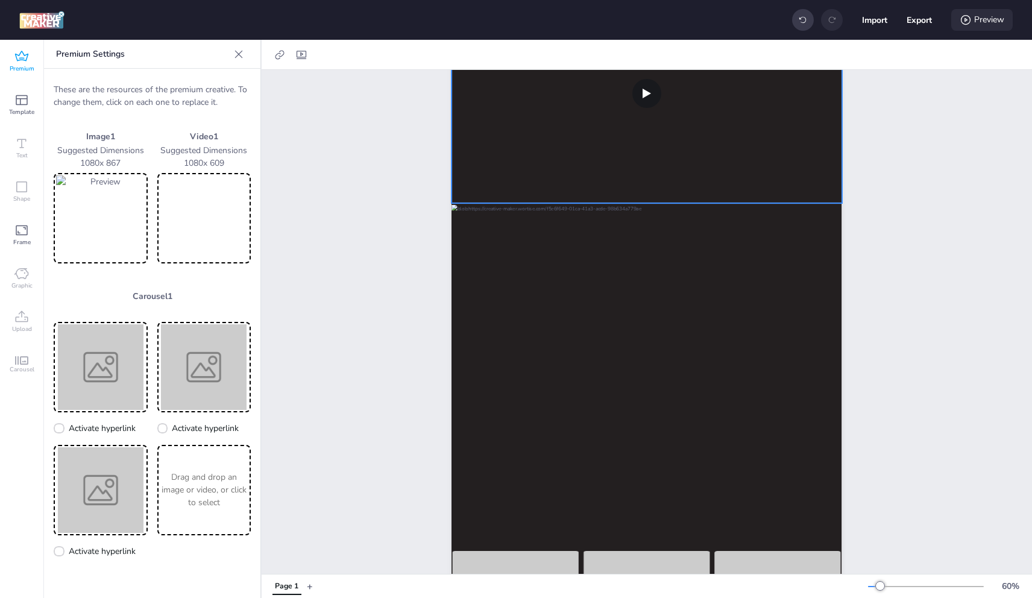
click at [987, 24] on div "Preview" at bounding box center [981, 20] width 61 height 22
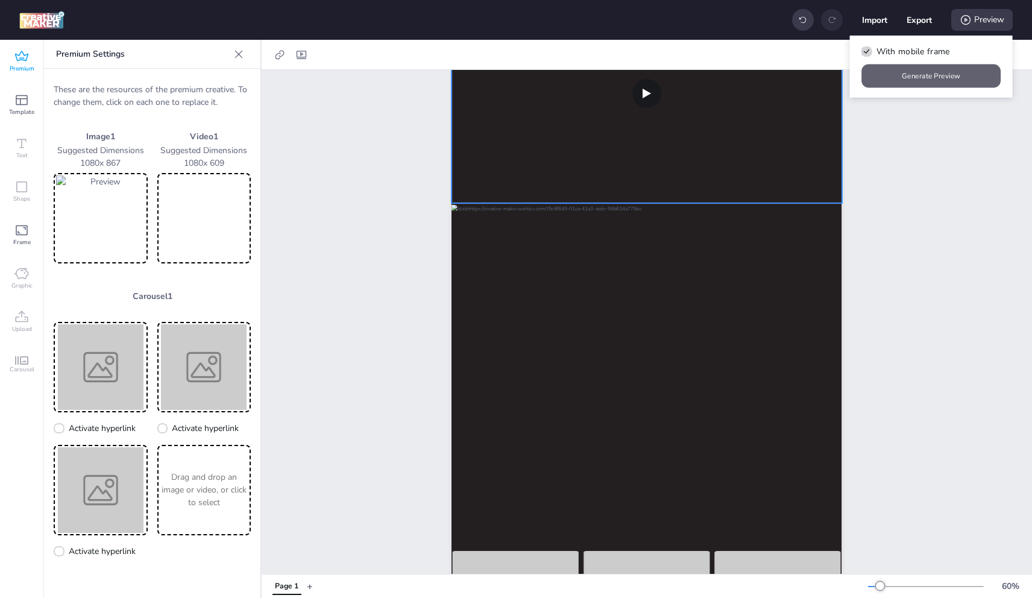
click at [913, 81] on button "Generate Preview" at bounding box center [931, 77] width 139 height 24
click at [870, 49] on icon at bounding box center [867, 52] width 8 height 6
click at [869, 52] on input "With mobile frame" at bounding box center [865, 56] width 8 height 8
checkbox input "false"
click at [974, 17] on div "Preview" at bounding box center [981, 20] width 61 height 22
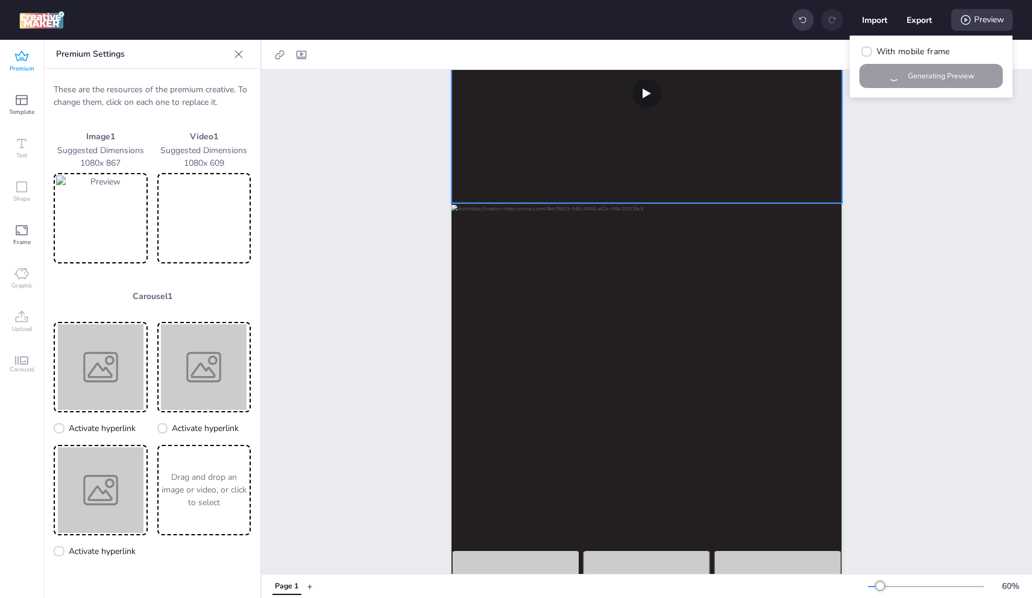
click at [920, 75] on div "With mobile frame Generating Preview" at bounding box center [931, 67] width 163 height 62
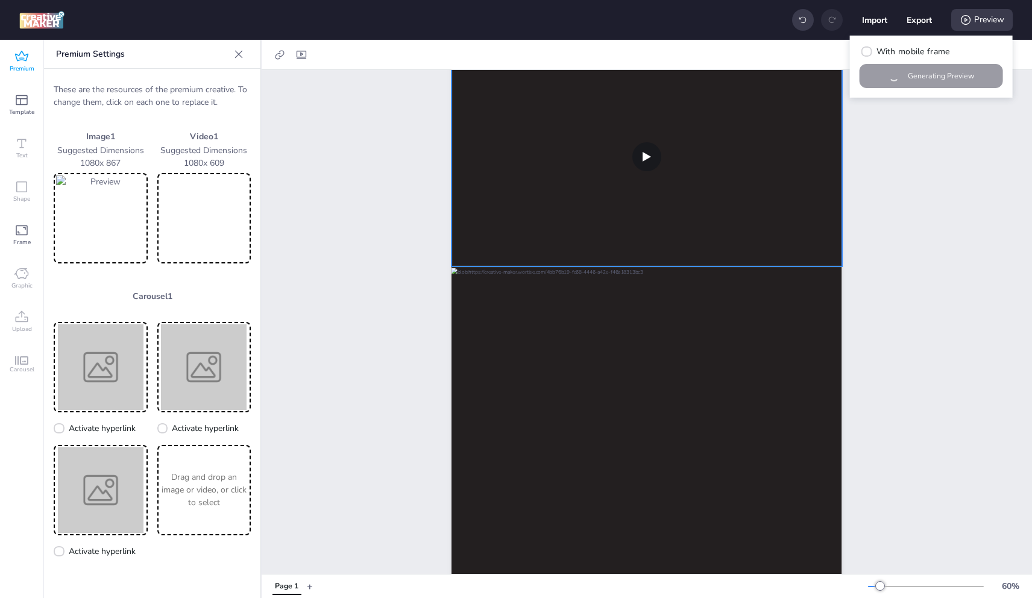
scroll to position [0, 0]
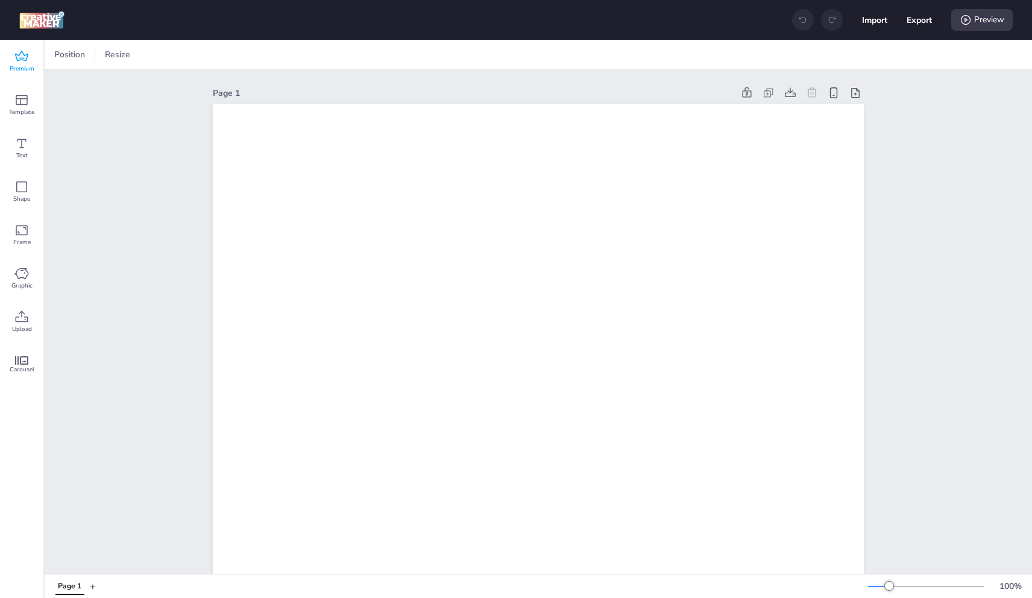
click at [31, 57] on div "Premium" at bounding box center [21, 61] width 43 height 43
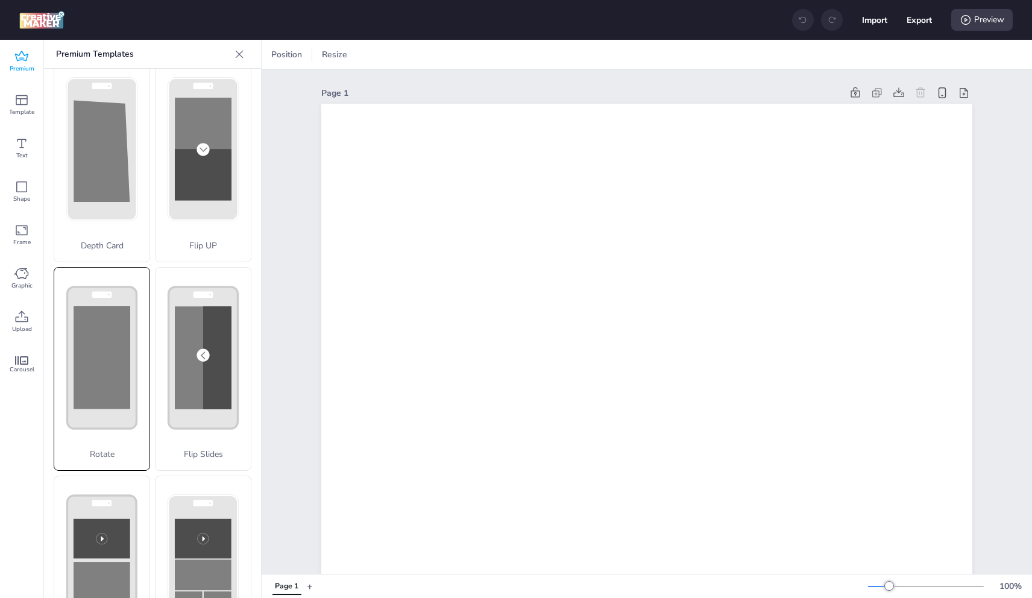
scroll to position [181, 0]
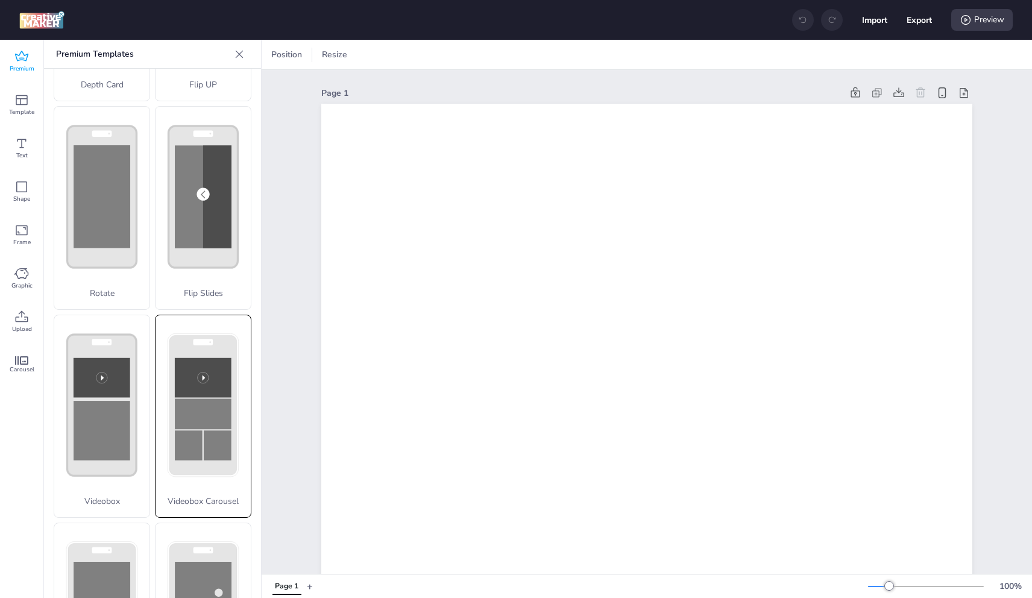
click at [169, 374] on rect at bounding box center [203, 406] width 69 height 142
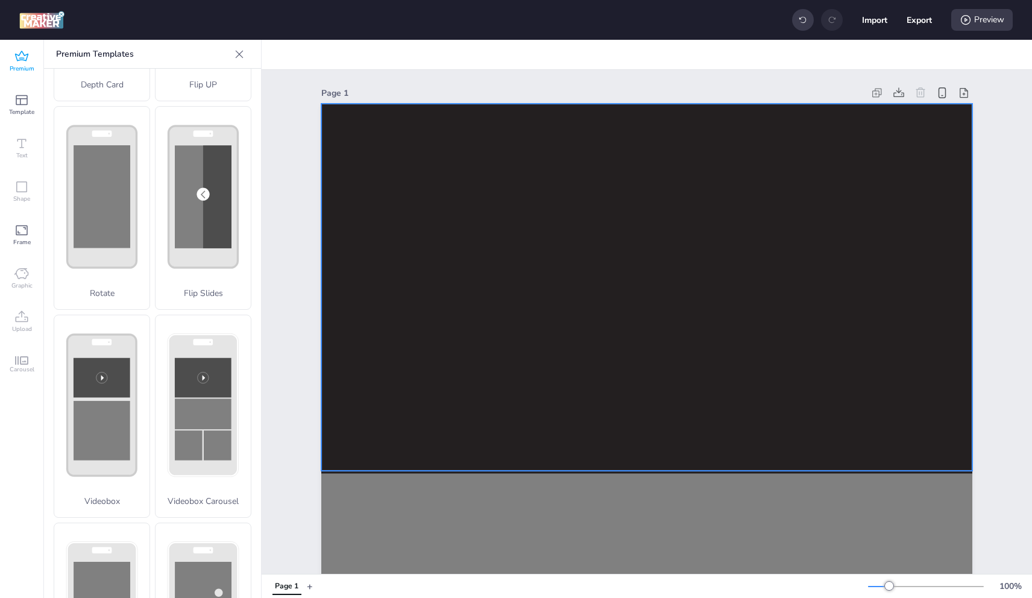
click at [441, 246] on video at bounding box center [646, 287] width 651 height 367
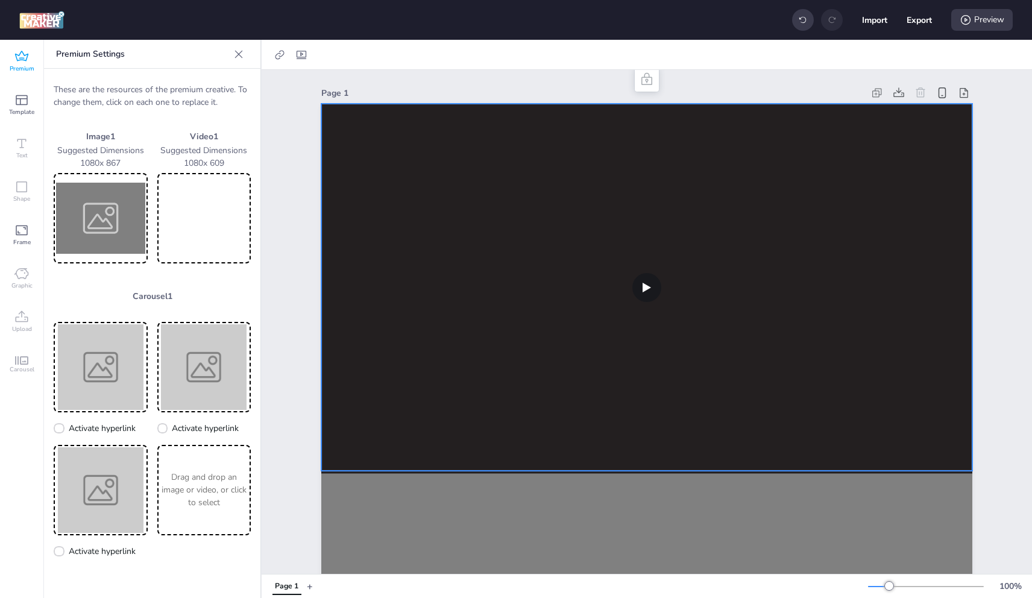
click at [441, 246] on video at bounding box center [646, 287] width 651 height 367
click at [104, 202] on img at bounding box center [100, 218] width 89 height 86
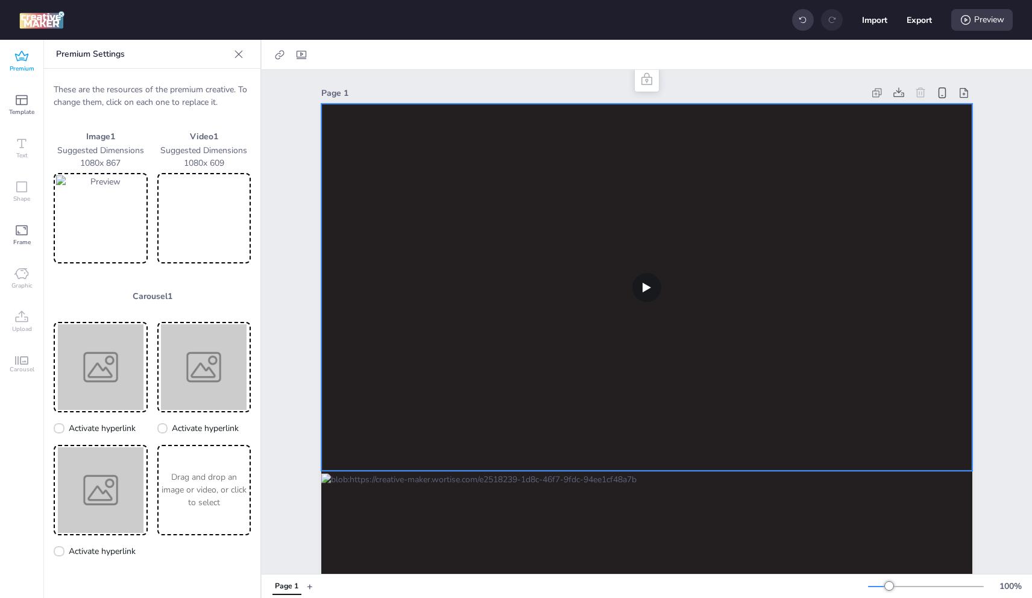
click at [192, 211] on video at bounding box center [204, 218] width 89 height 86
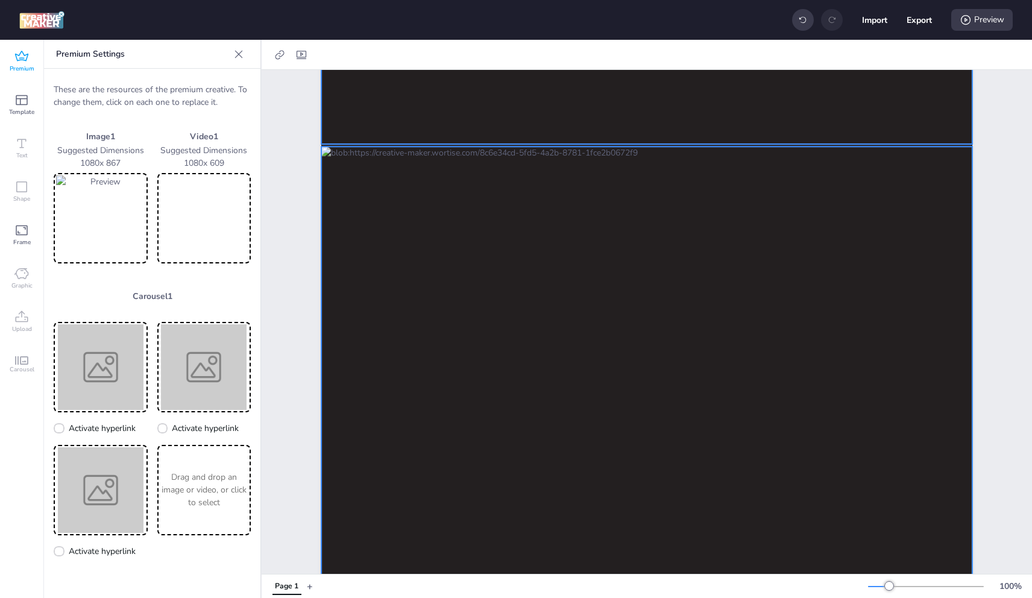
scroll to position [482, 0]
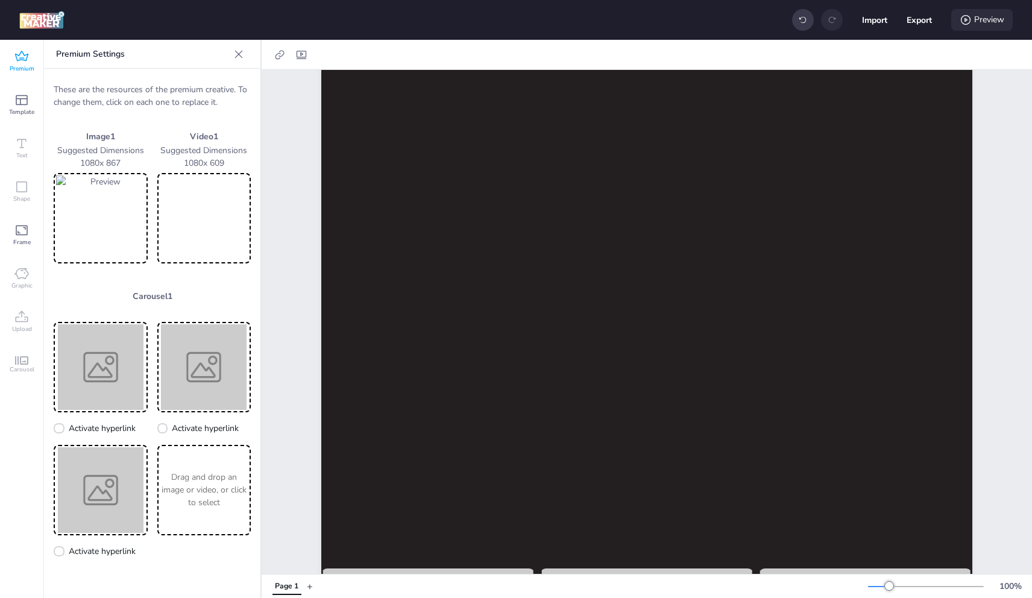
click at [982, 17] on div "Preview" at bounding box center [981, 20] width 61 height 22
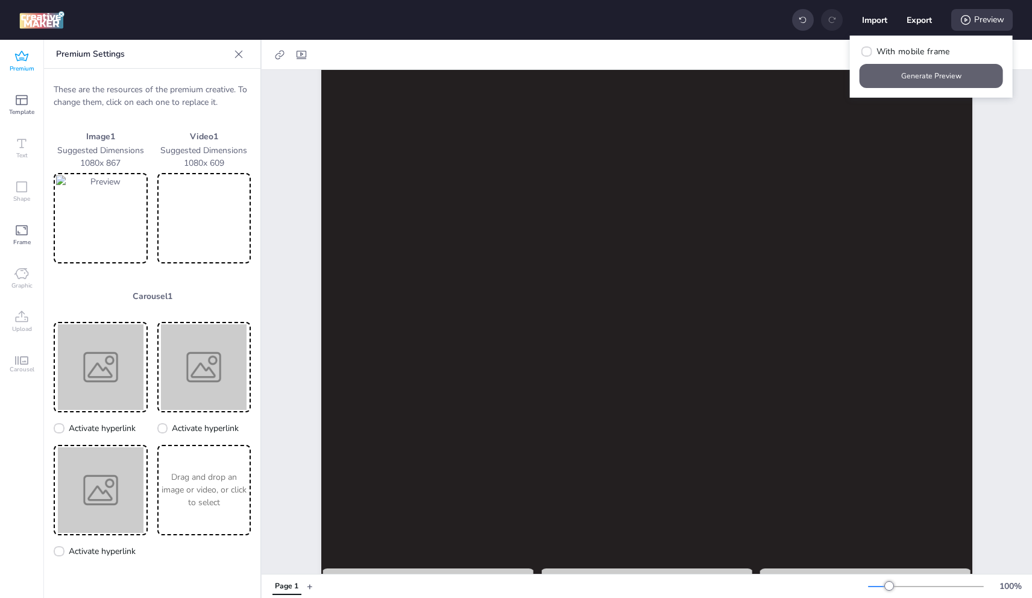
click at [943, 73] on button "Generate Preview" at bounding box center [931, 76] width 143 height 24
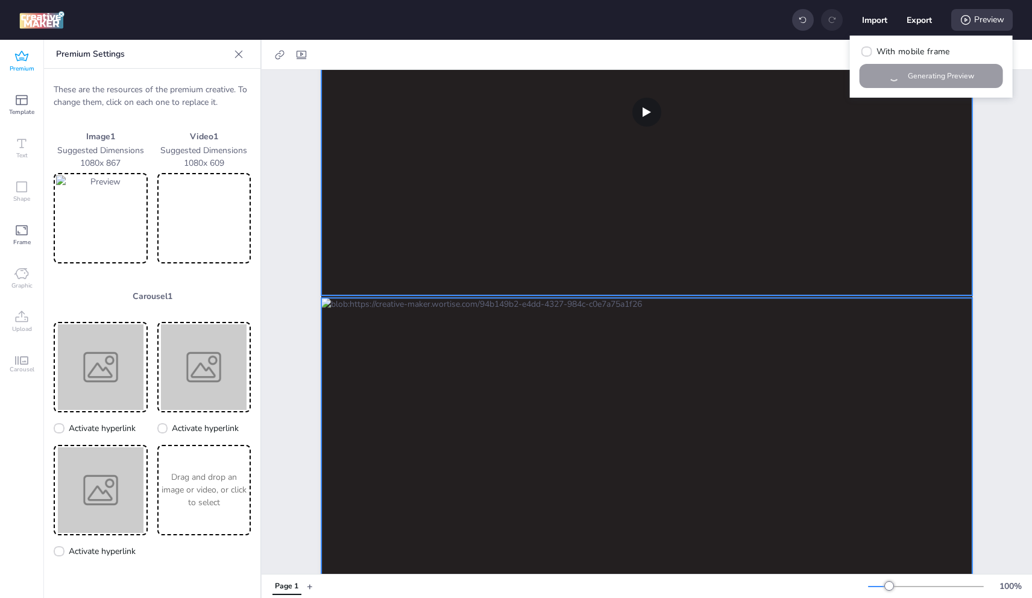
scroll to position [60, 0]
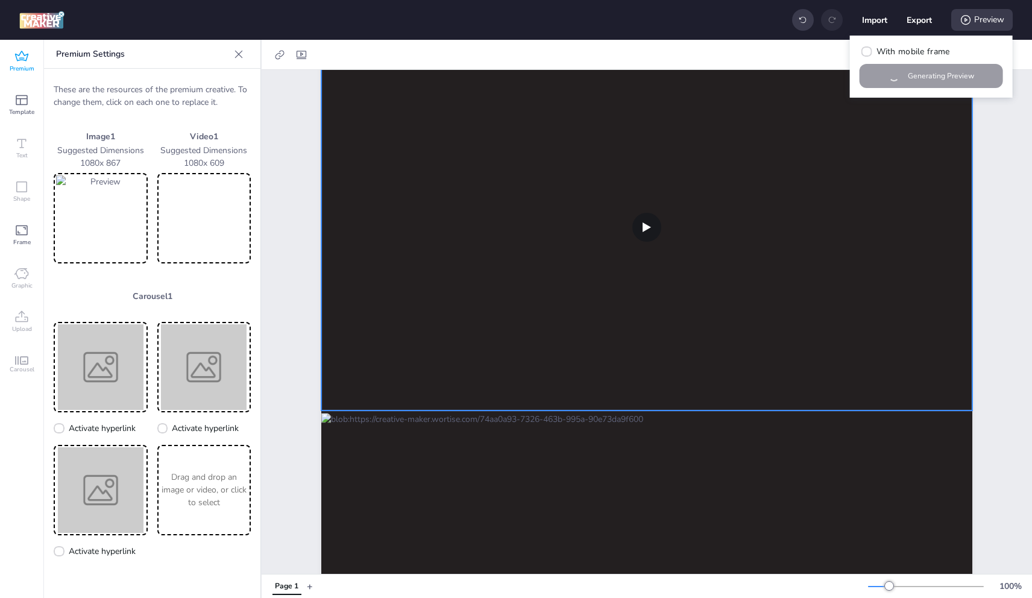
click at [533, 268] on video at bounding box center [646, 226] width 651 height 367
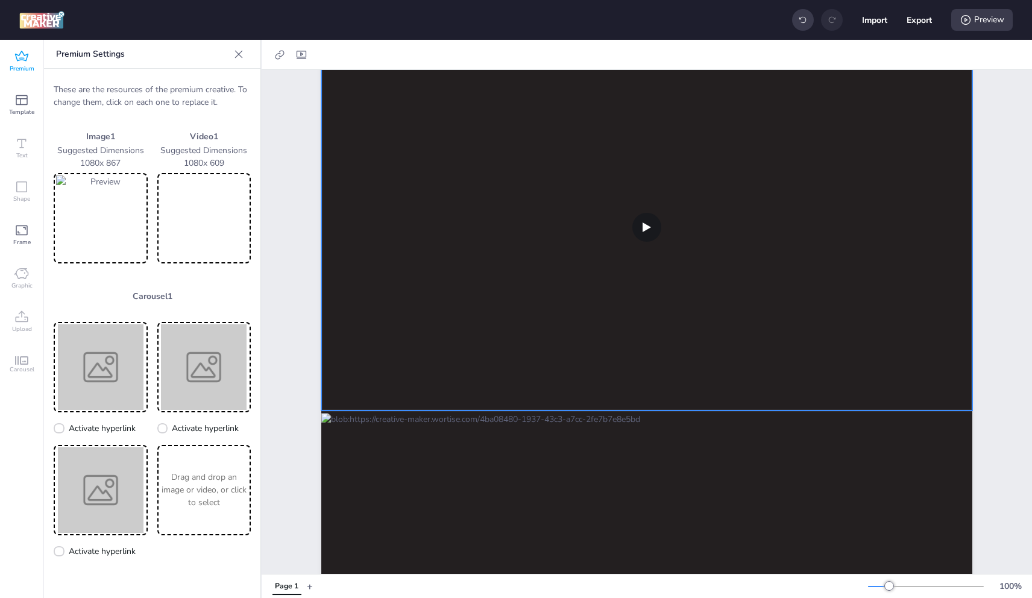
click at [557, 195] on video at bounding box center [646, 226] width 651 height 367
click at [467, 225] on video at bounding box center [646, 226] width 651 height 367
click at [309, 49] on div at bounding box center [301, 54] width 17 height 19
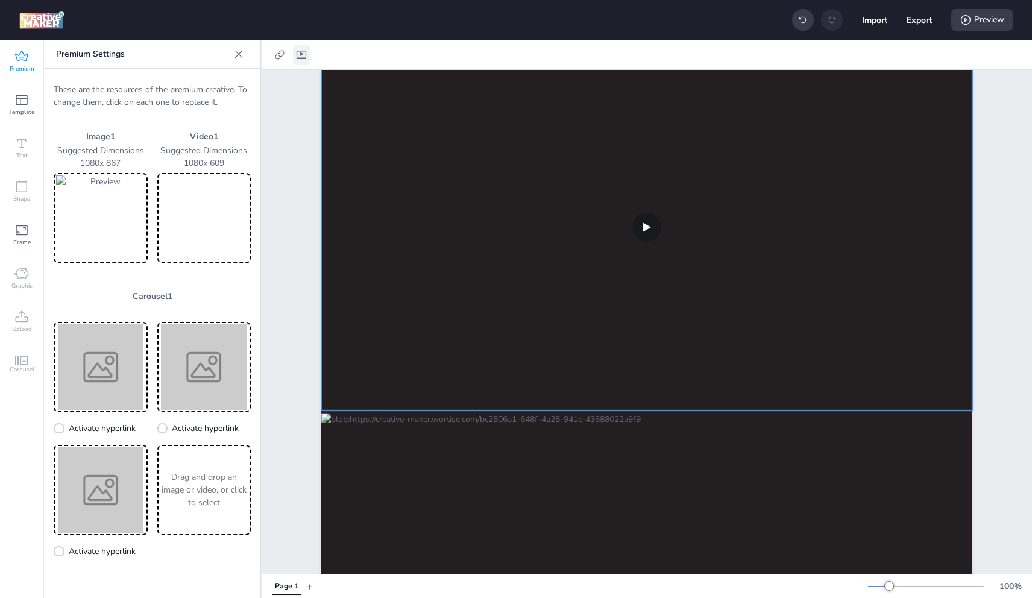
select select "contain"
click at [218, 98] on label "Controls" at bounding box center [214, 105] width 56 height 21
click at [197, 106] on input "Controls" at bounding box center [193, 110] width 8 height 8
checkbox input "true"
click at [234, 83] on span "Autoplay" at bounding box center [222, 85] width 34 height 13
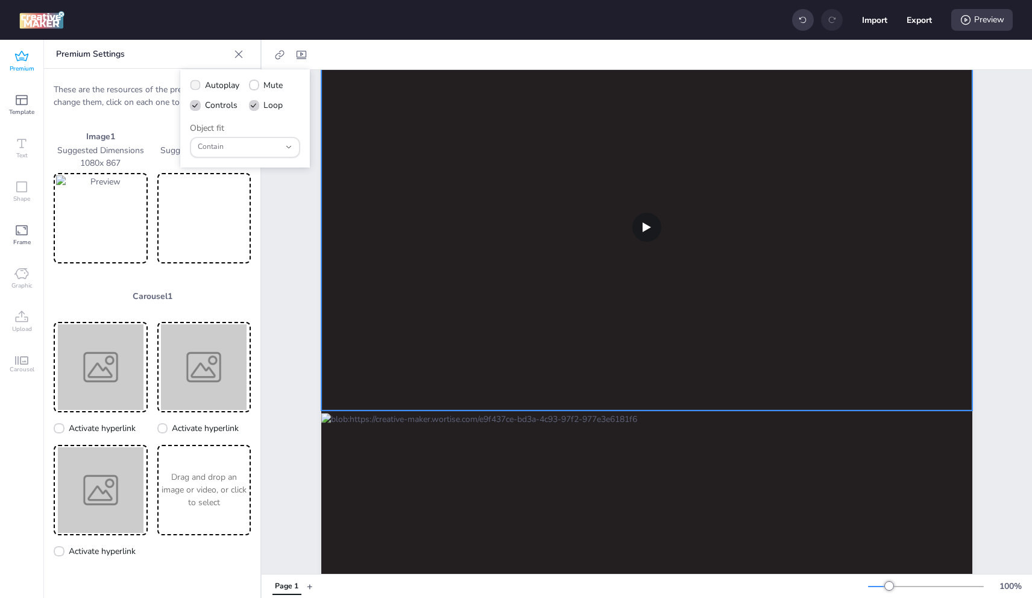
click at [197, 86] on input "Autoplay" at bounding box center [193, 90] width 8 height 8
checkbox input "true"
click at [267, 81] on label "Mute" at bounding box center [266, 85] width 43 height 21
click at [256, 86] on input "Mute" at bounding box center [252, 90] width 8 height 8
checkbox input "true"
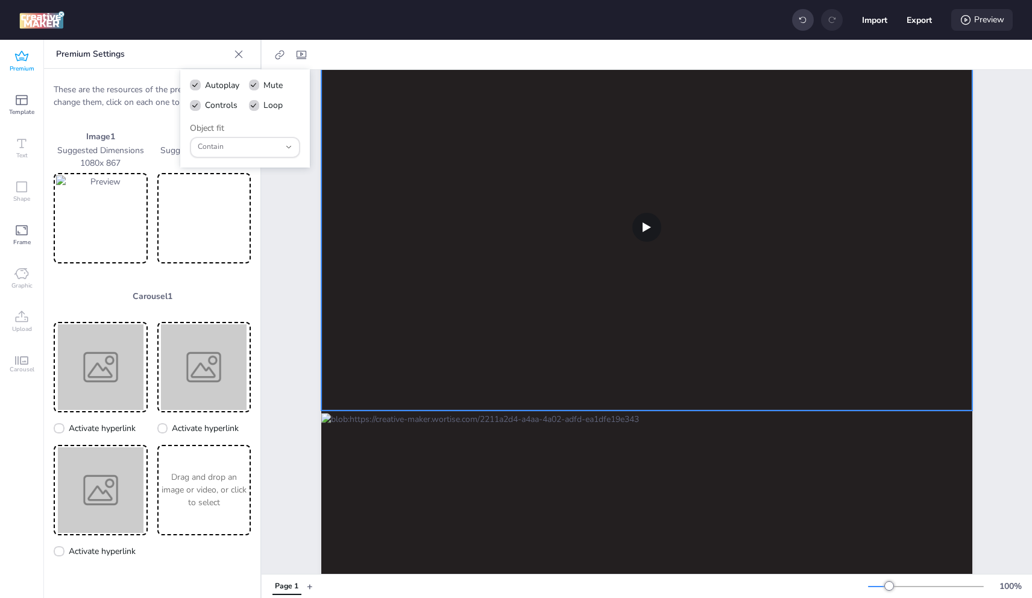
drag, startPoint x: 958, startPoint y: 25, endPoint x: 956, endPoint y: 33, distance: 8.0
click at [958, 25] on div "Preview" at bounding box center [981, 20] width 61 height 22
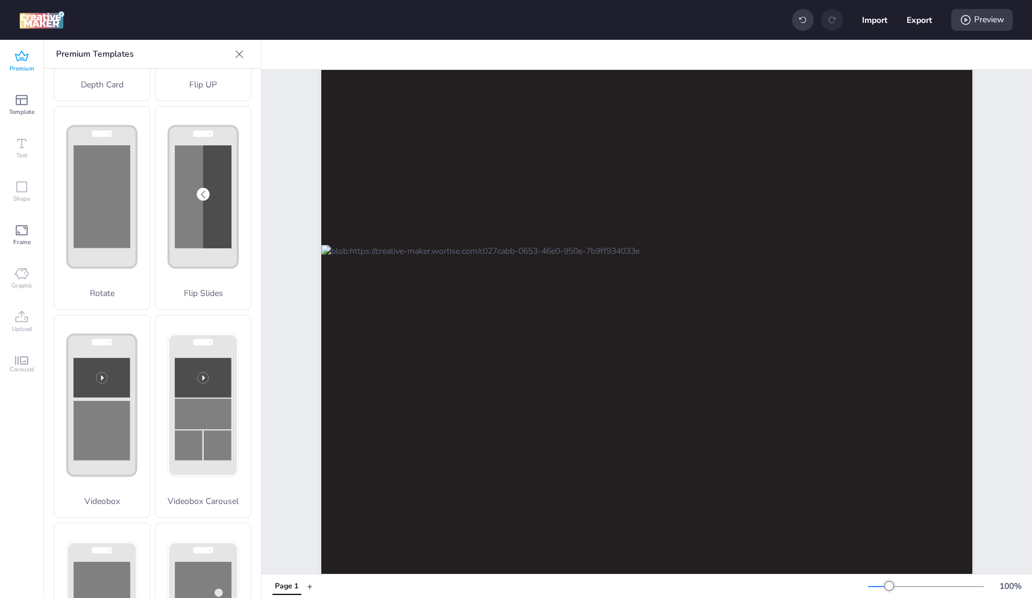
scroll to position [0, 0]
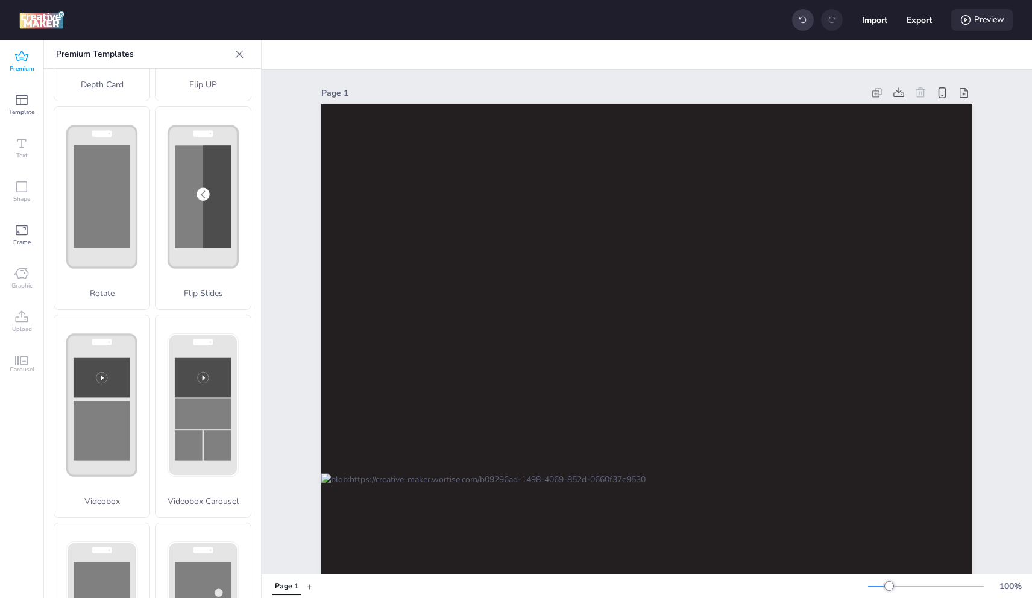
click at [976, 11] on div "Preview" at bounding box center [981, 20] width 61 height 22
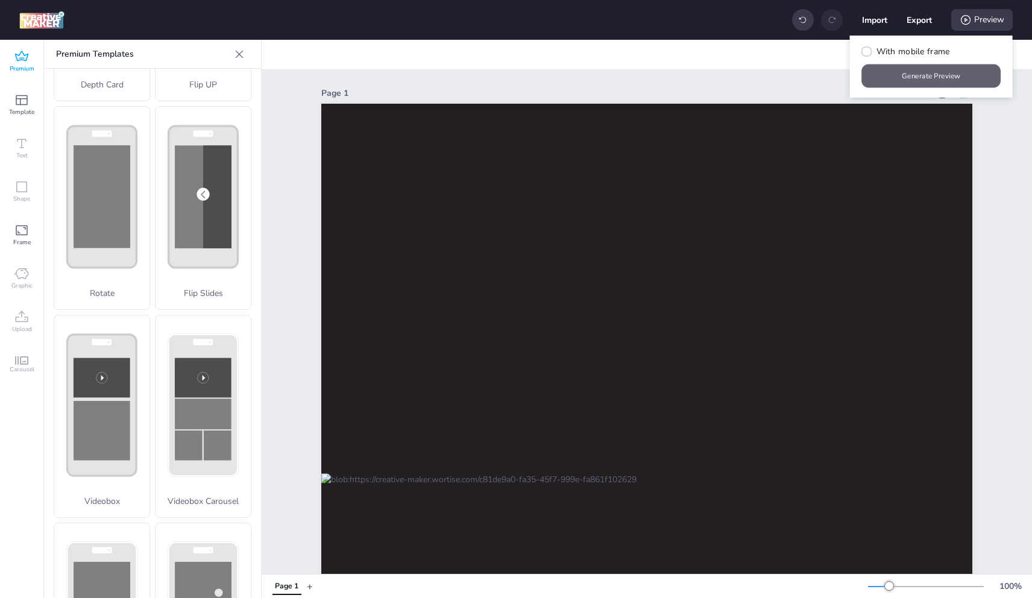
click at [883, 75] on button "Generate Preview" at bounding box center [931, 77] width 139 height 24
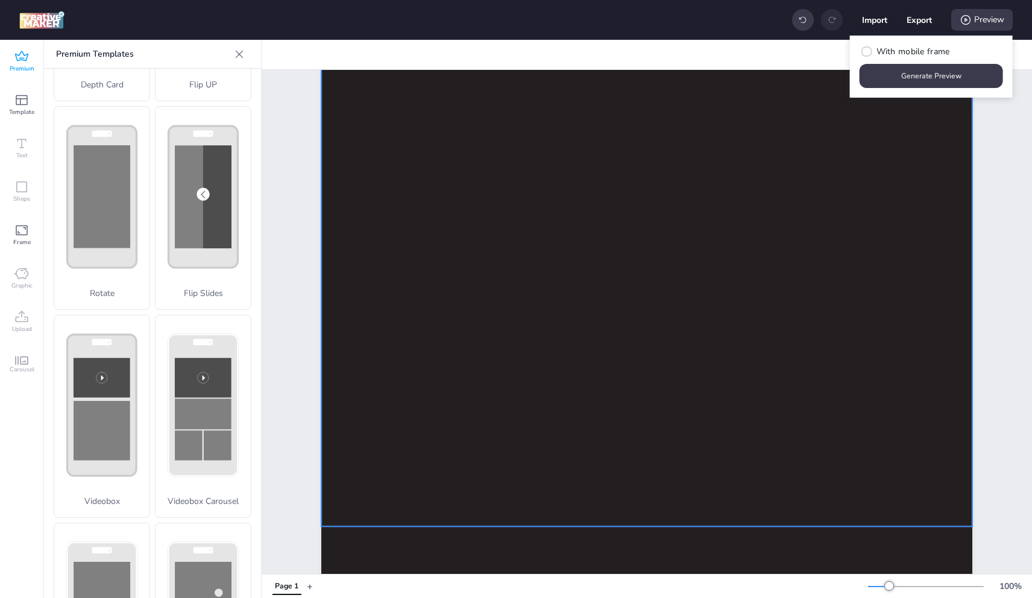
scroll to position [711, 0]
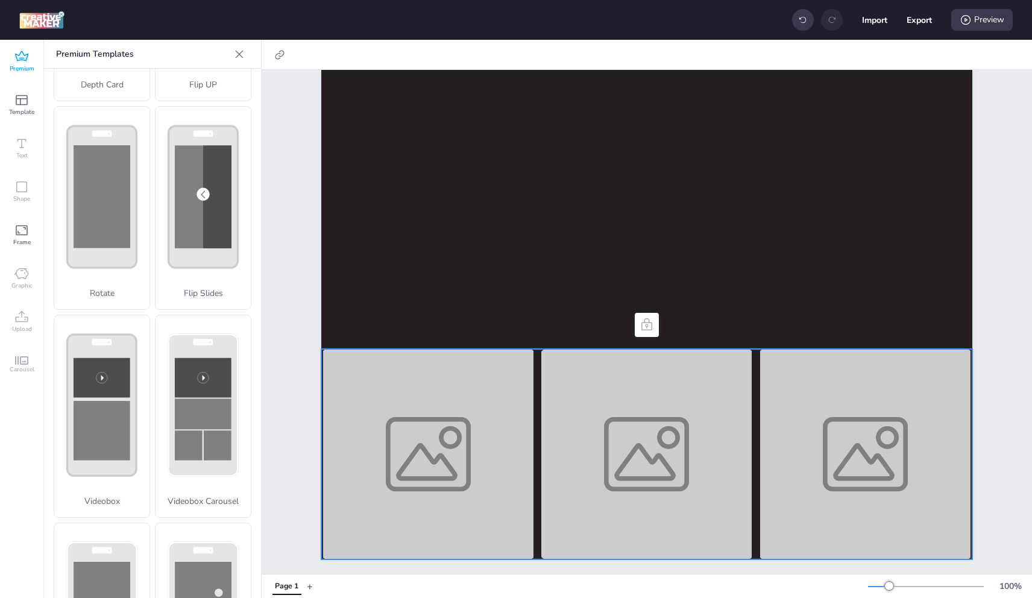
click at [419, 459] on img at bounding box center [428, 454] width 214 height 210
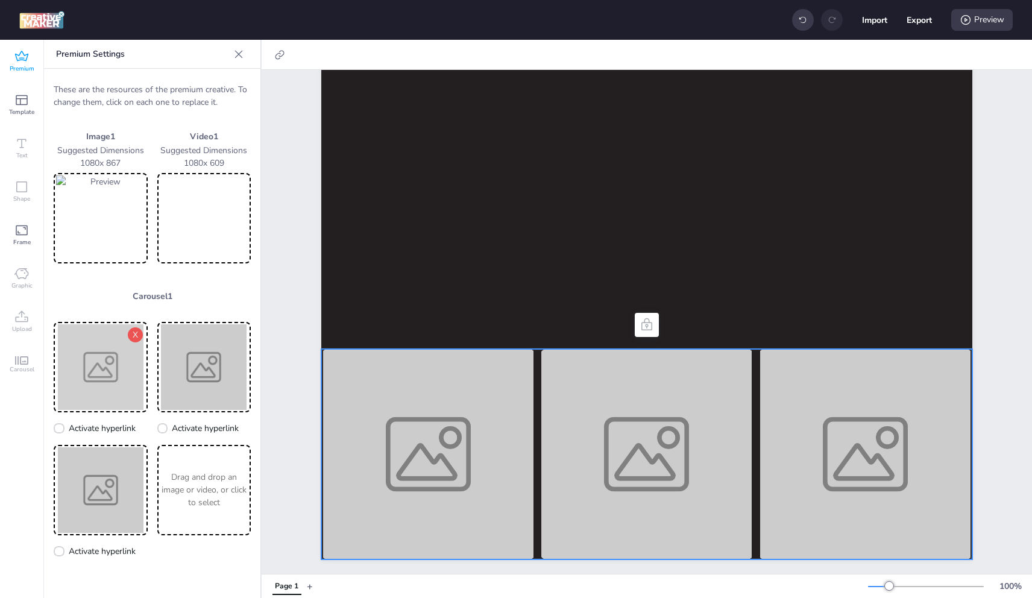
click at [81, 370] on img at bounding box center [100, 367] width 89 height 86
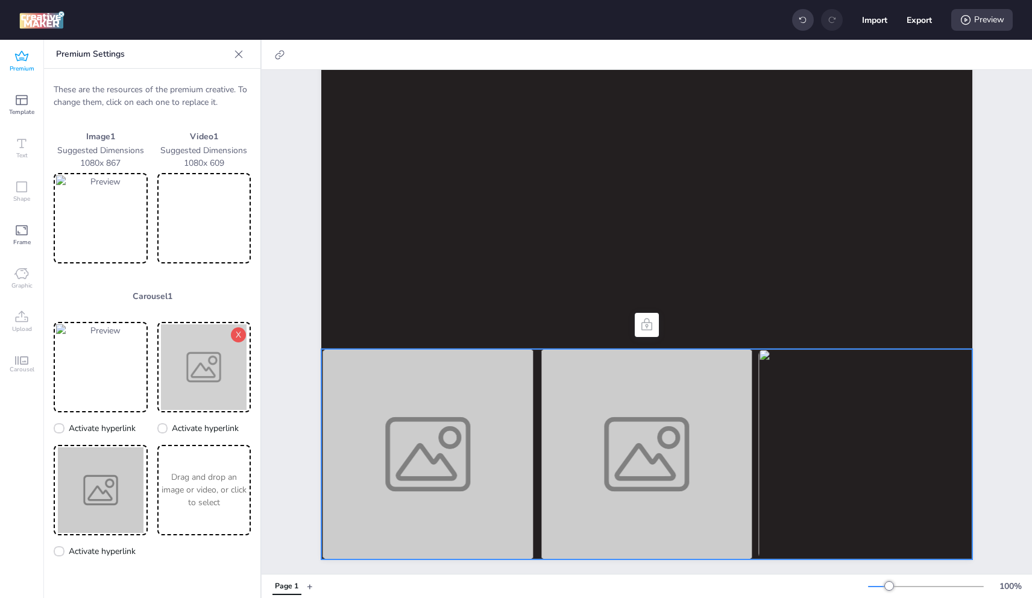
click at [184, 358] on img at bounding box center [204, 367] width 89 height 86
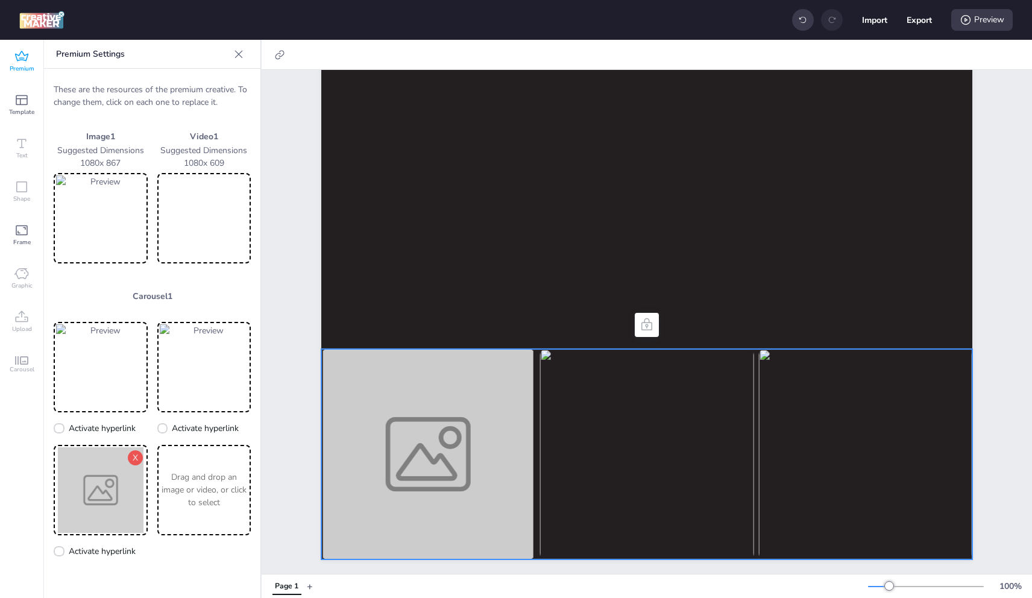
click at [95, 503] on img at bounding box center [100, 490] width 89 height 86
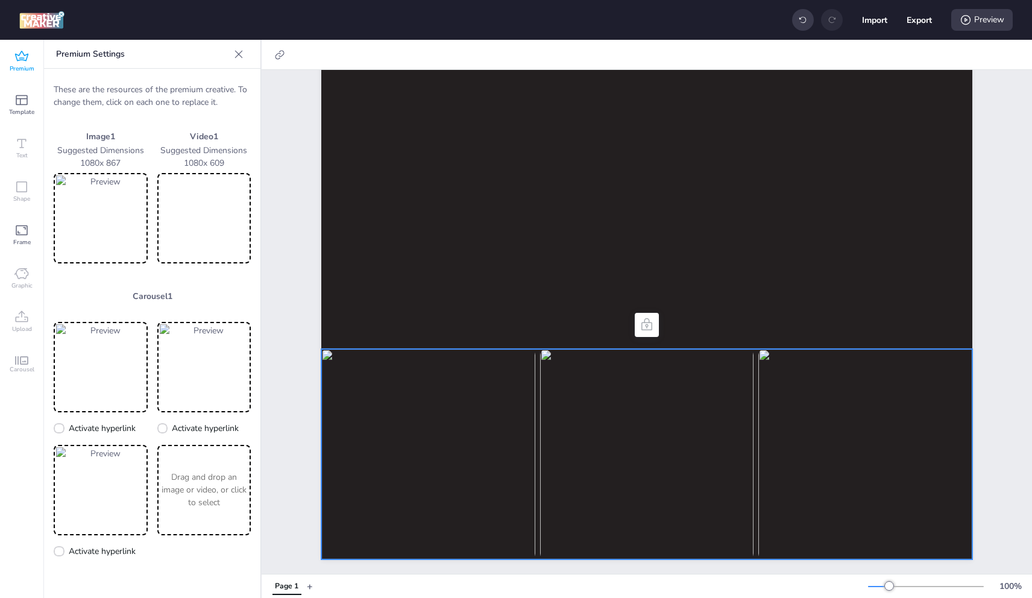
click at [203, 512] on div "Drag and drop an image or video, or click to select" at bounding box center [204, 490] width 94 height 90
click at [1002, 20] on div "Preview" at bounding box center [981, 20] width 61 height 22
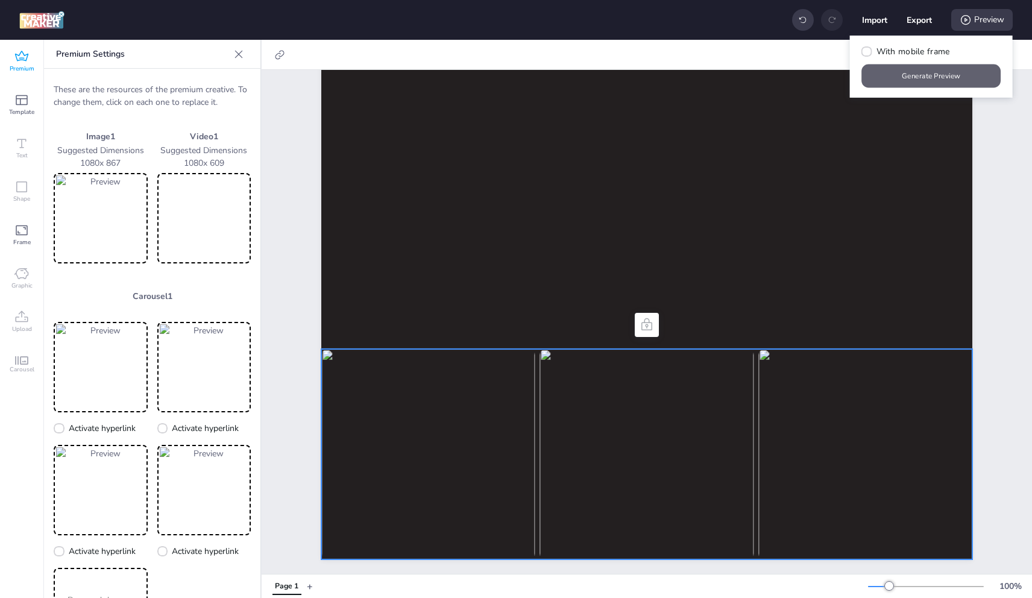
click at [909, 69] on button "Generate Preview" at bounding box center [931, 77] width 139 height 24
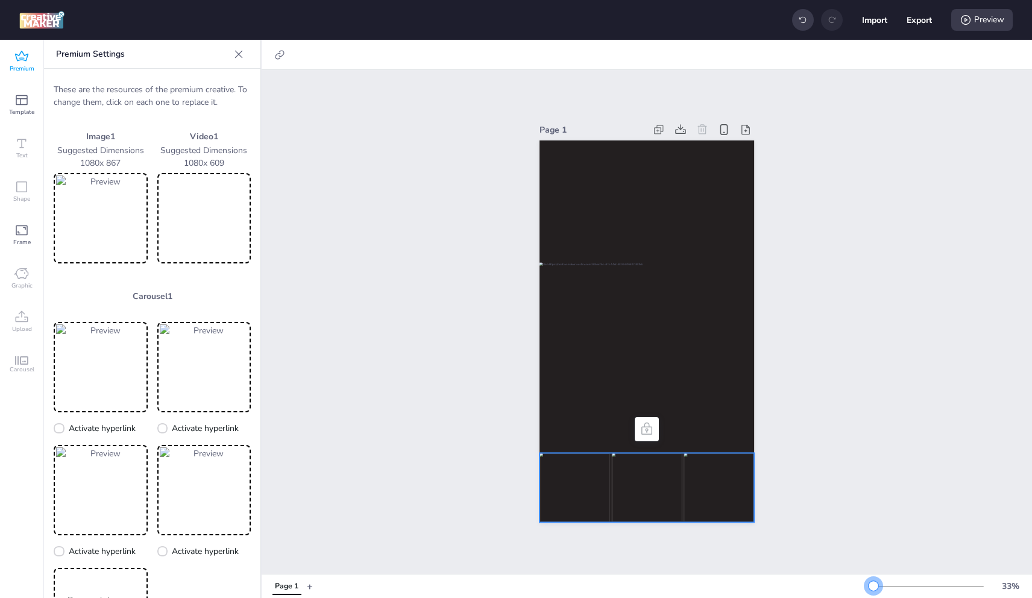
scroll to position [0, 0]
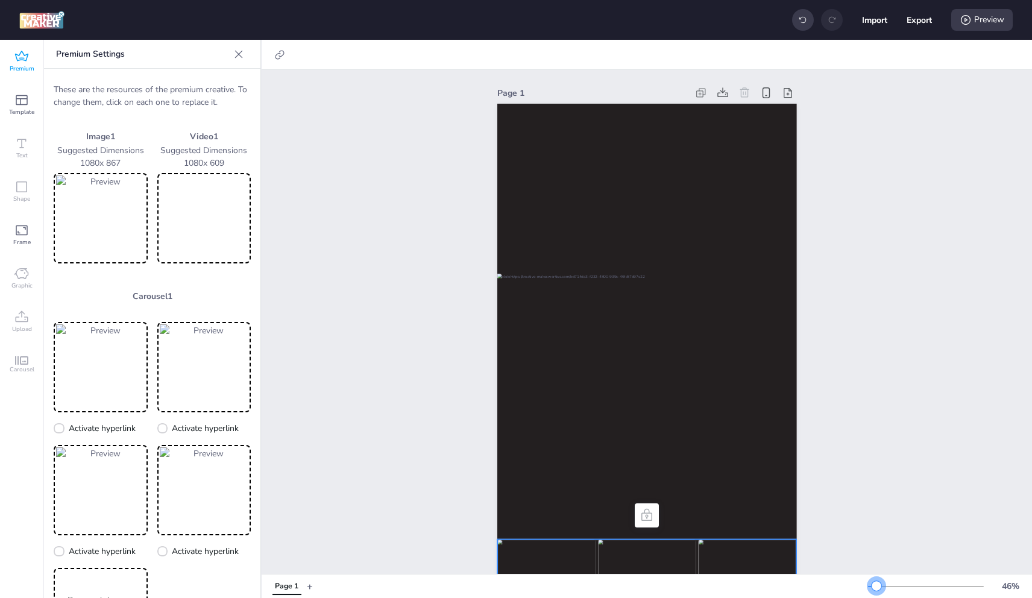
drag, startPoint x: 888, startPoint y: 584, endPoint x: 874, endPoint y: 553, distance: 34.3
click at [881, 574] on div "Page 1 + 46 %" at bounding box center [647, 586] width 771 height 24
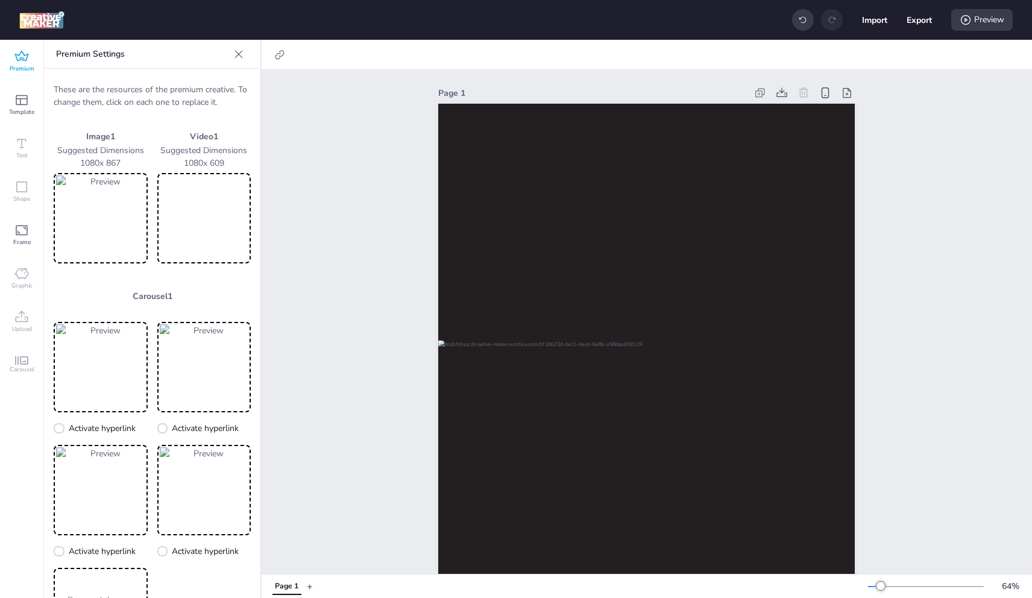
click at [14, 68] on span "Premium" at bounding box center [22, 69] width 25 height 10
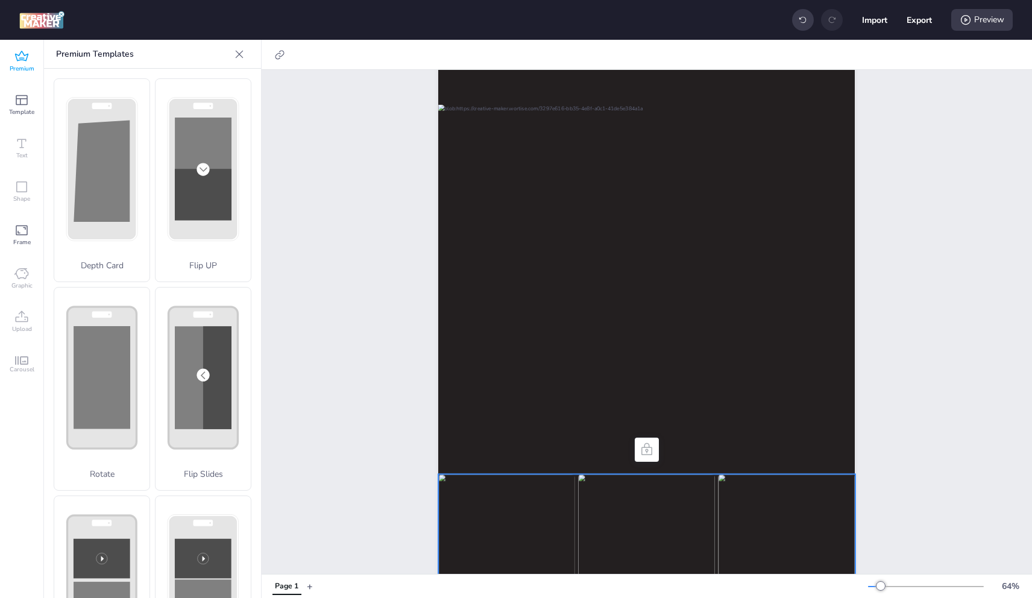
scroll to position [294, 0]
